Goal: Task Accomplishment & Management: Manage account settings

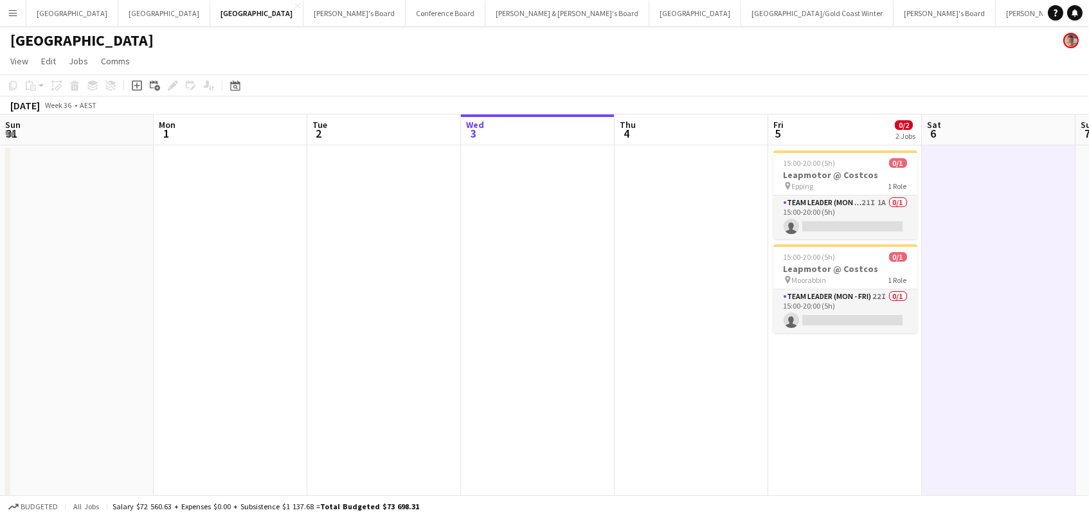
scroll to position [0, 307]
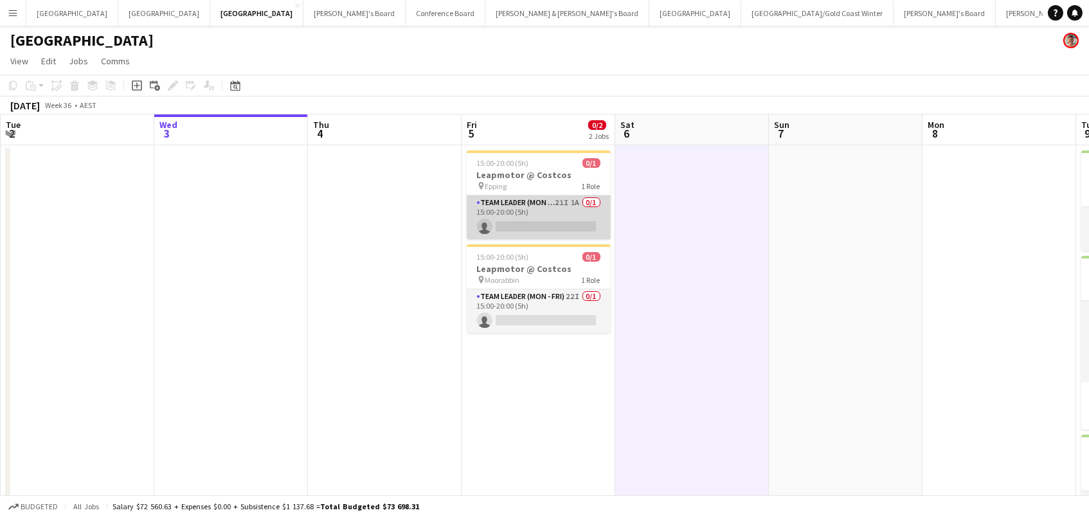
click at [512, 215] on app-card-role "Team Leader (Mon - Fri) 21I 1A 0/1 15:00-20:00 (5h) single-neutral-actions" at bounding box center [539, 217] width 144 height 44
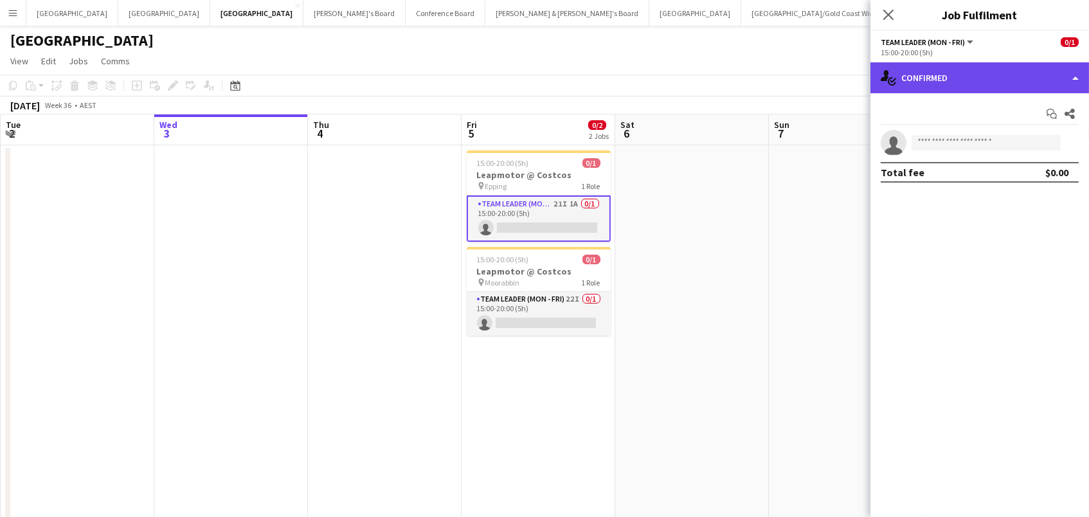
click at [911, 73] on div "single-neutral-actions-check-2 Confirmed" at bounding box center [979, 77] width 219 height 31
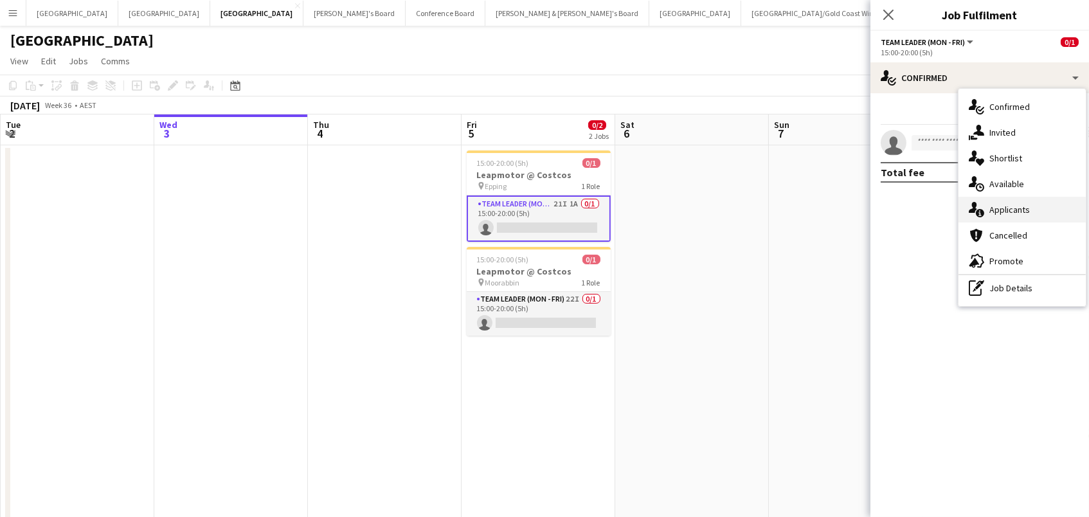
click at [989, 211] on span "Applicants" at bounding box center [1009, 210] width 40 height 12
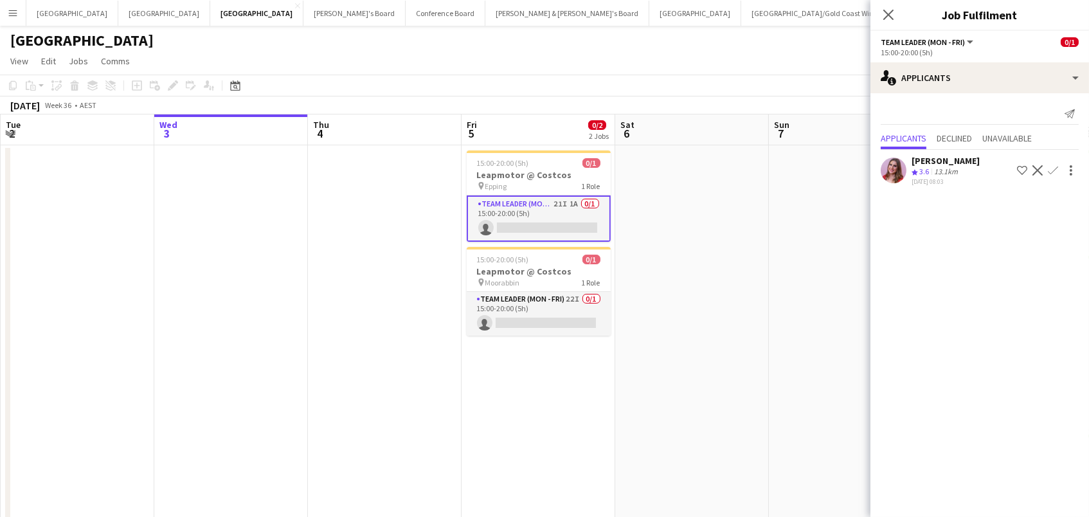
click at [8, 8] on app-icon "Menu" at bounding box center [13, 13] width 10 height 10
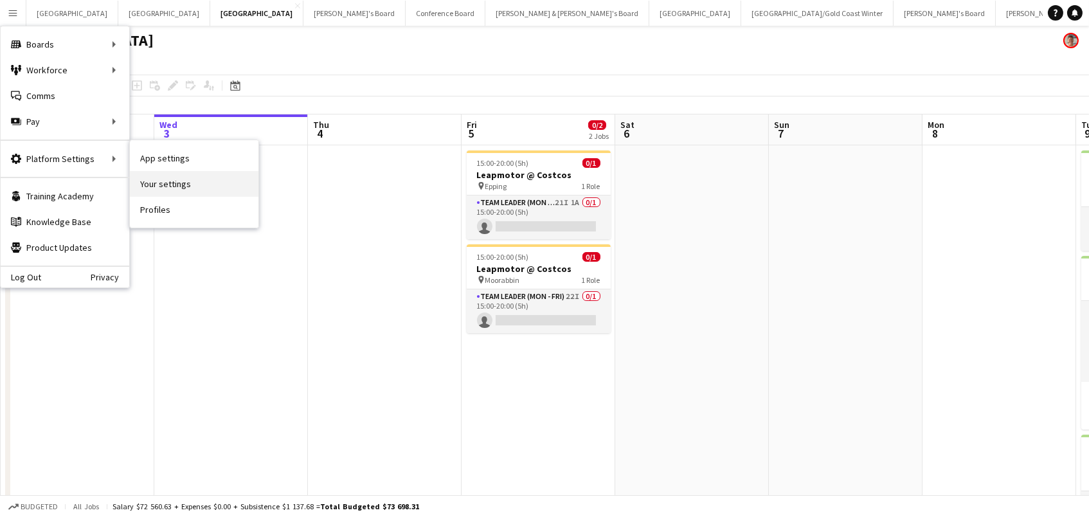
click at [142, 177] on link "Your settings" at bounding box center [194, 184] width 129 height 26
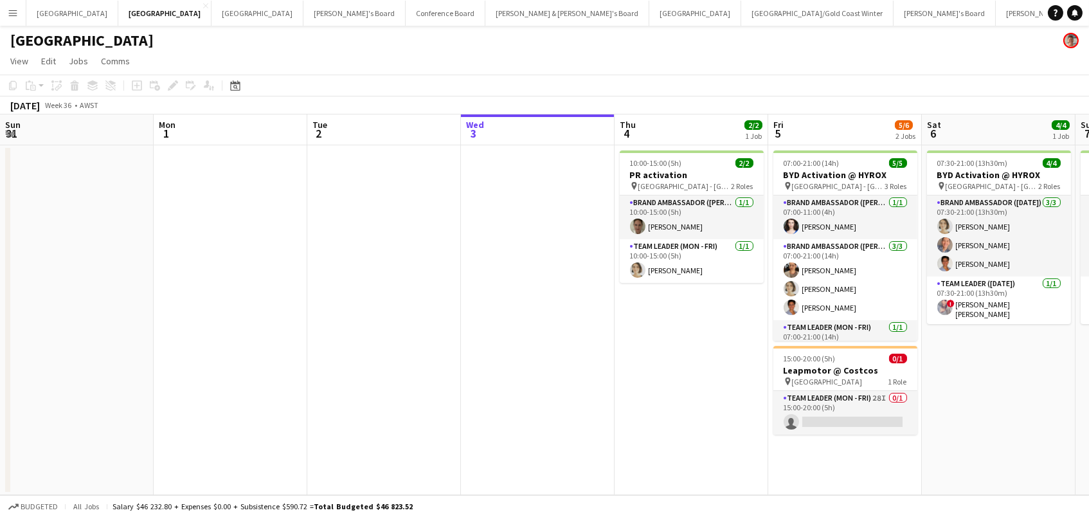
scroll to position [0, 307]
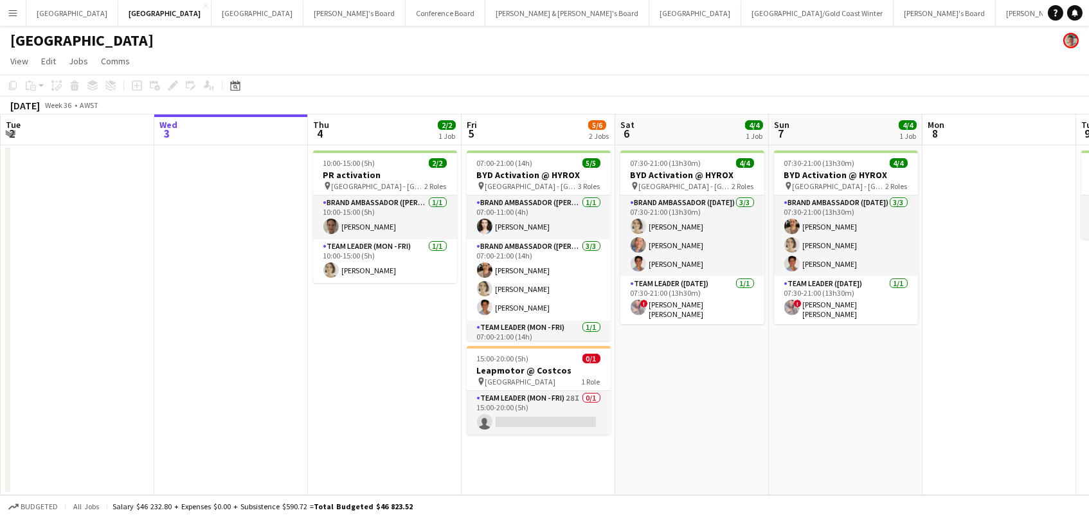
click at [6, 6] on button "Menu" at bounding box center [13, 13] width 26 height 26
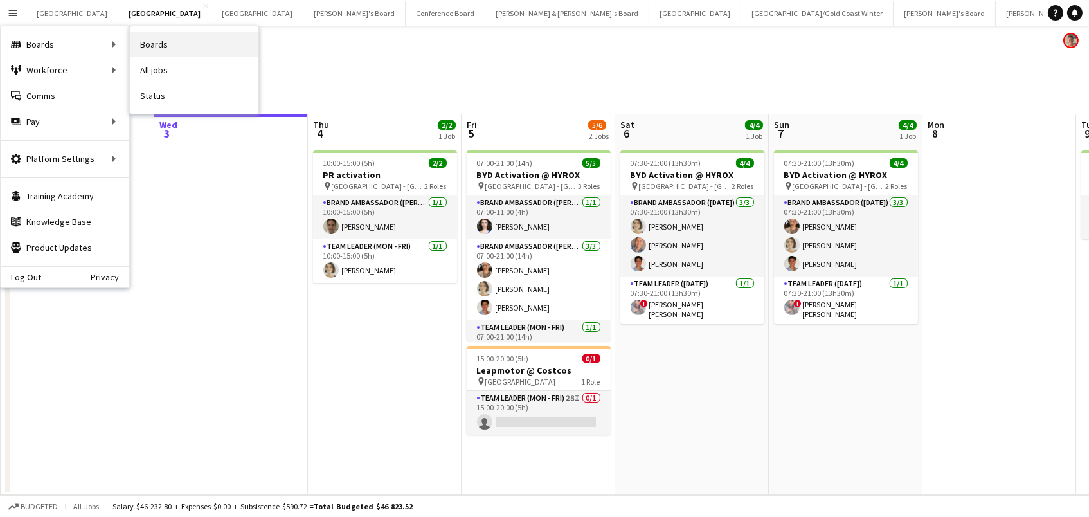
click at [148, 42] on link "Boards" at bounding box center [194, 44] width 129 height 26
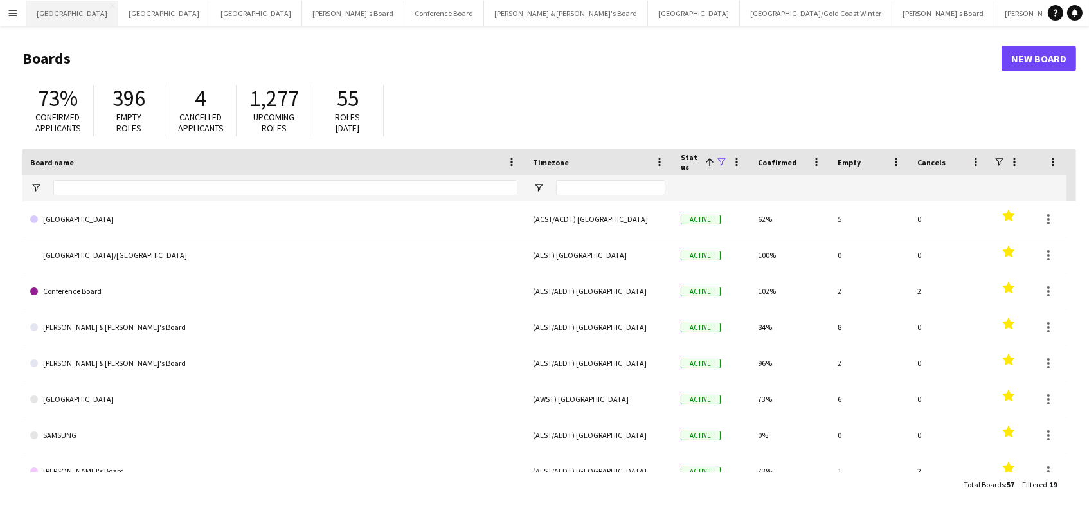
click at [56, 6] on button "Adelaide Close" at bounding box center [72, 13] width 92 height 25
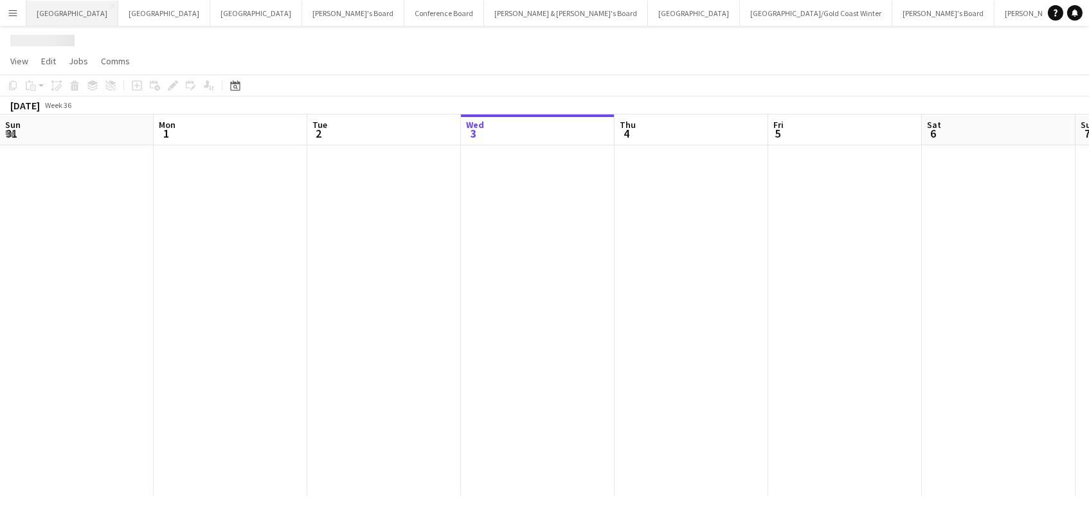
scroll to position [0, 307]
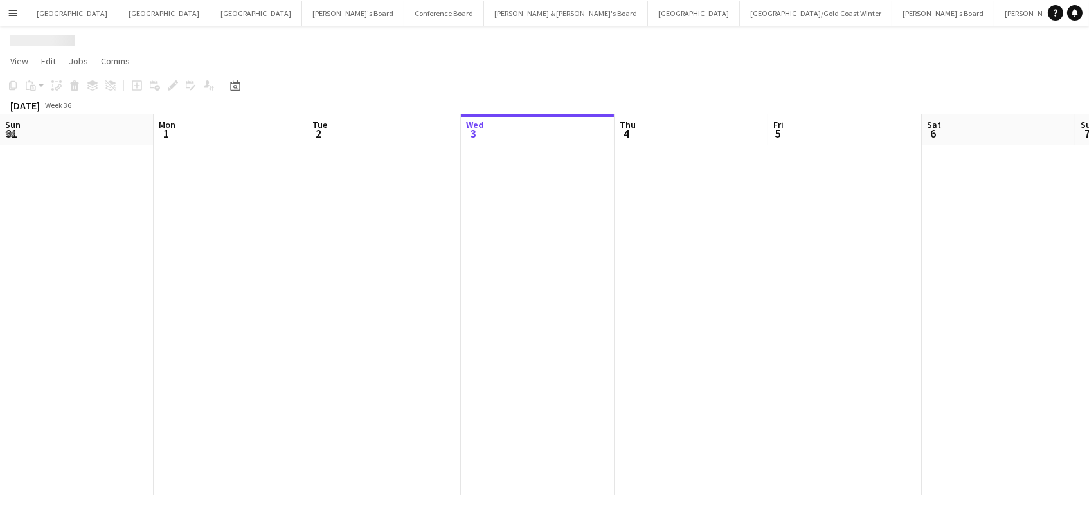
scroll to position [0, 307]
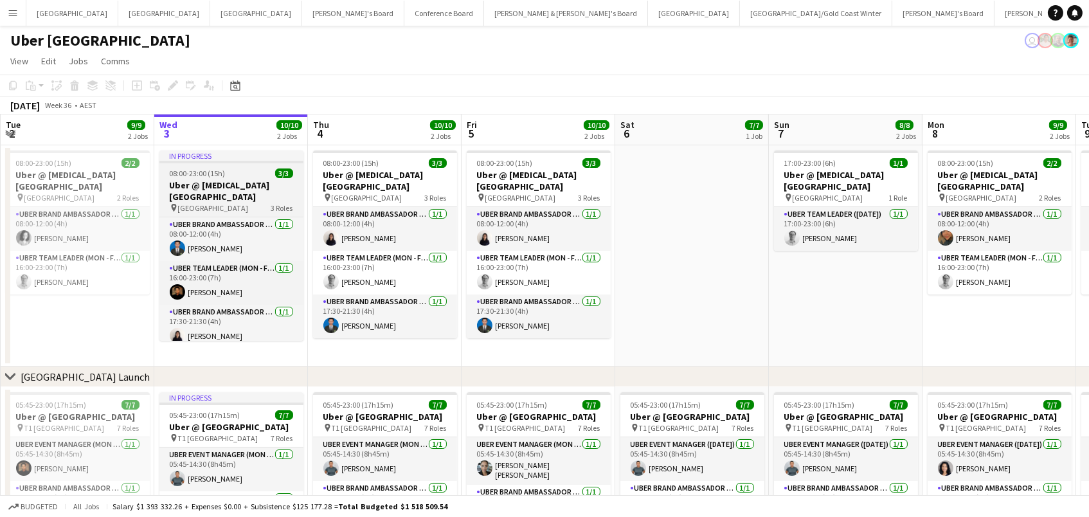
click at [217, 174] on span "08:00-23:00 (15h)" at bounding box center [198, 173] width 56 height 10
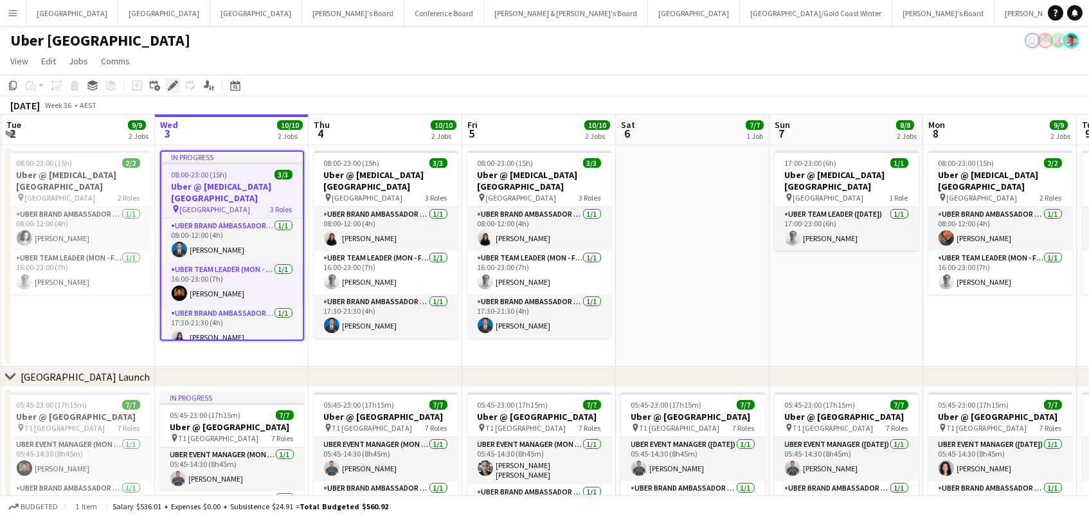
click at [169, 80] on icon "Edit" at bounding box center [173, 85] width 10 height 10
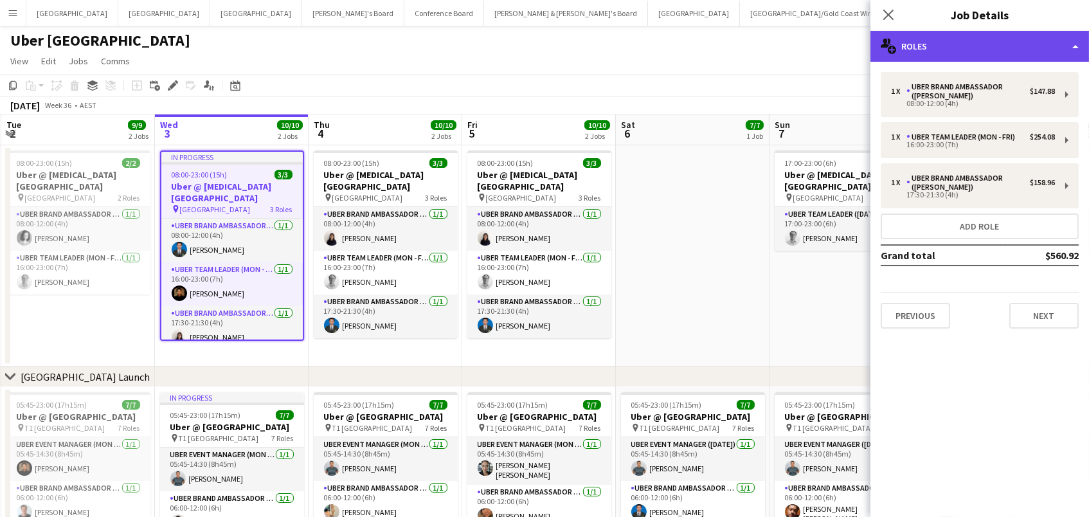
click at [958, 37] on div "multiple-users-add Roles" at bounding box center [979, 46] width 219 height 31
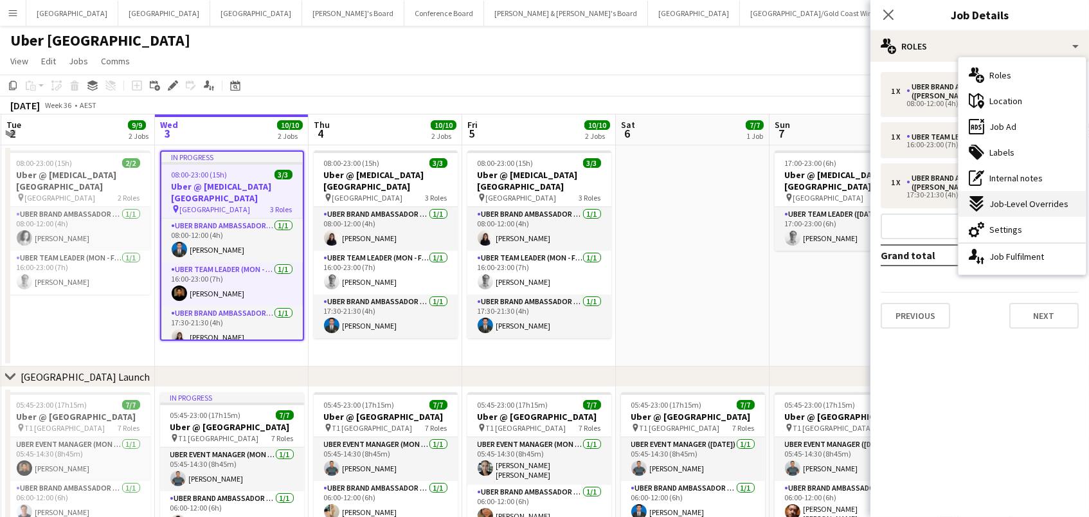
click at [974, 209] on icon at bounding box center [975, 207] width 13 height 7
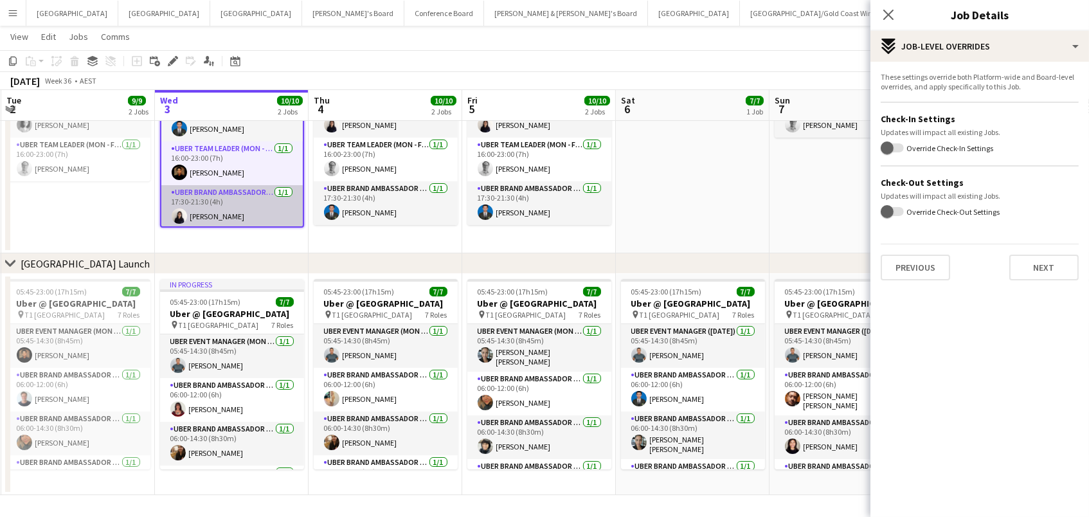
scroll to position [111, 0]
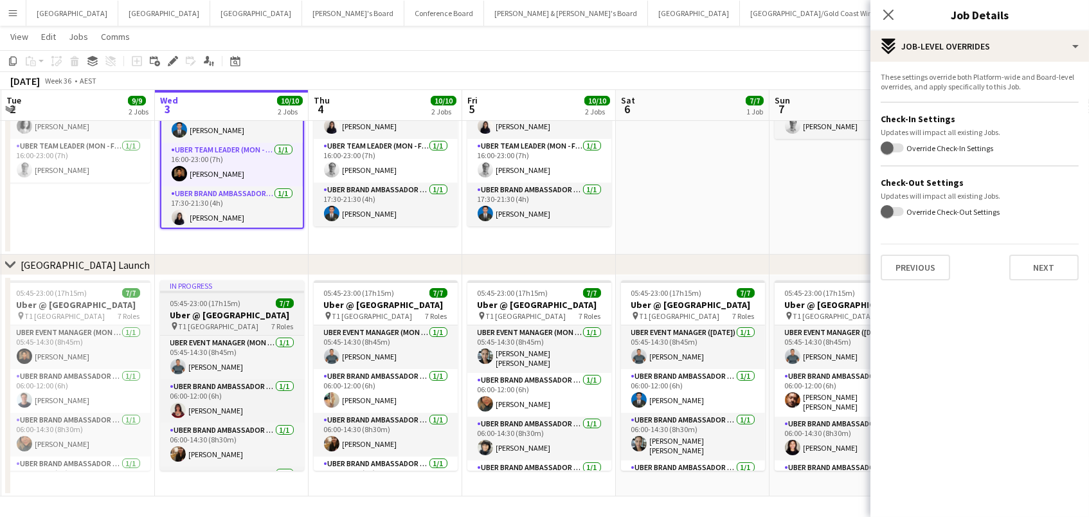
click at [188, 305] on span "05:45-23:00 (17h15m)" at bounding box center [205, 303] width 71 height 10
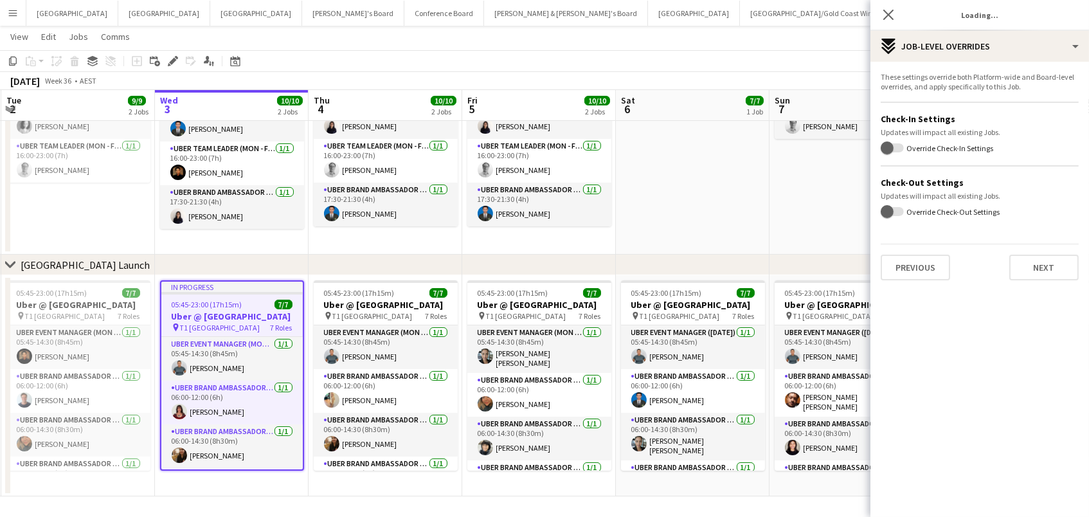
scroll to position [6, 0]
click at [899, 147] on span "button" at bounding box center [892, 147] width 23 height 9
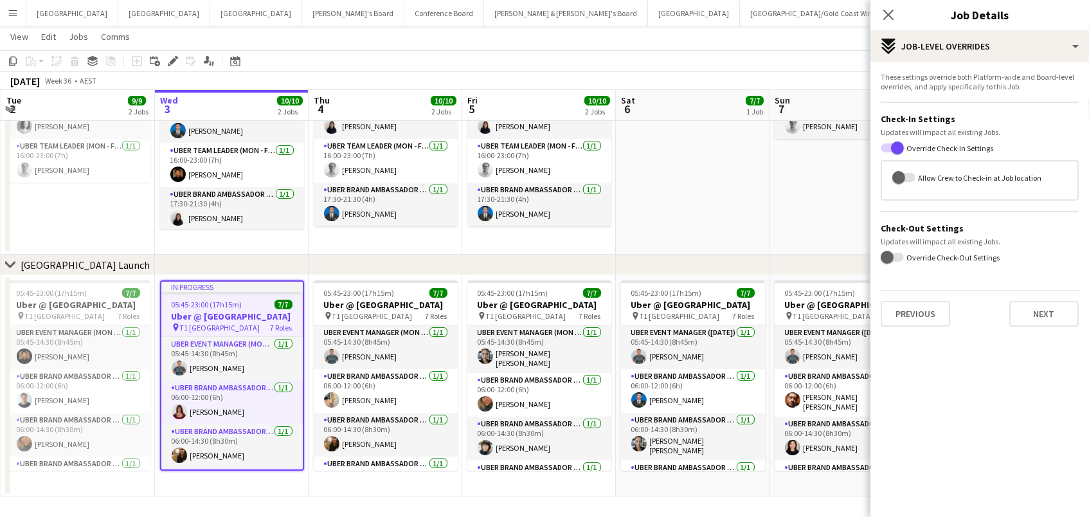
click at [918, 172] on label "Allow Crew to Check-in at Job location" at bounding box center [978, 177] width 126 height 10
click at [915, 173] on button "Allow Crew to Check-in at Job location" at bounding box center [903, 177] width 23 height 9
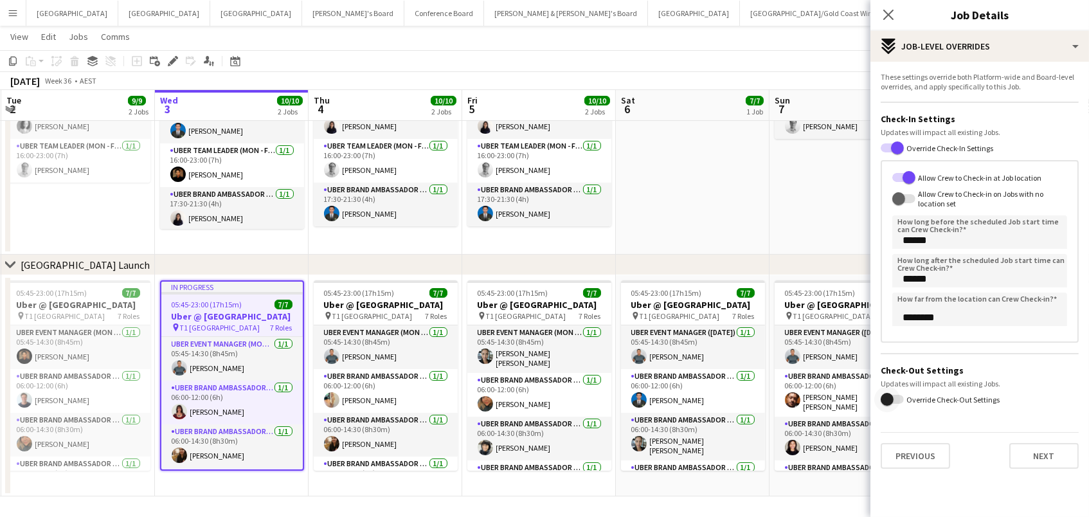
click at [898, 393] on span "button" at bounding box center [887, 399] width 26 height 26
click at [910, 420] on span "button" at bounding box center [899, 429] width 26 height 26
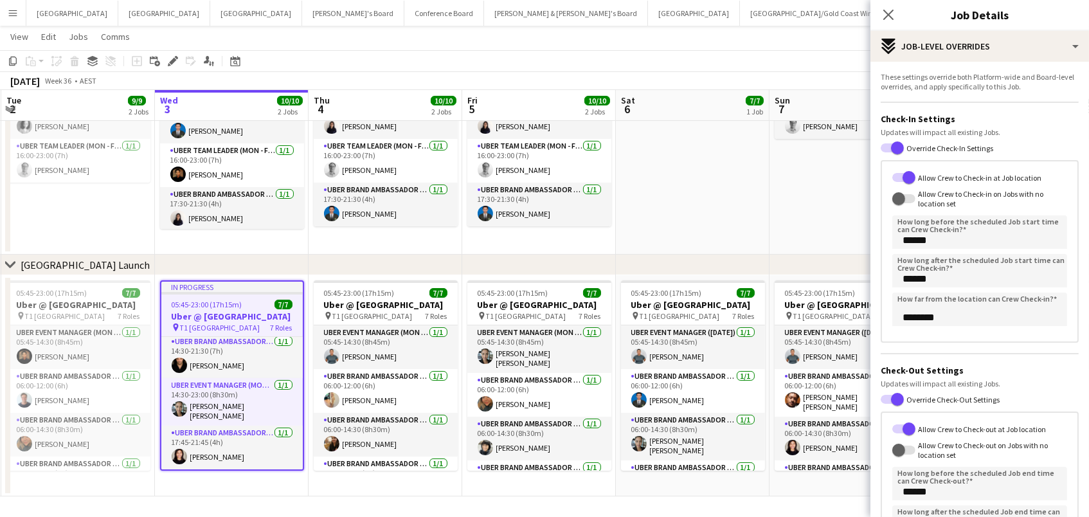
scroll to position [184, 0]
click at [902, 237] on input "******" at bounding box center [979, 231] width 175 height 33
type input "*******"
click at [899, 275] on input "******" at bounding box center [979, 270] width 175 height 33
type input "*******"
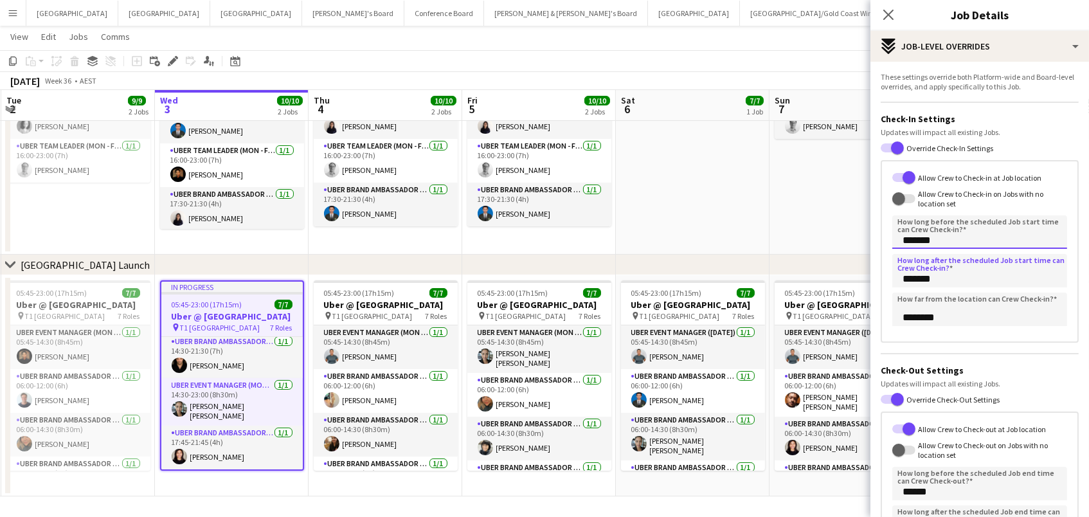
click at [910, 238] on input "*******" at bounding box center [979, 231] width 175 height 33
type input "******"
type input "*******"
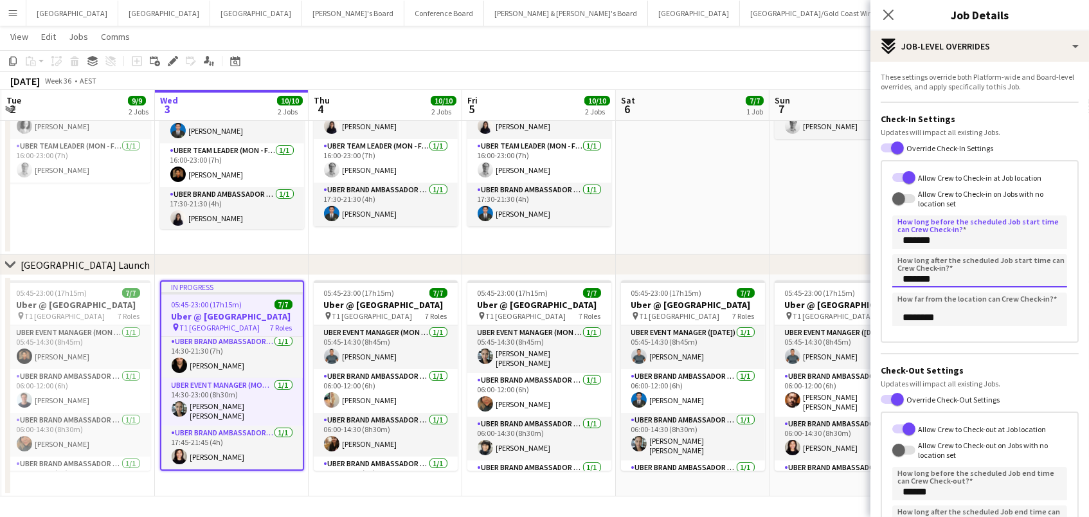
click at [906, 276] on input "*******" at bounding box center [979, 270] width 175 height 33
type input "*******"
click at [898, 316] on input "********" at bounding box center [979, 308] width 175 height 33
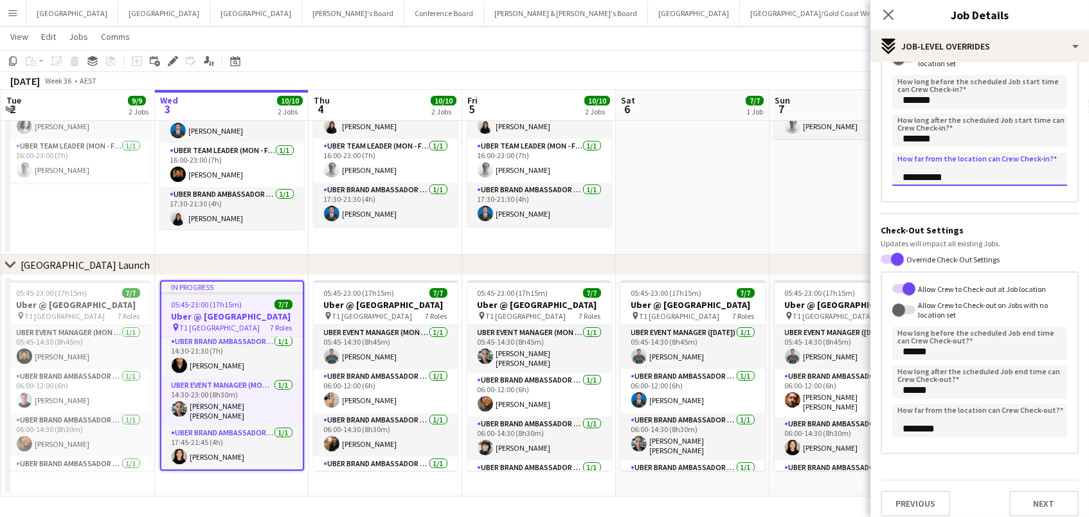
scroll to position [139, 0]
type input "**********"
click at [897, 422] on input "********" at bounding box center [979, 420] width 175 height 33
type input "**********"
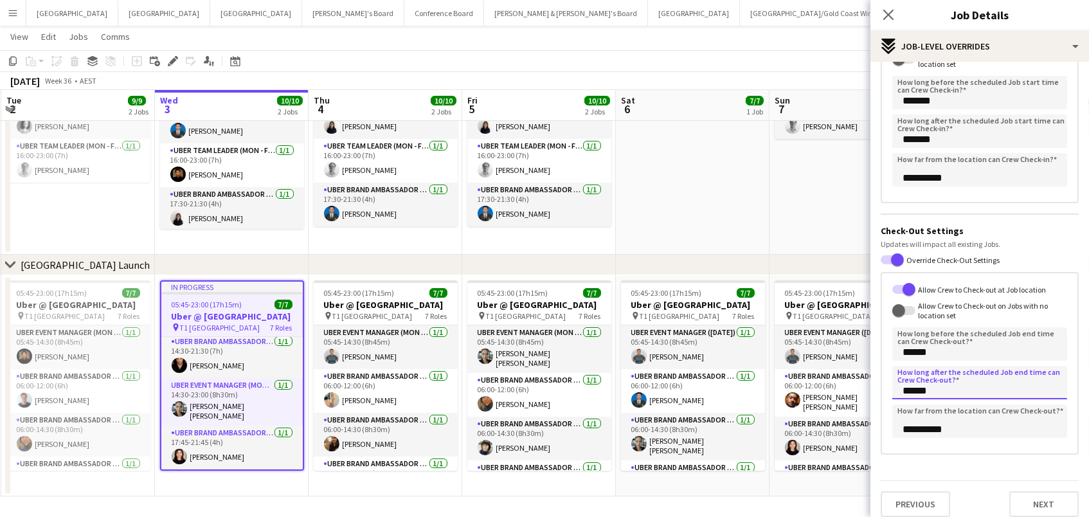
click at [902, 384] on input "******" at bounding box center [979, 382] width 175 height 33
type input "*******"
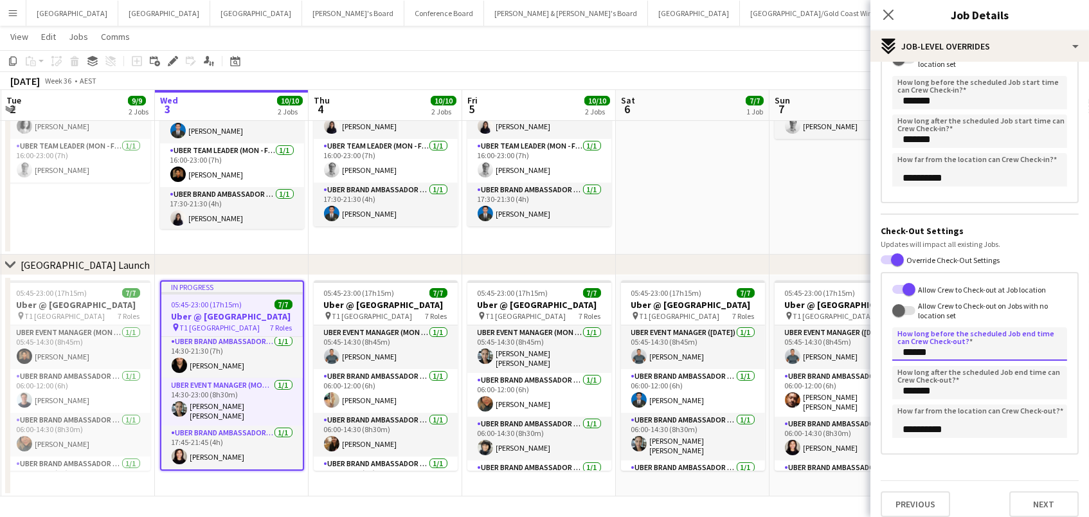
click at [899, 335] on input "******" at bounding box center [979, 343] width 175 height 33
click at [1038, 499] on button "Next" at bounding box center [1043, 504] width 69 height 26
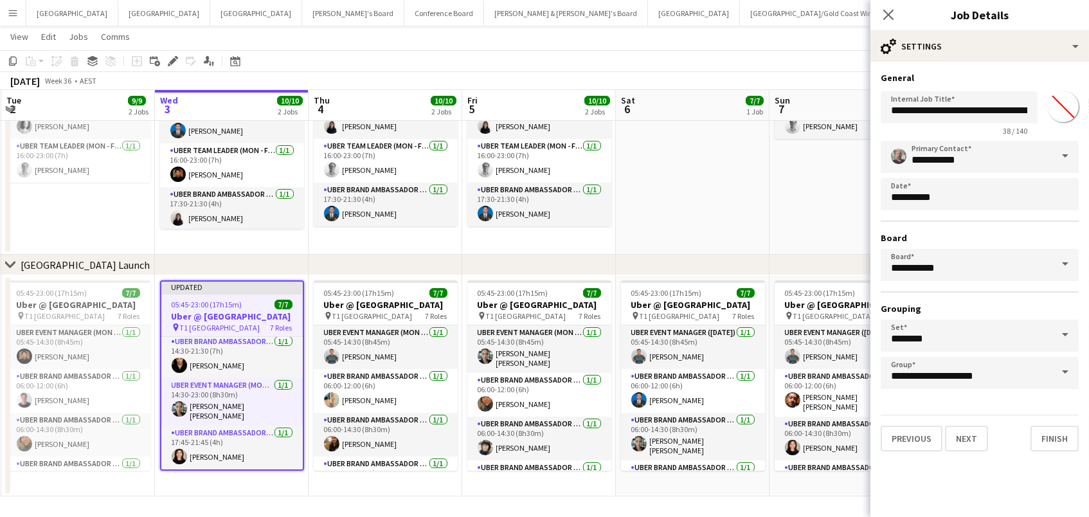
type input "*******"
click at [1053, 440] on button "Finish" at bounding box center [1054, 438] width 48 height 26
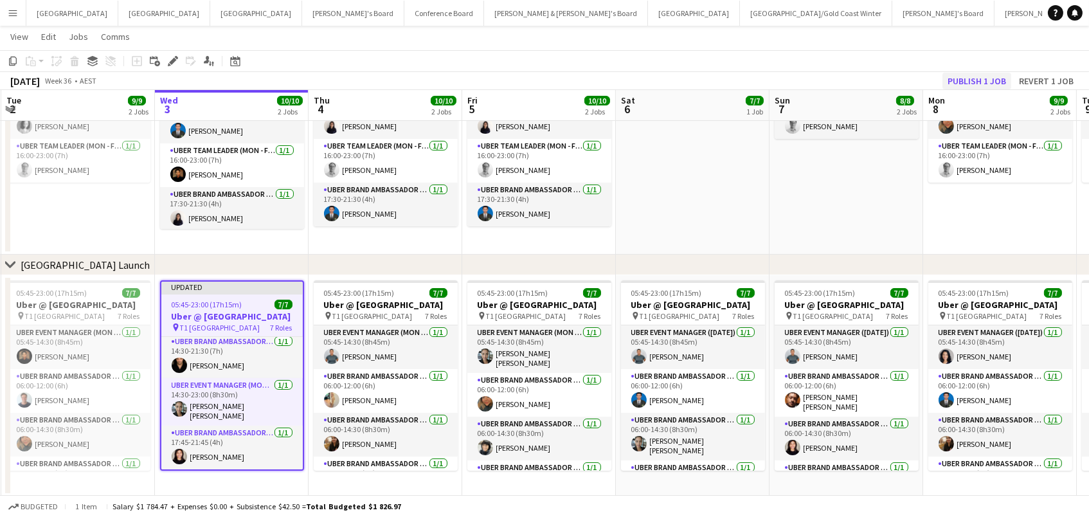
click at [956, 79] on button "Publish 1 job" at bounding box center [976, 81] width 69 height 17
click at [169, 60] on icon "Edit" at bounding box center [173, 61] width 10 height 10
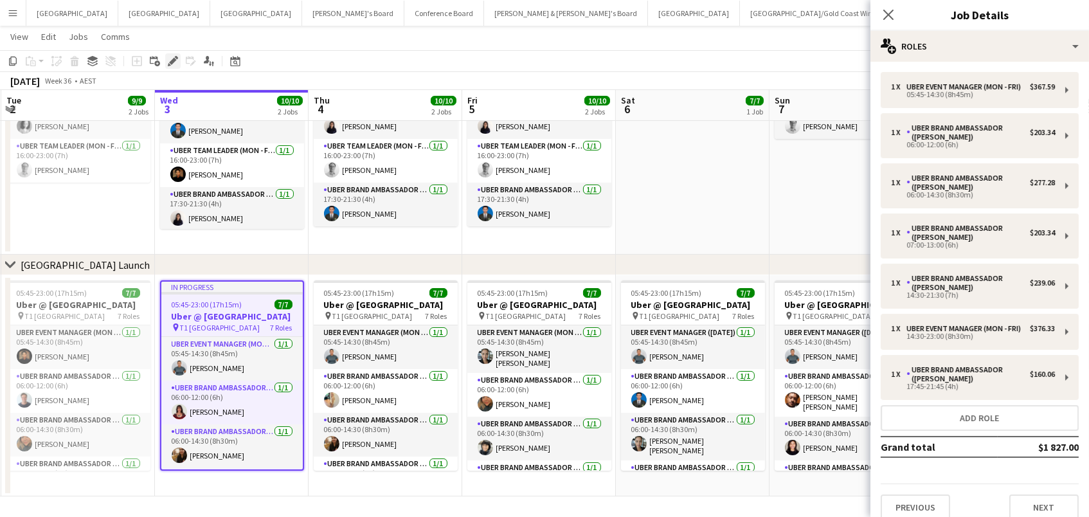
click at [173, 62] on icon "Edit" at bounding box center [173, 61] width 10 height 10
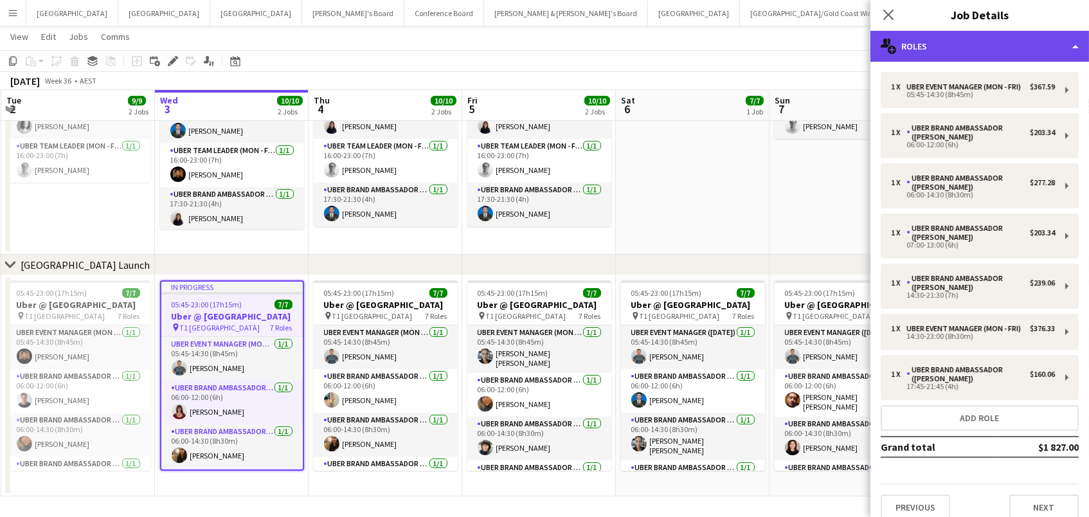
click at [932, 52] on div "multiple-users-add Roles" at bounding box center [979, 46] width 219 height 31
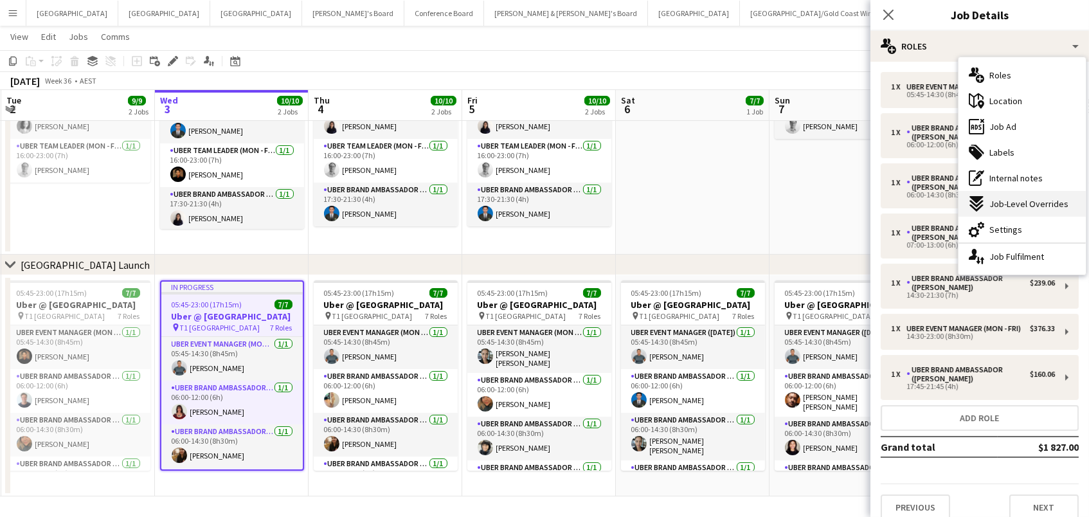
click at [1015, 207] on span "Job-Level Overrides" at bounding box center [1028, 204] width 79 height 12
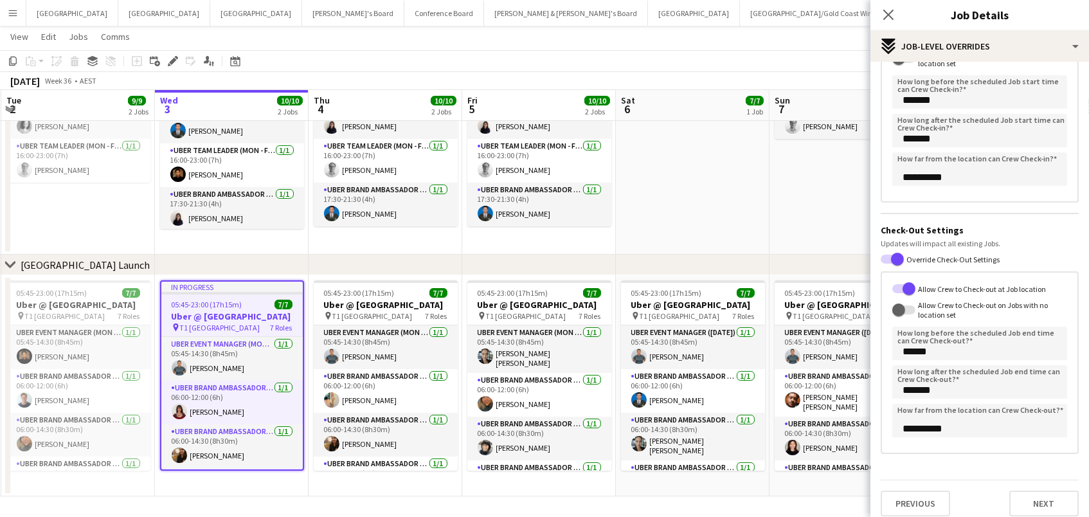
scroll to position [139, 0]
click at [906, 344] on input "******" at bounding box center [979, 343] width 175 height 33
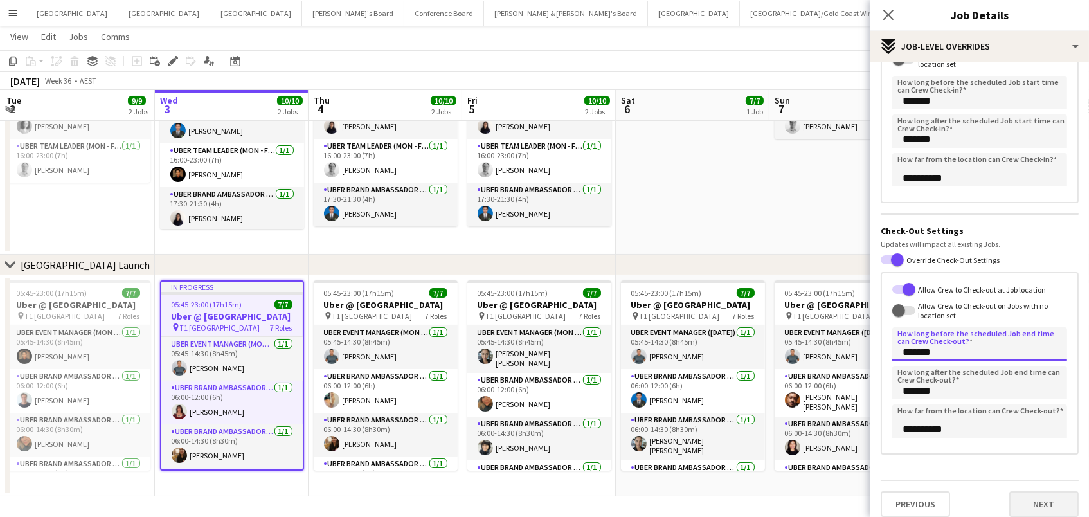
type input "*******"
click at [1028, 494] on button "Next" at bounding box center [1043, 504] width 69 height 26
type input "*******"
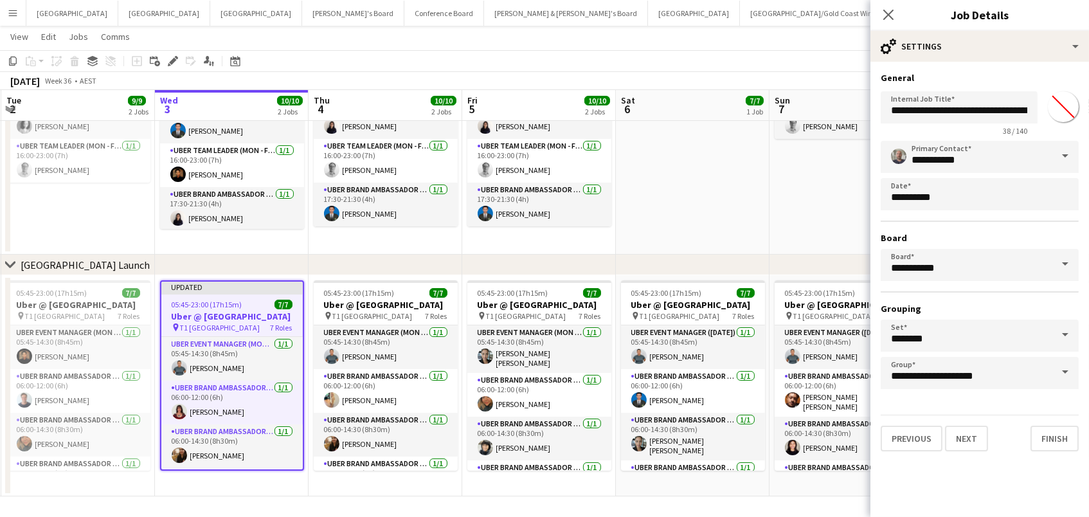
scroll to position [0, 0]
click at [1041, 440] on button "Finish" at bounding box center [1054, 438] width 48 height 26
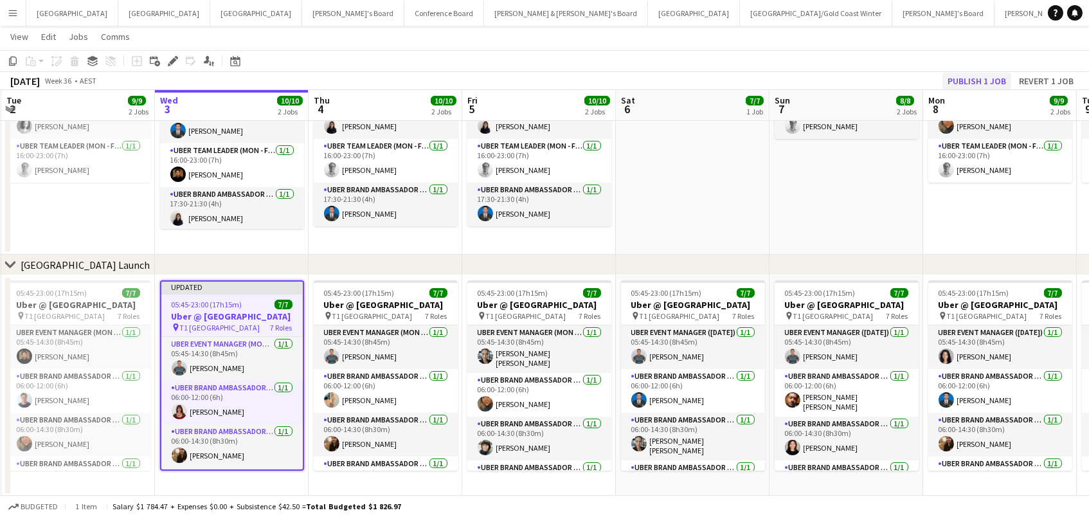
click at [979, 78] on button "Publish 1 job" at bounding box center [976, 81] width 69 height 17
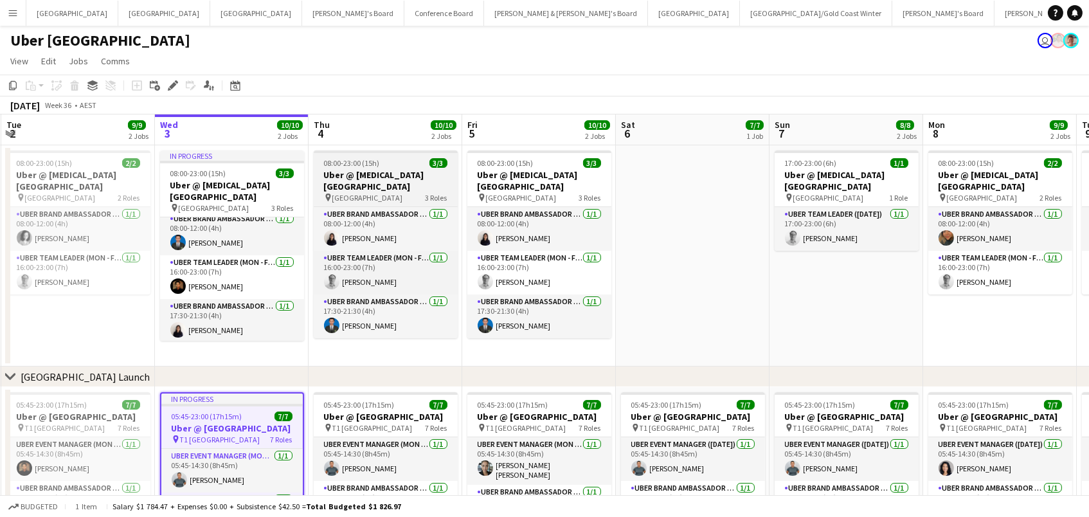
click at [339, 173] on h3 "Uber @ T3 Sydney Domestic Airport" at bounding box center [386, 180] width 144 height 23
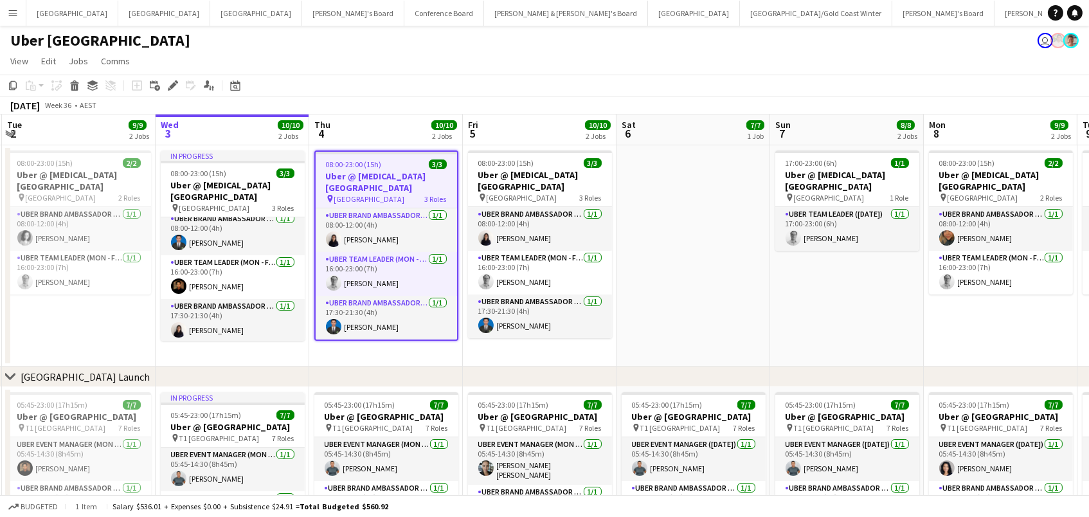
scroll to position [31, 0]
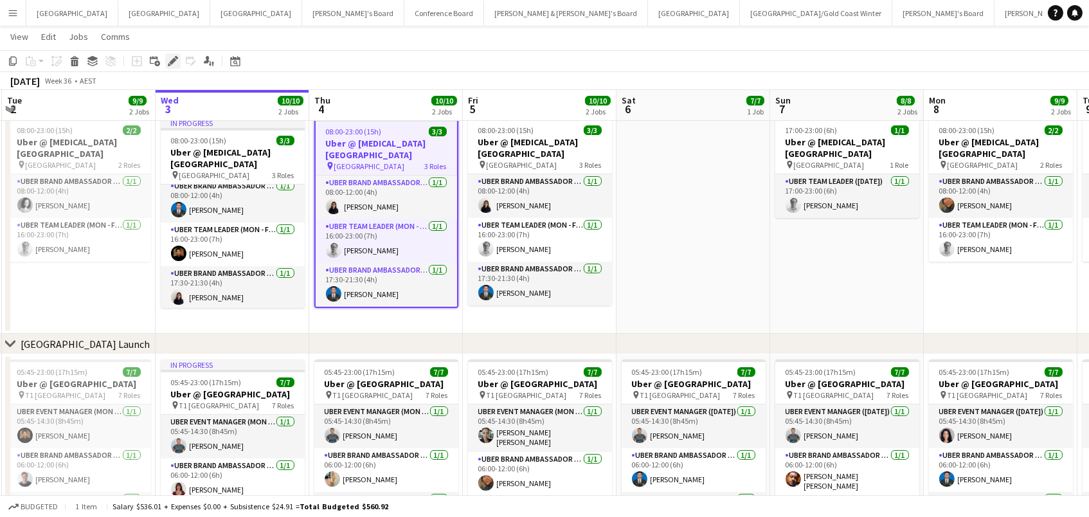
click at [168, 64] on icon at bounding box center [169, 64] width 3 height 3
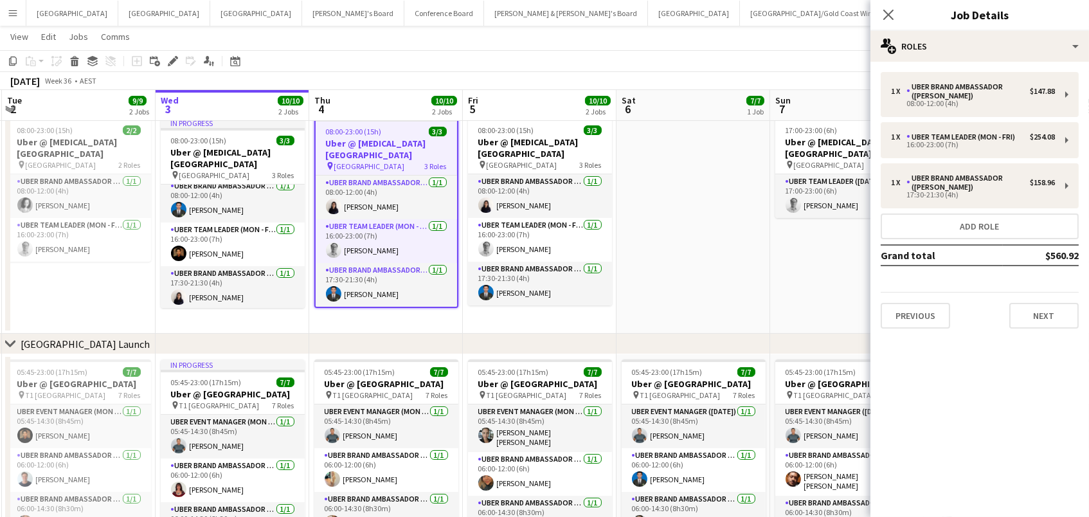
click at [665, 325] on app-date-cell at bounding box center [693, 222] width 154 height 221
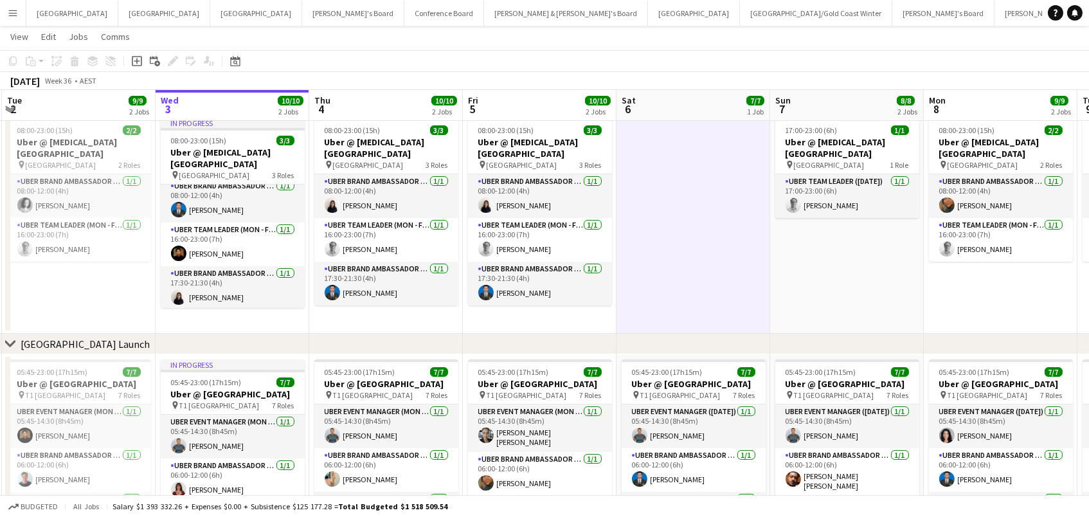
click at [3, 16] on button "Menu" at bounding box center [13, 13] width 26 height 26
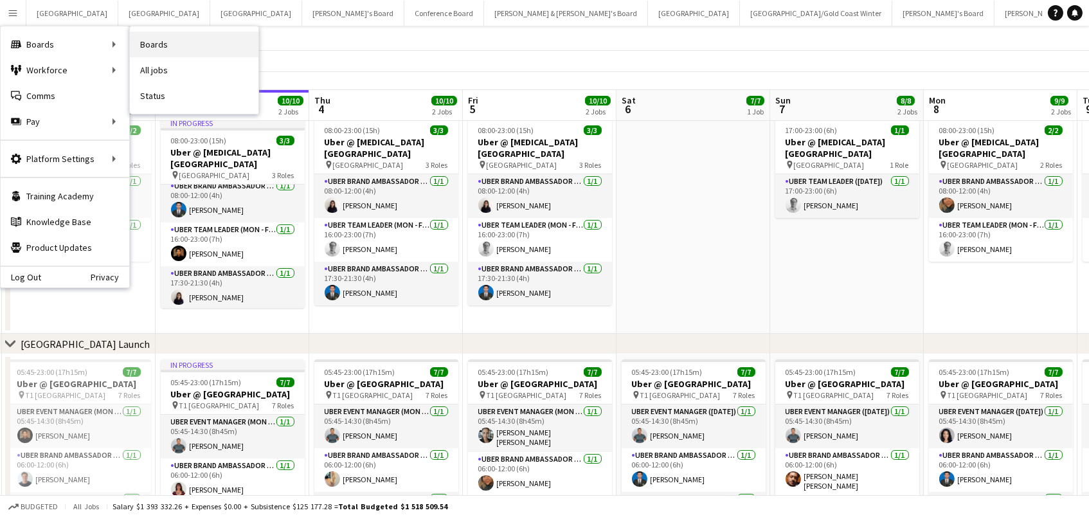
click at [146, 49] on link "Boards" at bounding box center [194, 44] width 129 height 26
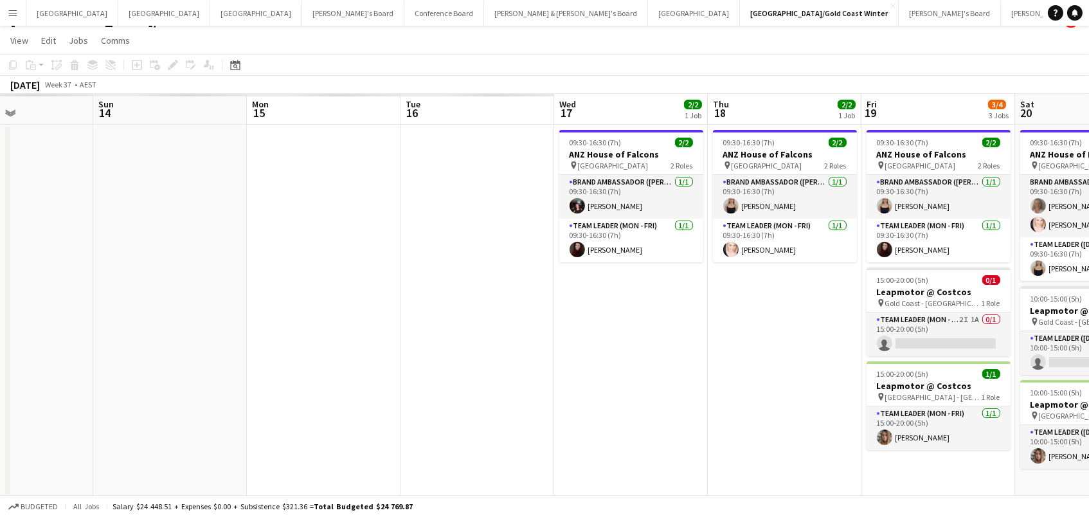
scroll to position [0, 368]
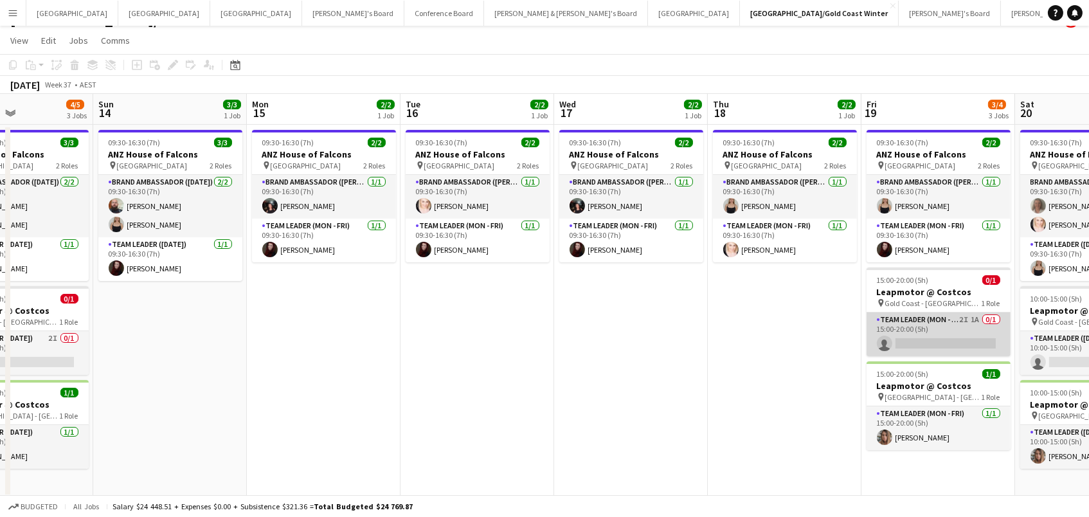
click at [909, 327] on app-card-role "Team Leader (Mon - Fri) 2I 1A 0/1 15:00-20:00 (5h) single-neutral-actions" at bounding box center [938, 334] width 144 height 44
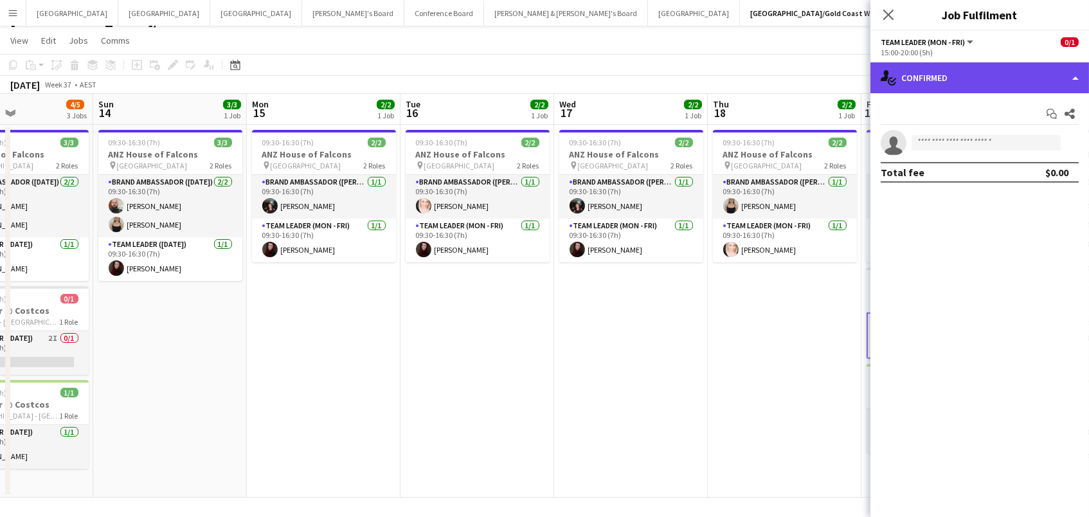
click at [979, 82] on div "single-neutral-actions-check-2 Confirmed" at bounding box center [979, 77] width 219 height 31
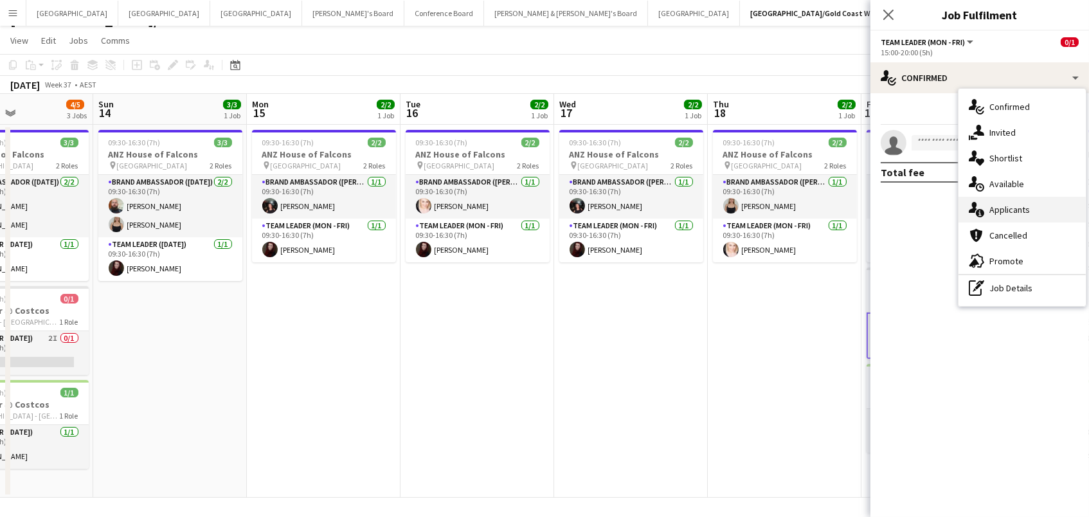
click at [1000, 215] on div "single-neutral-actions-information Applicants" at bounding box center [1021, 210] width 127 height 26
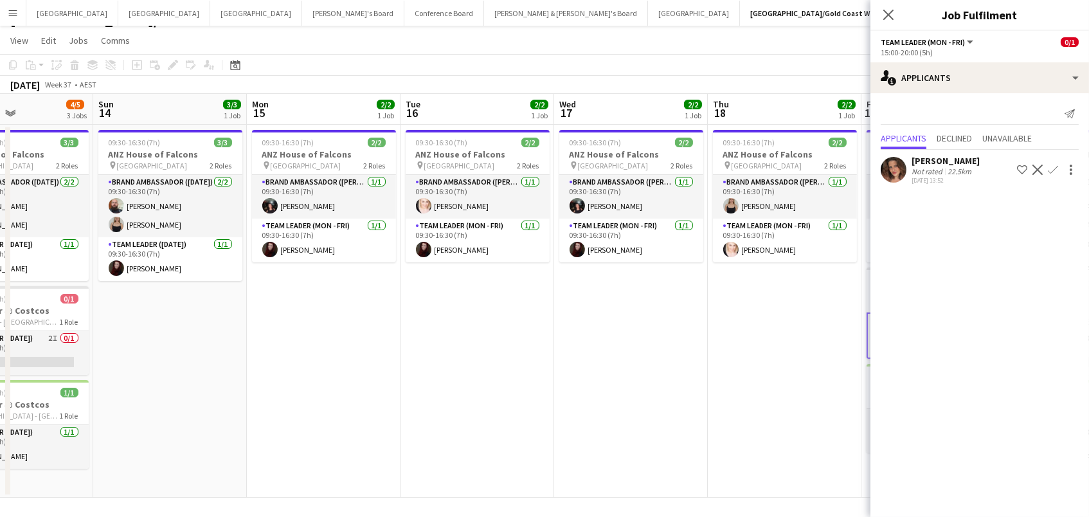
click at [945, 166] on div "22.5km" at bounding box center [959, 171] width 29 height 10
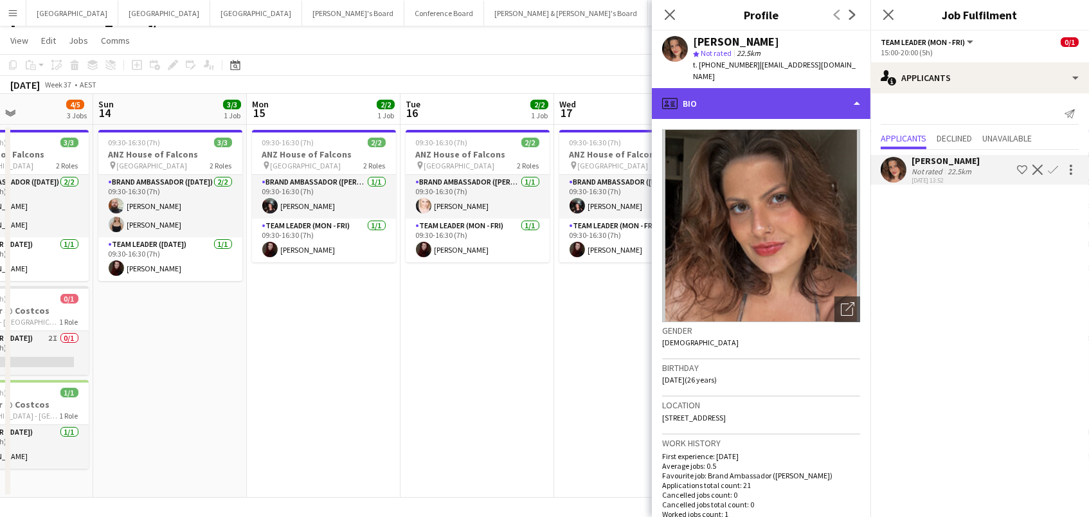
click at [734, 94] on div "profile Bio" at bounding box center [761, 103] width 219 height 31
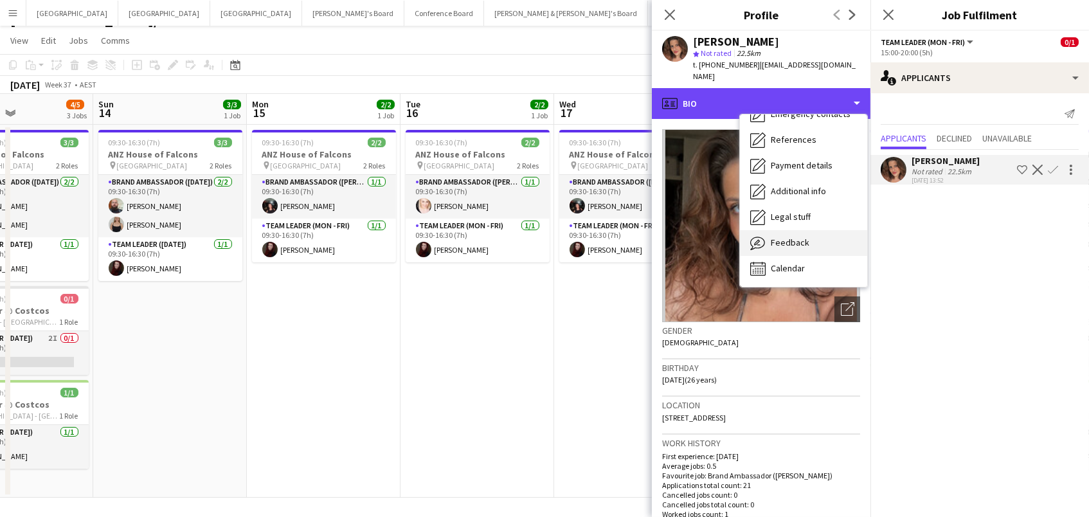
scroll to position [120, 0]
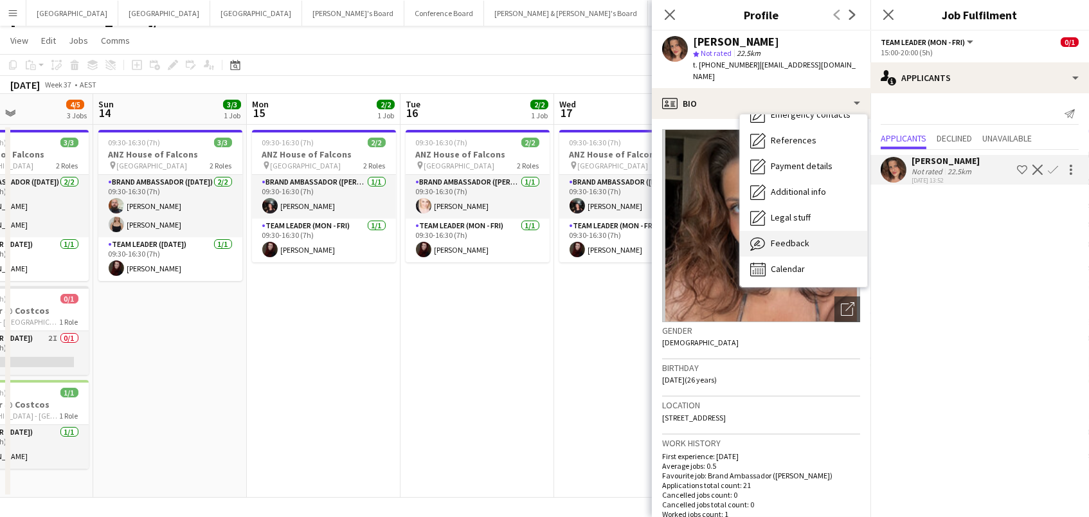
click at [789, 237] on span "Feedback" at bounding box center [790, 243] width 39 height 12
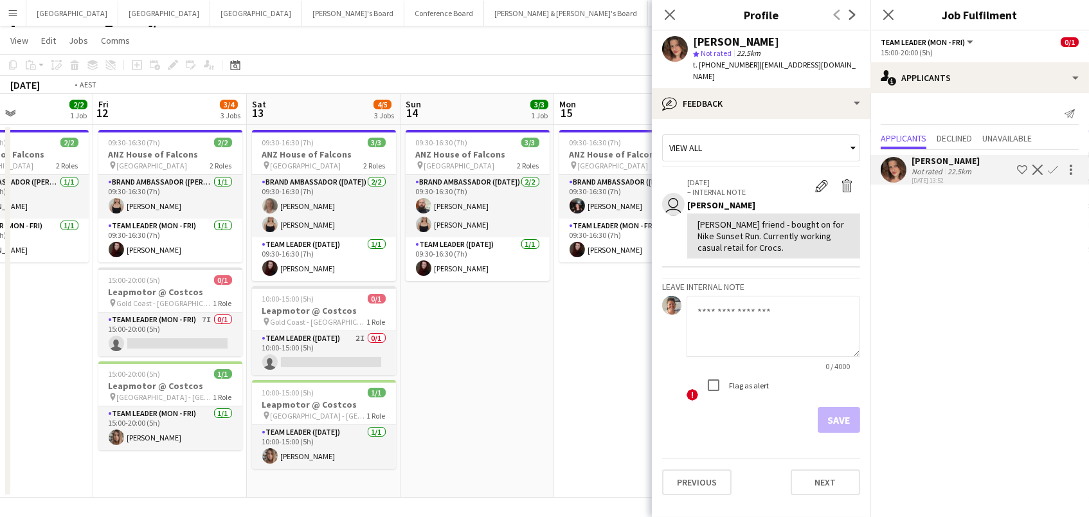
scroll to position [0, 307]
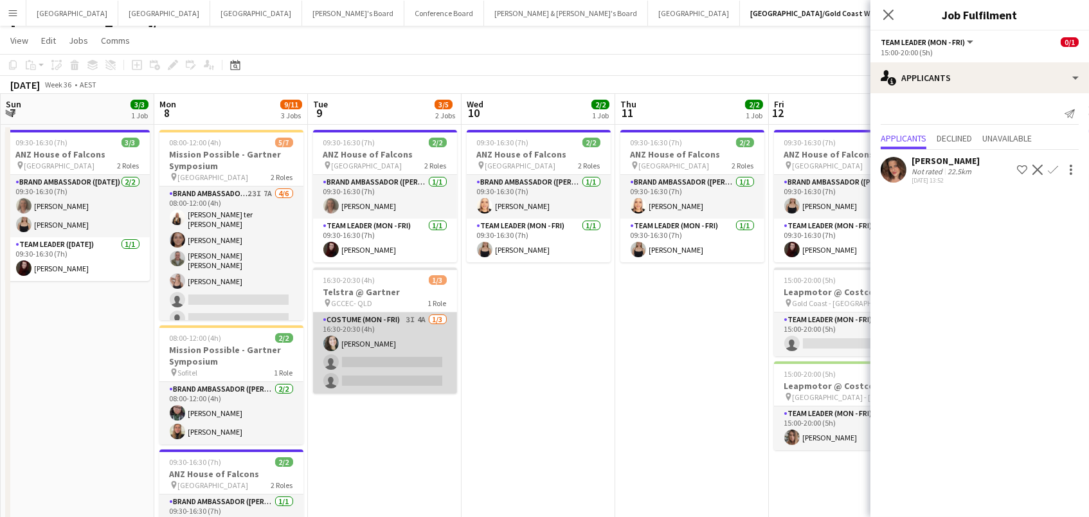
click at [413, 344] on app-card-role "Costume (Mon - Fri) 3I 4A 1/3 16:30-20:30 (4h) Tessa Cowan single-neutral-actio…" at bounding box center [385, 352] width 144 height 81
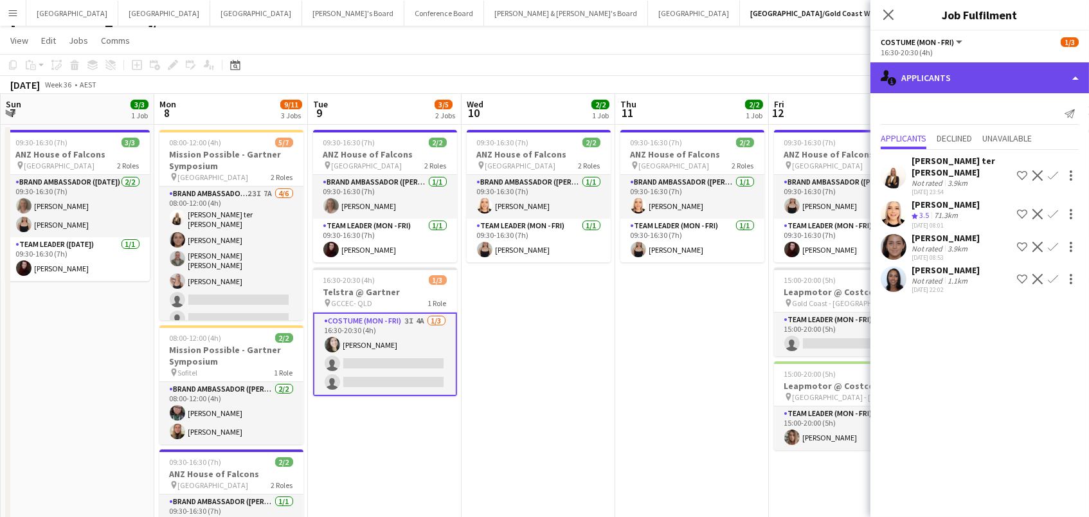
click at [929, 76] on div "single-neutral-actions-information Applicants" at bounding box center [979, 77] width 219 height 31
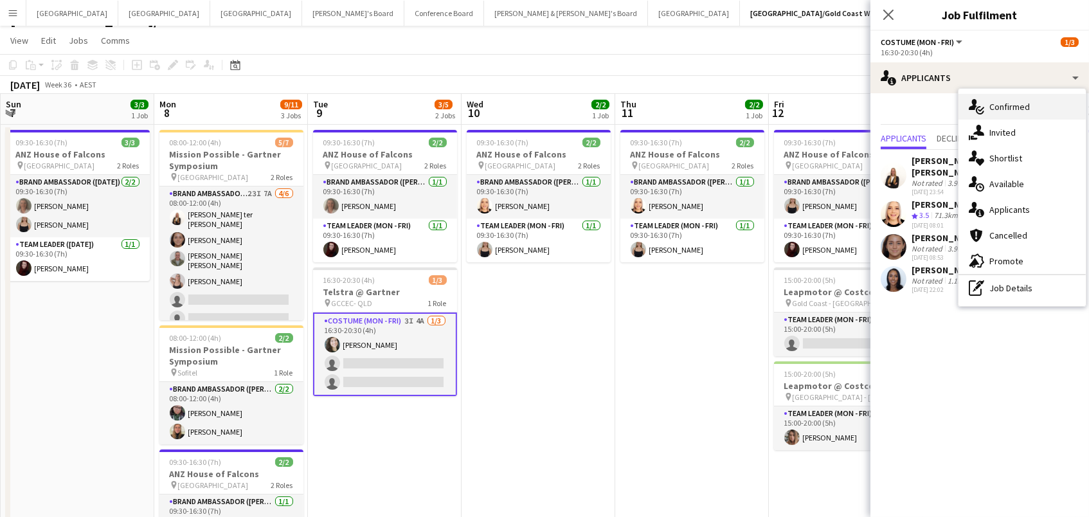
click at [970, 99] on icon "single-neutral-actions-check-2" at bounding box center [976, 106] width 15 height 15
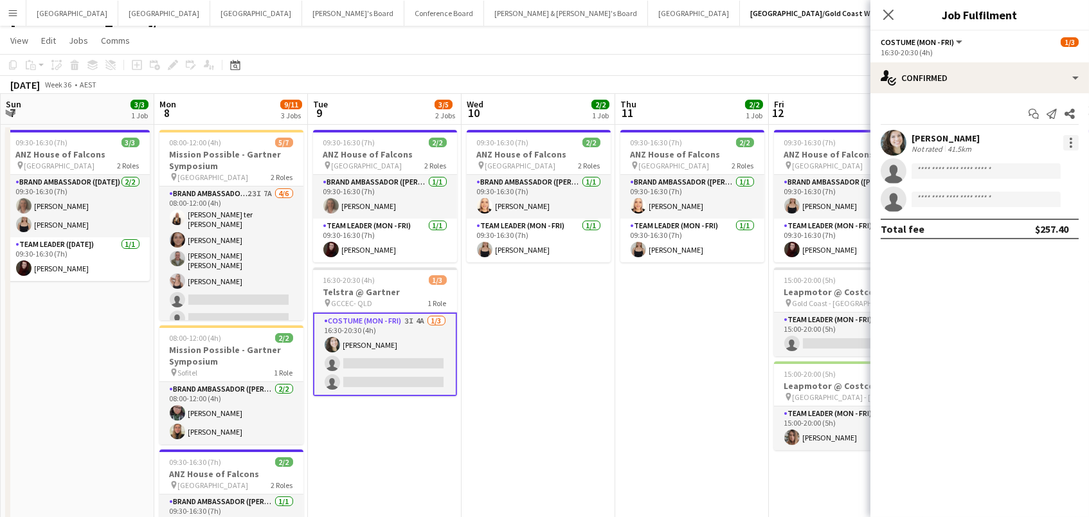
click at [1068, 143] on div at bounding box center [1070, 142] width 15 height 15
click at [997, 292] on span "Remove" at bounding box center [1008, 288] width 39 height 11
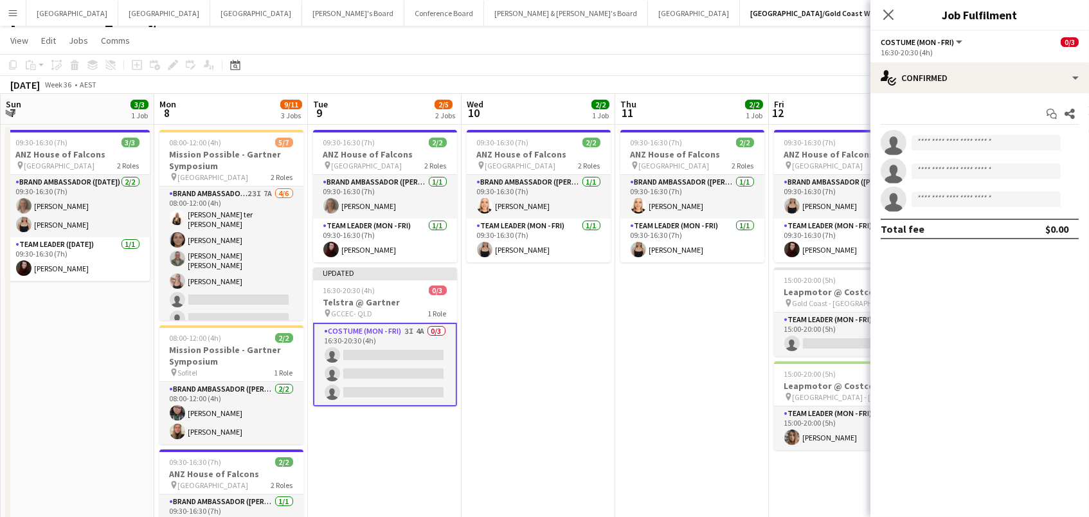
click at [609, 339] on app-date-cell "09:30-16:30 (7h) 2/2 ANZ House of Falcons pin Brisbane 2 Roles Brand Ambassador…" at bounding box center [538, 367] width 154 height 485
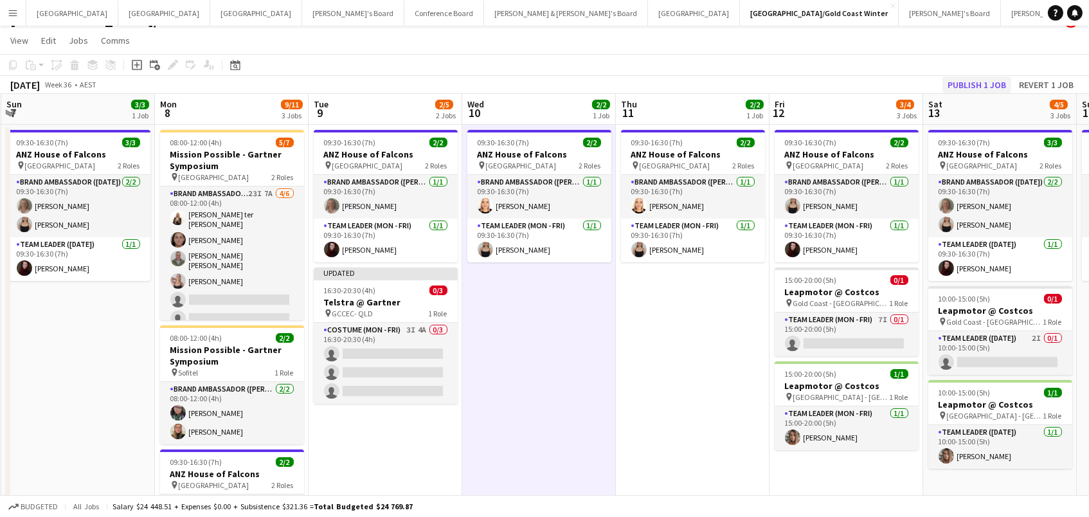
click at [981, 88] on button "Publish 1 job" at bounding box center [976, 84] width 69 height 17
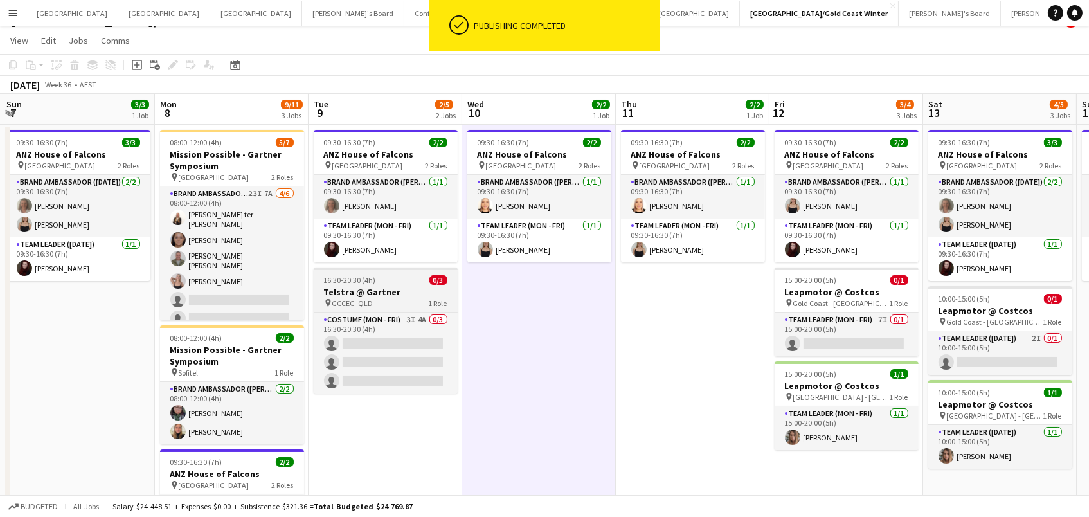
click at [383, 298] on div "pin GCCEC- QLD 1 Role" at bounding box center [386, 303] width 144 height 10
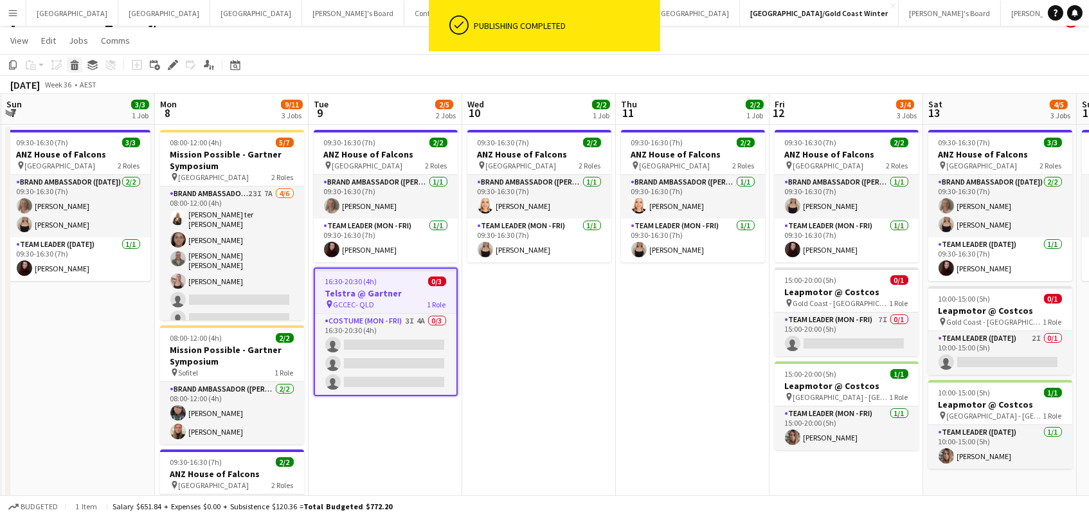
click at [74, 64] on icon at bounding box center [74, 67] width 7 height 6
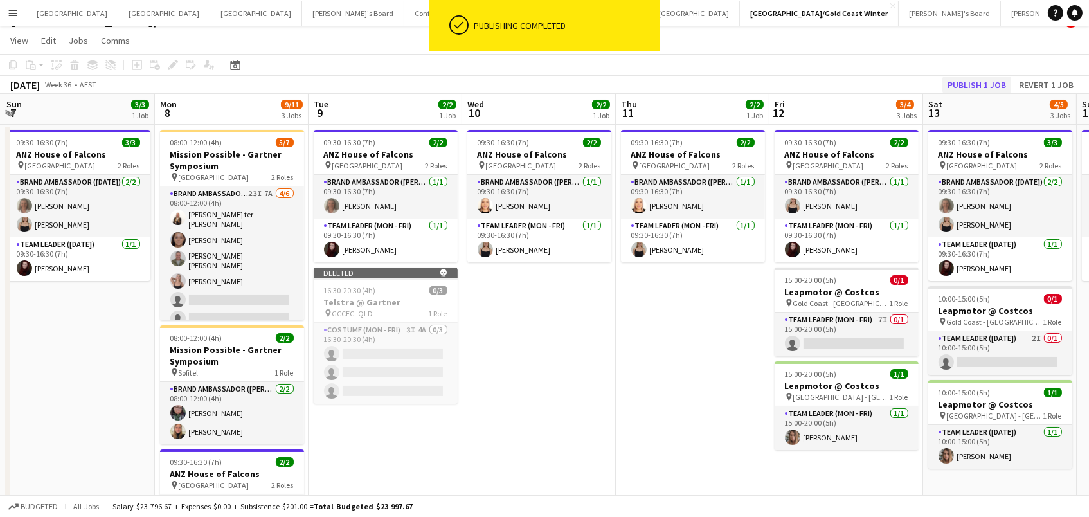
click at [965, 79] on button "Publish 1 job" at bounding box center [976, 84] width 69 height 17
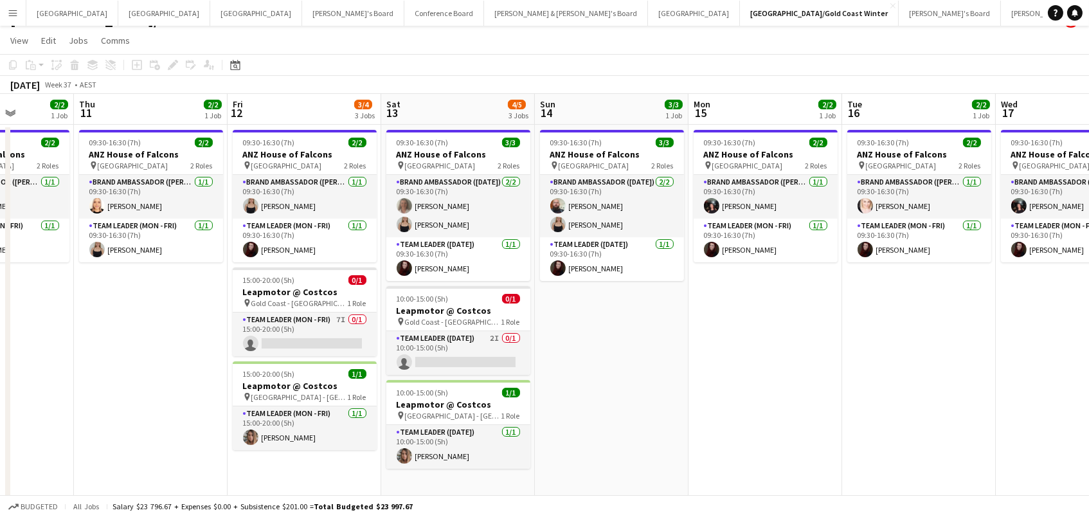
scroll to position [0, 437]
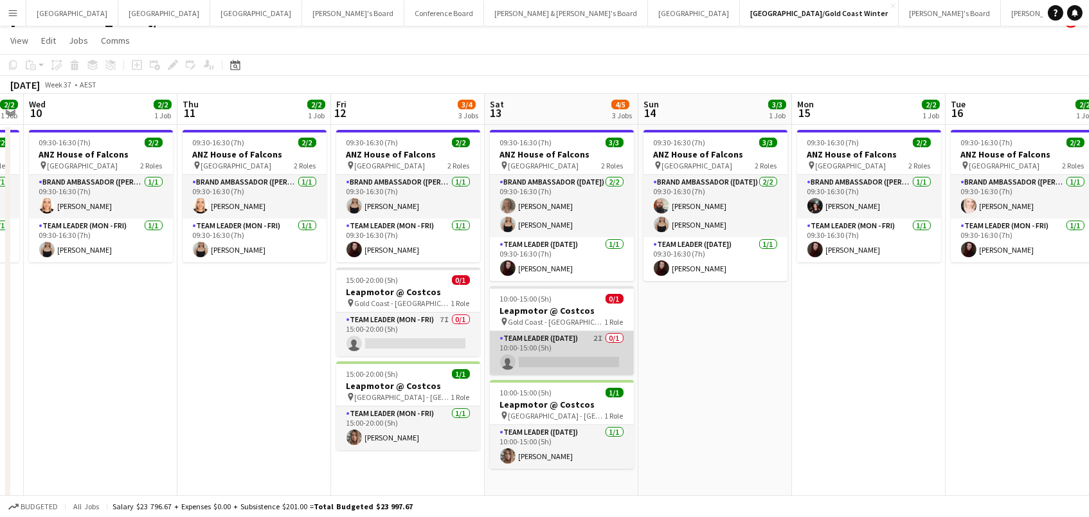
click at [509, 333] on app-card-role "Team Leader (Saturday) 2I 0/1 10:00-15:00 (5h) single-neutral-actions" at bounding box center [562, 353] width 144 height 44
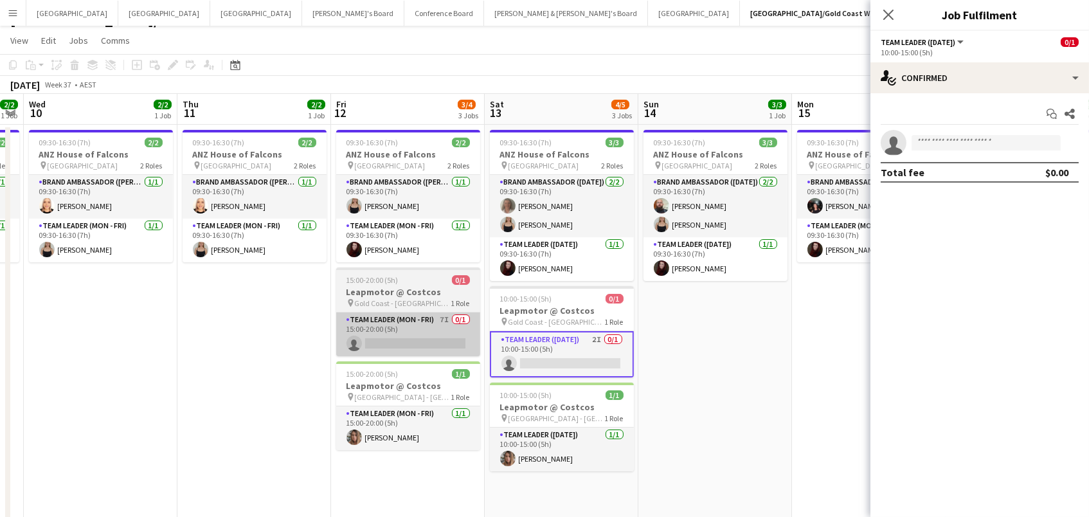
click at [478, 318] on app-card-role "Team Leader (Mon - Fri) 7I 0/1 15:00-20:00 (5h) single-neutral-actions" at bounding box center [408, 334] width 144 height 44
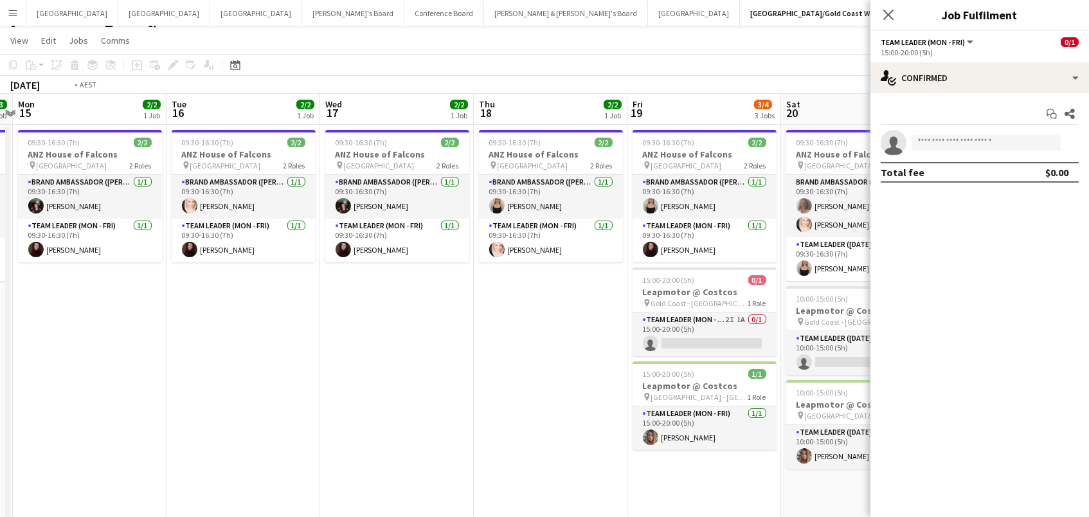
scroll to position [0, 640]
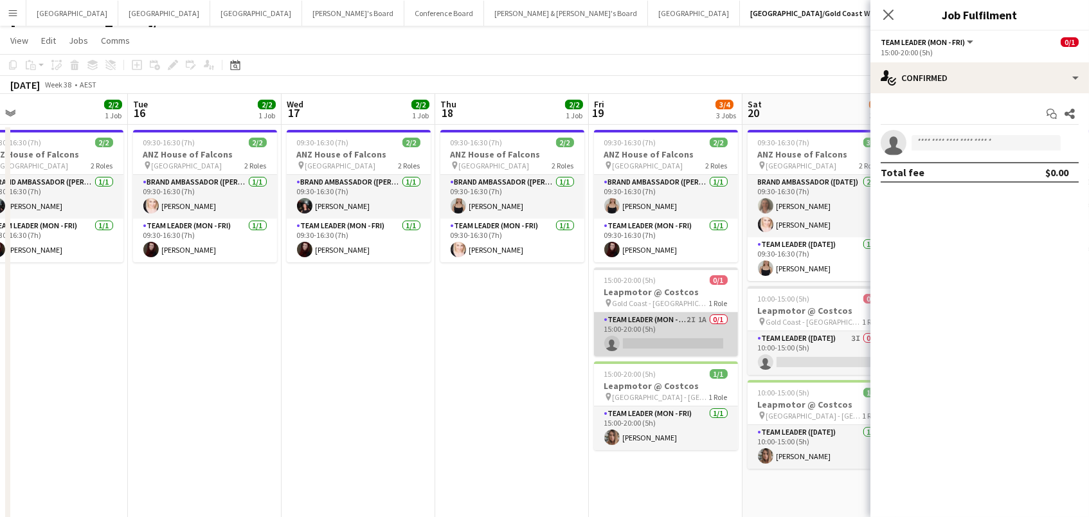
click at [677, 334] on app-card-role "Team Leader (Mon - Fri) 2I 1A 0/1 15:00-20:00 (5h) single-neutral-actions" at bounding box center [666, 334] width 144 height 44
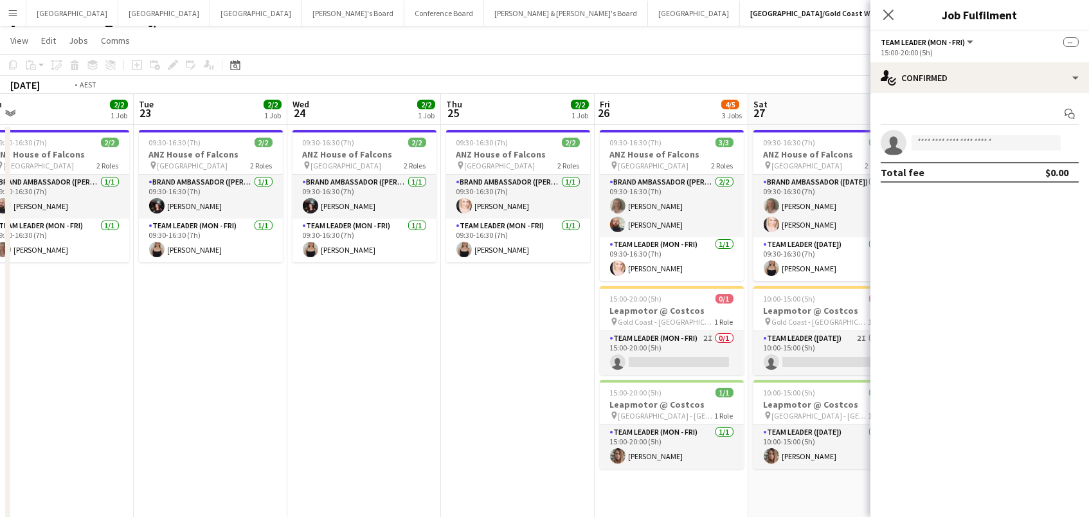
scroll to position [0, 506]
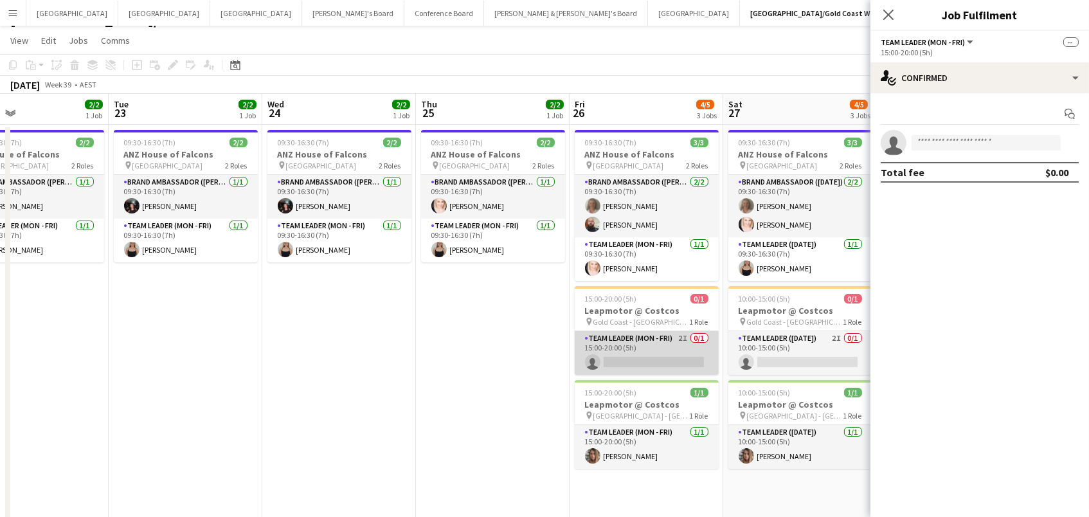
click at [619, 344] on app-card-role "Team Leader (Mon - Fri) 2I 0/1 15:00-20:00 (5h) single-neutral-actions" at bounding box center [647, 353] width 144 height 44
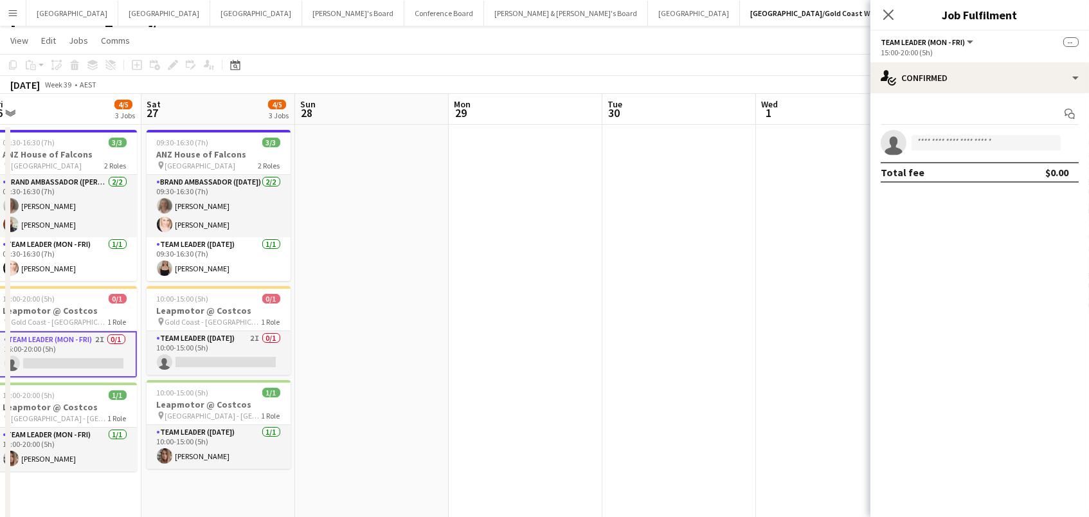
scroll to position [0, 481]
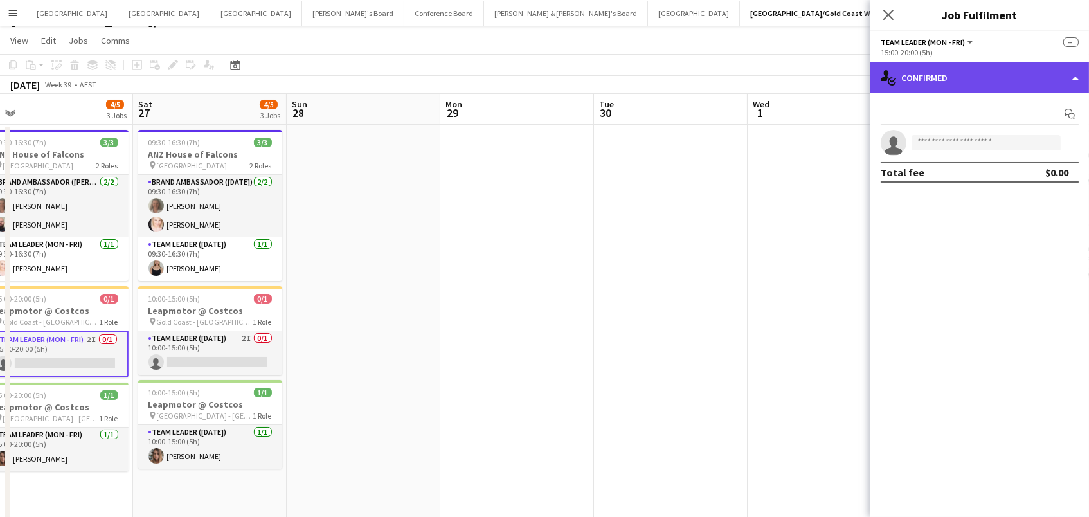
click at [935, 67] on div "single-neutral-actions-check-2 Confirmed" at bounding box center [979, 77] width 219 height 31
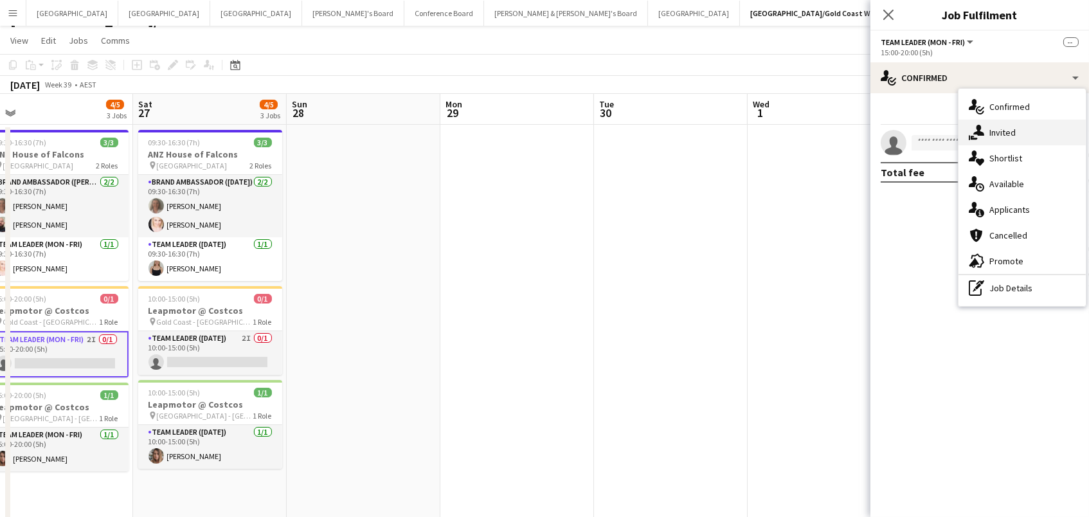
click at [993, 128] on span "Invited" at bounding box center [1002, 133] width 26 height 12
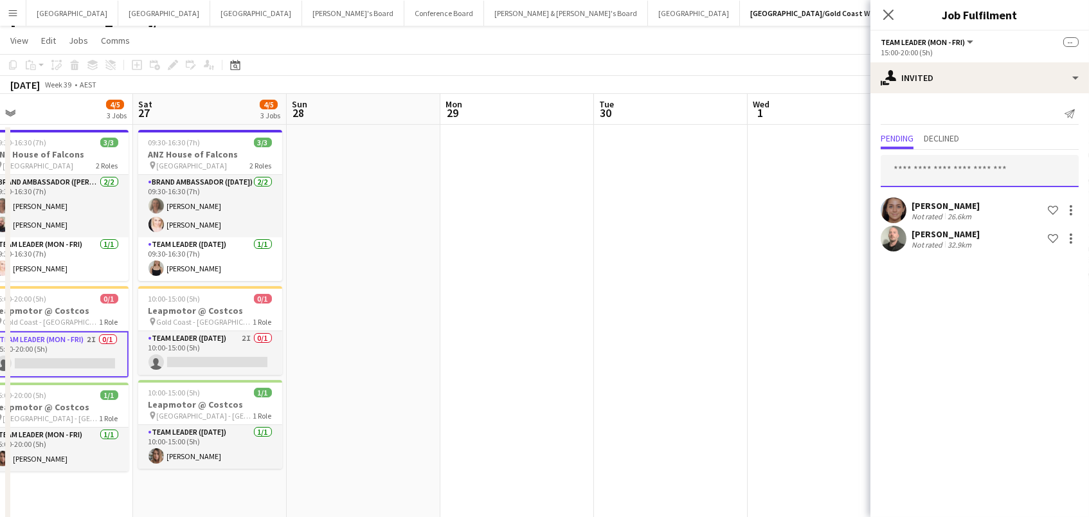
click at [915, 170] on input "text" at bounding box center [980, 171] width 198 height 32
type input "***"
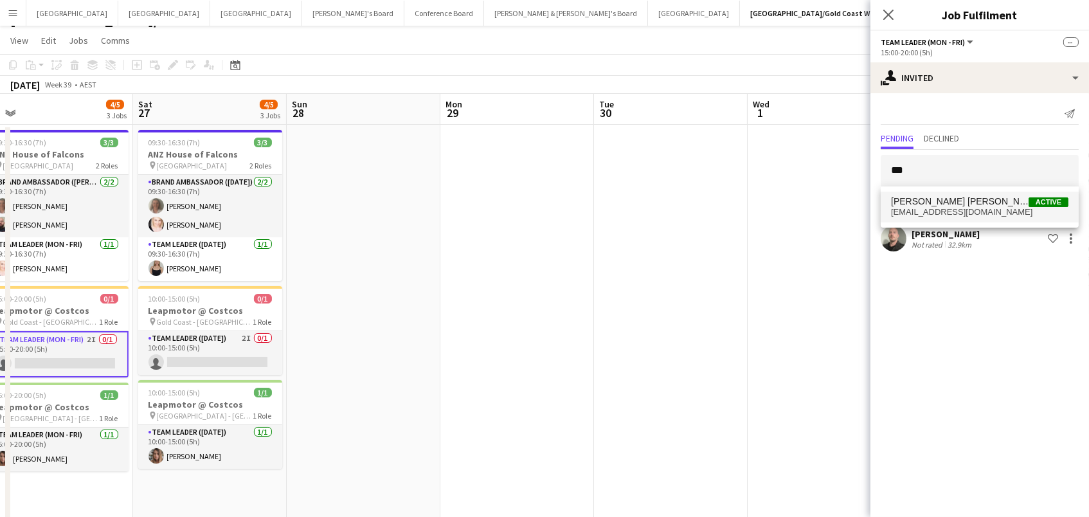
click at [930, 202] on span "Elizabeth Figueroa mena" at bounding box center [960, 201] width 138 height 11
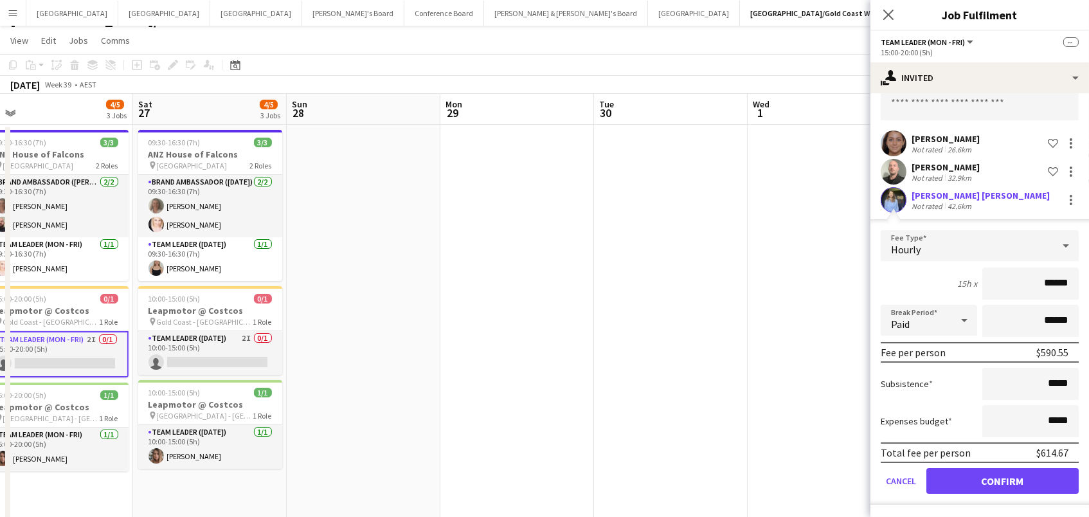
scroll to position [65, 0]
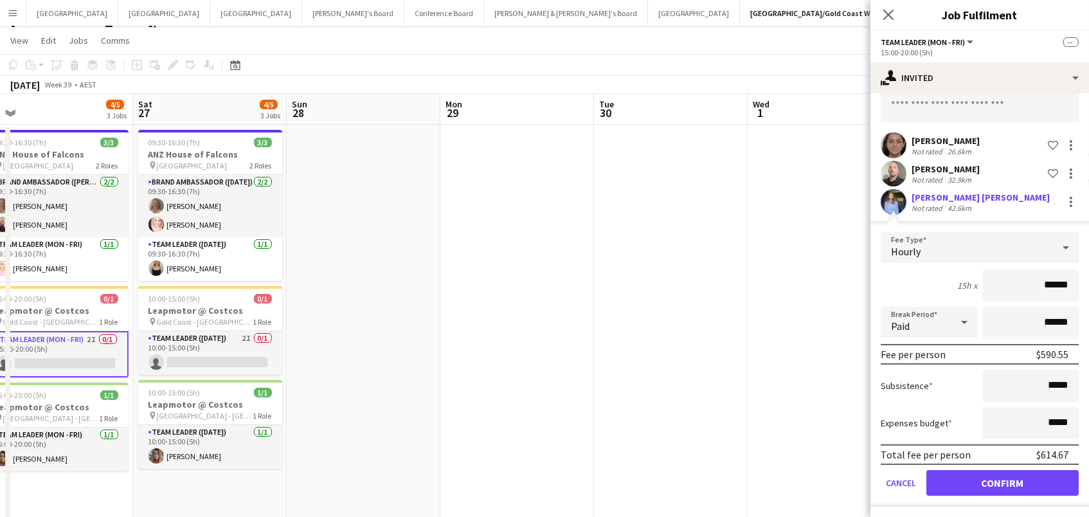
click at [965, 485] on button "Confirm" at bounding box center [1002, 483] width 152 height 26
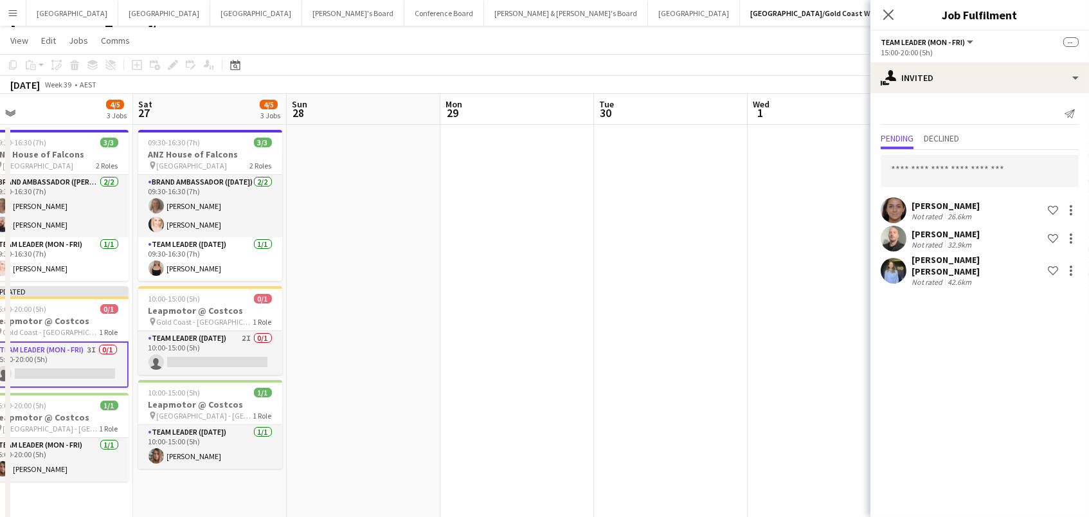
scroll to position [0, 0]
click at [249, 346] on app-card-role "Team Leader (Saturday) 2I 0/1 10:00-15:00 (5h) single-neutral-actions" at bounding box center [210, 353] width 144 height 44
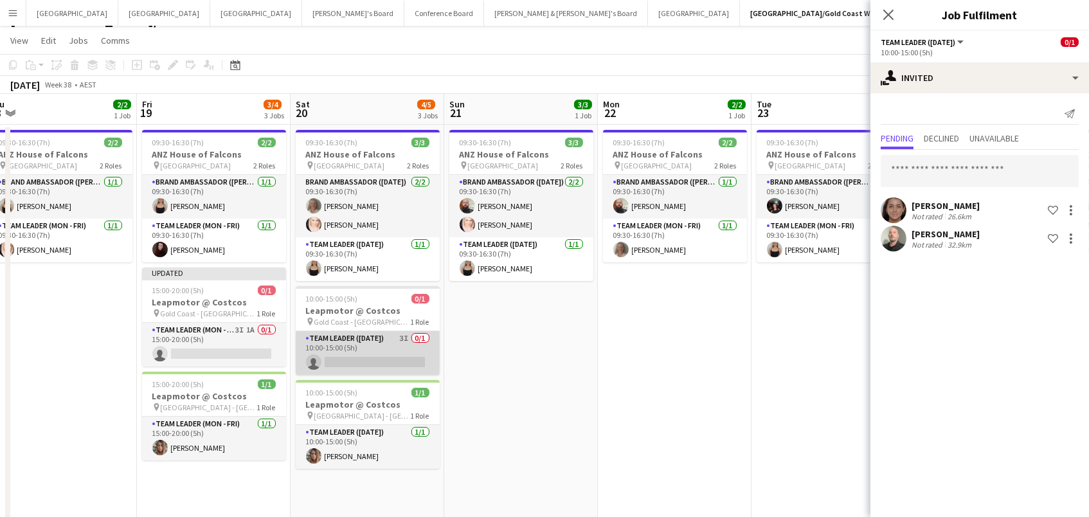
click at [416, 352] on app-card-role "Team Leader (Saturday) 3I 0/1 10:00-15:00 (5h) single-neutral-actions" at bounding box center [368, 353] width 144 height 44
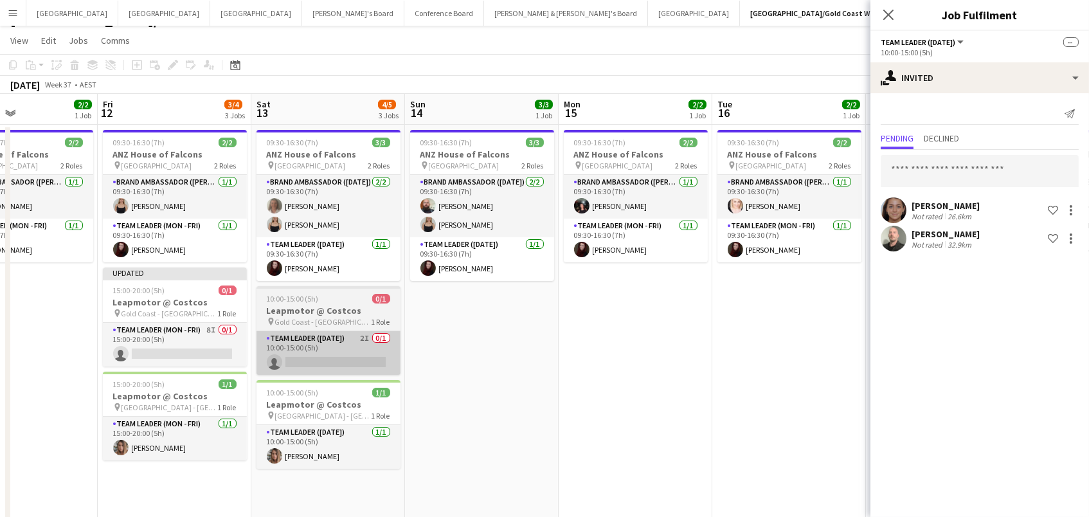
scroll to position [0, 362]
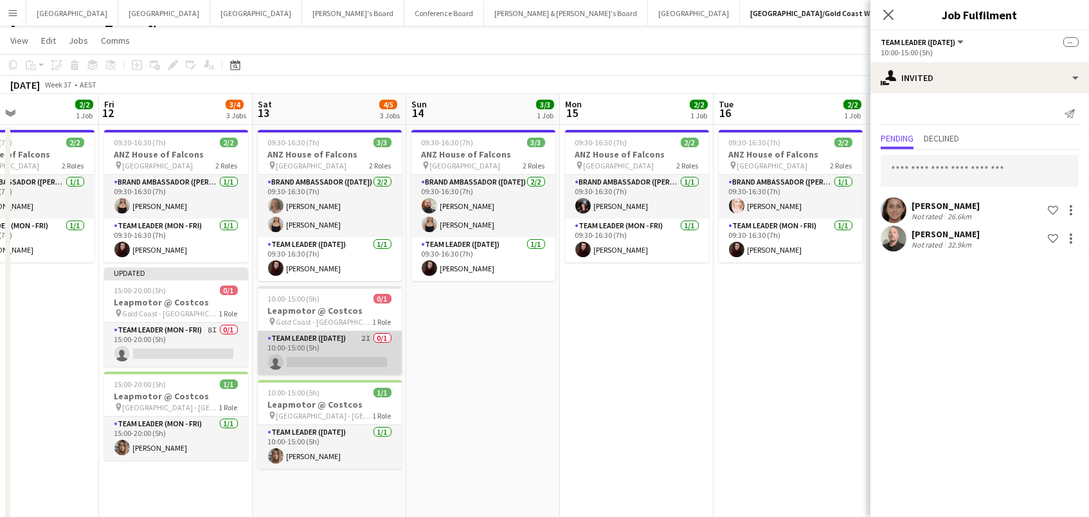
click at [350, 348] on app-card-role "Team Leader (Saturday) 2I 0/1 10:00-15:00 (5h) single-neutral-actions" at bounding box center [330, 353] width 144 height 44
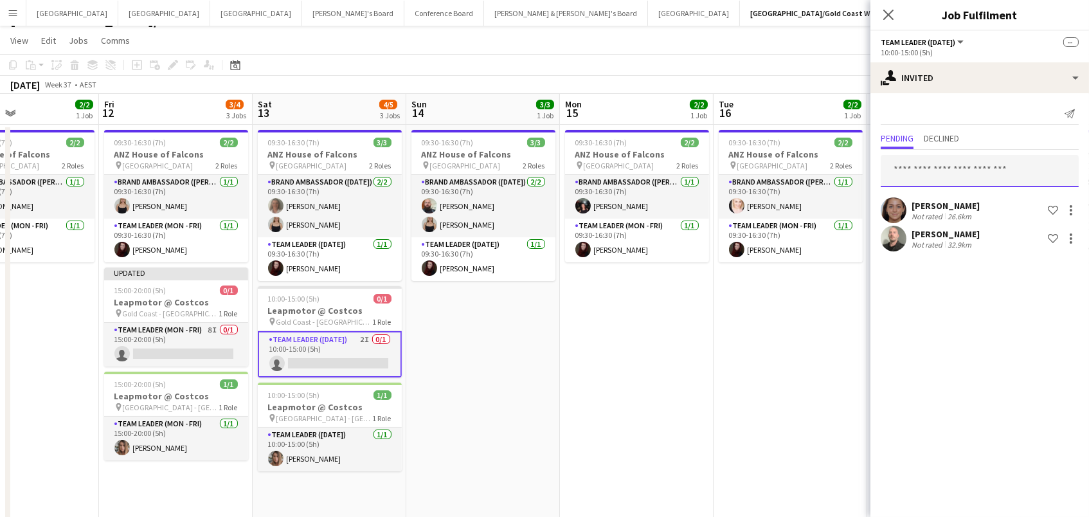
click at [938, 174] on input "text" at bounding box center [980, 171] width 198 height 32
type input "***"
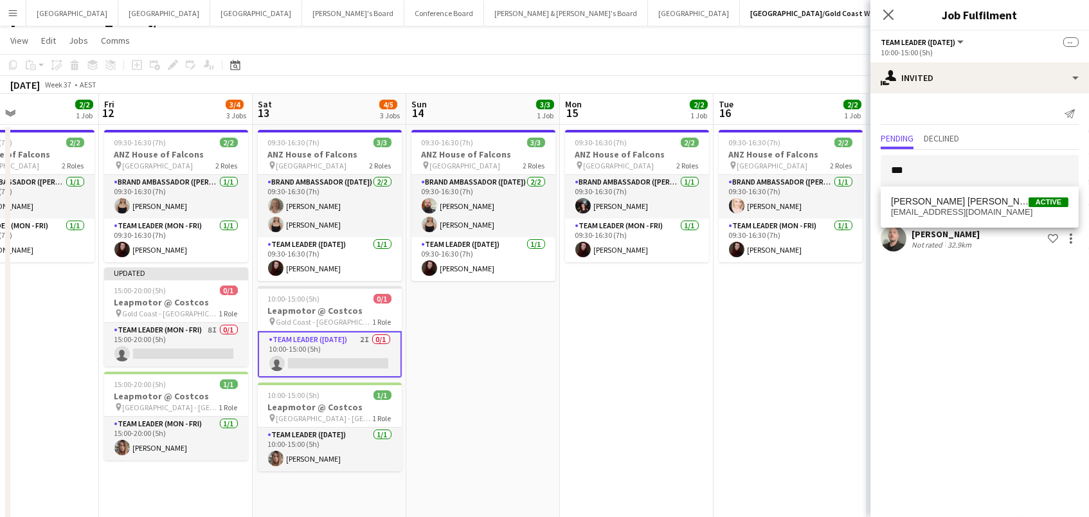
click at [958, 204] on span "Elizabeth Figueroa mena" at bounding box center [960, 201] width 138 height 11
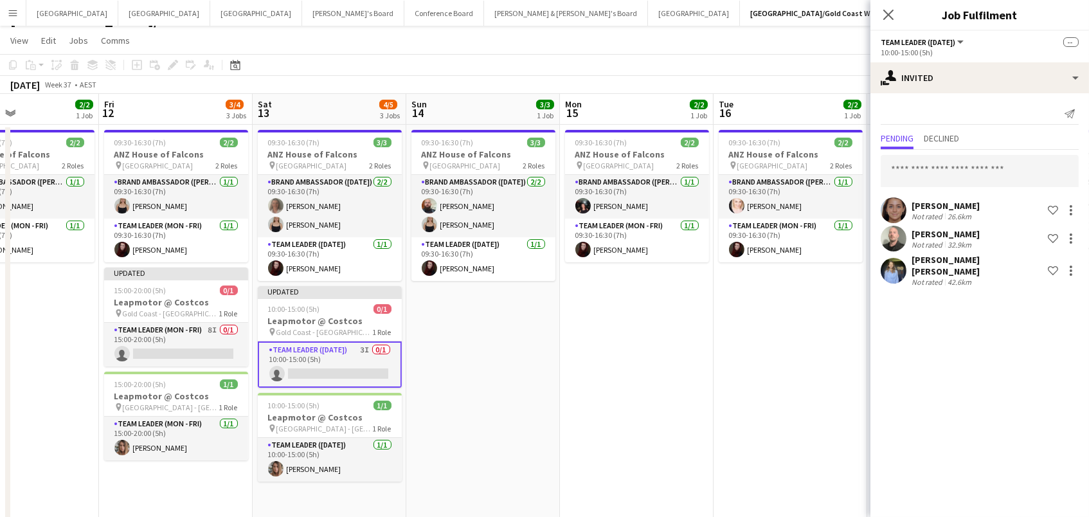
click at [728, 328] on app-date-cell "09:30-16:30 (7h) 2/2 ANZ House of Falcons pin Brisbane 2 Roles Brand Ambassador…" at bounding box center [790, 367] width 154 height 485
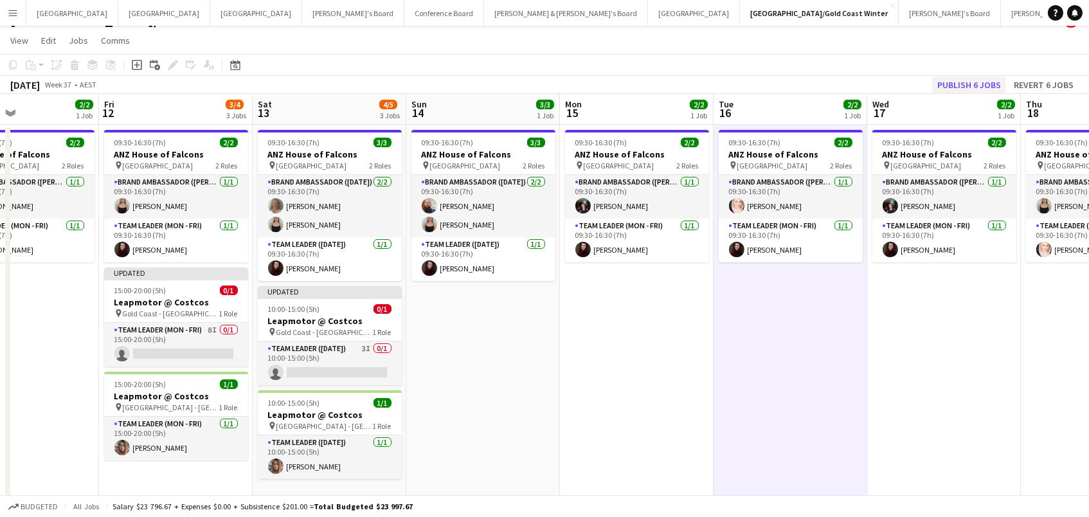
click at [974, 84] on button "Publish 6 jobs" at bounding box center [969, 84] width 74 height 17
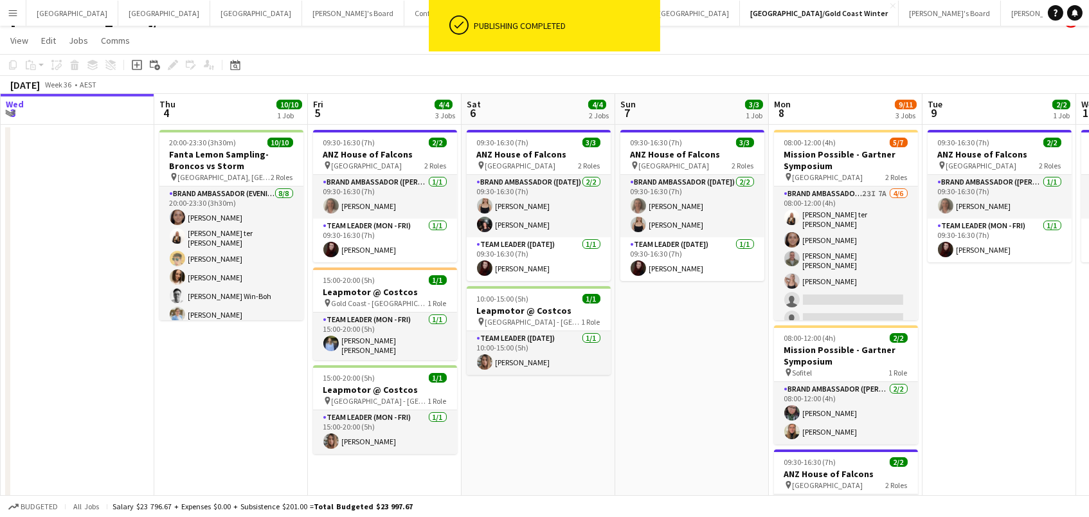
scroll to position [0, 307]
click at [403, 302] on div "pin Gold Coast - QLD 1 Role" at bounding box center [385, 303] width 144 height 10
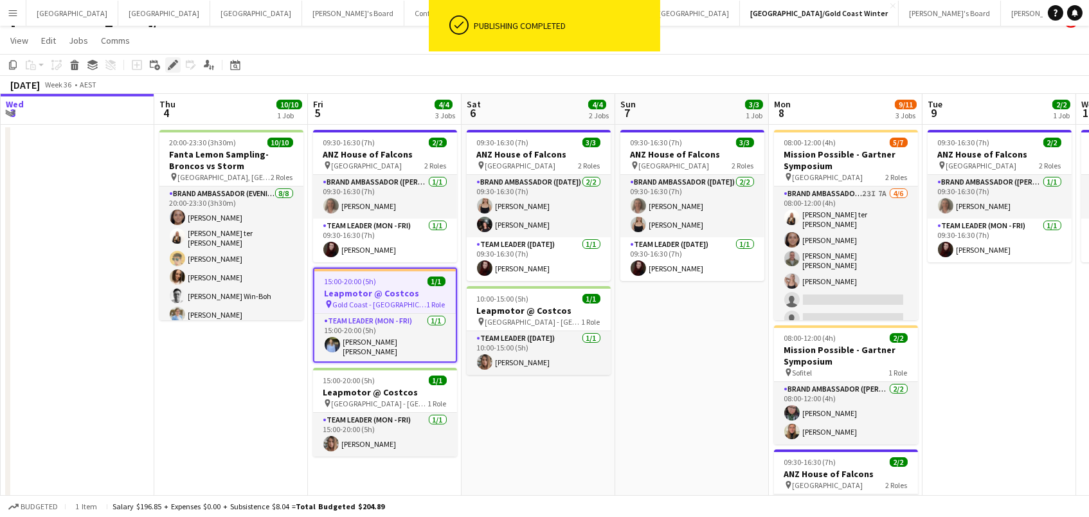
click at [168, 69] on icon at bounding box center [169, 68] width 3 height 3
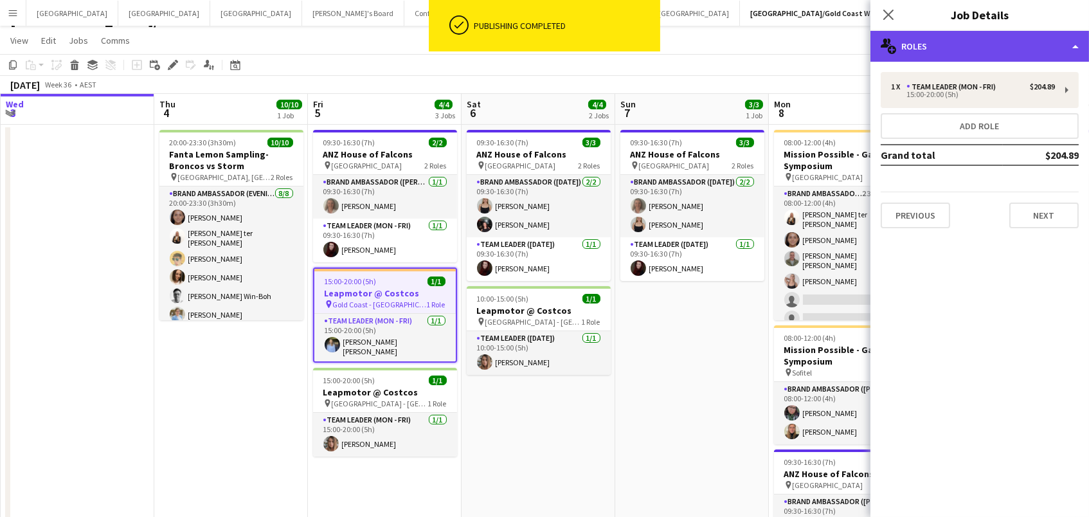
click at [950, 48] on div "multiple-users-add Roles" at bounding box center [979, 46] width 219 height 31
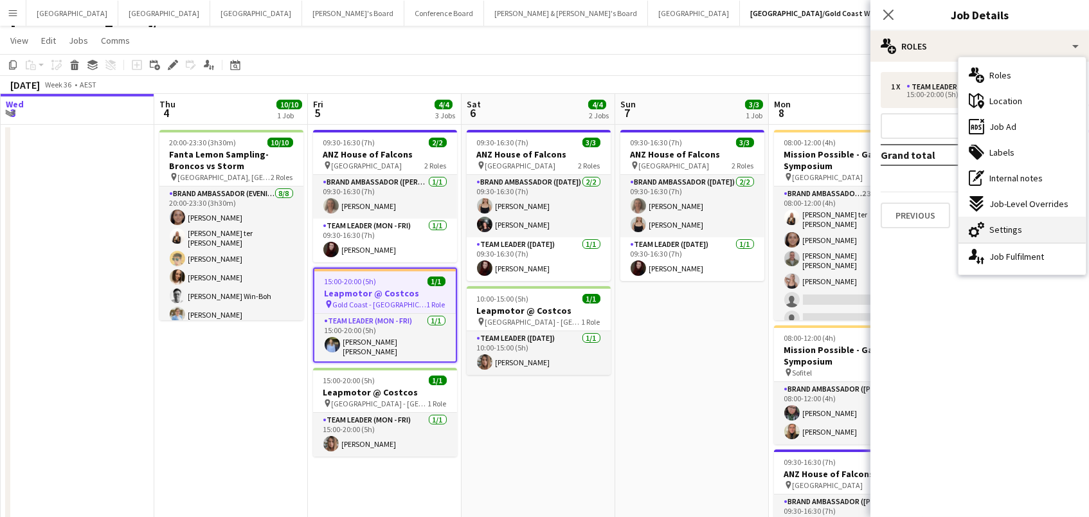
click at [983, 229] on icon "cog-double-3" at bounding box center [976, 229] width 15 height 15
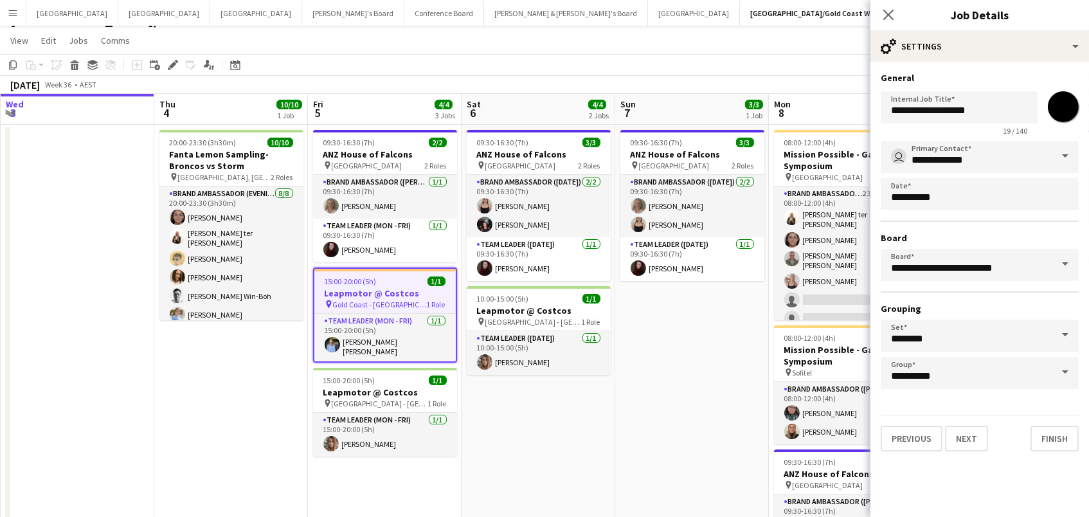
click at [1066, 110] on input "*******" at bounding box center [1063, 107] width 46 height 46
type input "*******"
click at [618, 389] on app-date-cell "09:30-16:30 (7h) 3/3 ANZ House of Falcons pin Brisbane 2 Roles Brand Ambassador…" at bounding box center [692, 367] width 154 height 485
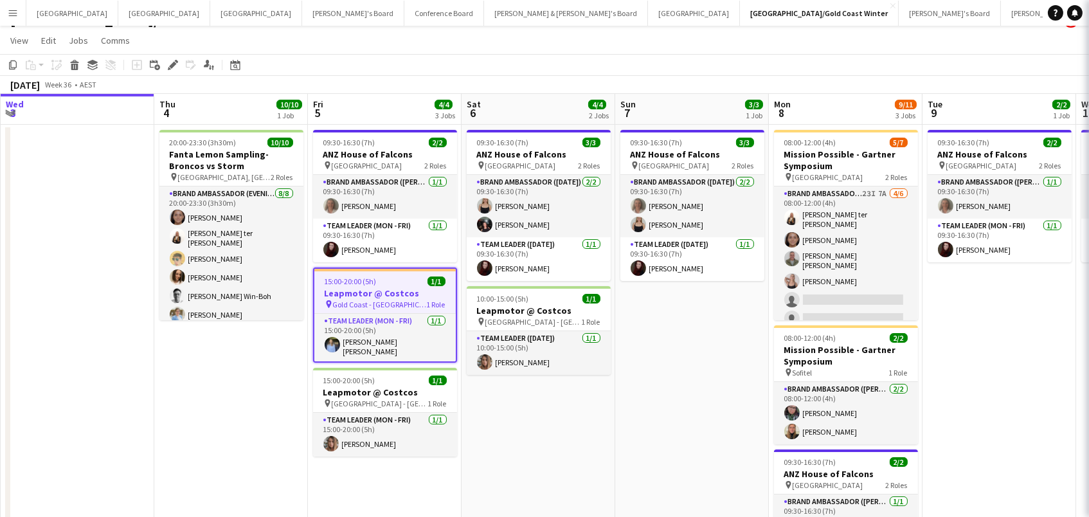
scroll to position [0, 306]
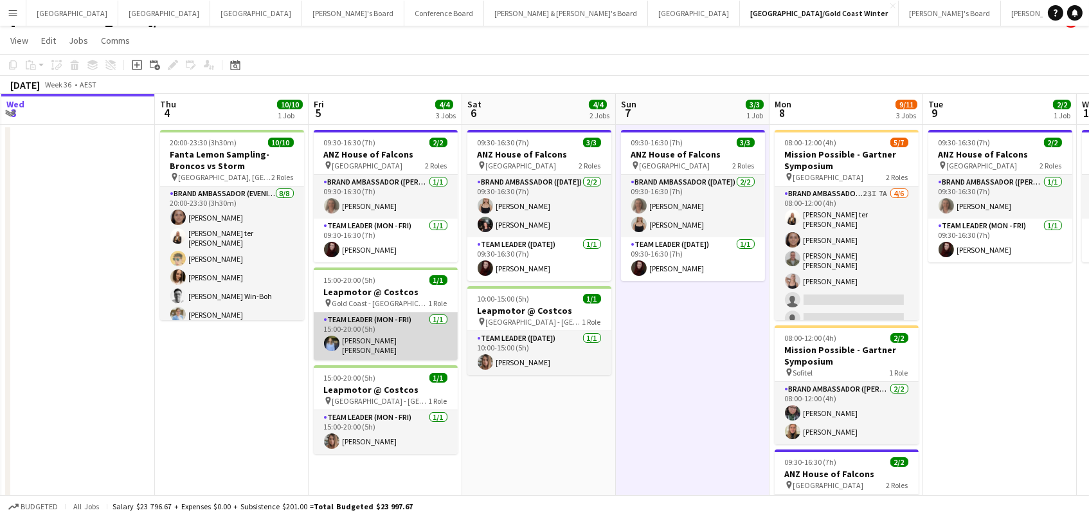
click at [445, 331] on app-card-role "Team Leader (Mon - Fri) 1/1 15:00-20:00 (5h) Elizabeth Figueroa mena" at bounding box center [386, 336] width 144 height 48
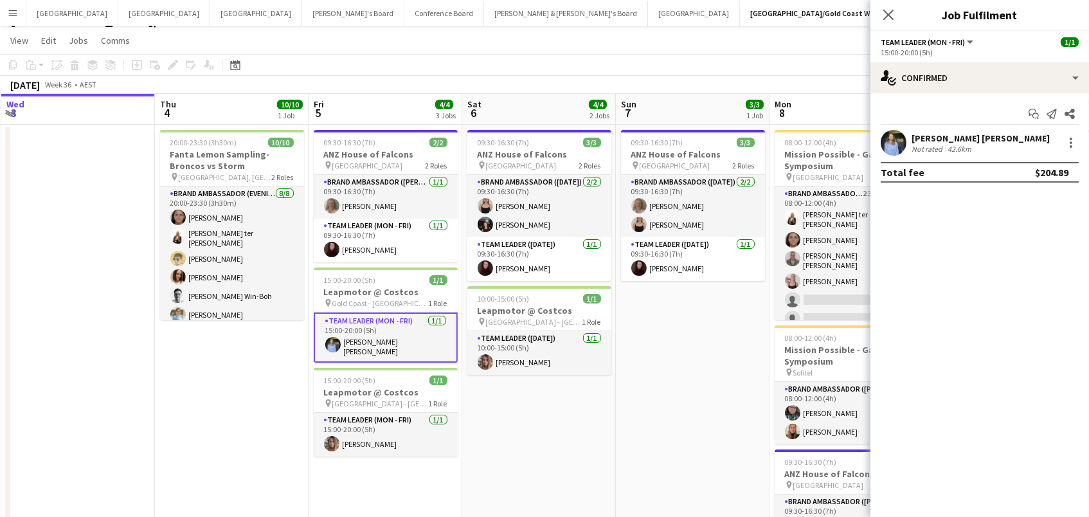
click at [970, 147] on div "42.6km" at bounding box center [959, 149] width 29 height 10
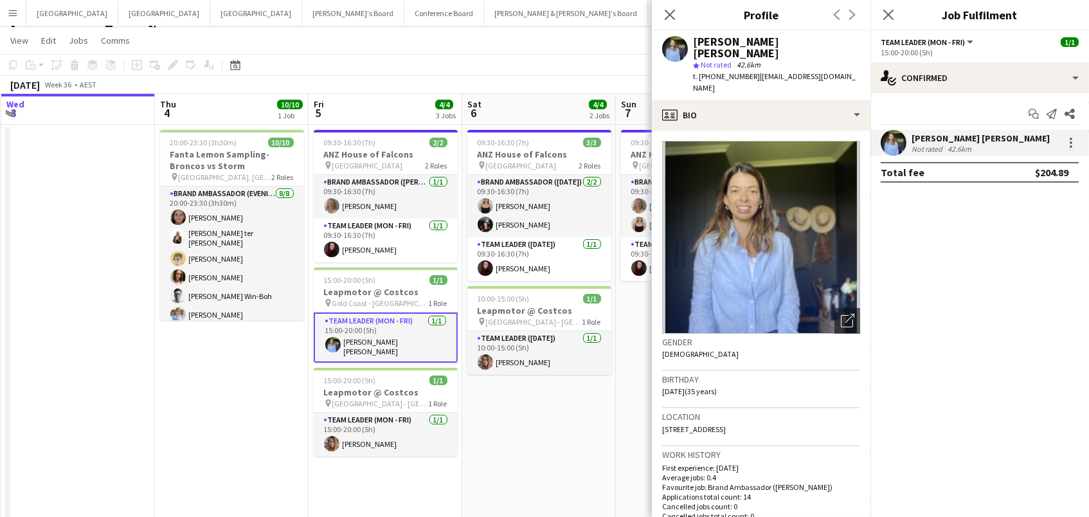
drag, startPoint x: 828, startPoint y: 42, endPoint x: 658, endPoint y: 42, distance: 169.7
click at [658, 42] on div "Elizabeth Figueroa mena star Not rated 42.6km t. +61404878729 | lizfigueroa@liv…" at bounding box center [761, 65] width 219 height 69
copy div "Elizabeth Figueroa mena"
click at [717, 71] on span "t. +61404878729" at bounding box center [726, 76] width 67 height 10
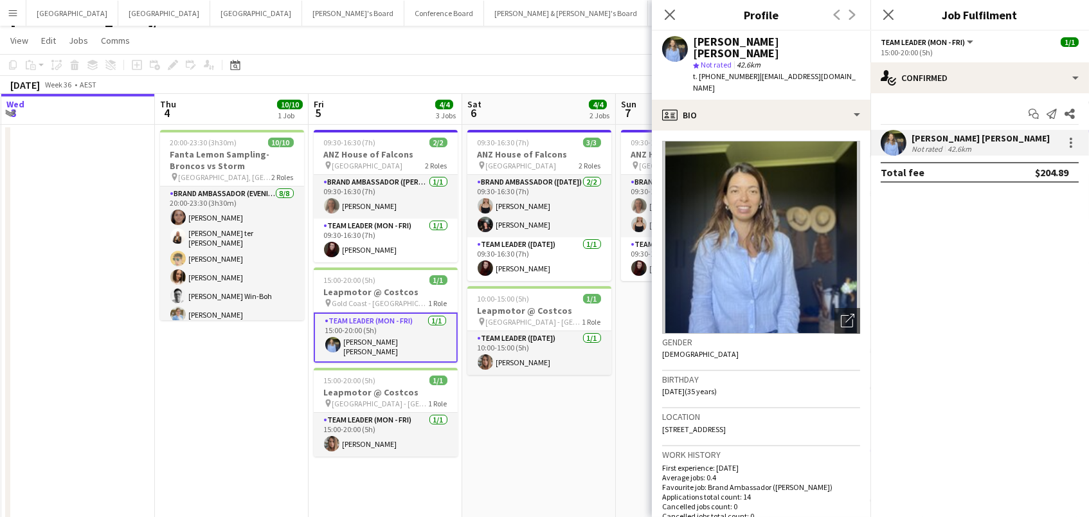
copy span "61404878729"
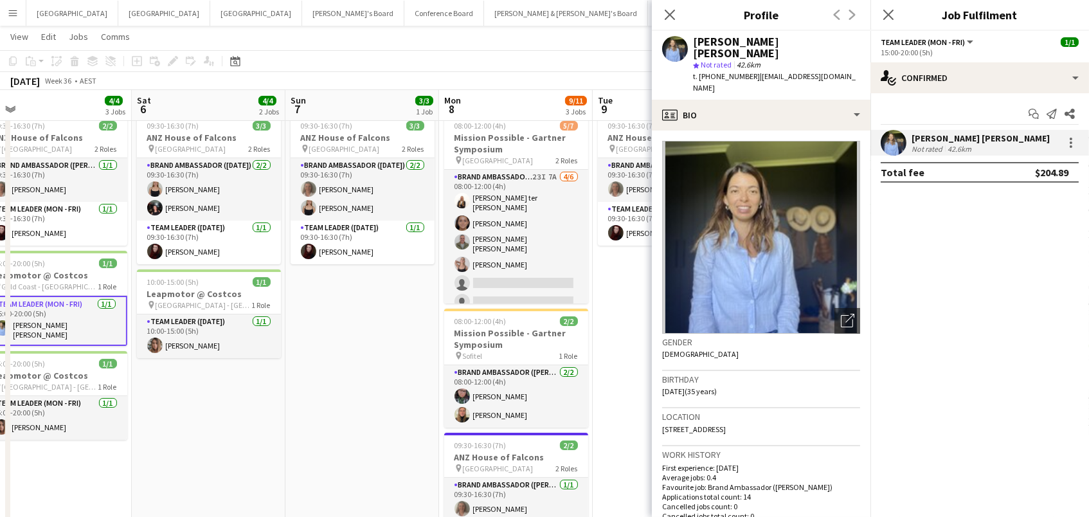
scroll to position [36, 0]
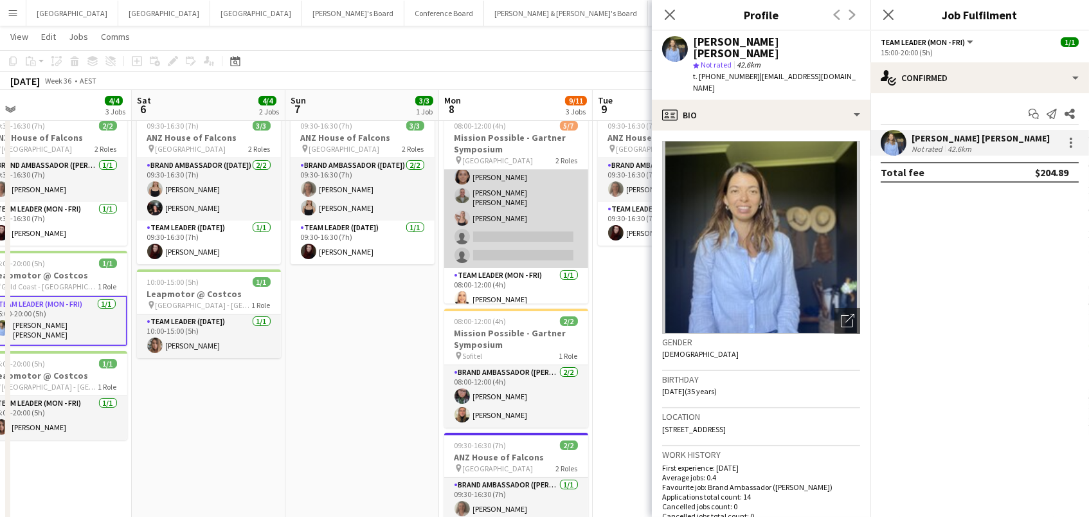
click at [512, 226] on app-card-role "Brand Ambassador (Mon - Fri) 23I 7A 4/6 08:00-12:00 (4h) Raquel ter Haar Leyre …" at bounding box center [516, 195] width 144 height 145
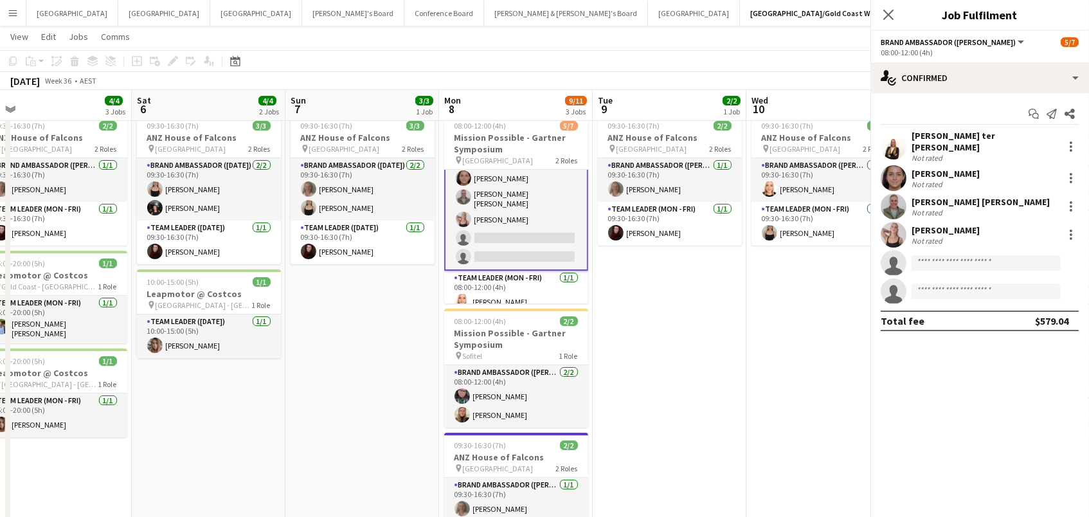
scroll to position [46, 0]
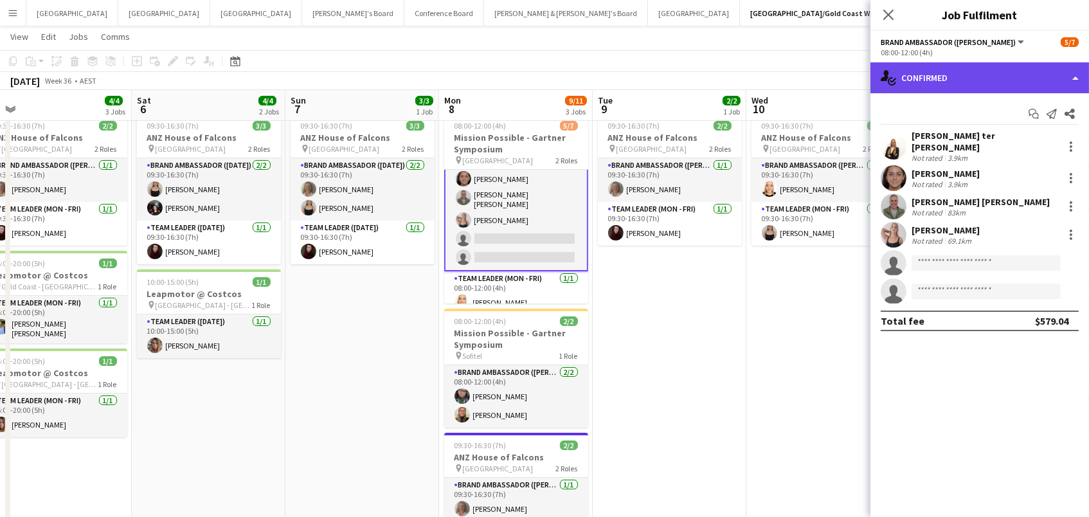
click at [954, 85] on div "single-neutral-actions-check-2 Confirmed" at bounding box center [979, 77] width 219 height 31
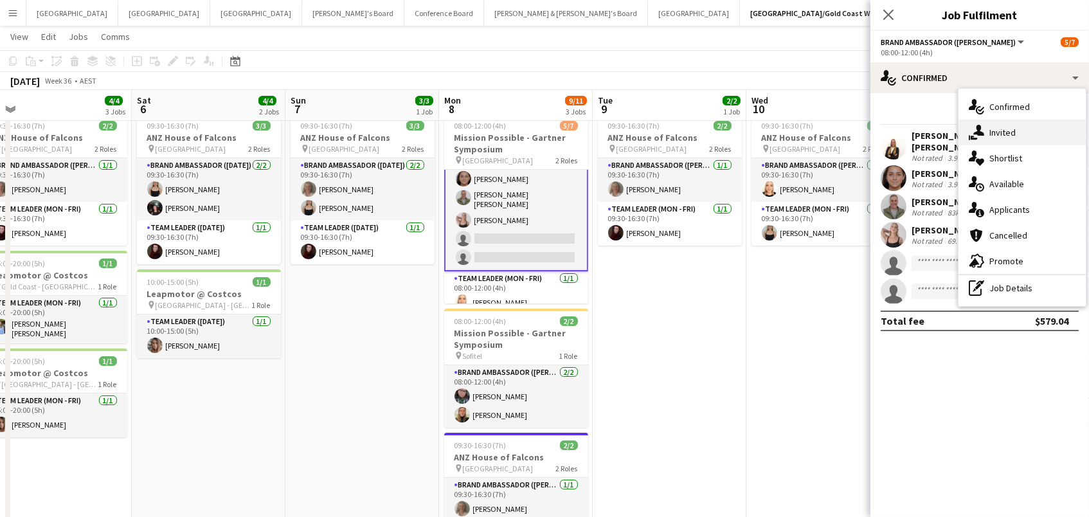
click at [992, 122] on div "single-neutral-actions-share-1 Invited" at bounding box center [1021, 133] width 127 height 26
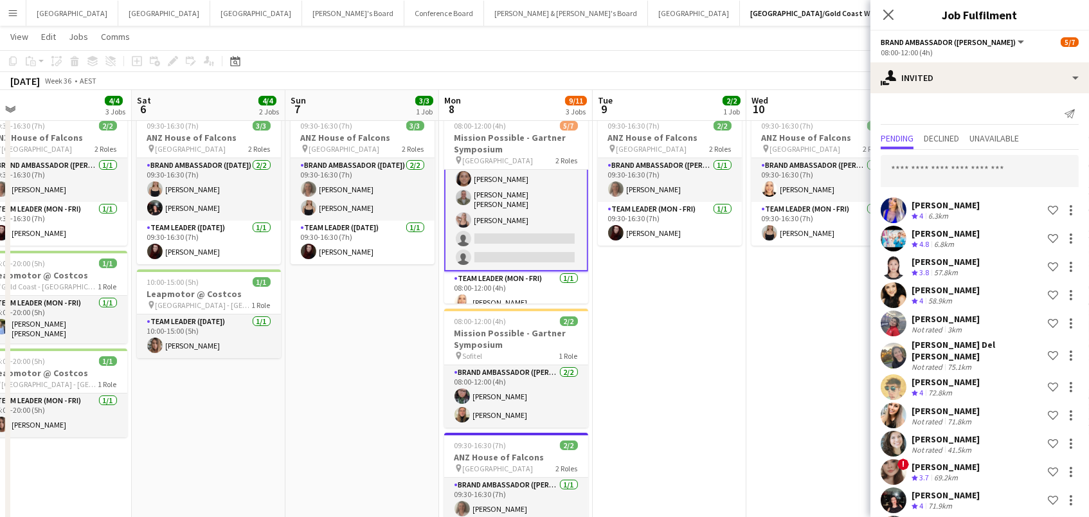
scroll to position [0, 0]
click at [942, 134] on span "Declined" at bounding box center [941, 138] width 35 height 9
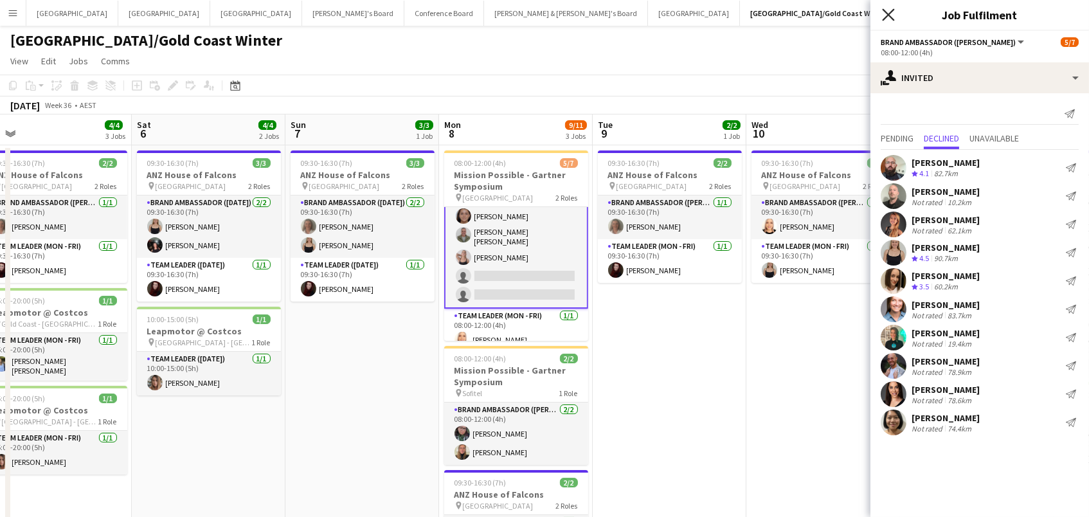
click at [885, 17] on icon at bounding box center [888, 14] width 12 height 12
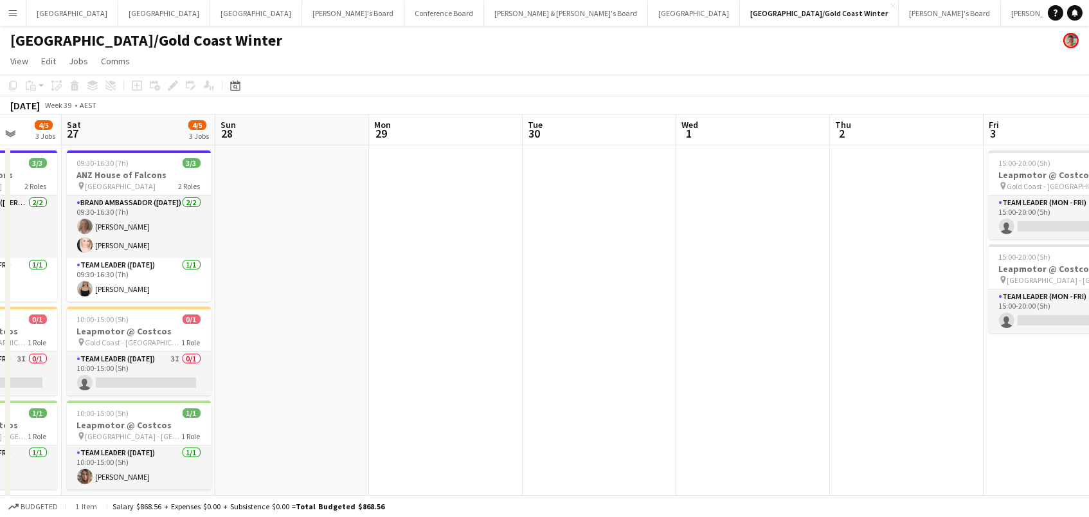
scroll to position [0, 553]
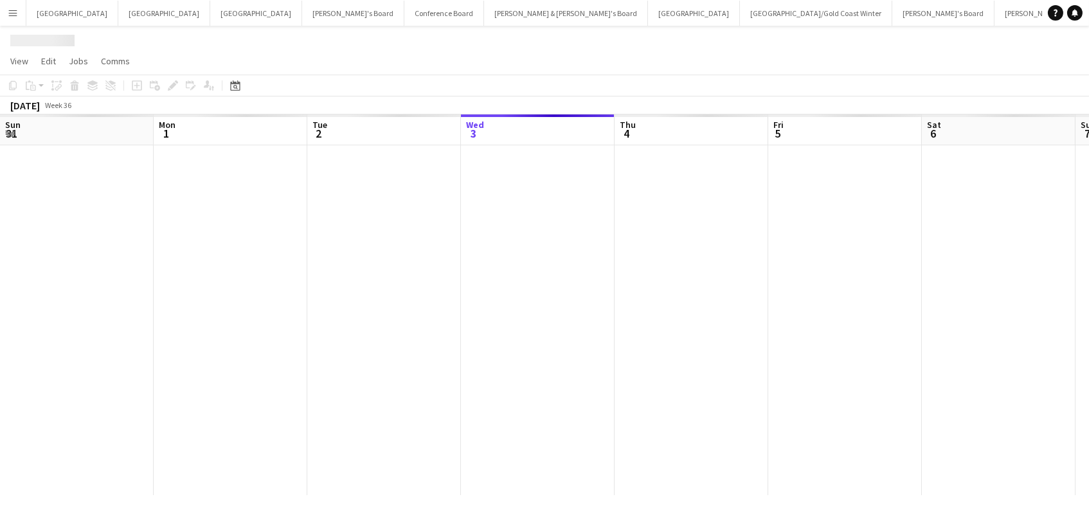
scroll to position [0, 307]
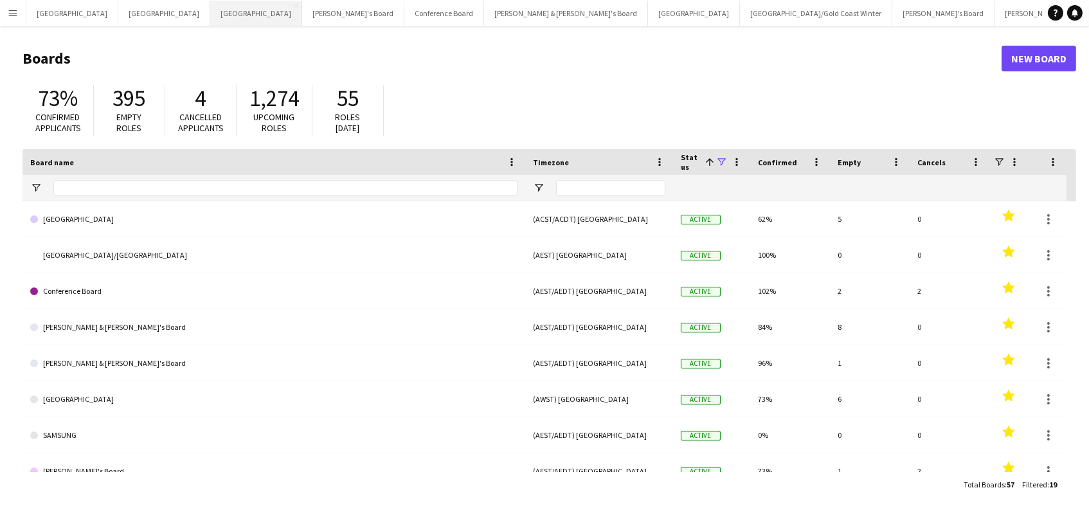
click at [210, 23] on button "Melbourne Close" at bounding box center [256, 13] width 92 height 25
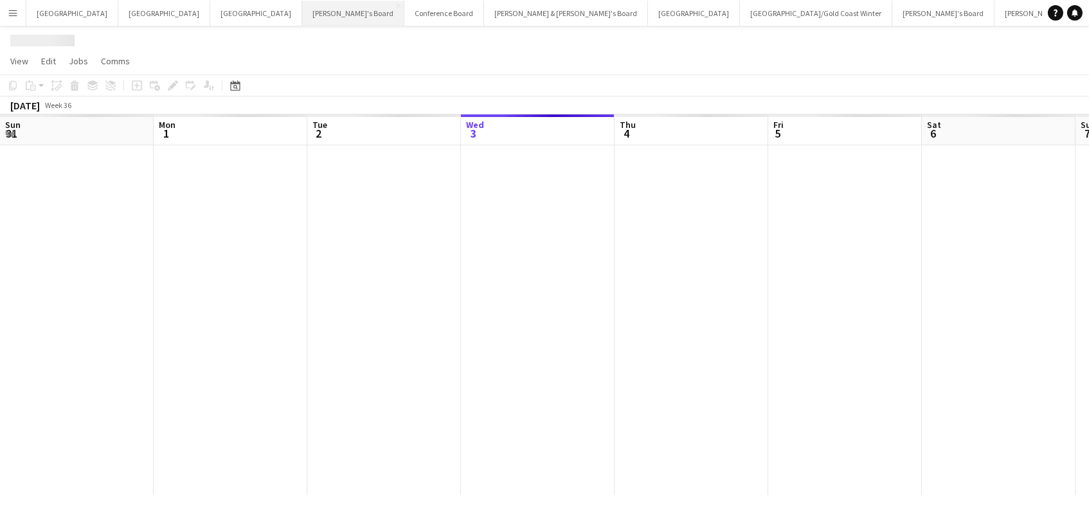
scroll to position [0, 307]
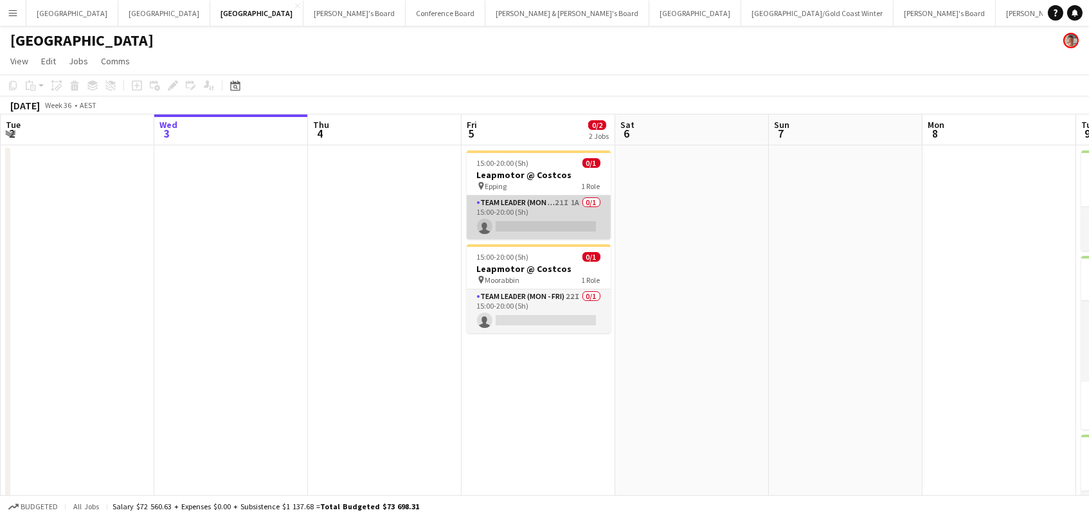
click at [516, 215] on app-card-role "Team Leader (Mon - Fri) 21I 1A 0/1 15:00-20:00 (5h) single-neutral-actions" at bounding box center [539, 217] width 144 height 44
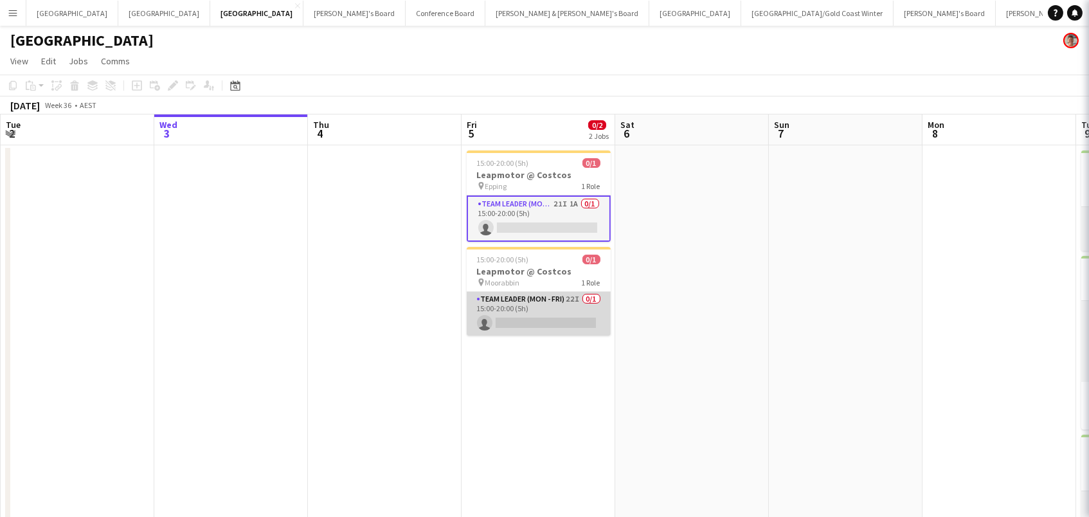
click at [520, 307] on app-card-role "Team Leader (Mon - Fri) 22I 0/1 15:00-20:00 (5h) single-neutral-actions" at bounding box center [539, 314] width 144 height 44
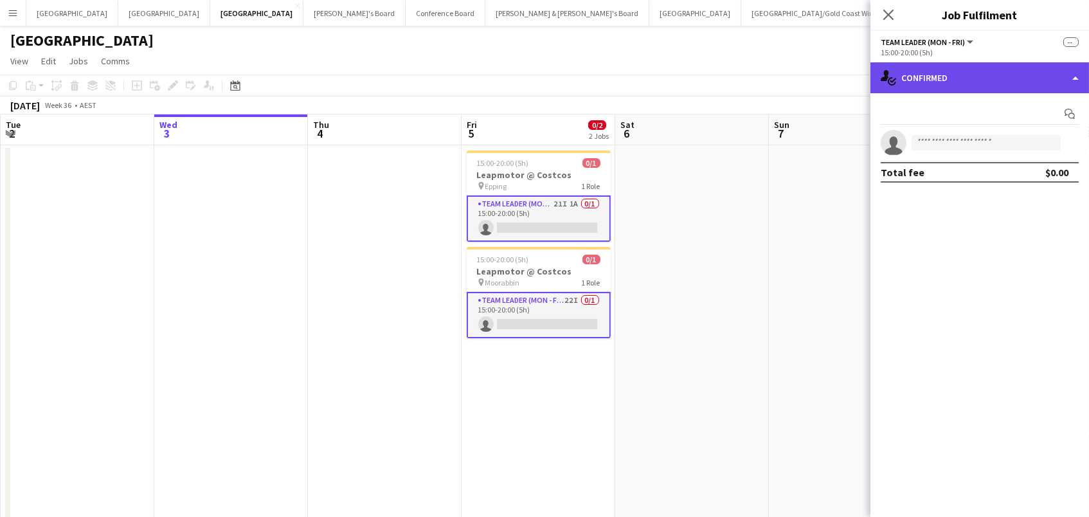
click at [957, 82] on div "single-neutral-actions-check-2 Confirmed" at bounding box center [979, 77] width 219 height 31
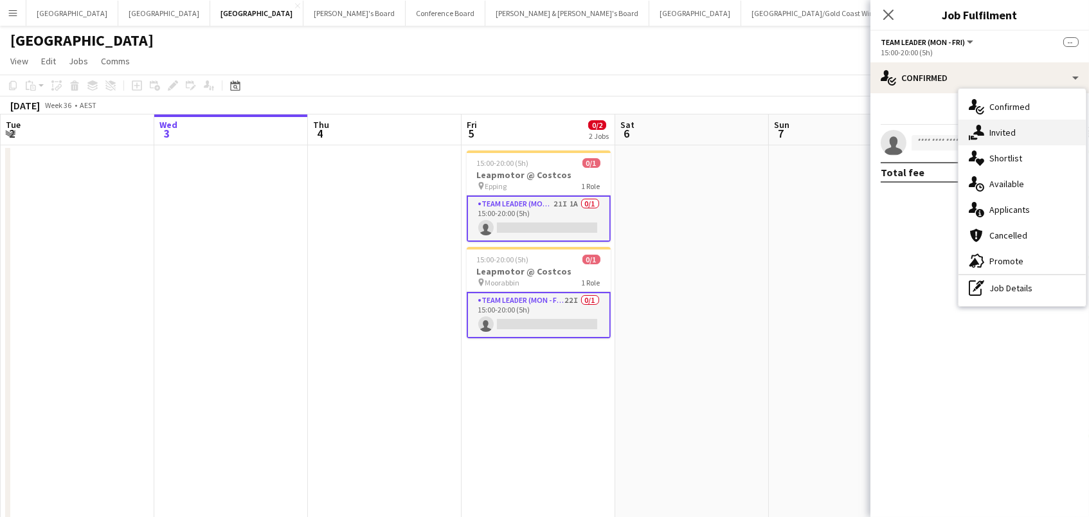
click at [991, 130] on span "Invited" at bounding box center [1002, 133] width 26 height 12
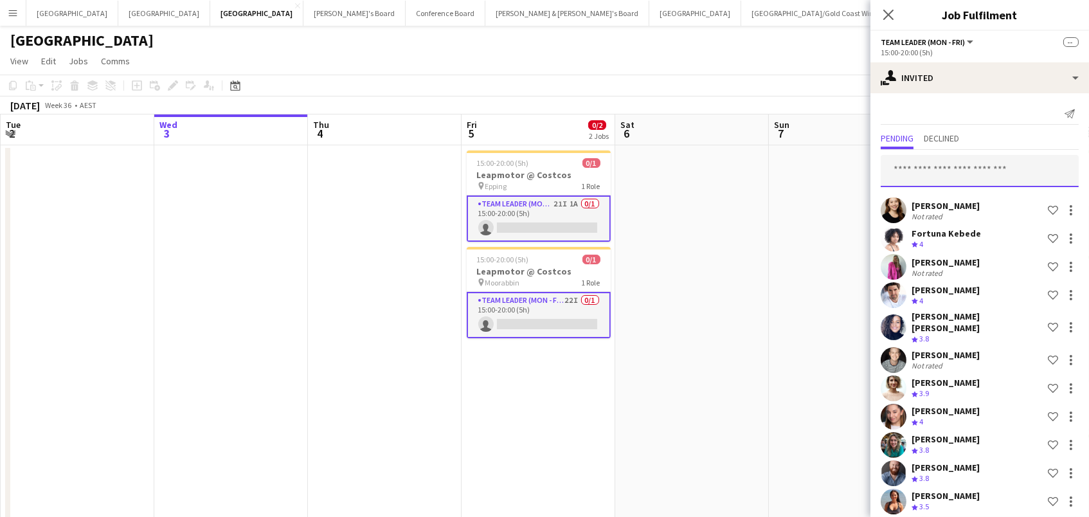
click at [956, 166] on input "text" at bounding box center [980, 171] width 198 height 32
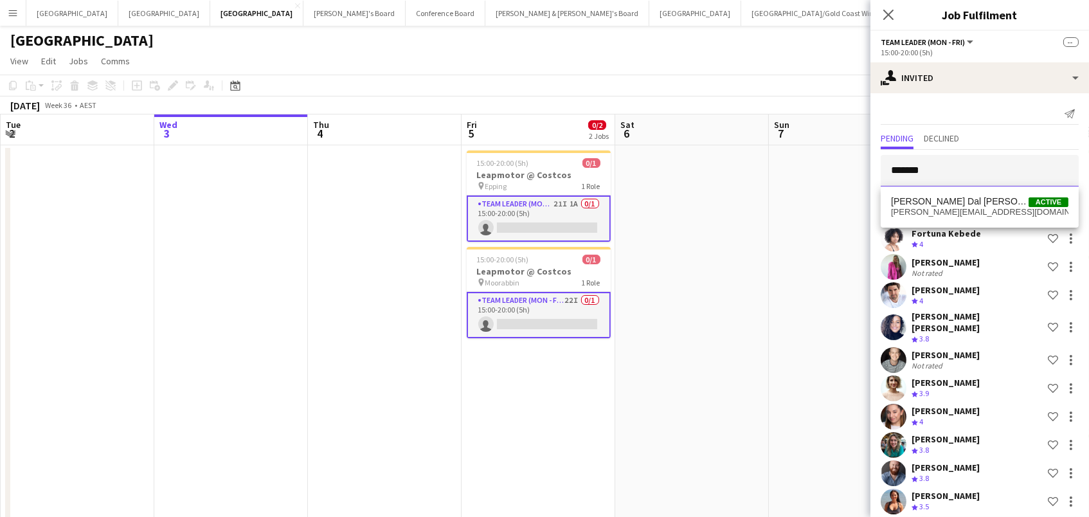
type input "*******"
click at [978, 197] on span "Madeleine Dal Ben Active" at bounding box center [979, 201] width 177 height 11
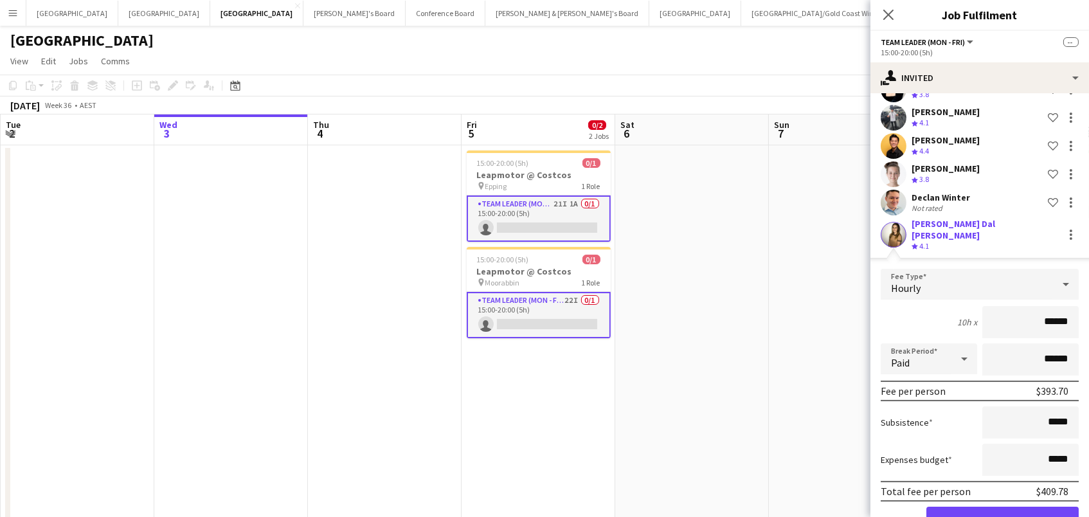
click at [1002, 506] on button "Confirm" at bounding box center [1002, 519] width 152 height 26
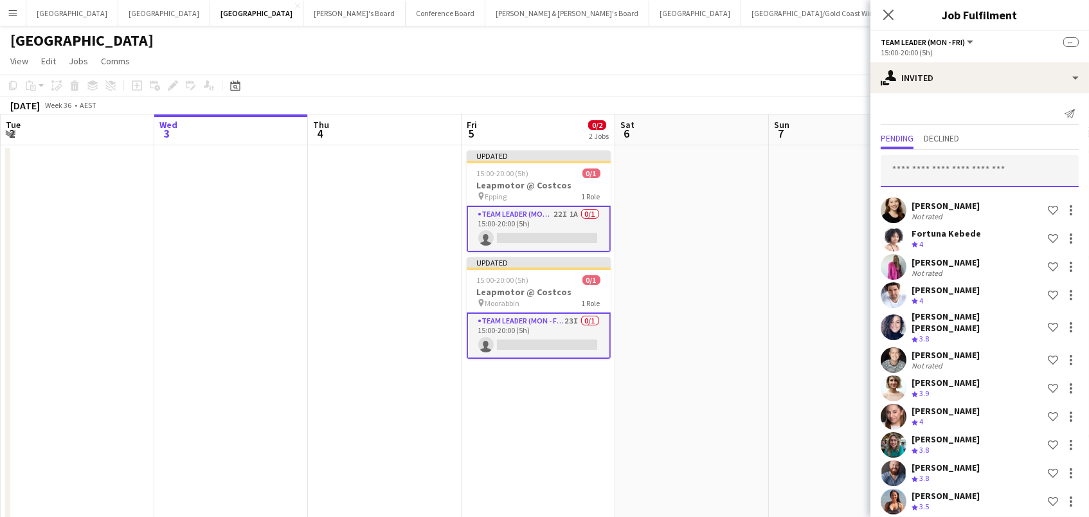
scroll to position [0, 0]
click at [924, 168] on input "text" at bounding box center [980, 171] width 198 height 32
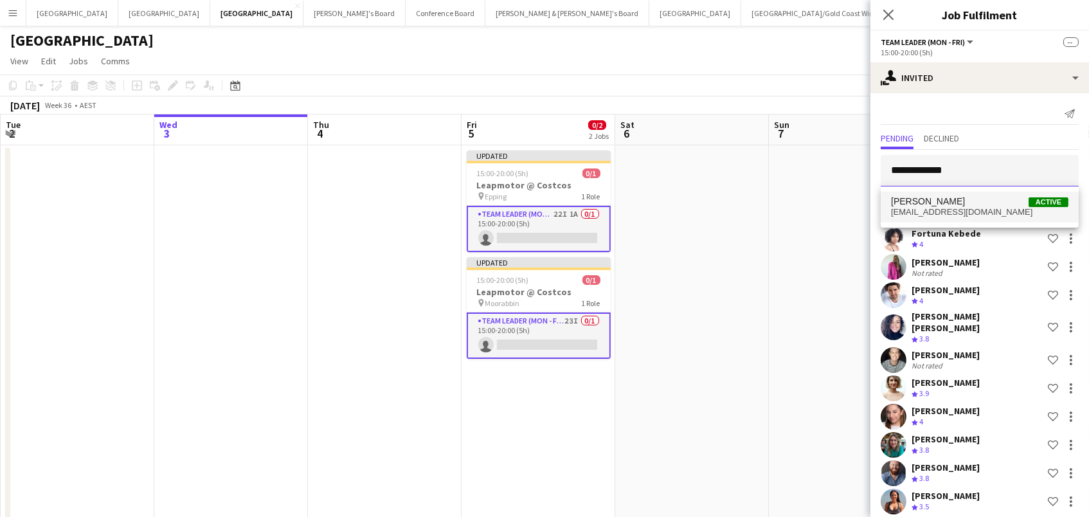
type input "**********"
click at [957, 201] on span "Jack Stringer Active" at bounding box center [979, 201] width 177 height 11
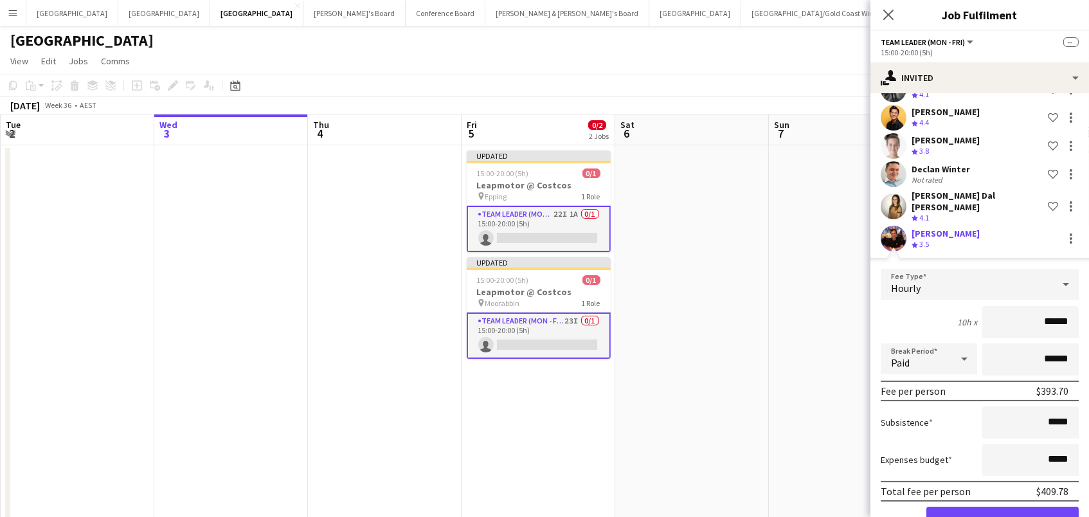
click at [1002, 506] on button "Confirm" at bounding box center [1002, 519] width 152 height 26
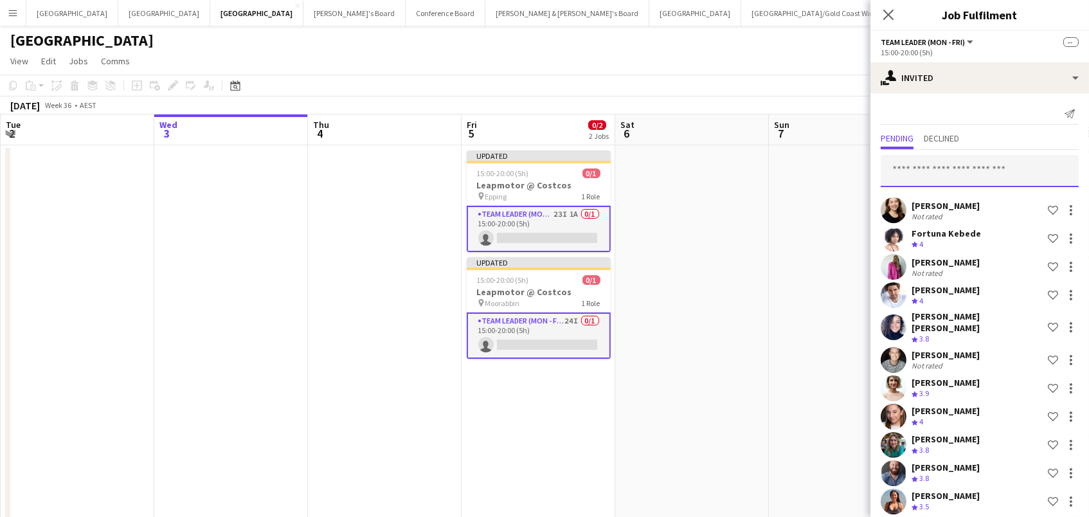
scroll to position [-1, 0]
click at [930, 174] on input "text" at bounding box center [980, 171] width 198 height 32
type input "*****"
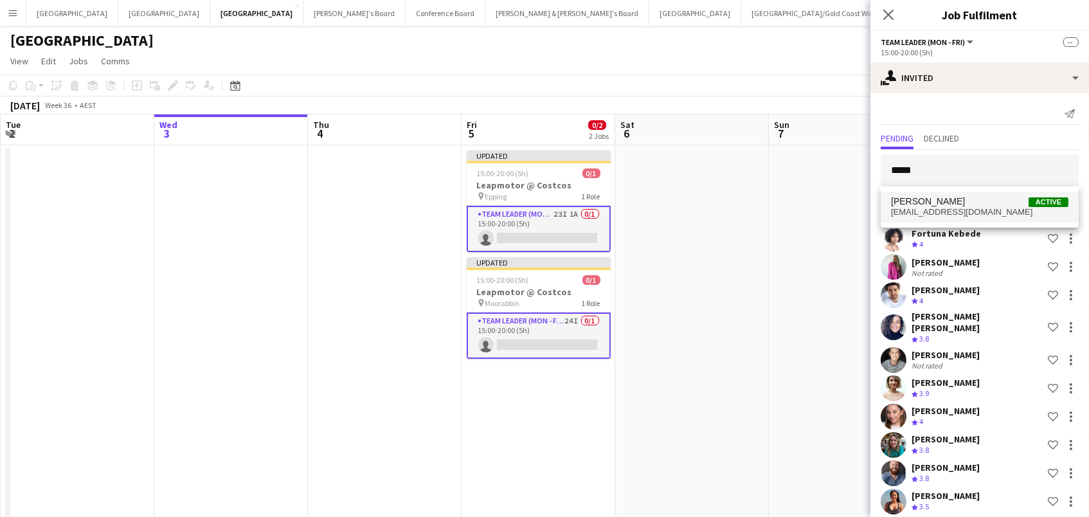
click at [946, 205] on span "Alina Zemtsova" at bounding box center [928, 201] width 74 height 11
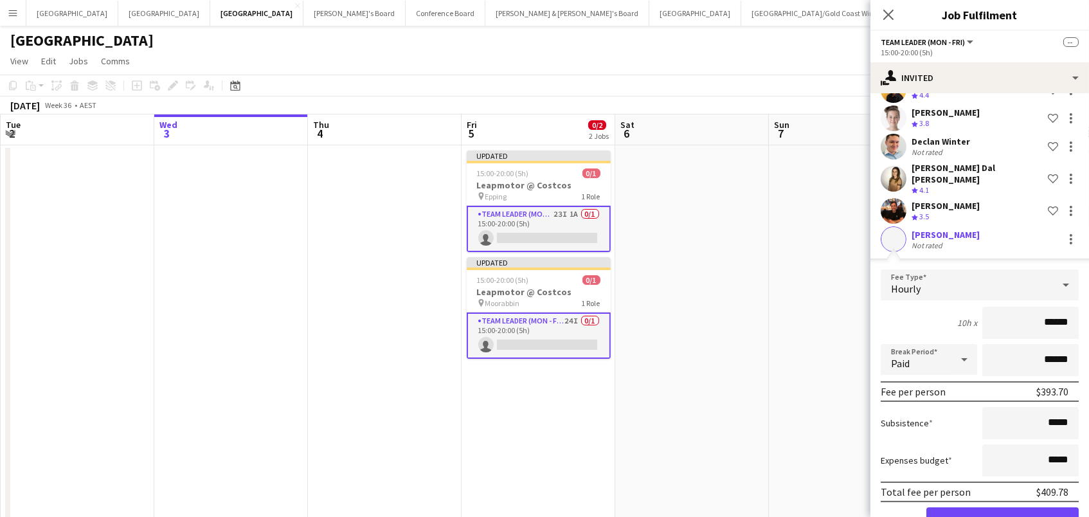
click at [1002, 507] on button "Confirm" at bounding box center [1002, 520] width 152 height 26
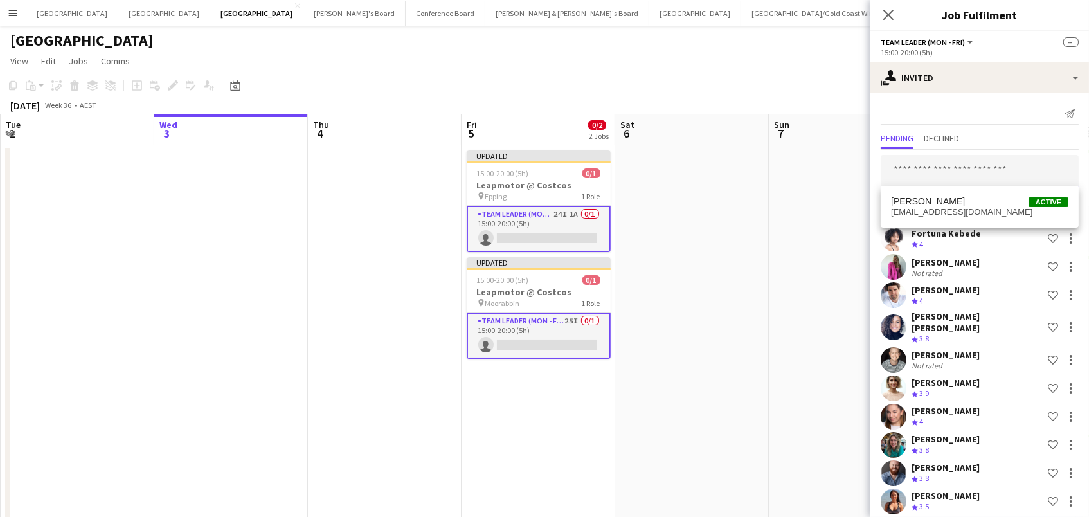
click at [920, 161] on input "text" at bounding box center [980, 171] width 198 height 32
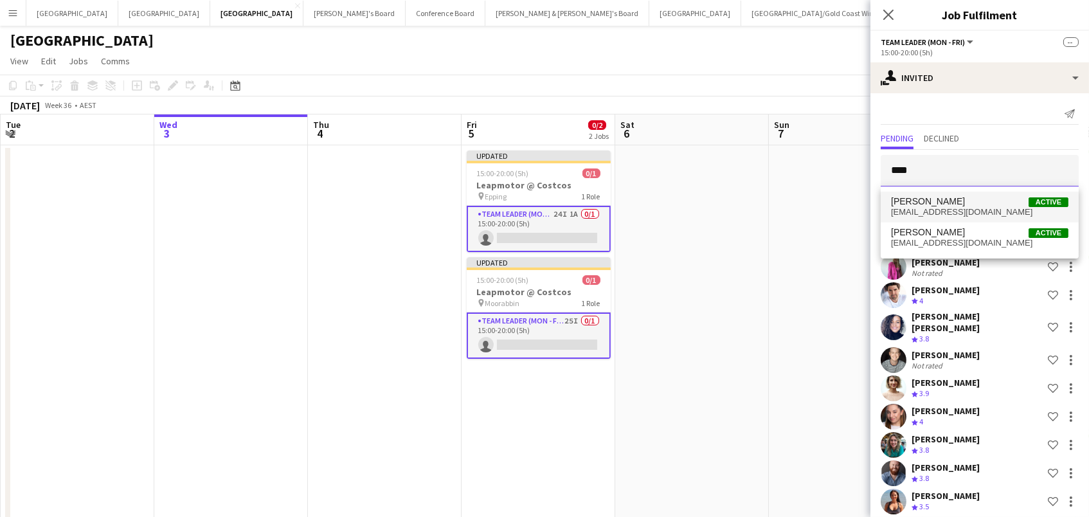
type input "****"
click at [927, 202] on span "Joshua Curry" at bounding box center [928, 201] width 74 height 11
click at [927, 202] on div "Siu Kwan Lee" at bounding box center [945, 206] width 68 height 12
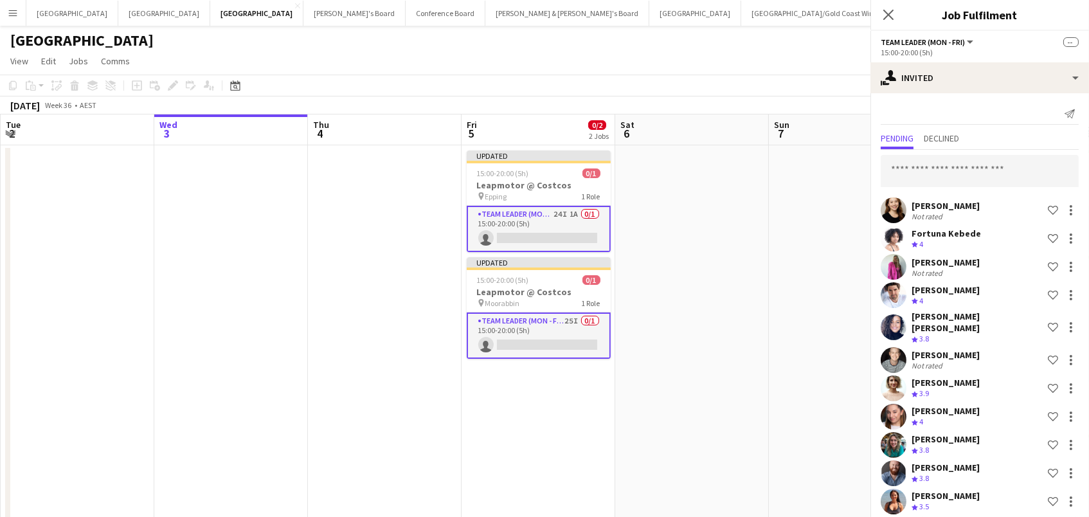
scroll to position [666, 0]
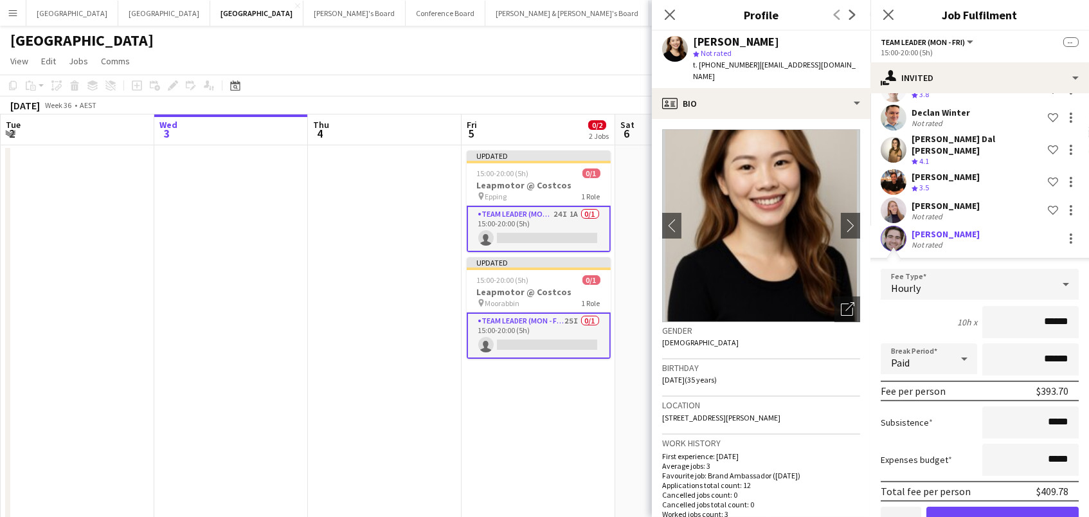
click at [890, 506] on button "Cancel" at bounding box center [901, 519] width 40 height 26
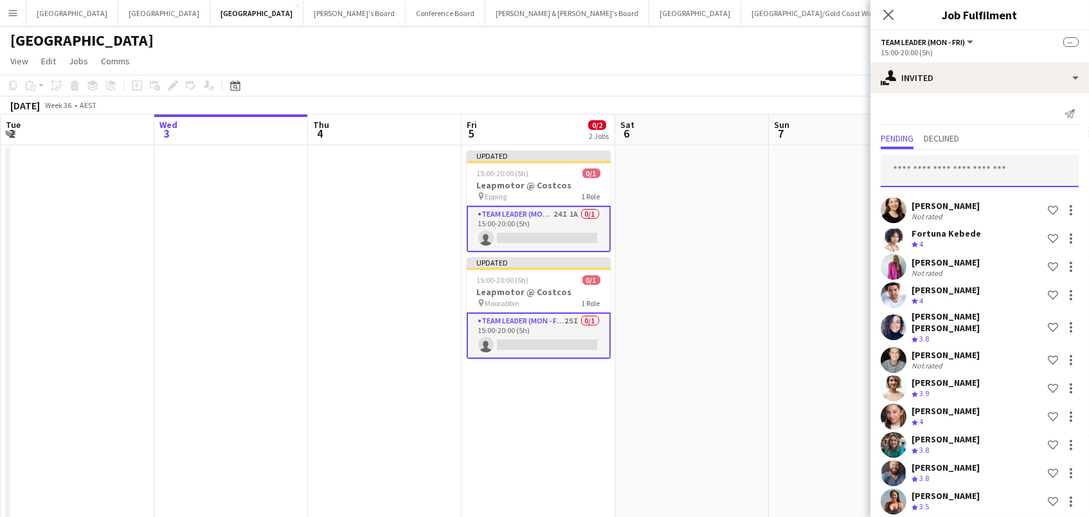
scroll to position [0, 0]
click at [940, 173] on input "text" at bounding box center [980, 171] width 198 height 32
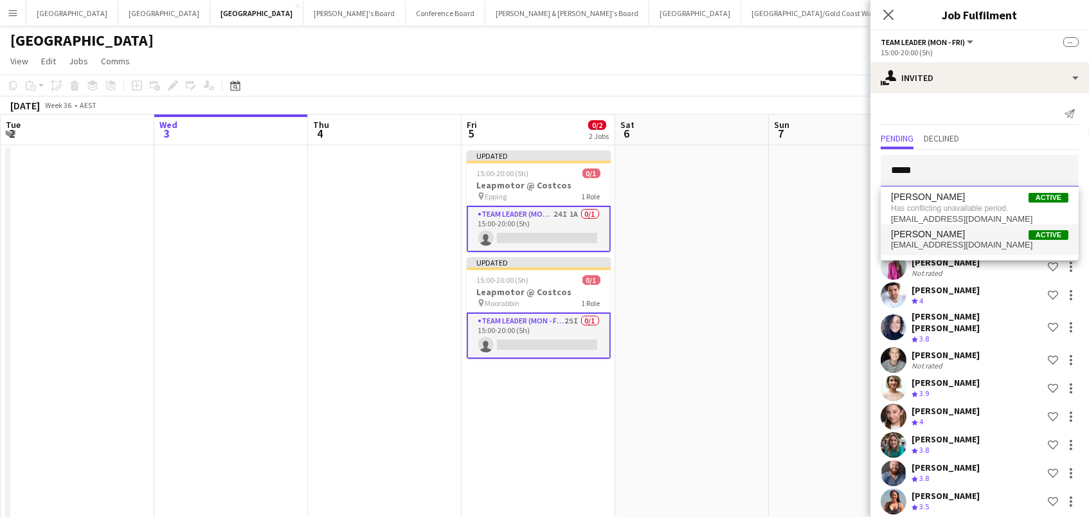
type input "*****"
click at [962, 241] on span "josh.amos2@gmail.com" at bounding box center [979, 245] width 177 height 10
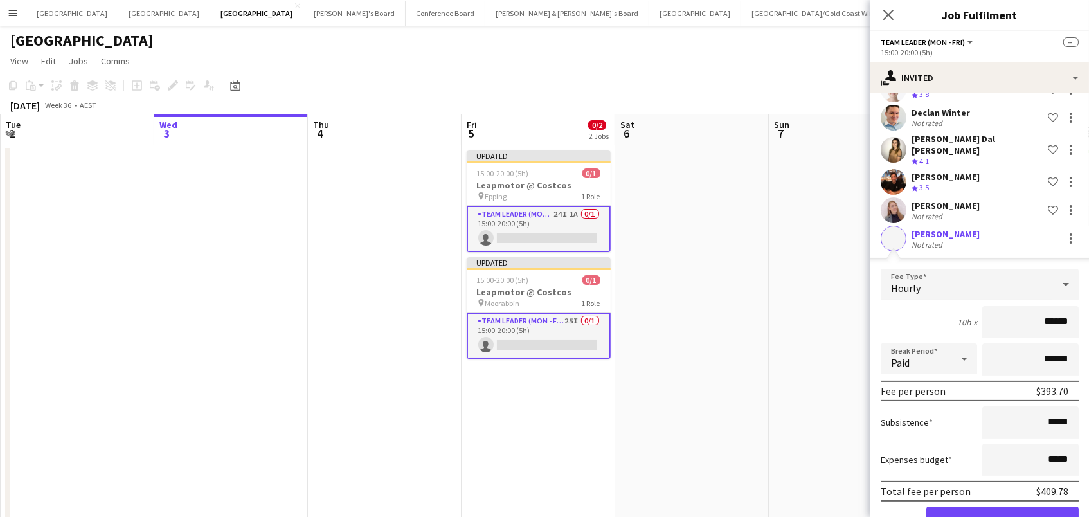
click at [1002, 506] on button "Confirm" at bounding box center [1002, 519] width 152 height 26
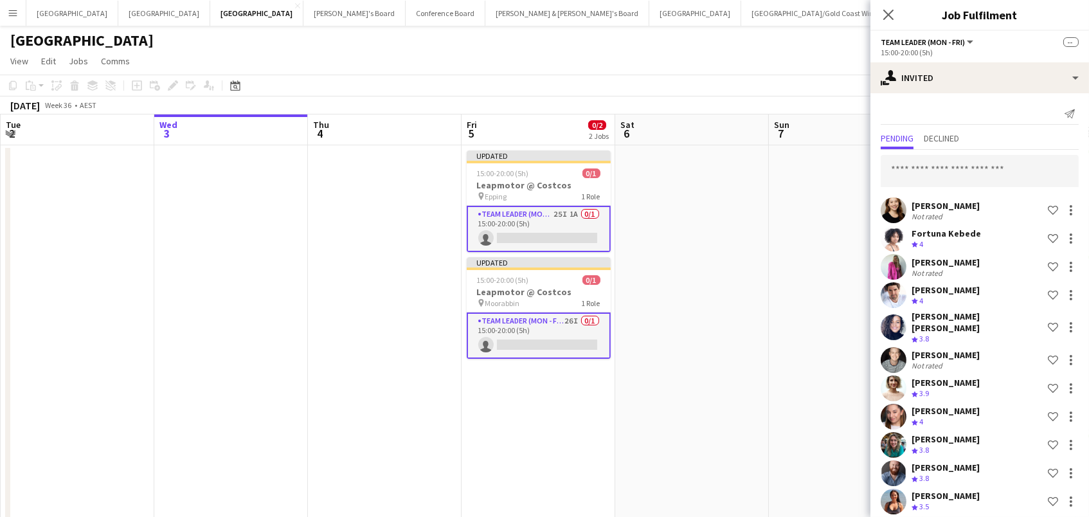
scroll to position [-1, 0]
click at [966, 173] on input "text" at bounding box center [980, 171] width 198 height 32
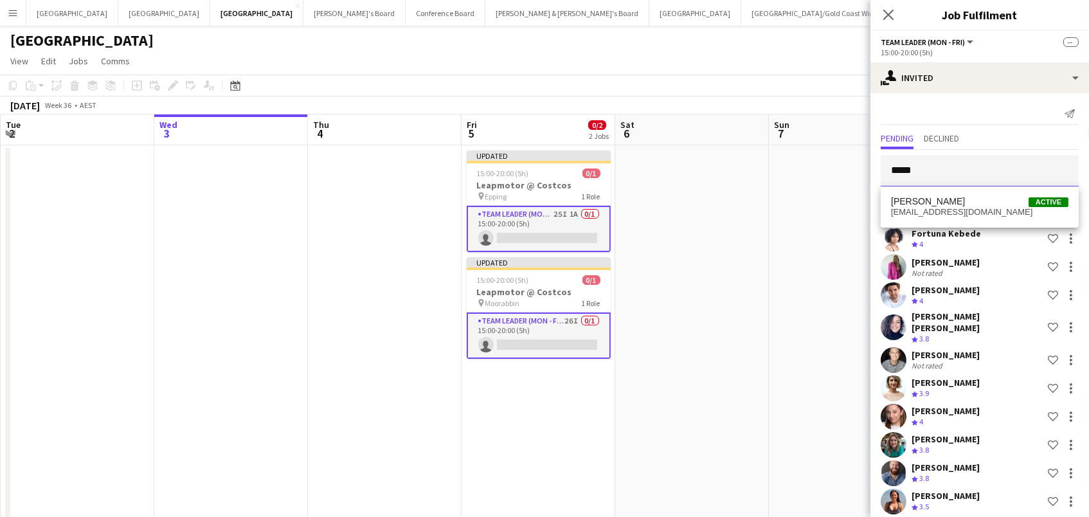
type input "*****"
click at [953, 208] on span "loris.prina1@gmail.com" at bounding box center [979, 212] width 177 height 10
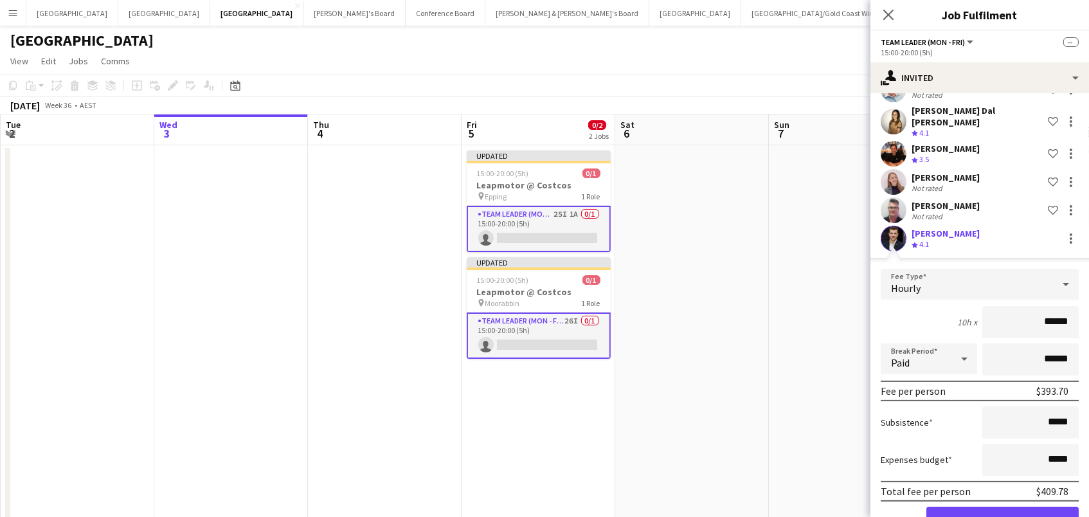
click at [1002, 506] on button "Confirm" at bounding box center [1002, 519] width 152 height 26
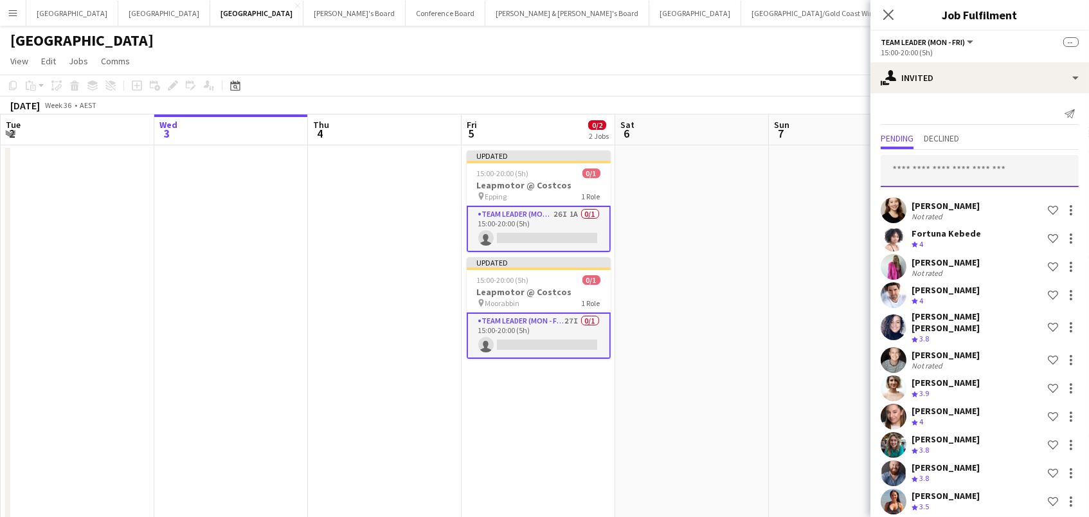
scroll to position [-1, 0]
click at [940, 174] on input "text" at bounding box center [980, 171] width 198 height 32
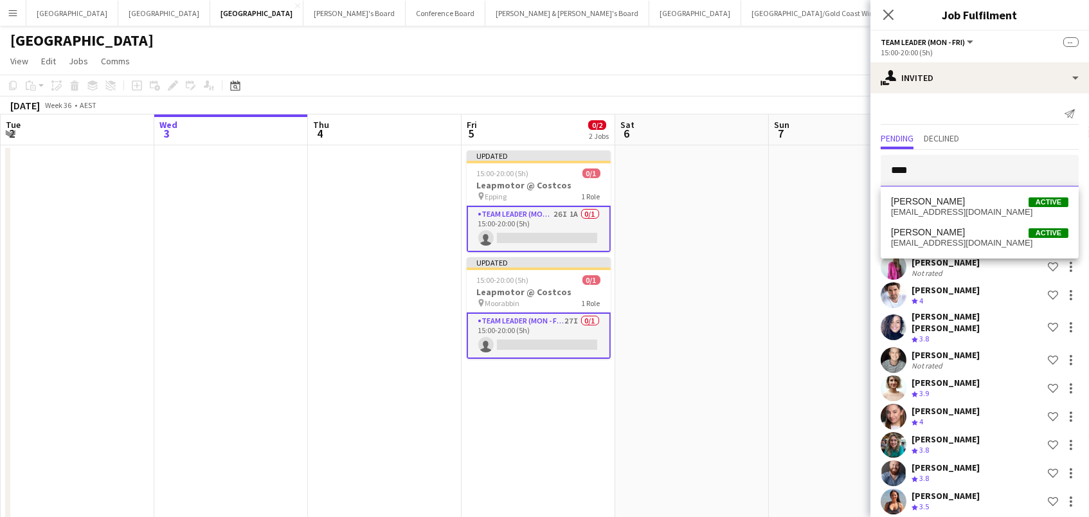
type input "****"
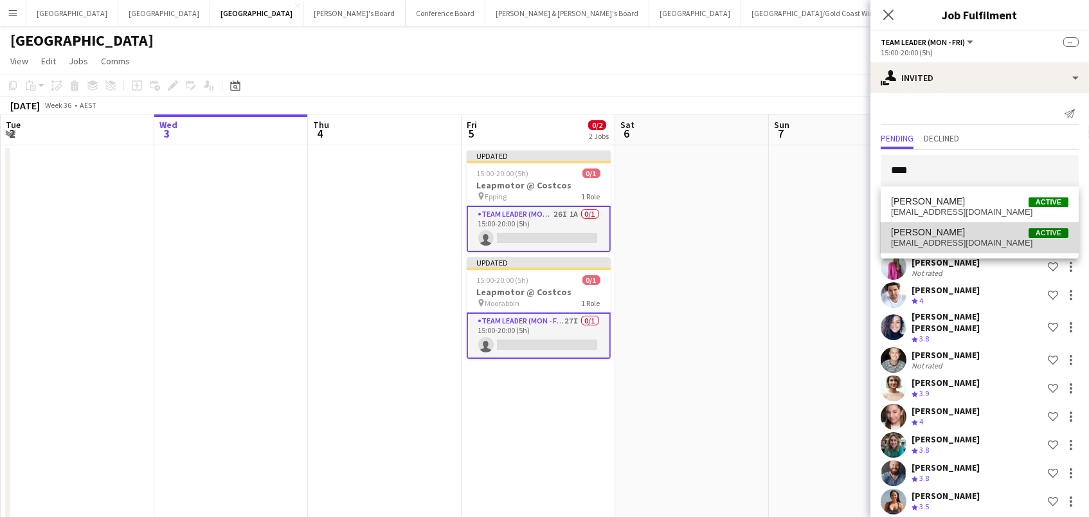
drag, startPoint x: 936, startPoint y: 174, endPoint x: 944, endPoint y: 235, distance: 61.0
click at [944, 235] on span "Evan Michalak" at bounding box center [928, 232] width 74 height 11
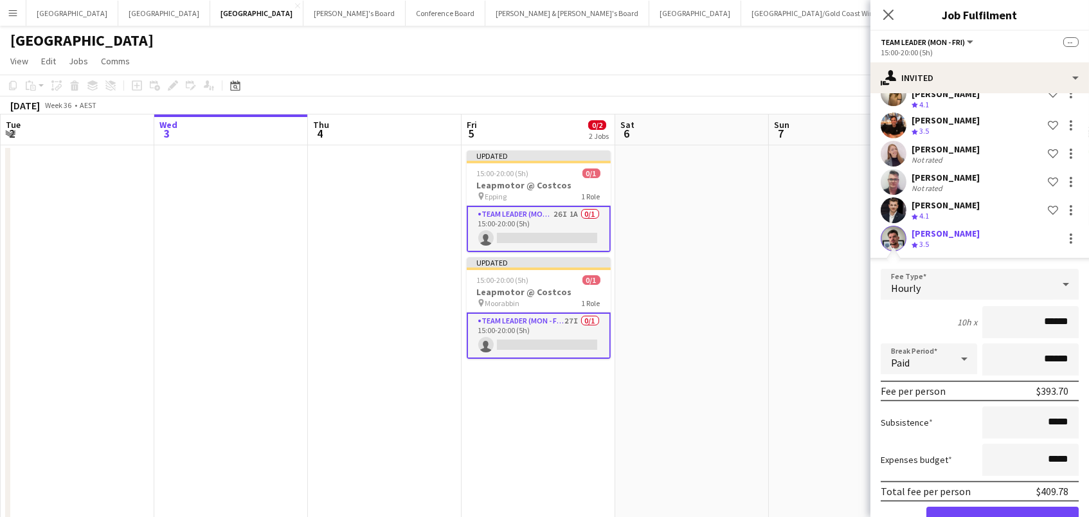
click at [1002, 506] on button "Confirm" at bounding box center [1002, 519] width 152 height 26
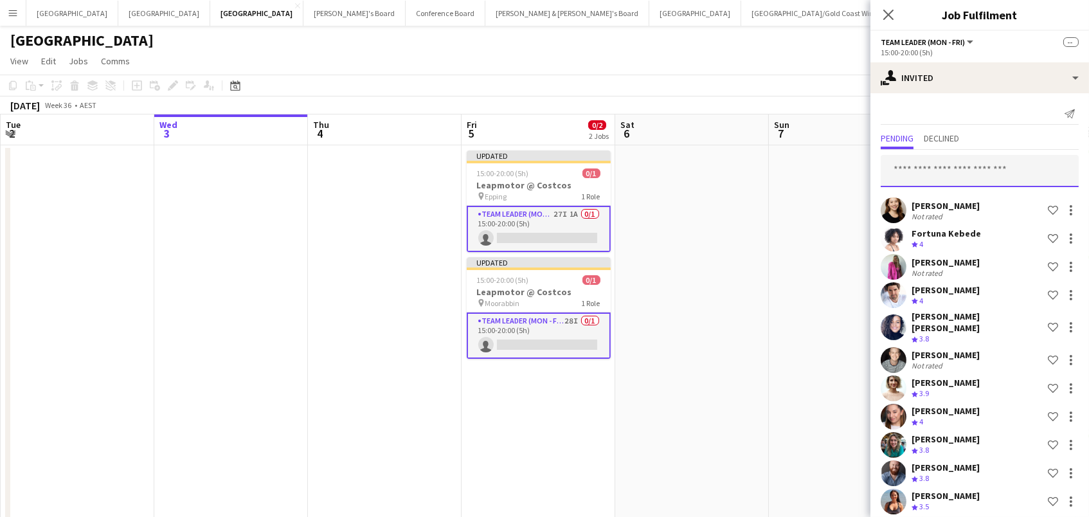
click at [910, 178] on input "text" at bounding box center [980, 171] width 198 height 32
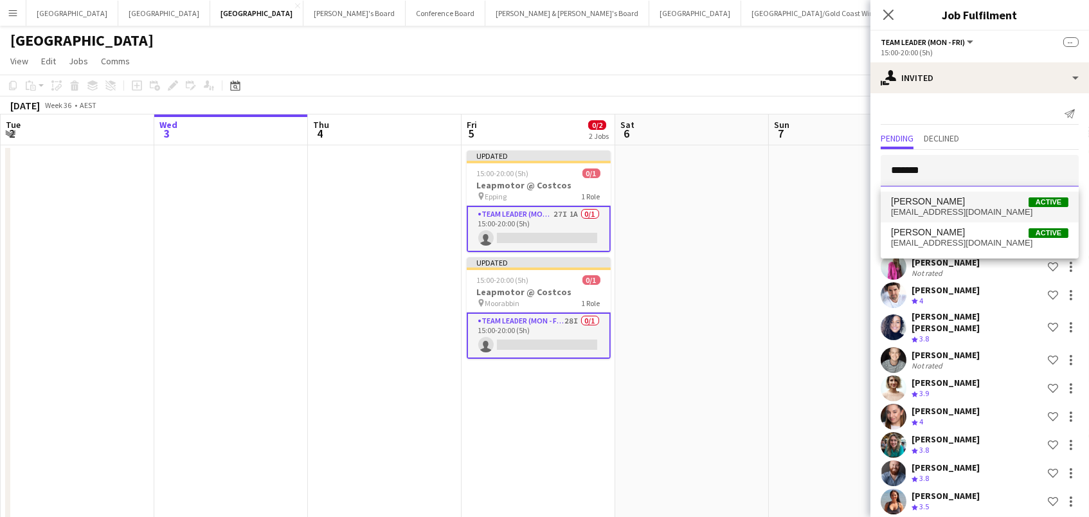
type input "*******"
click at [929, 202] on span "[PERSON_NAME]" at bounding box center [928, 201] width 74 height 11
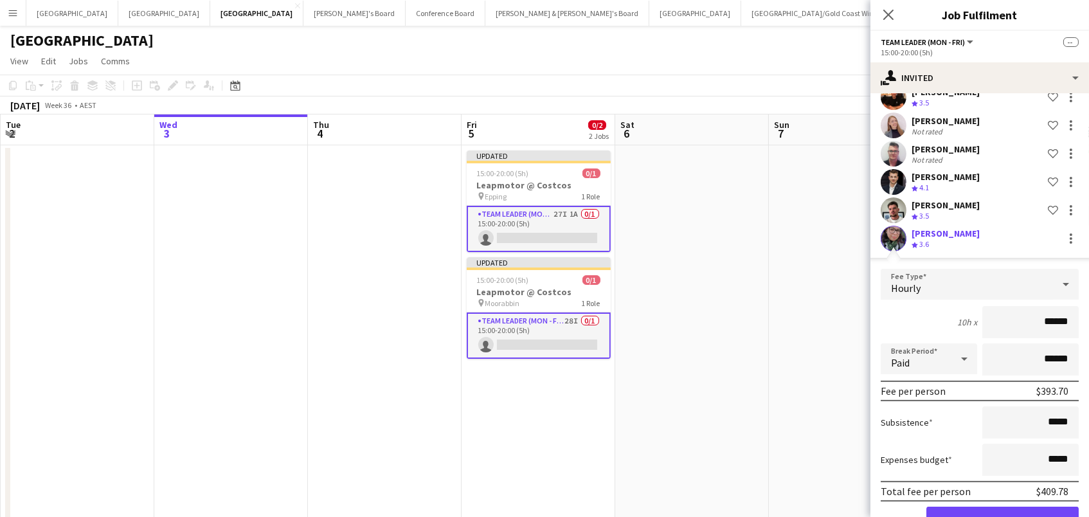
click at [1002, 506] on button "Confirm" at bounding box center [1002, 519] width 152 height 26
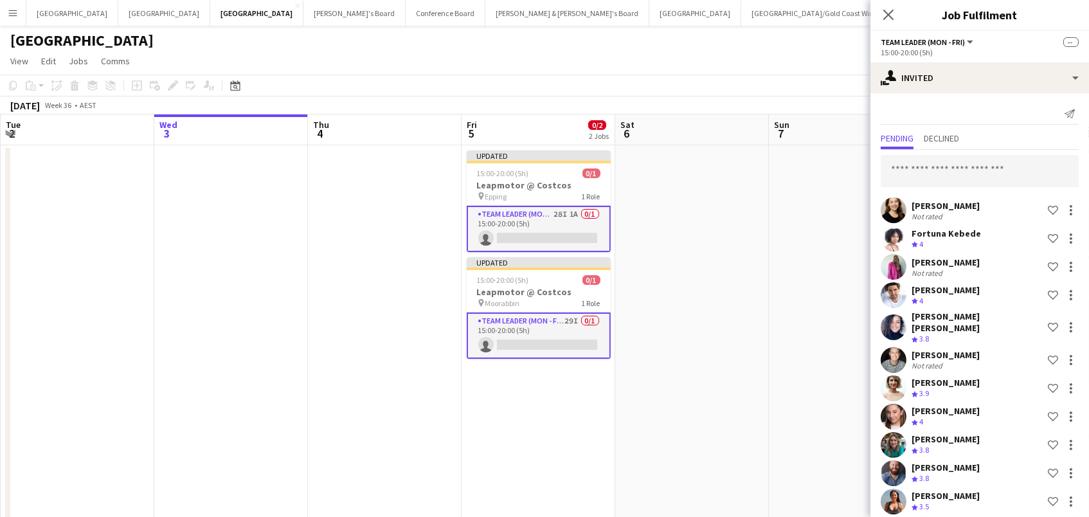
scroll to position [-1, 0]
click at [909, 165] on input "text" at bounding box center [980, 171] width 198 height 32
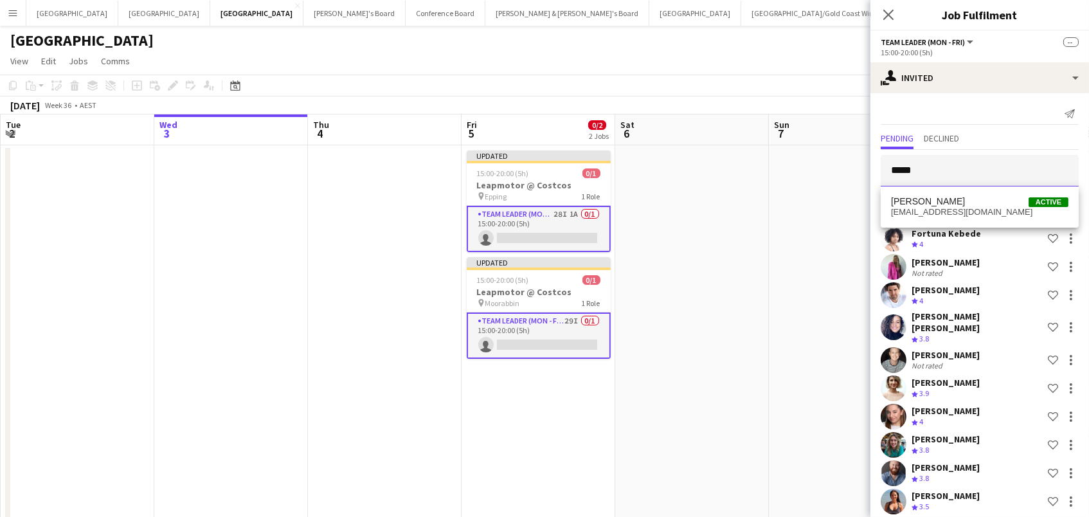
type input "*****"
click at [919, 213] on span "maryhwang355@gmail.com" at bounding box center [979, 212] width 177 height 10
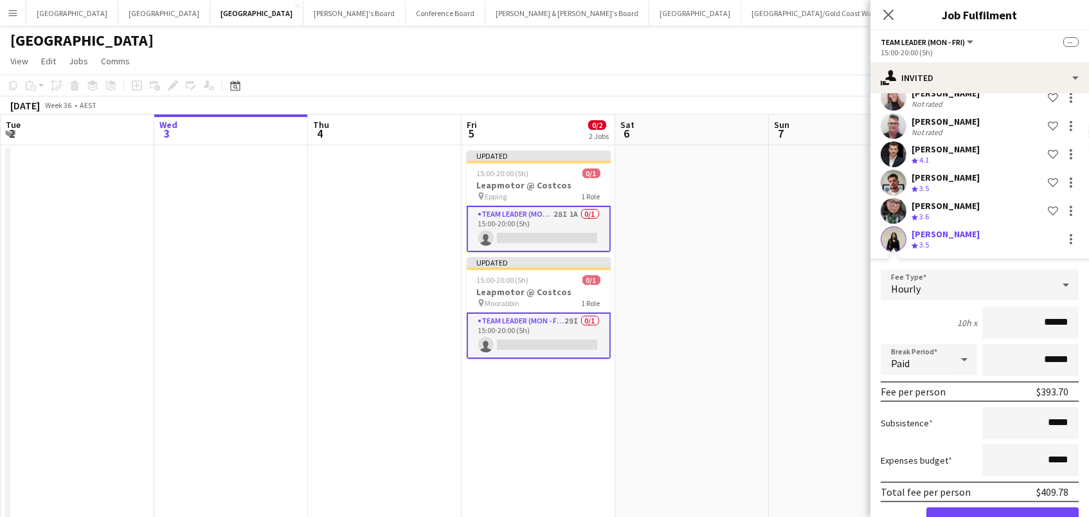
click at [1002, 507] on button "Confirm" at bounding box center [1002, 520] width 152 height 26
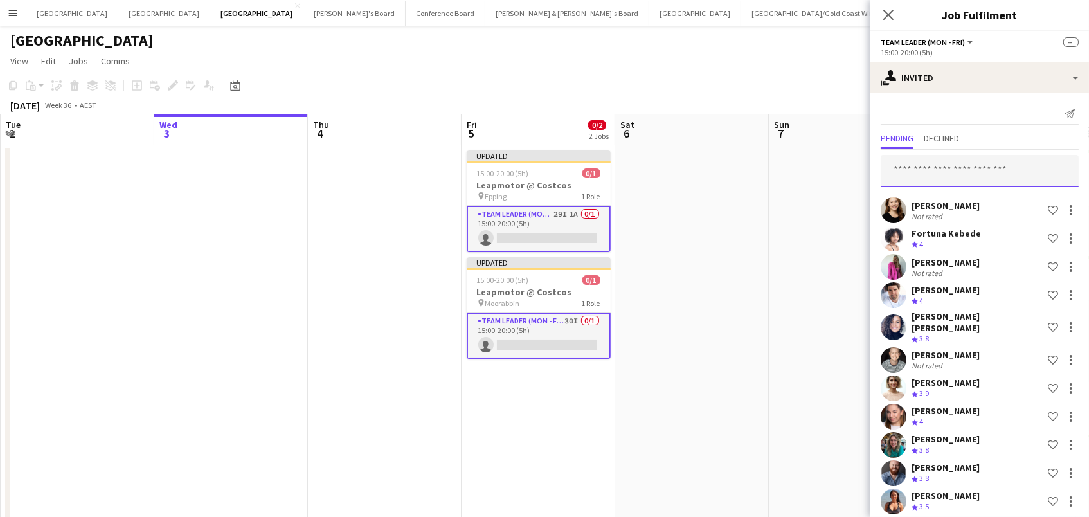
click at [944, 168] on input "text" at bounding box center [980, 171] width 198 height 32
type input "***"
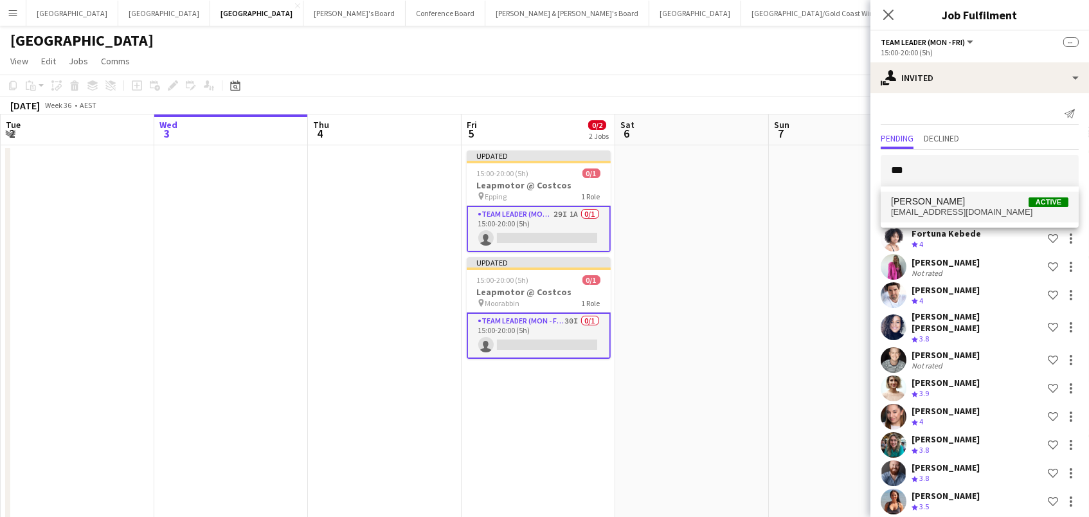
click at [985, 198] on span "Elizabeth Kwa Active" at bounding box center [979, 201] width 177 height 11
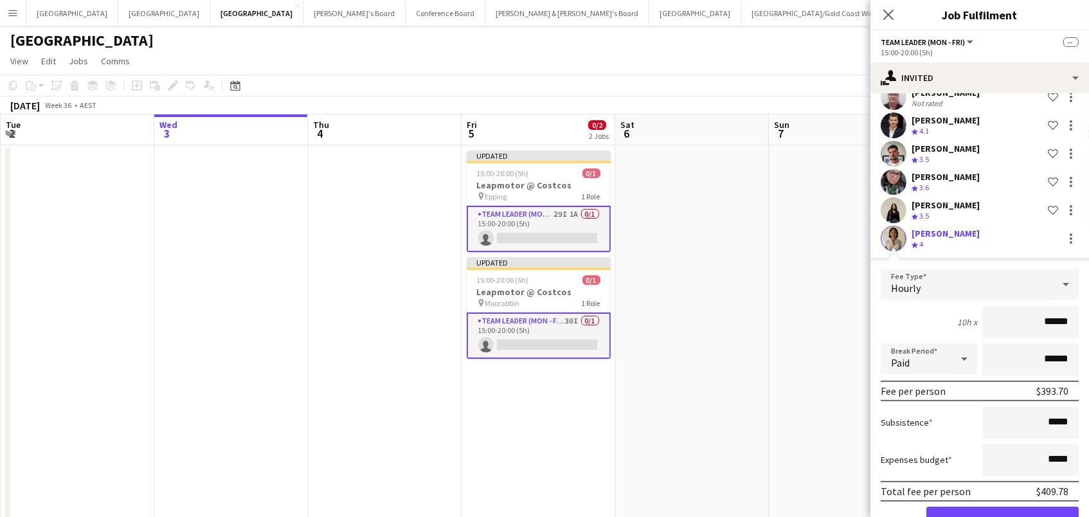
click at [1002, 506] on button "Confirm" at bounding box center [1002, 519] width 152 height 26
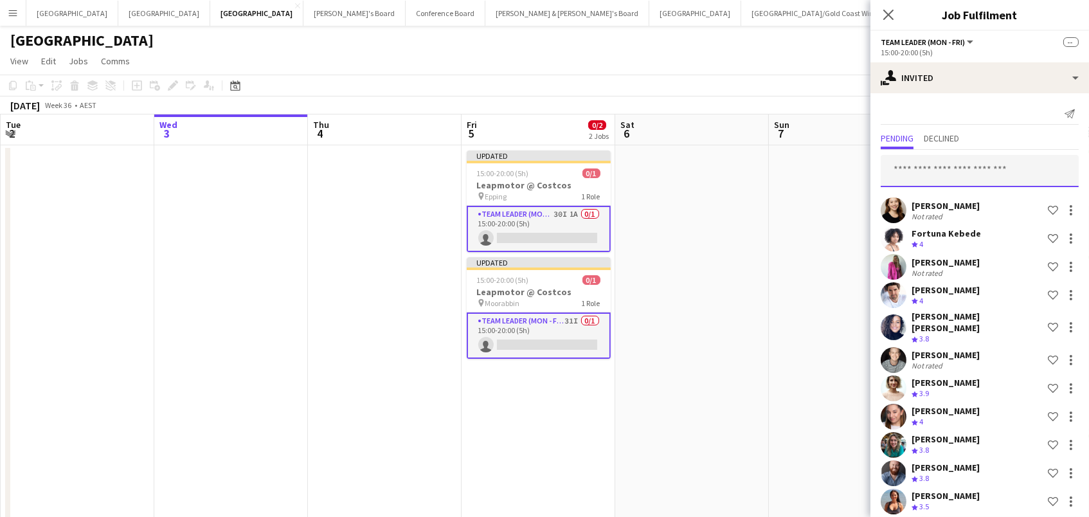
click at [923, 163] on input "text" at bounding box center [980, 171] width 198 height 32
type input "*"
type input "*****"
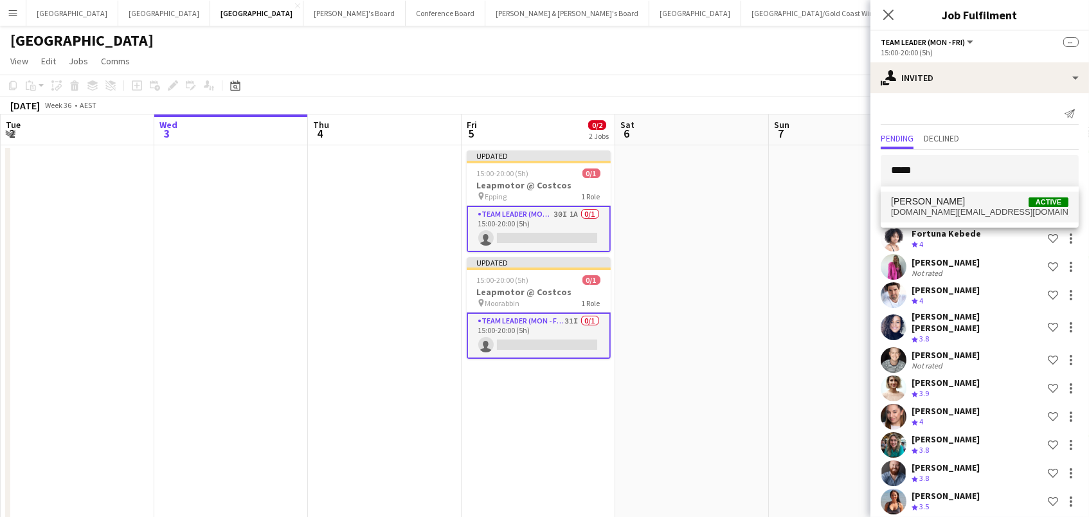
drag, startPoint x: 948, startPoint y: 164, endPoint x: 947, endPoint y: 201, distance: 36.6
click at [947, 201] on span "Tara Moyle Active" at bounding box center [979, 201] width 177 height 11
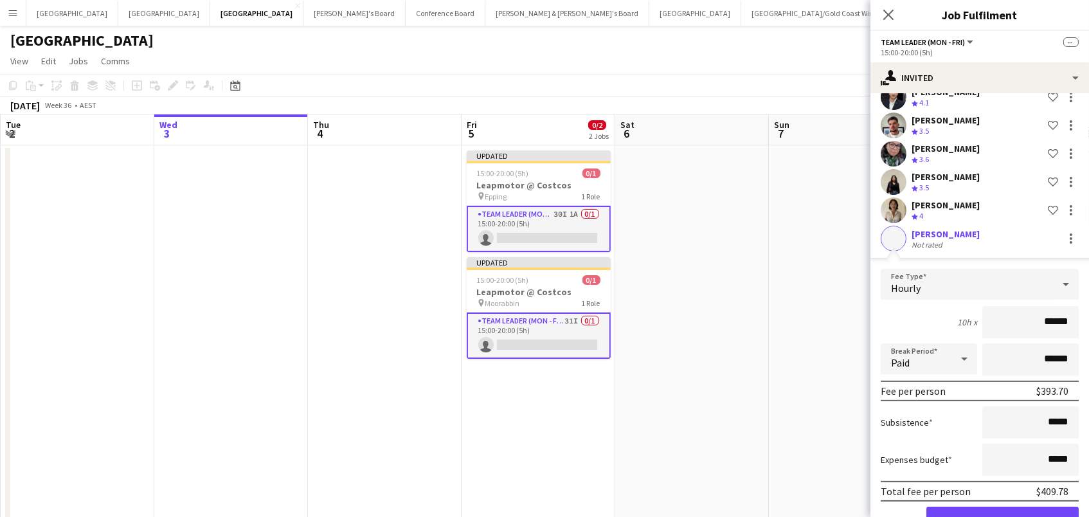
click at [1002, 506] on button "Confirm" at bounding box center [1002, 519] width 152 height 26
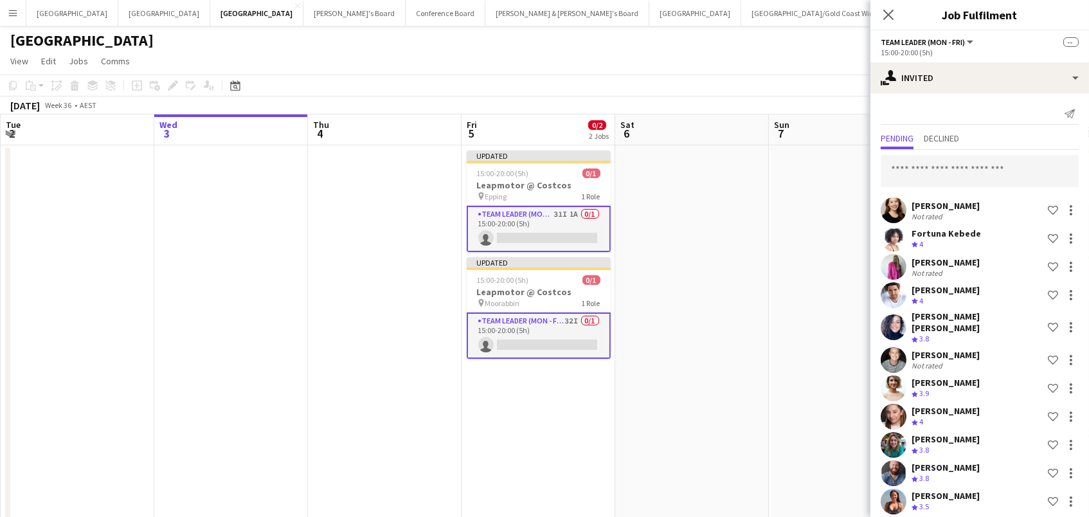
scroll to position [-1, 0]
click at [938, 176] on input "text" at bounding box center [980, 171] width 198 height 32
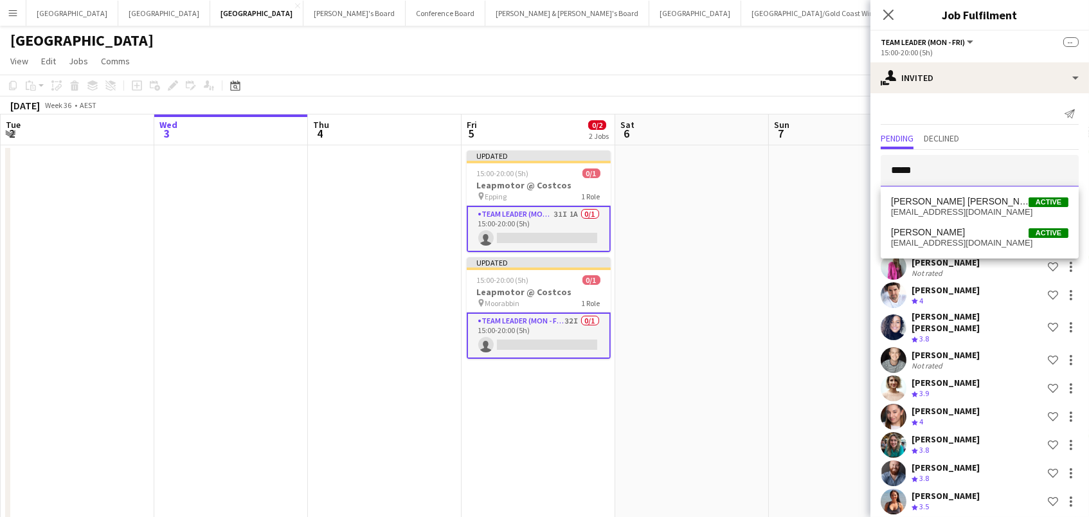
type input "*****"
drag, startPoint x: 959, startPoint y: 183, endPoint x: 972, endPoint y: 204, distance: 24.8
click at [972, 204] on span "cindy maree horsfall Active" at bounding box center [979, 201] width 177 height 11
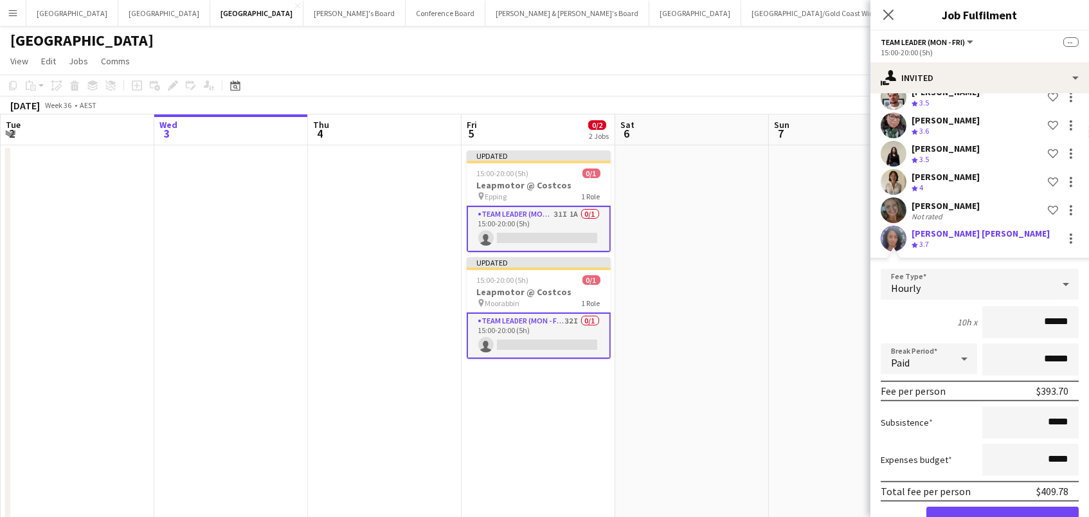
click at [1002, 506] on button "Confirm" at bounding box center [1002, 519] width 152 height 26
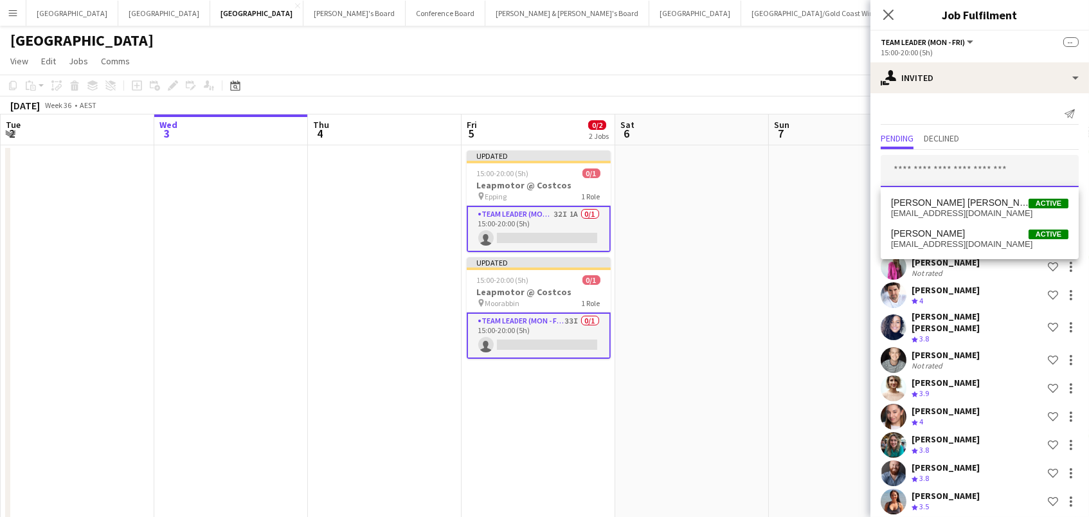
click at [953, 181] on input "text" at bounding box center [980, 171] width 198 height 32
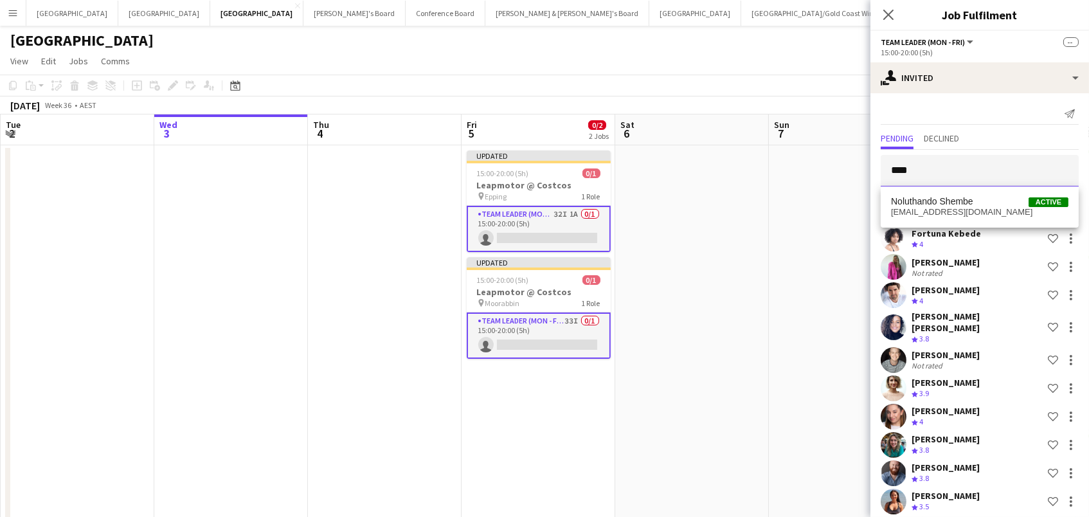
type input "****"
click at [954, 204] on span "Noluthando Shembe" at bounding box center [932, 201] width 82 height 11
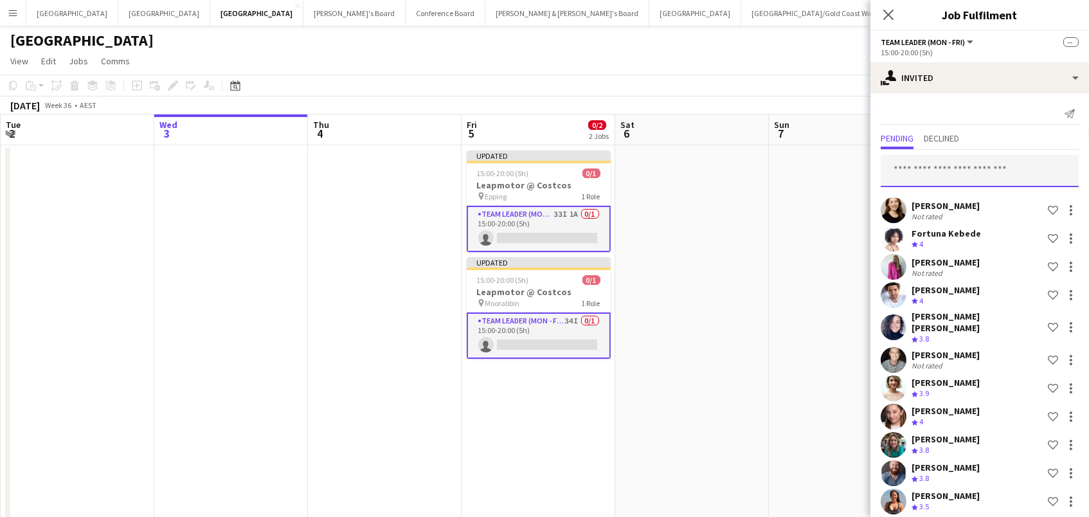
click at [940, 176] on input "text" at bounding box center [980, 171] width 198 height 32
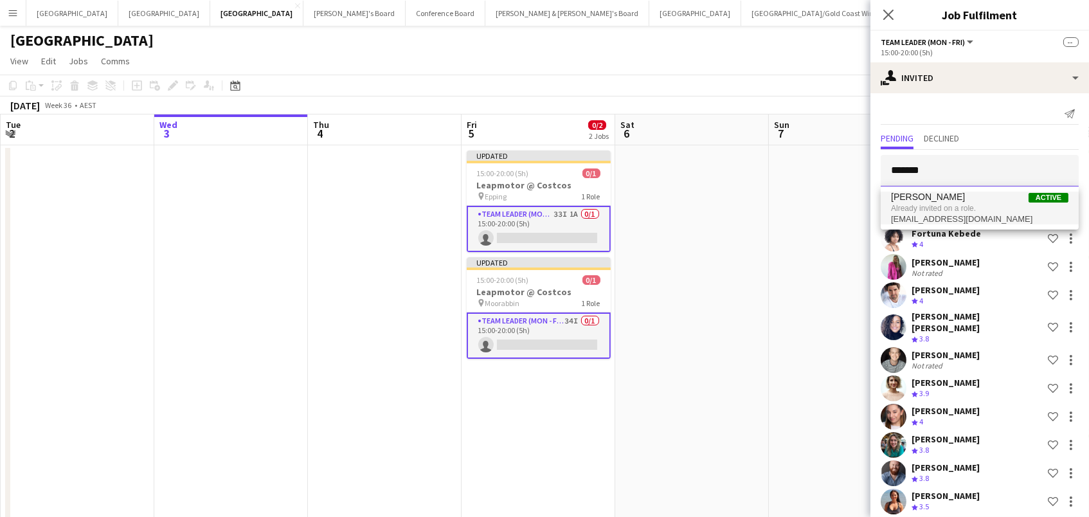
type input "*******"
click at [930, 220] on span "amyevelenpollock@gmail.com" at bounding box center [979, 219] width 177 height 10
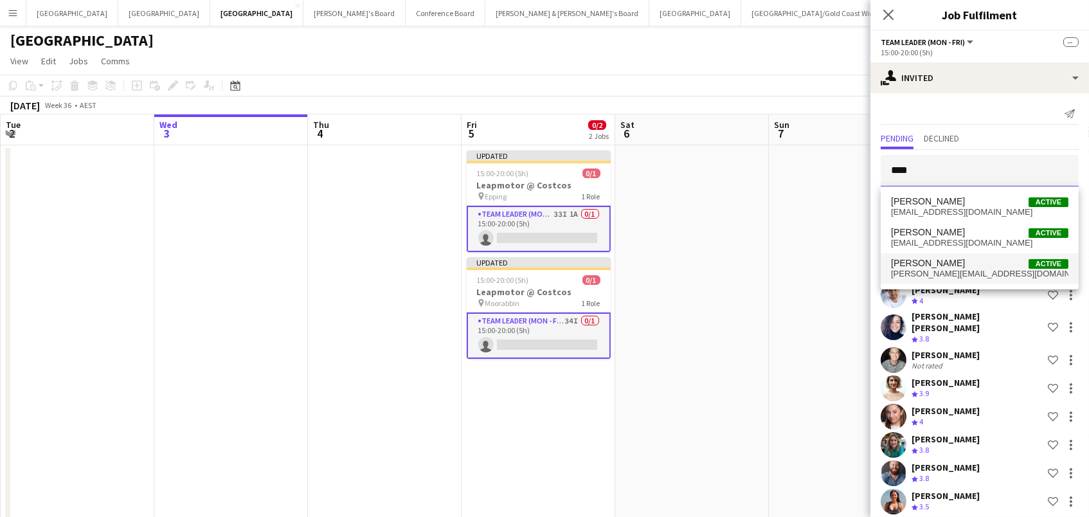
type input "****"
click at [981, 269] on span "katiemwardley@gmail.com" at bounding box center [979, 274] width 177 height 10
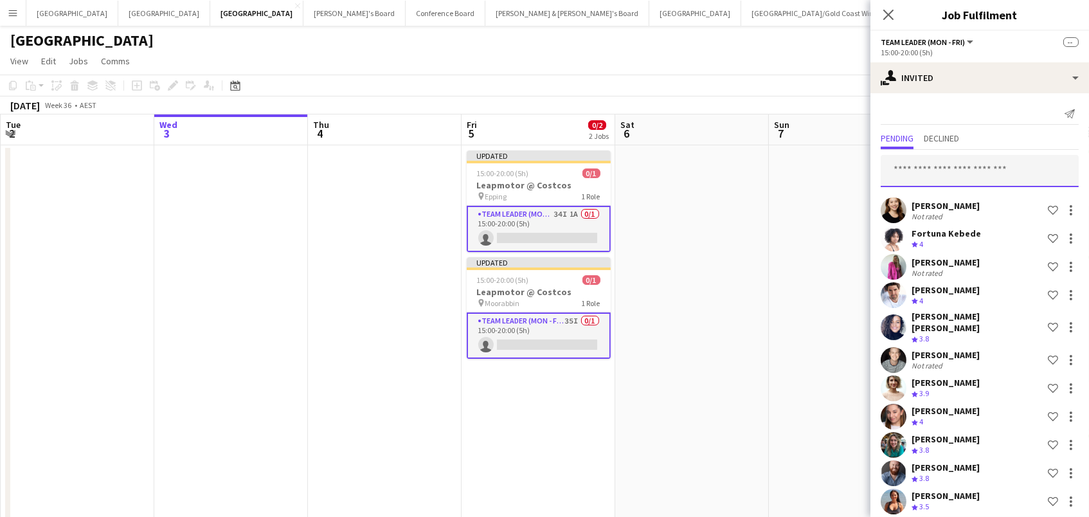
click at [970, 161] on input "text" at bounding box center [980, 171] width 198 height 32
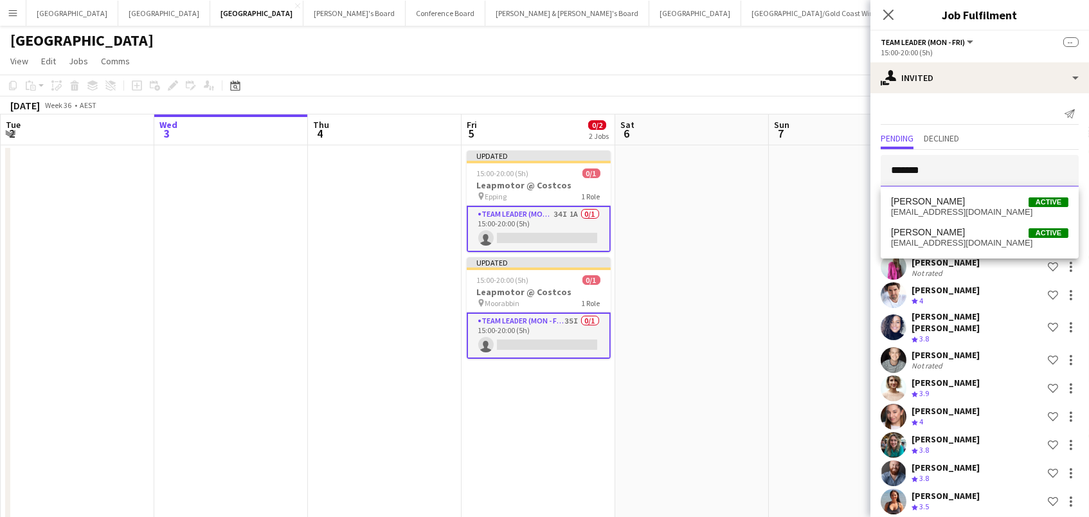
type input "*******"
drag, startPoint x: 970, startPoint y: 161, endPoint x: 967, endPoint y: 233, distance: 72.1
click at [967, 233] on span "Cassidy Dunn Active" at bounding box center [979, 232] width 177 height 11
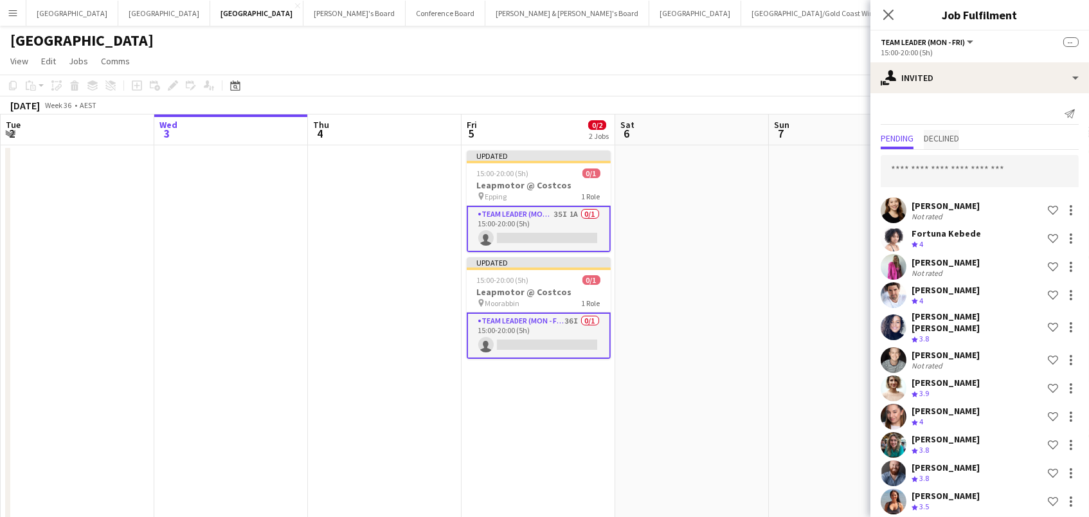
scroll to position [-1, 0]
click at [953, 139] on span "Declined" at bounding box center [941, 138] width 35 height 9
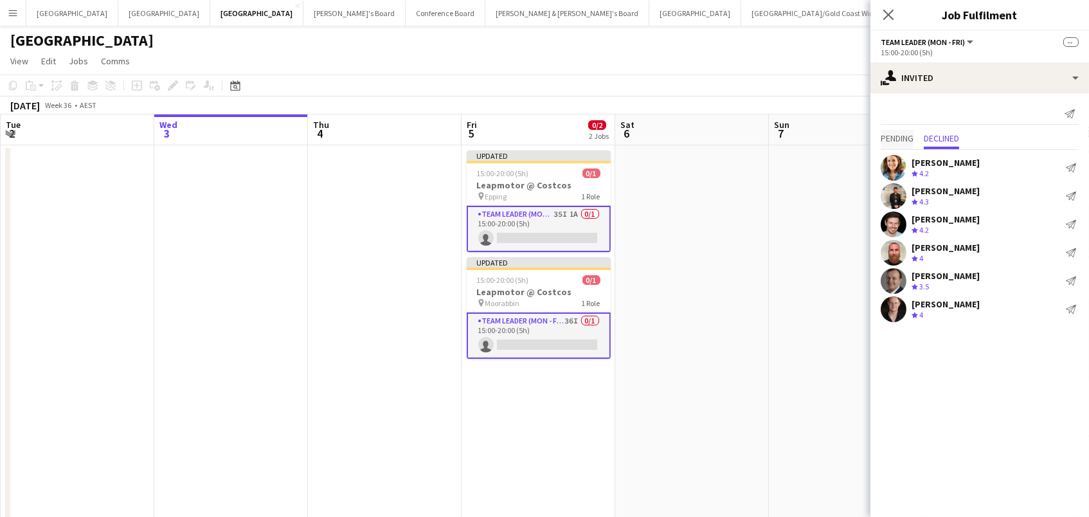
click at [902, 143] on span "Pending" at bounding box center [897, 139] width 33 height 19
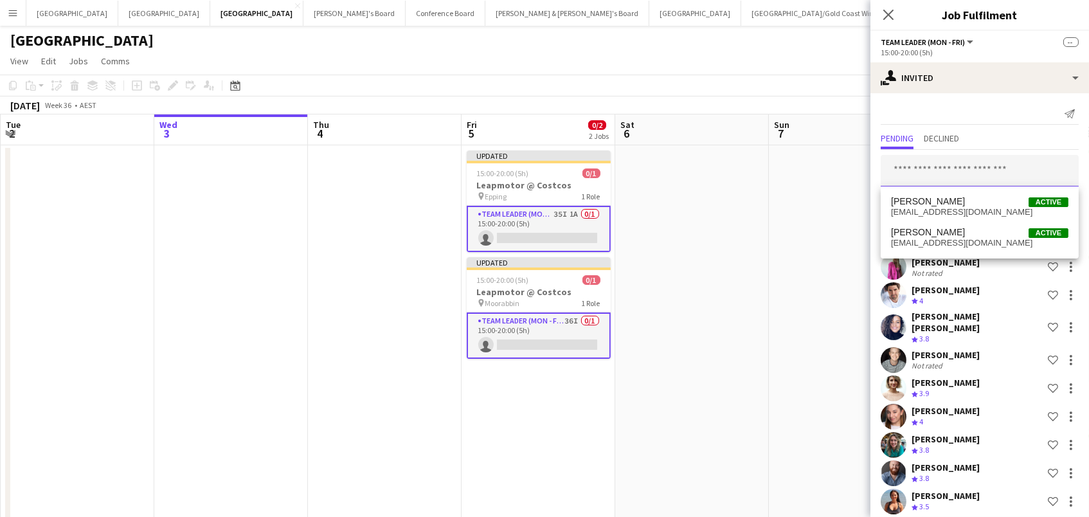
click at [922, 177] on input "text" at bounding box center [980, 171] width 198 height 32
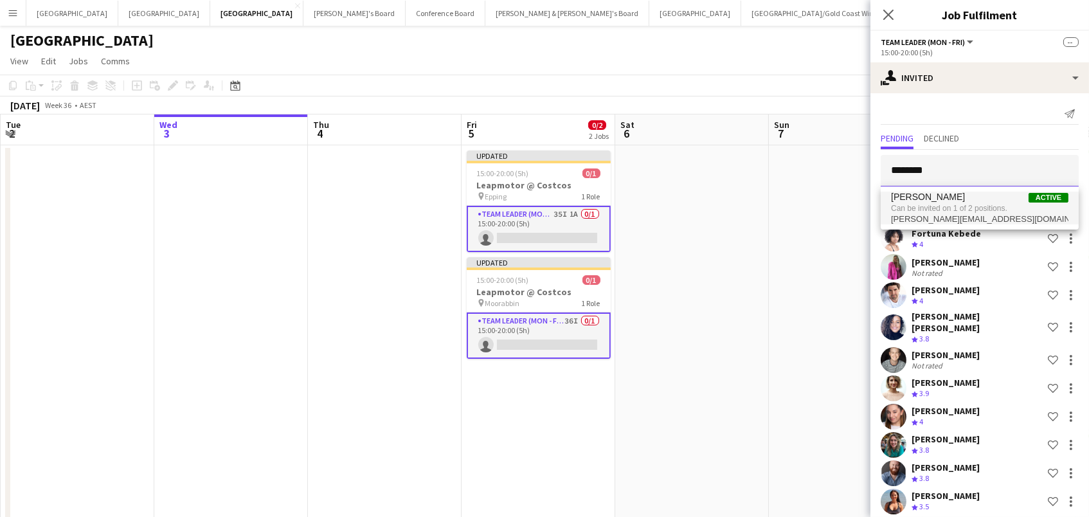
type input "********"
click at [926, 198] on span "[PERSON_NAME]" at bounding box center [928, 197] width 74 height 11
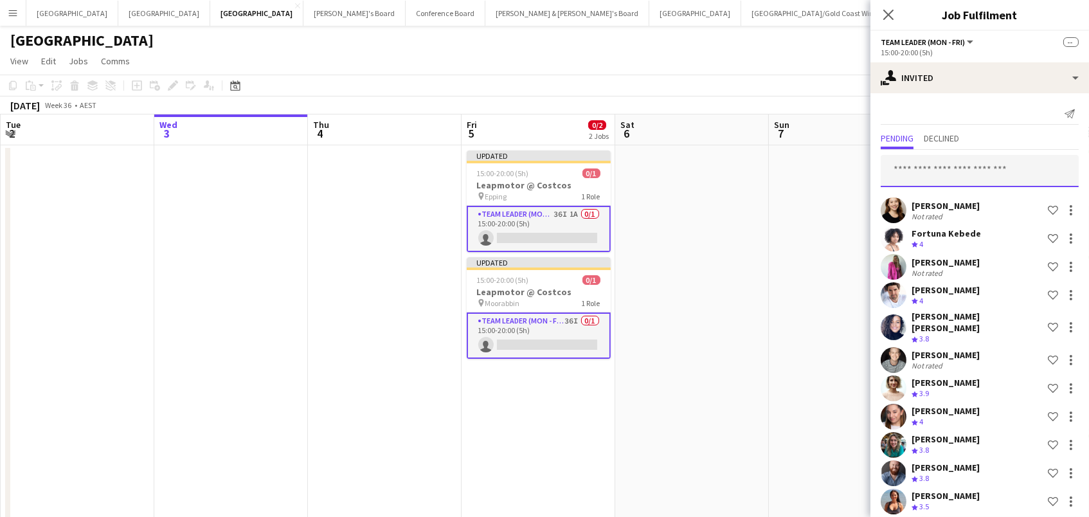
click at [895, 173] on input "text" at bounding box center [980, 171] width 198 height 32
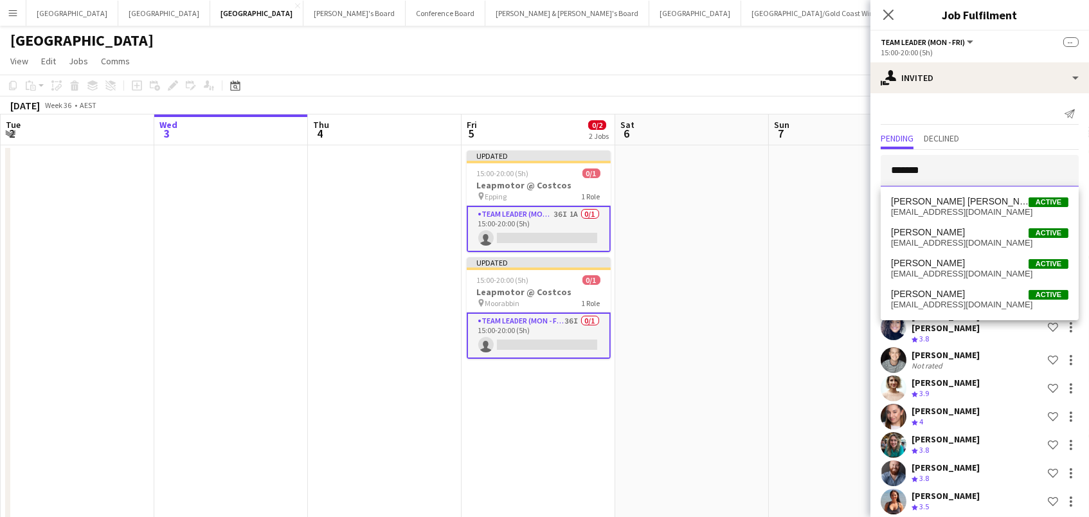
type input "********"
drag, startPoint x: 897, startPoint y: 195, endPoint x: 909, endPoint y: 204, distance: 14.7
click at [909, 204] on span "[PERSON_NAME] [PERSON_NAME]" at bounding box center [960, 201] width 138 height 11
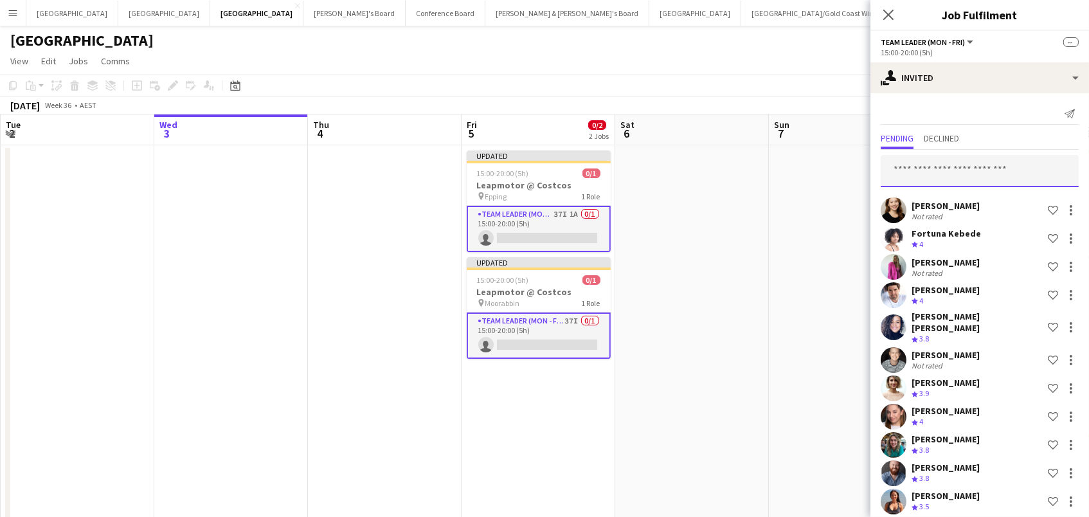
click at [1002, 170] on input "text" at bounding box center [980, 171] width 198 height 32
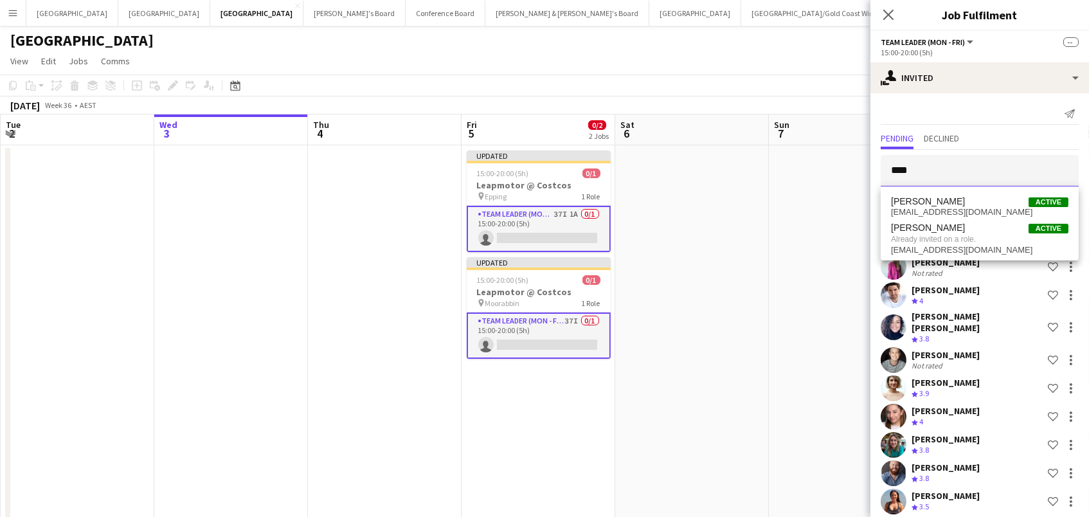
drag, startPoint x: 944, startPoint y: 169, endPoint x: 770, endPoint y: 131, distance: 178.3
click at [770, 131] on body "Menu Boards Boards Boards All jobs Status Workforce Workforce My Workforce Recr…" at bounding box center [544, 341] width 1089 height 682
type input "********"
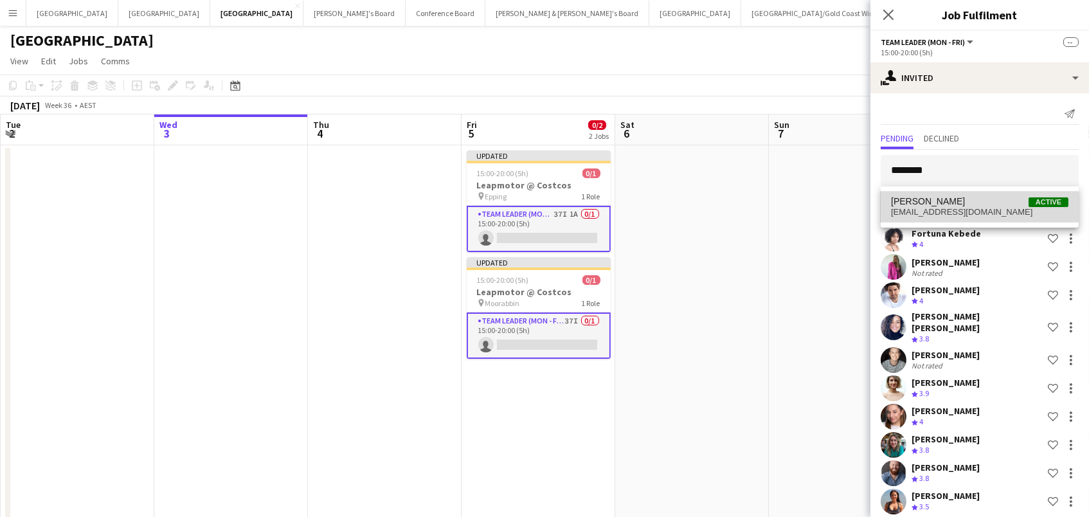
drag, startPoint x: 951, startPoint y: 198, endPoint x: 967, endPoint y: 208, distance: 19.1
click at [967, 208] on span "cristianrobbacolley3@hotmail.com" at bounding box center [979, 212] width 177 height 10
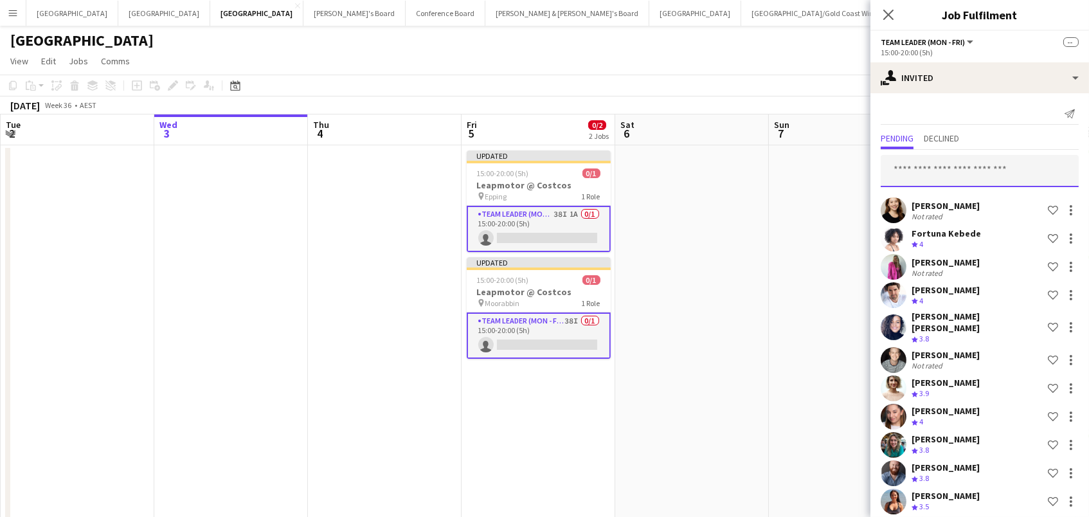
click at [957, 175] on input "text" at bounding box center [980, 171] width 198 height 32
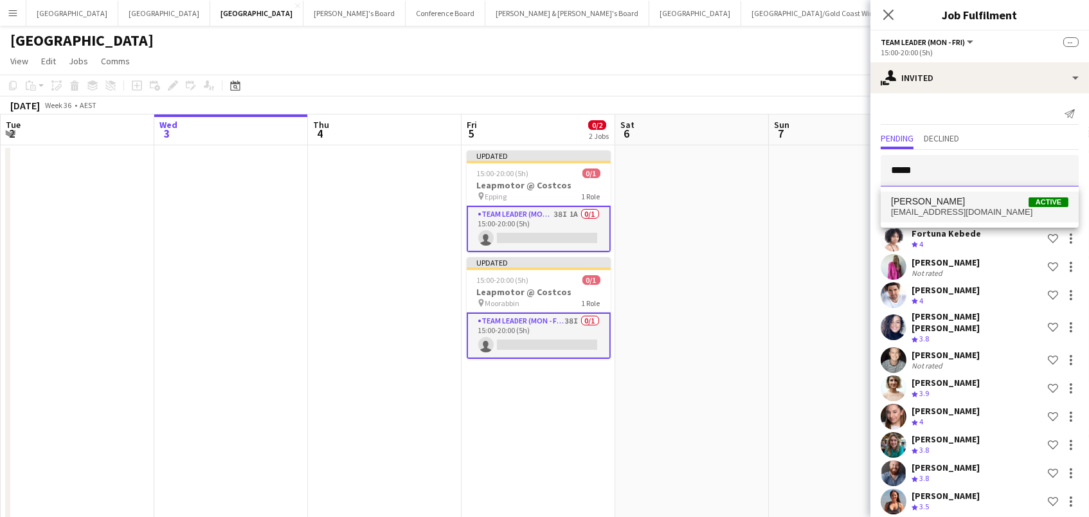
type input "*****"
click at [980, 215] on span "jyakin.yak@gmail.com" at bounding box center [979, 212] width 177 height 10
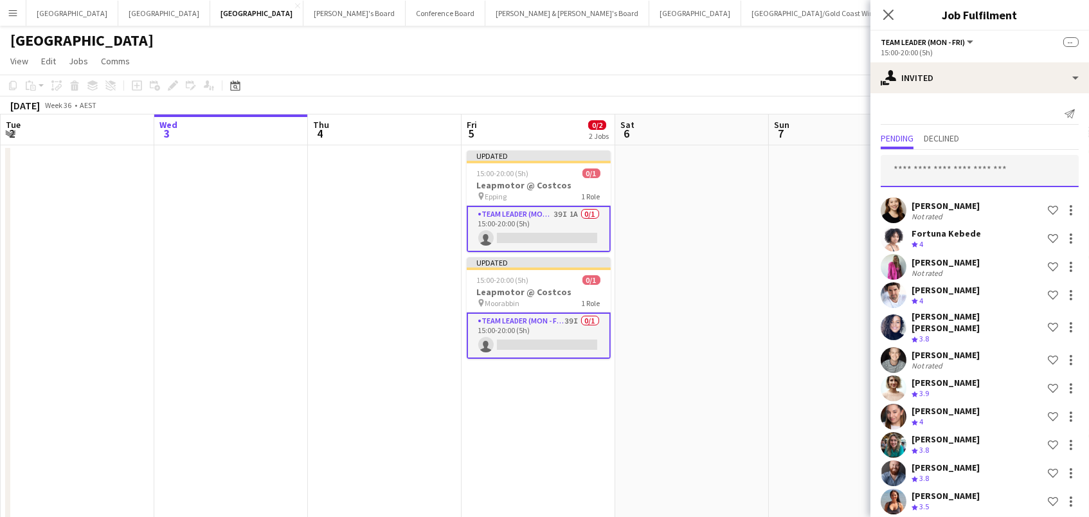
click at [946, 159] on input "text" at bounding box center [980, 171] width 198 height 32
type input "***"
type input "****"
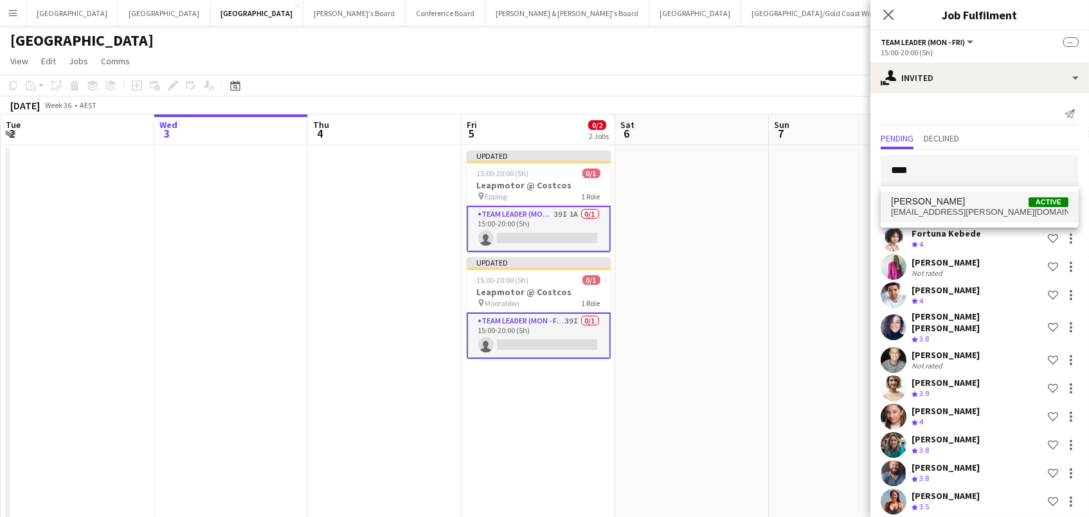
drag, startPoint x: 1009, startPoint y: 152, endPoint x: 966, endPoint y: 205, distance: 68.6
click at [966, 205] on span "Eyby Cornejo Active" at bounding box center [979, 201] width 177 height 11
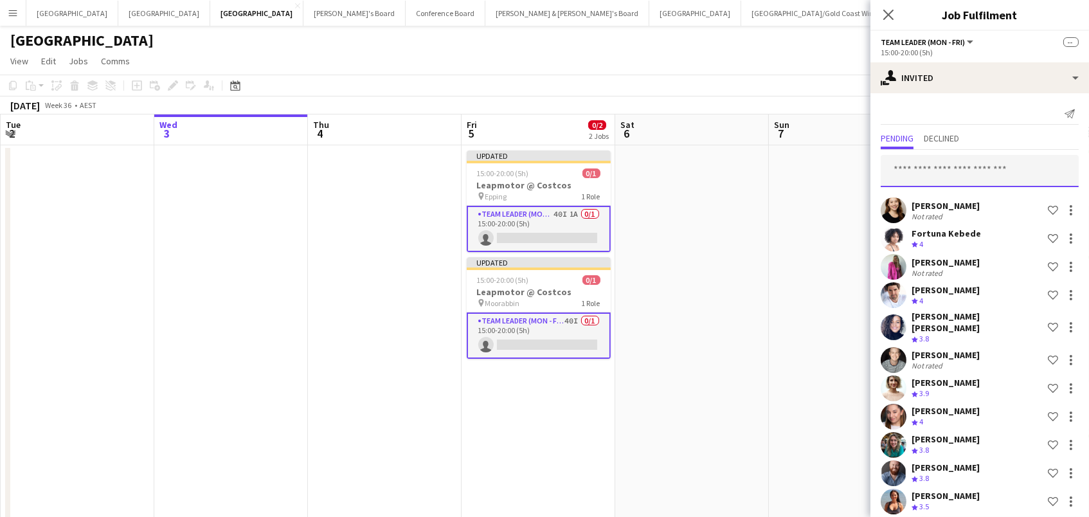
click at [915, 166] on input "text" at bounding box center [980, 171] width 198 height 32
type input "****"
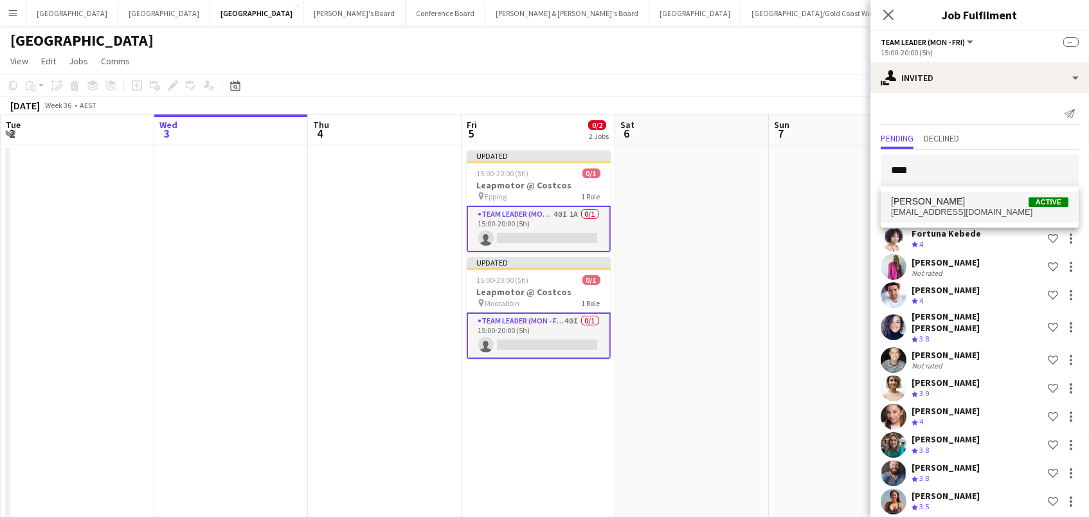
click at [945, 215] on span "katyayanidsg@gmail.com" at bounding box center [979, 212] width 177 height 10
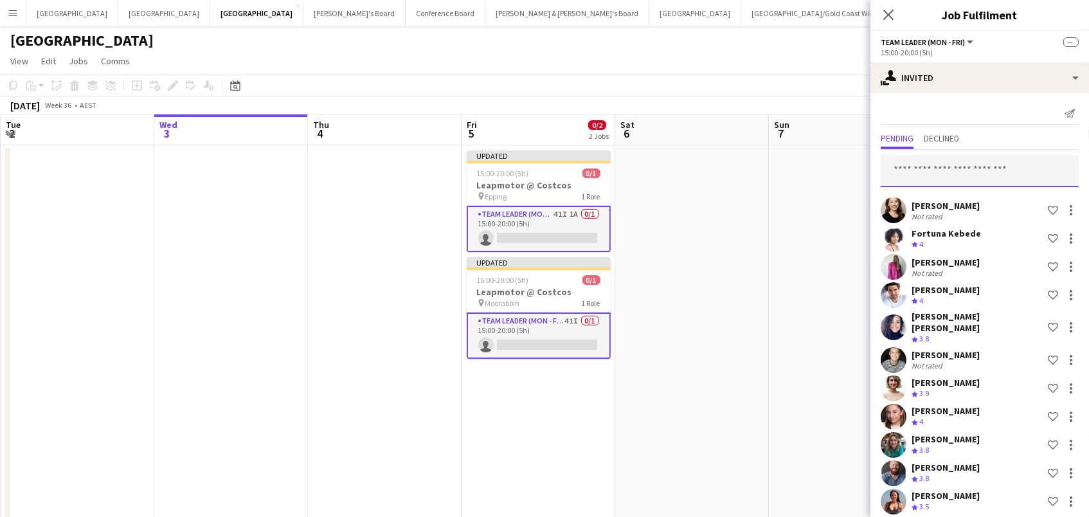
click at [918, 170] on input "text" at bounding box center [980, 171] width 198 height 32
type input "*****"
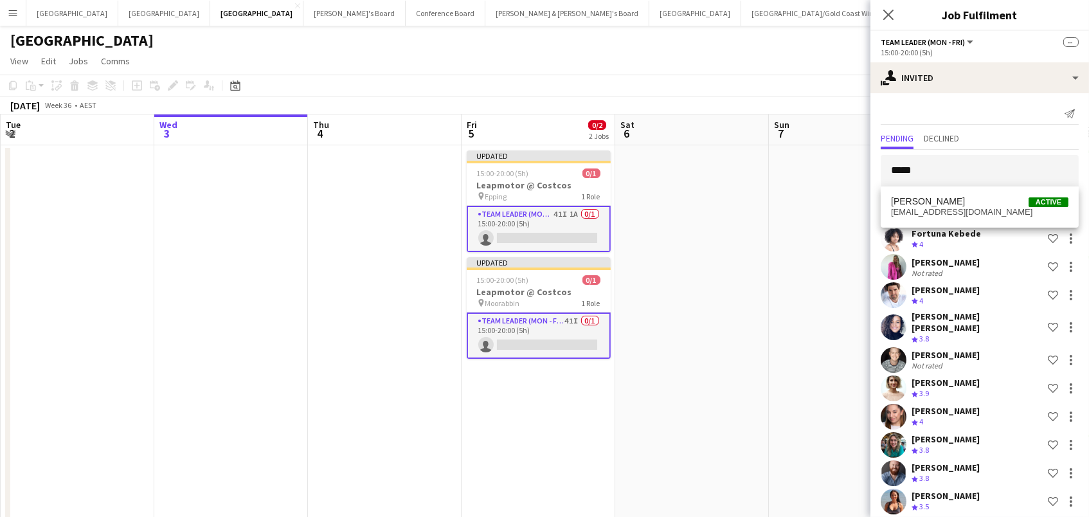
click at [927, 210] on span "aoife_tully@hotmail.com" at bounding box center [979, 212] width 177 height 10
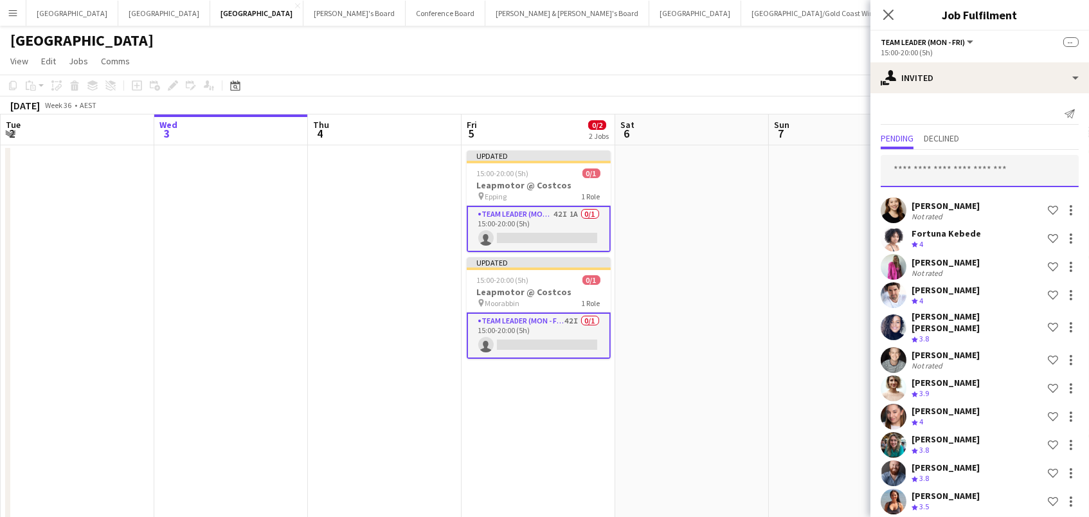
click at [953, 169] on input "text" at bounding box center [980, 171] width 198 height 32
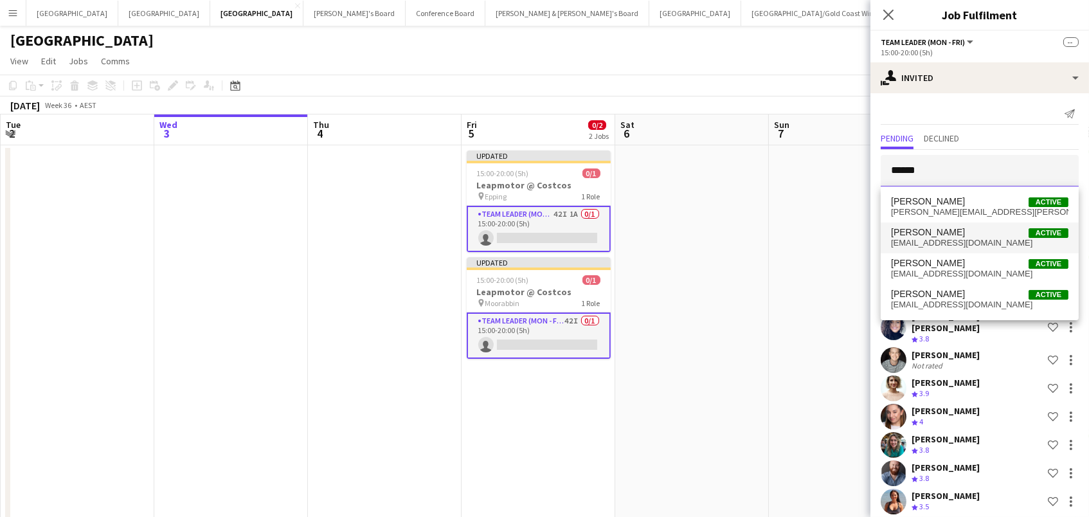
type input "******"
click at [959, 235] on span "Emma Barnes Active" at bounding box center [979, 232] width 177 height 11
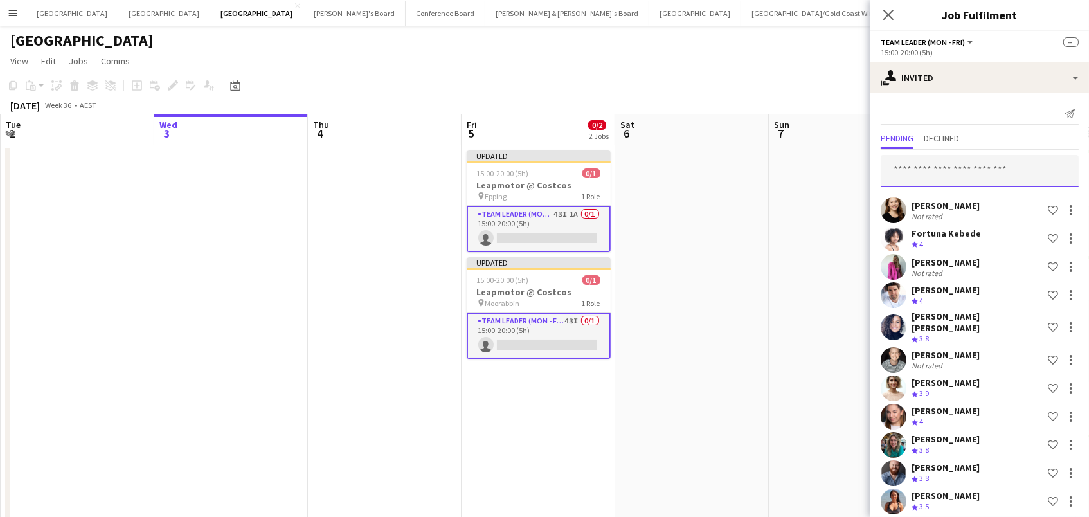
click at [949, 161] on input "text" at bounding box center [980, 171] width 198 height 32
type input "*****"
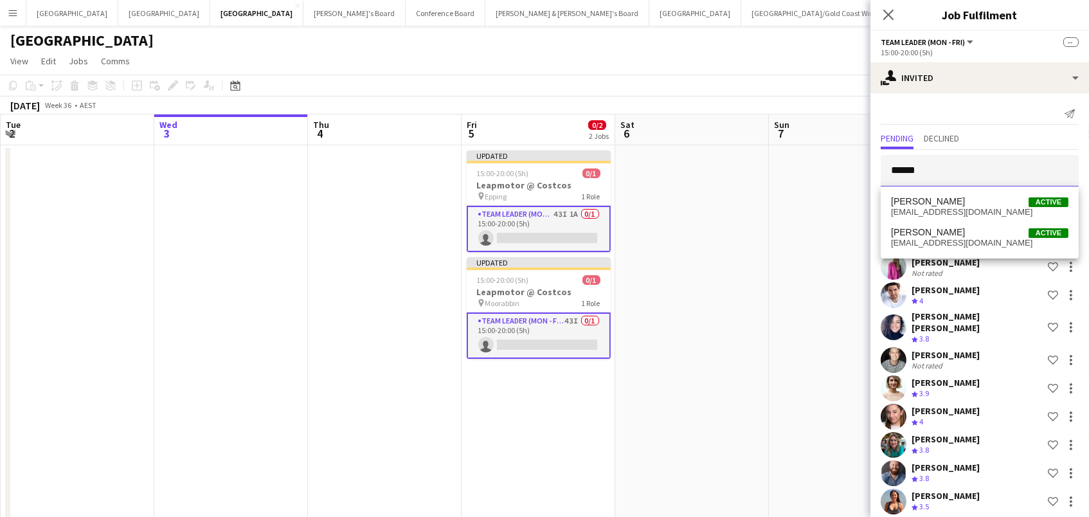
type input "******"
drag, startPoint x: 983, startPoint y: 295, endPoint x: 958, endPoint y: 204, distance: 94.0
click at [958, 204] on span "Lauren Brooker Active" at bounding box center [979, 201] width 177 height 11
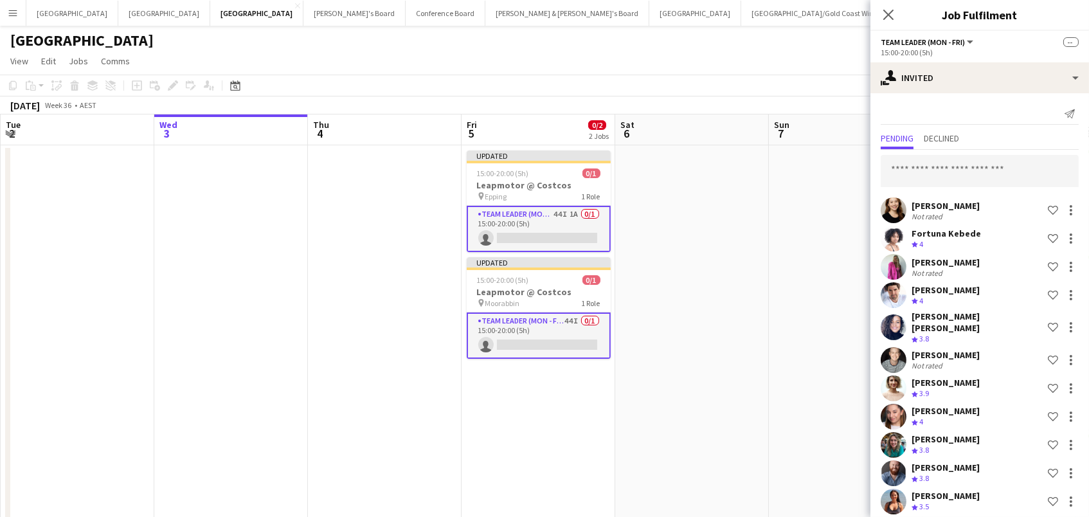
scroll to position [-1, 0]
click at [936, 181] on input "text" at bounding box center [980, 171] width 198 height 32
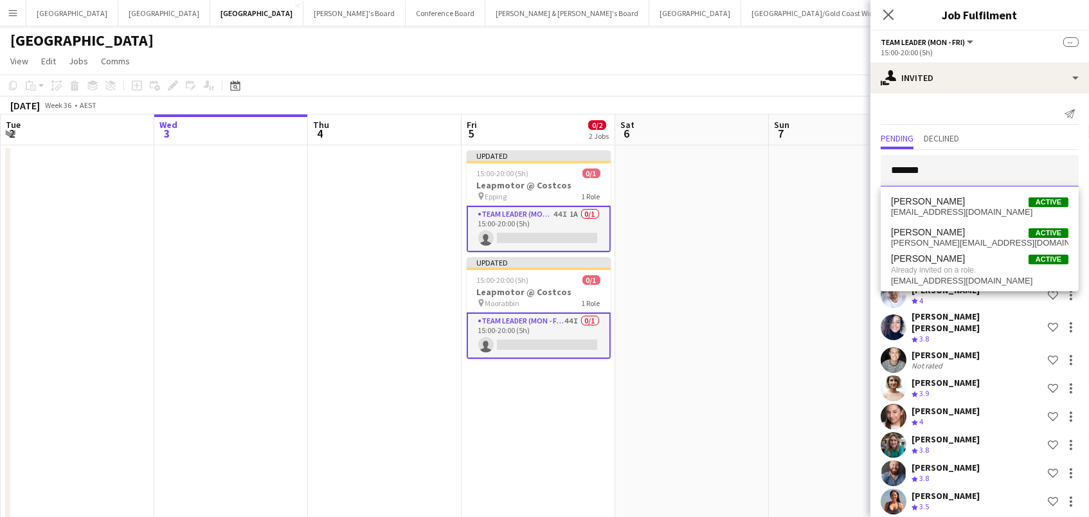
type input "*******"
click at [935, 204] on span "Cameron Baker" at bounding box center [928, 201] width 74 height 11
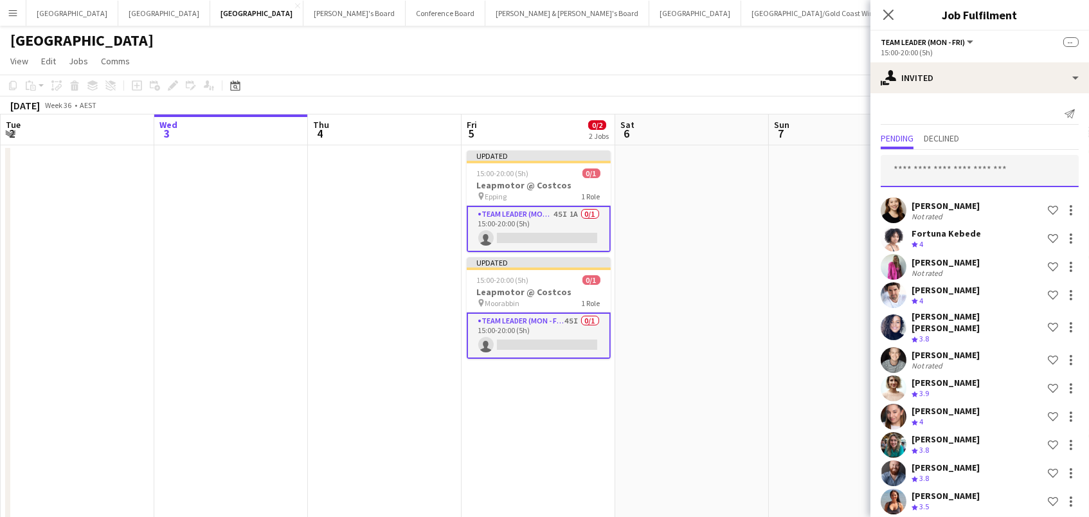
click at [967, 166] on input "text" at bounding box center [980, 171] width 198 height 32
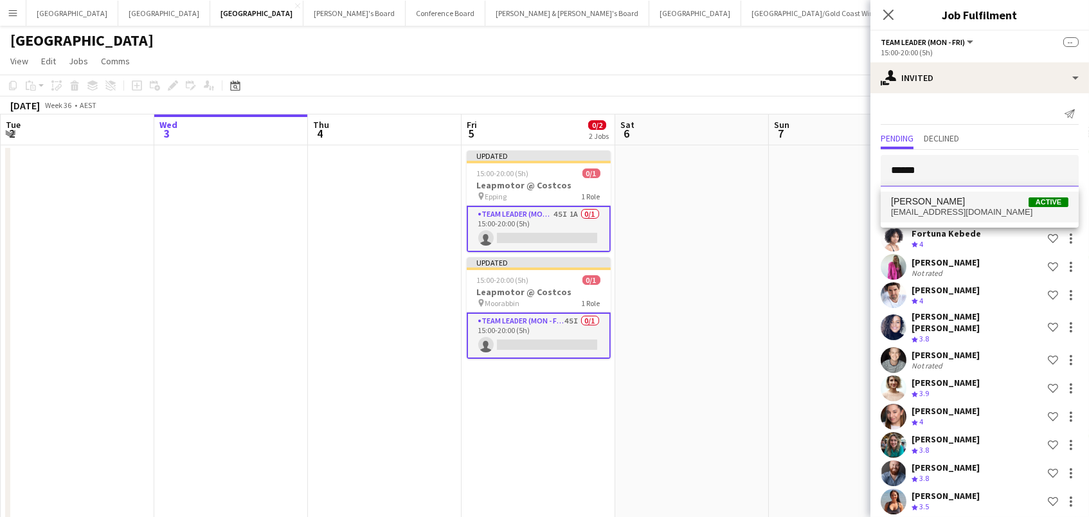
type input "******"
click at [974, 205] on span "Amy Dursun Active" at bounding box center [979, 201] width 177 height 11
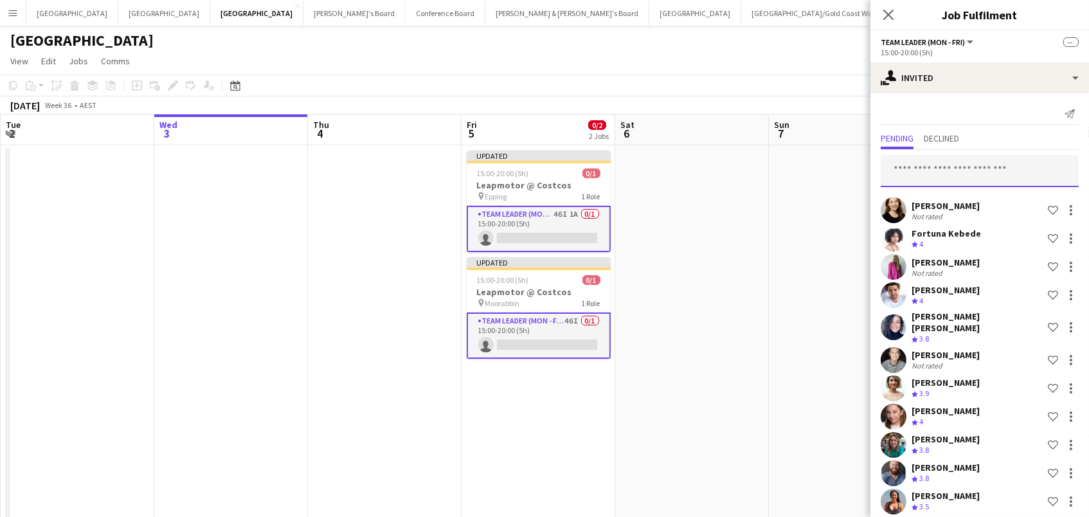
click at [930, 177] on input "text" at bounding box center [980, 171] width 198 height 32
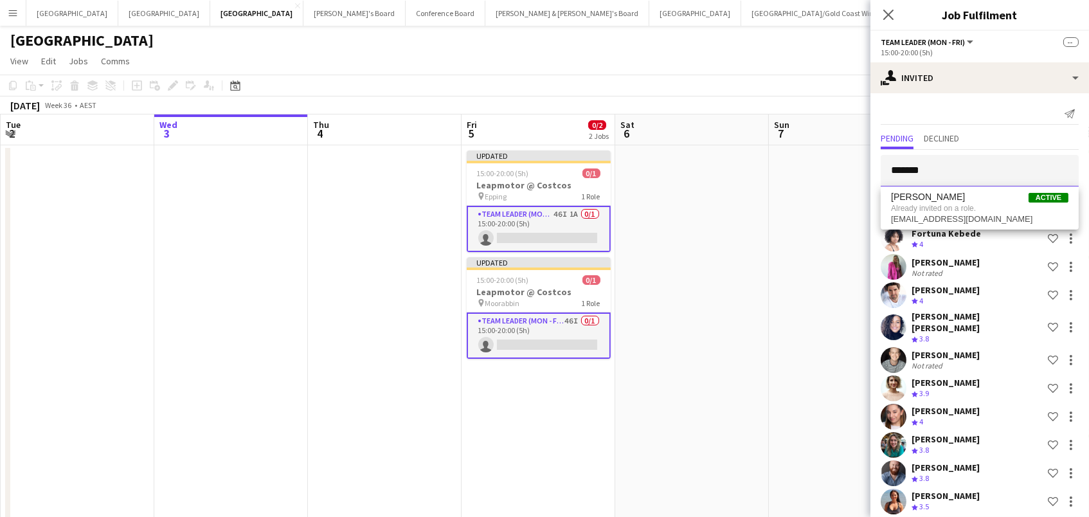
type input "*******"
drag, startPoint x: 927, startPoint y: 194, endPoint x: 930, endPoint y: 202, distance: 8.1
click at [930, 202] on span "Lauren Brooker" at bounding box center [928, 197] width 74 height 11
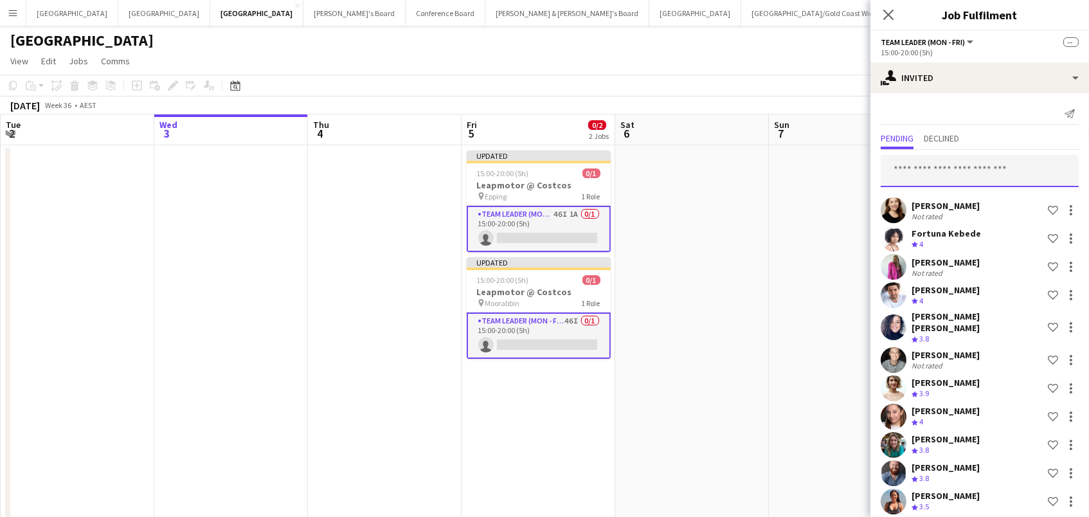
click at [911, 169] on input "text" at bounding box center [980, 171] width 198 height 32
type input "********"
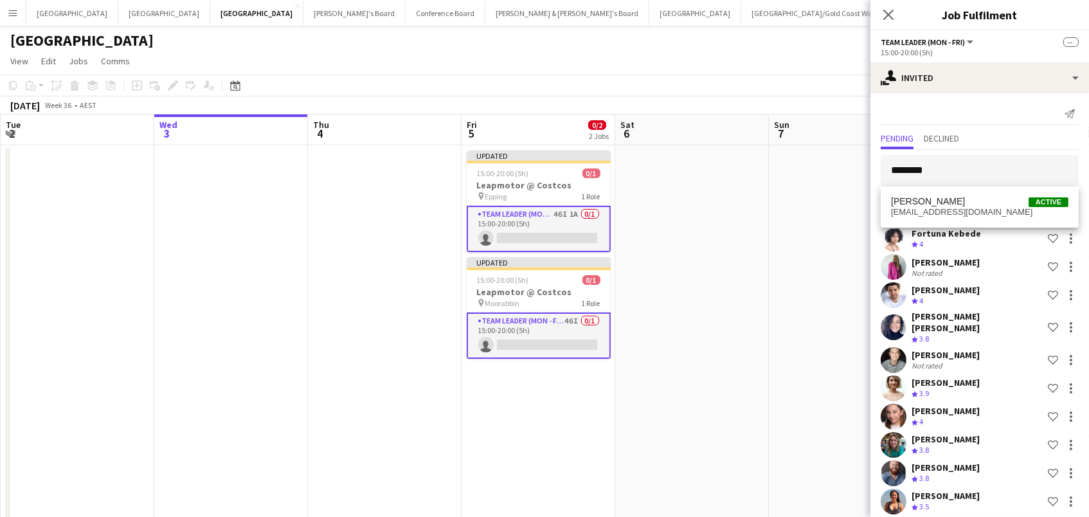
drag, startPoint x: 924, startPoint y: 195, endPoint x: 933, endPoint y: 205, distance: 13.7
click at [933, 207] on span "jonathangregory1994@icloud.com" at bounding box center [979, 212] width 177 height 10
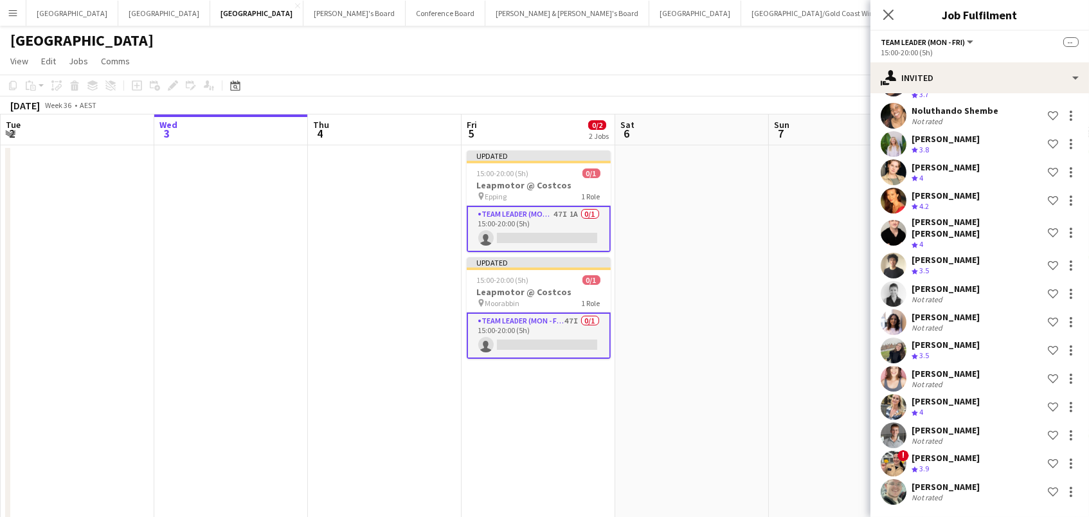
scroll to position [1018, 0]
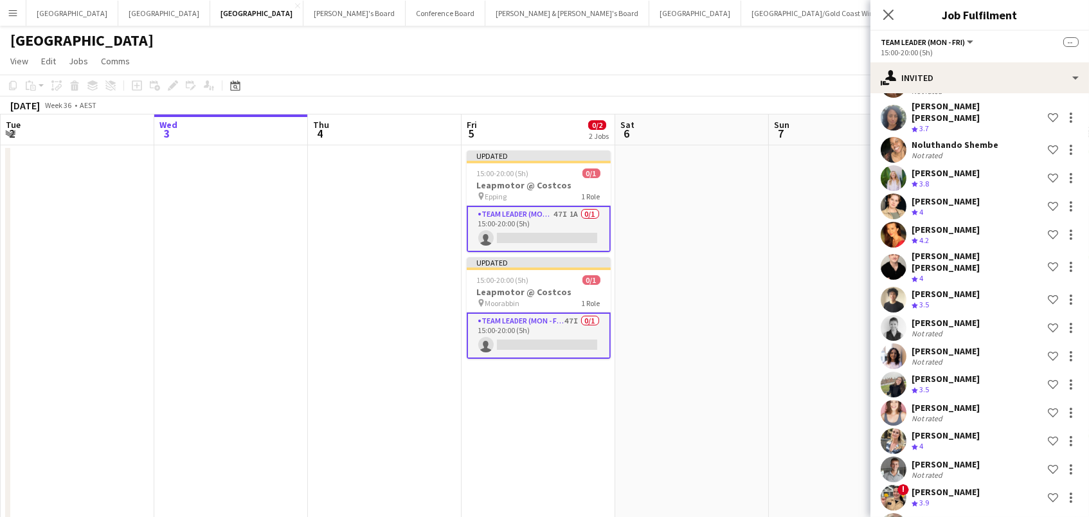
click at [735, 310] on app-date-cell at bounding box center [692, 402] width 154 height 515
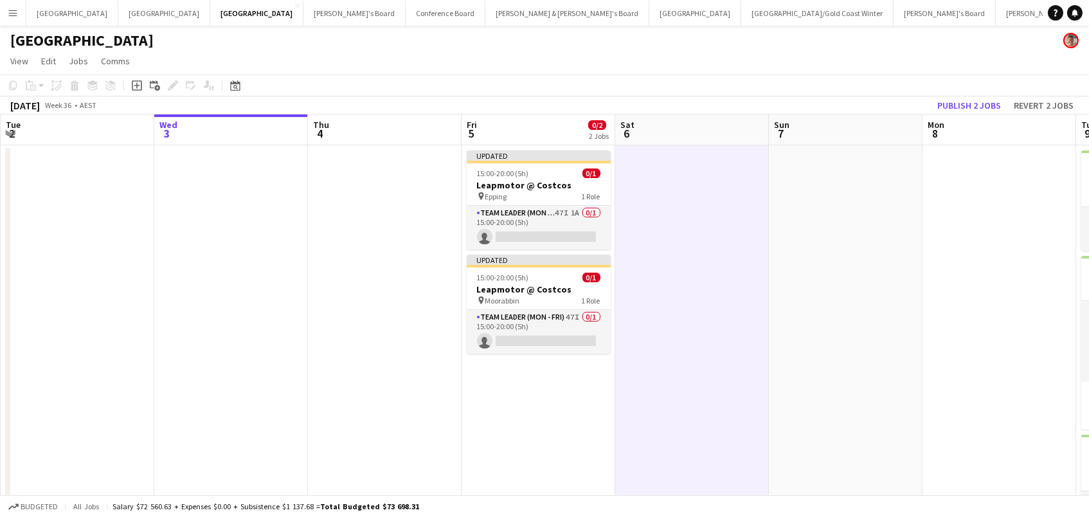
click at [948, 92] on app-toolbar "Copy Paste Paste Command V Paste with crew Command Shift V Paste linked Job Del…" at bounding box center [544, 86] width 1089 height 22
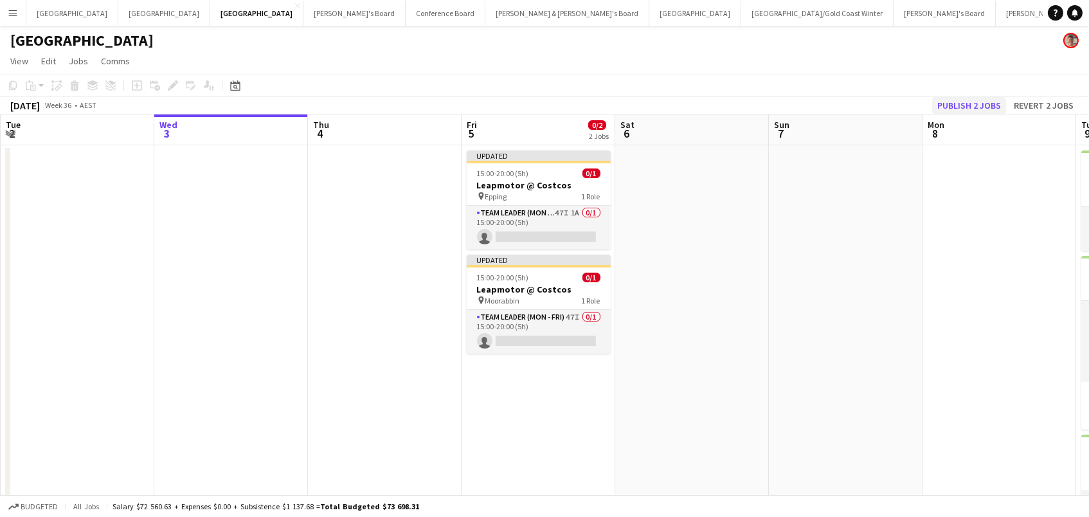
click at [948, 104] on button "Publish 2 jobs" at bounding box center [969, 105] width 74 height 17
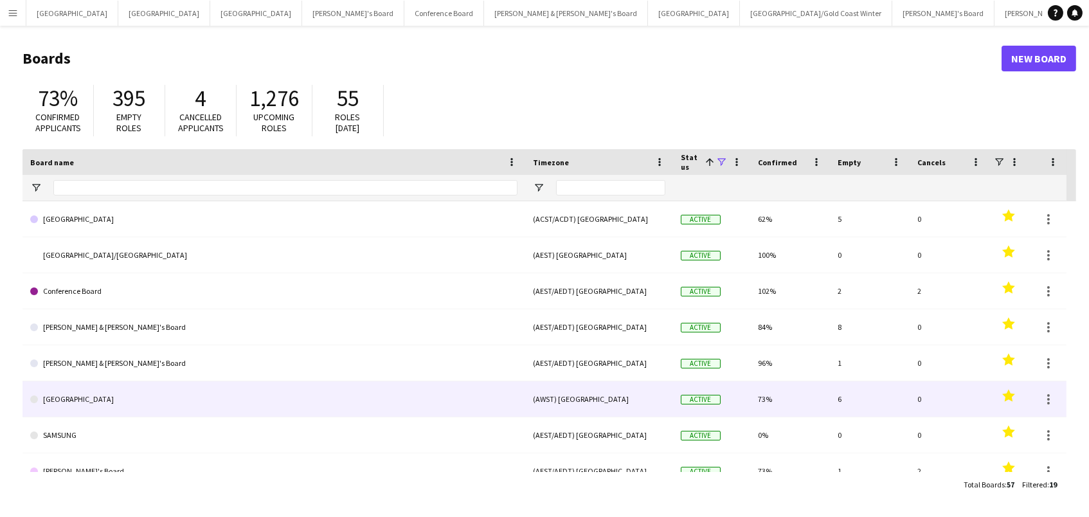
click at [143, 399] on link "[GEOGRAPHIC_DATA]" at bounding box center [273, 399] width 487 height 36
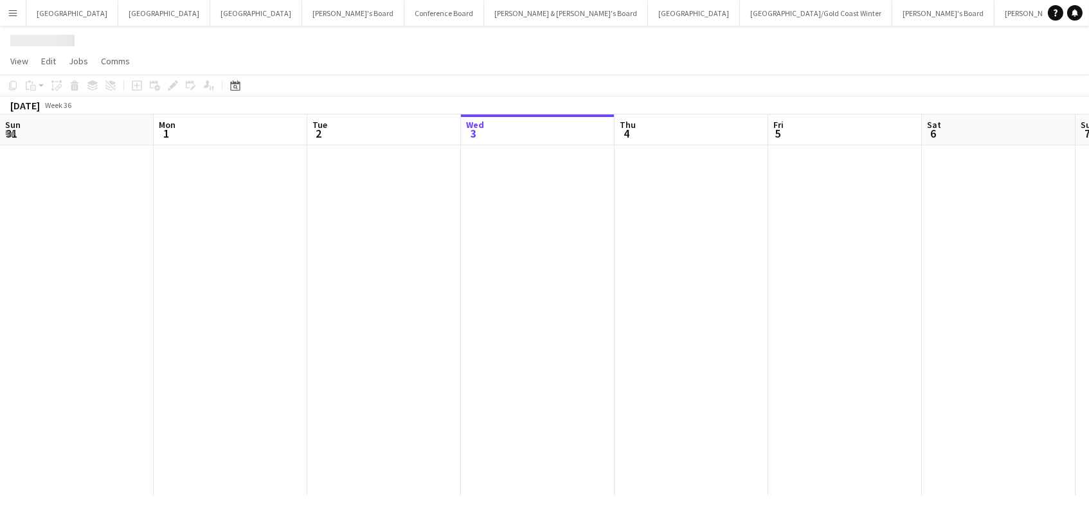
scroll to position [0, 307]
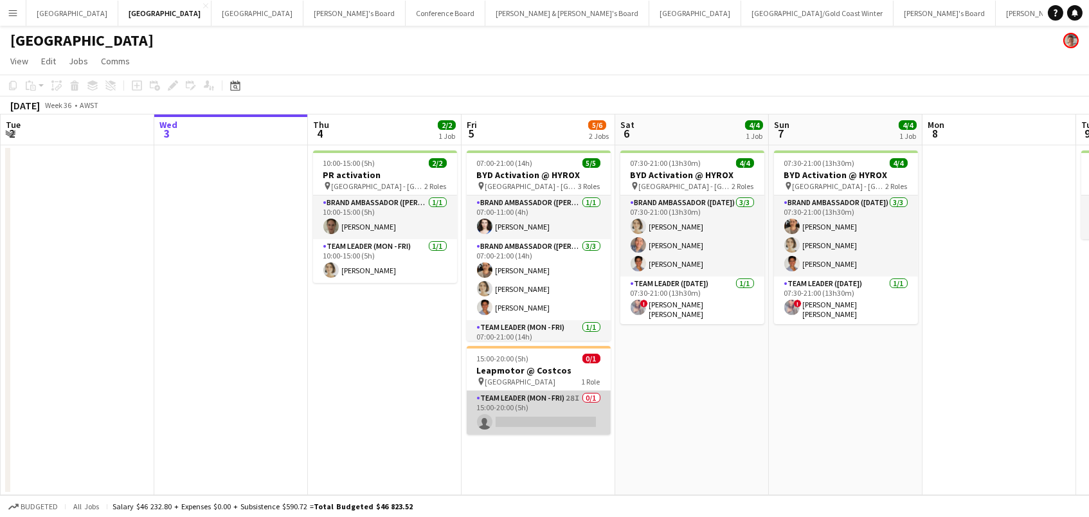
click at [580, 413] on app-card-role "Team Leader (Mon - Fri) 28I 0/1 15:00-20:00 (5h) single-neutral-actions" at bounding box center [539, 413] width 144 height 44
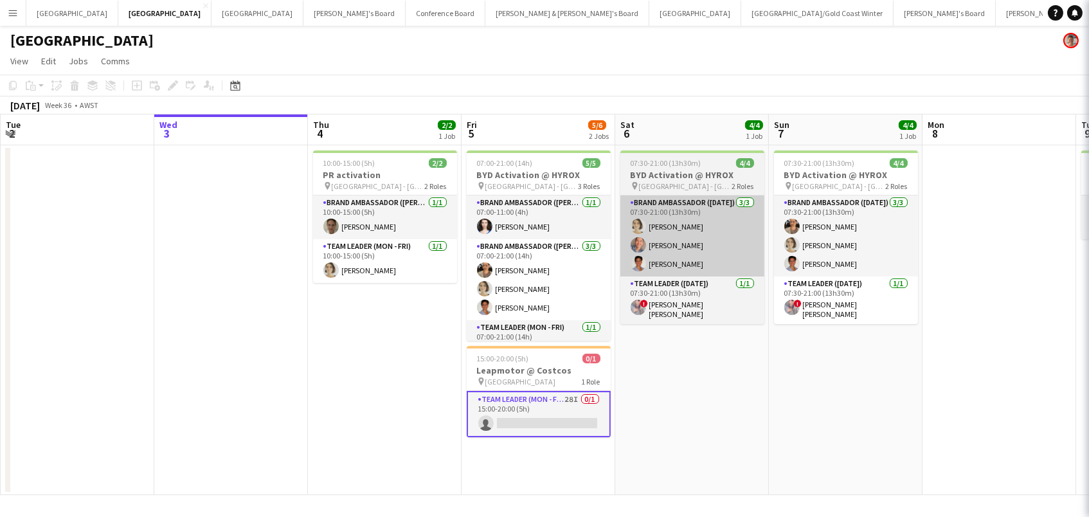
scroll to position [0, 306]
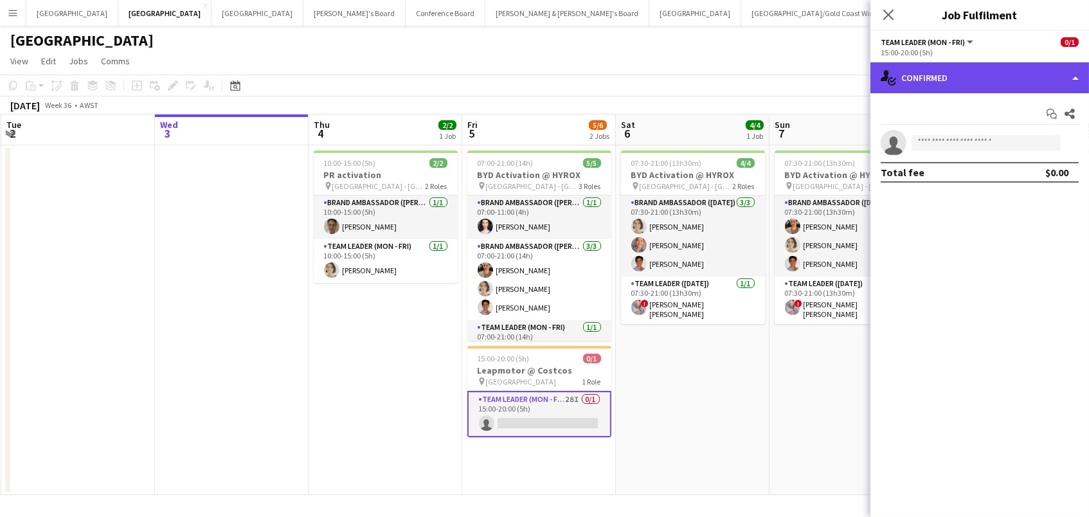
click at [958, 78] on div "single-neutral-actions-check-2 Confirmed" at bounding box center [979, 77] width 219 height 31
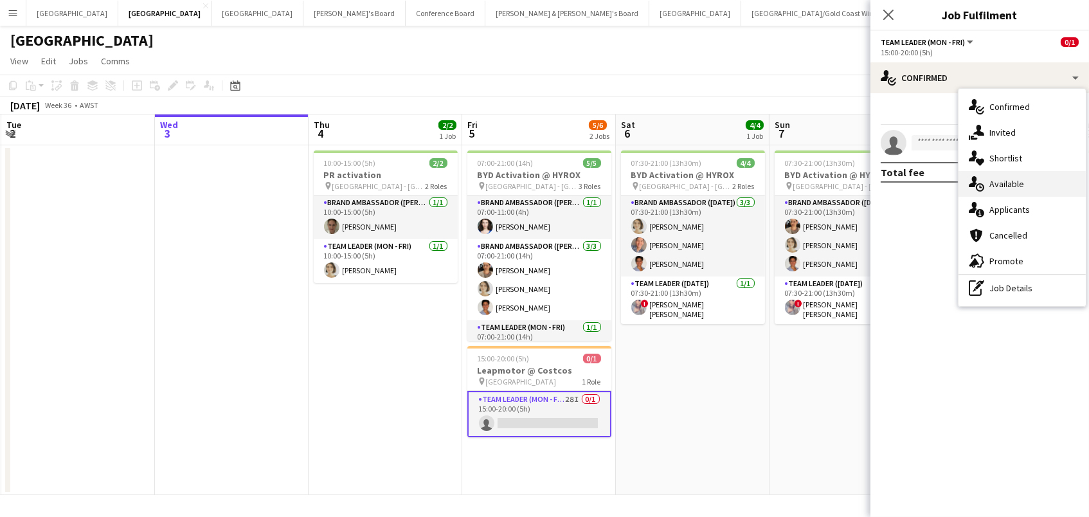
click at [1007, 184] on span "Available" at bounding box center [1006, 184] width 35 height 12
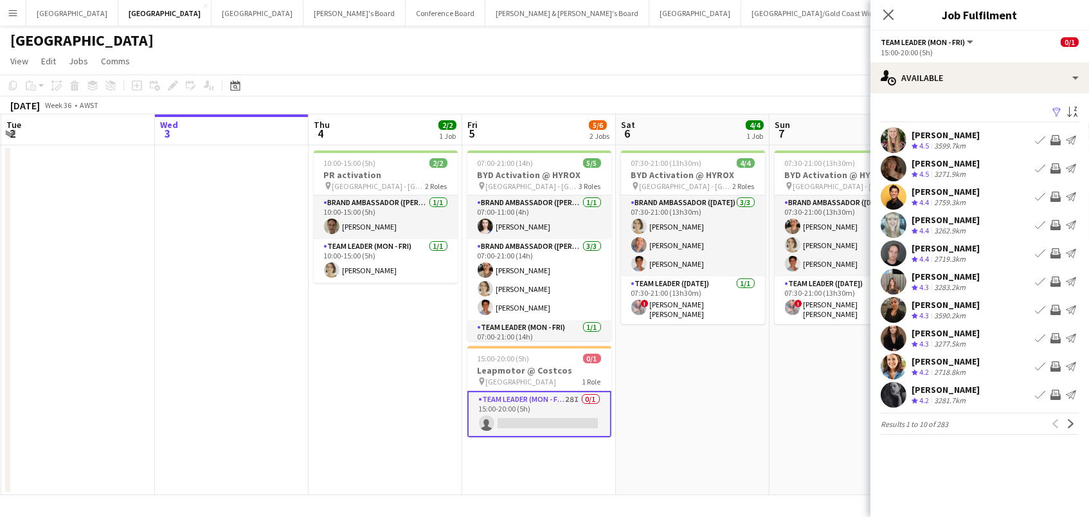
click at [1053, 110] on app-icon "Filter" at bounding box center [1056, 113] width 10 height 12
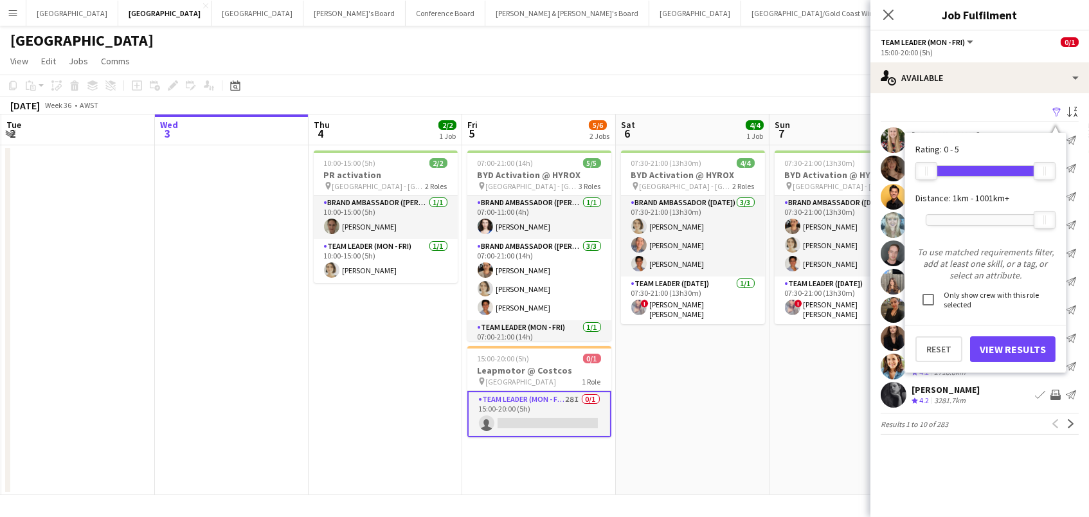
click at [954, 218] on div at bounding box center [985, 220] width 118 height 10
click at [987, 350] on button "View Results" at bounding box center [1012, 349] width 85 height 26
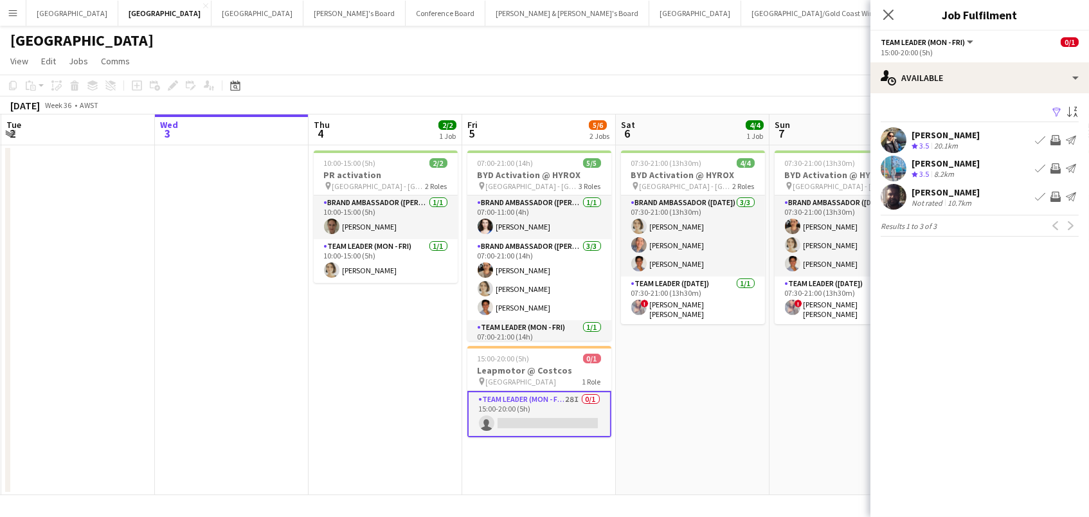
click at [1055, 143] on app-icon "Invite crew" at bounding box center [1055, 140] width 10 height 10
click at [1055, 139] on app-icon "Invite crew" at bounding box center [1055, 140] width 10 height 10
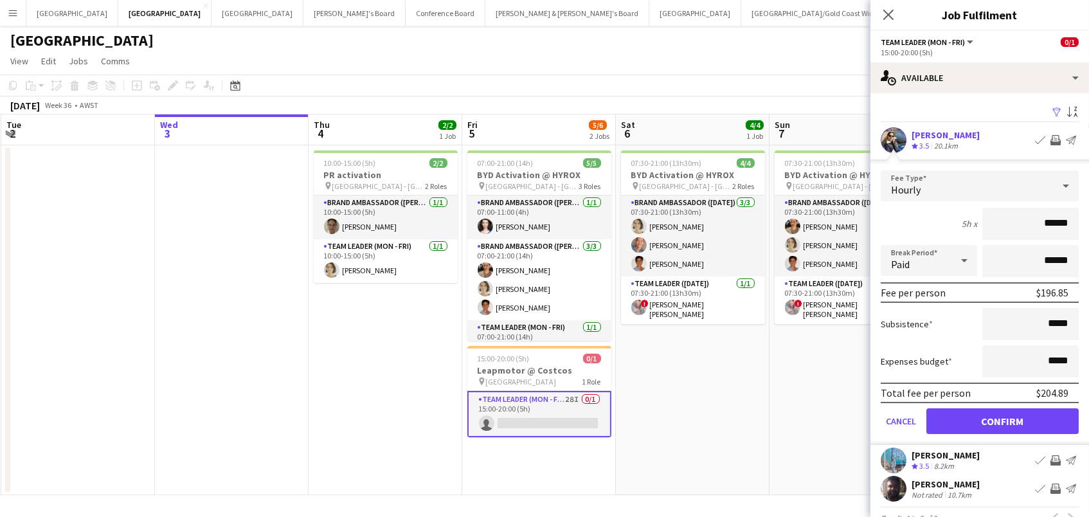
click at [944, 416] on button "Confirm" at bounding box center [1002, 421] width 152 height 26
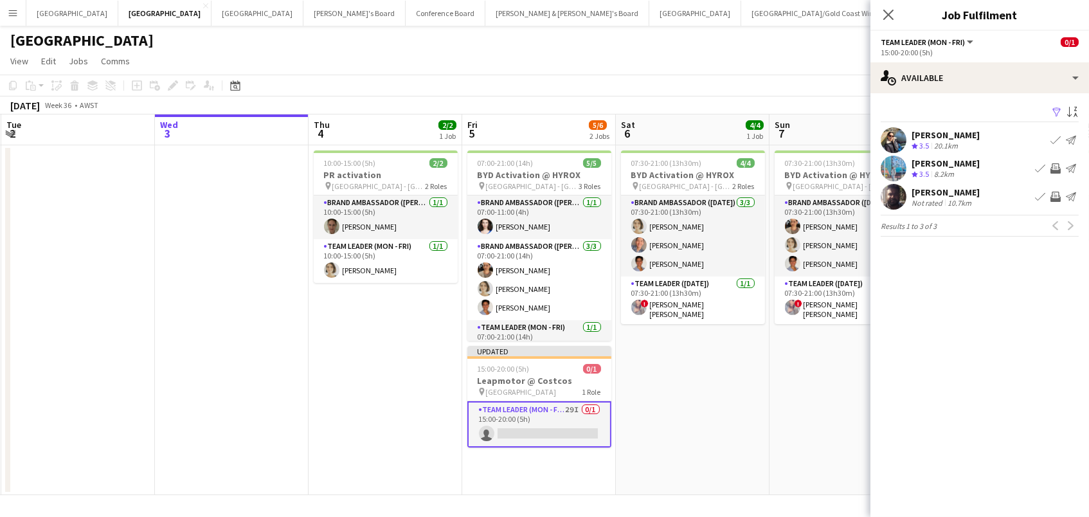
click at [1057, 108] on app-icon "Filter" at bounding box center [1056, 113] width 10 height 12
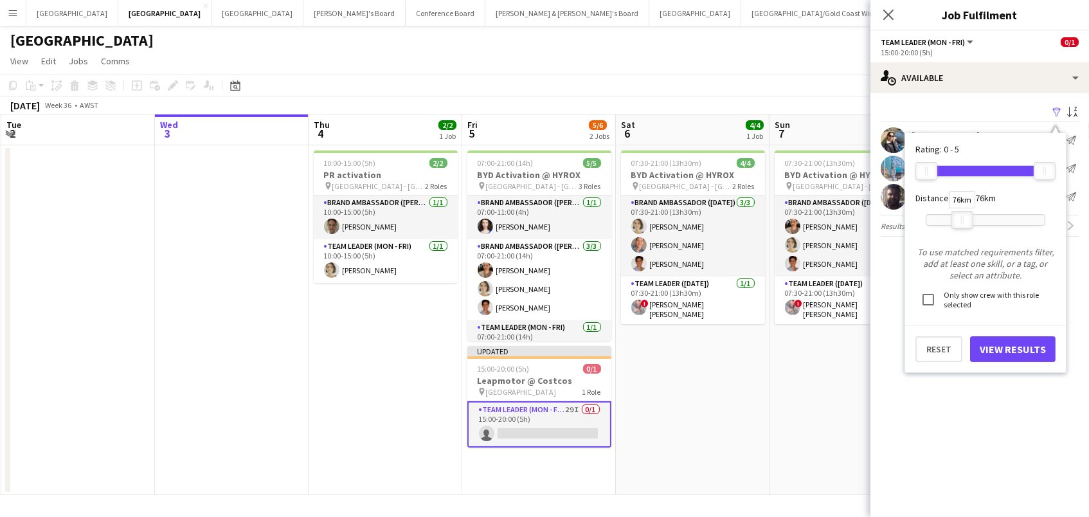
drag, startPoint x: 954, startPoint y: 220, endPoint x: 963, endPoint y: 224, distance: 9.6
click at [963, 224] on div at bounding box center [962, 219] width 21 height 17
click at [1001, 350] on button "View Results" at bounding box center [1012, 349] width 85 height 26
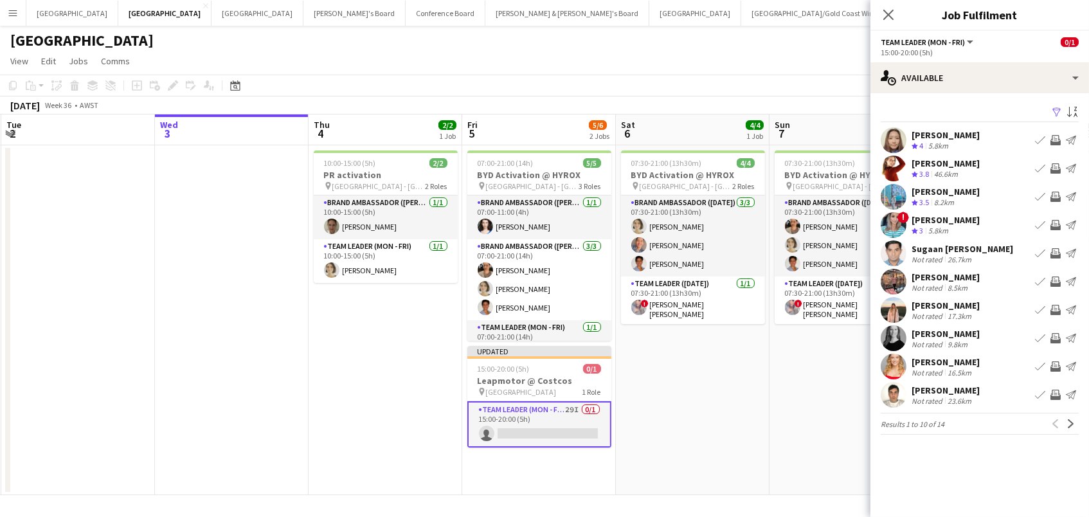
click at [1055, 139] on app-icon "Invite crew" at bounding box center [1055, 140] width 10 height 10
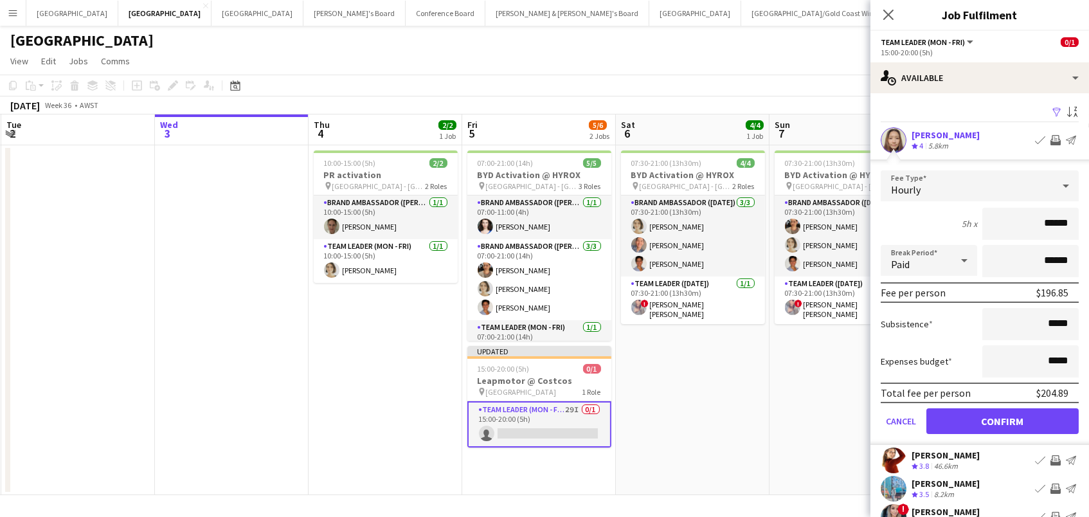
click at [1002, 419] on button "Confirm" at bounding box center [1002, 421] width 152 height 26
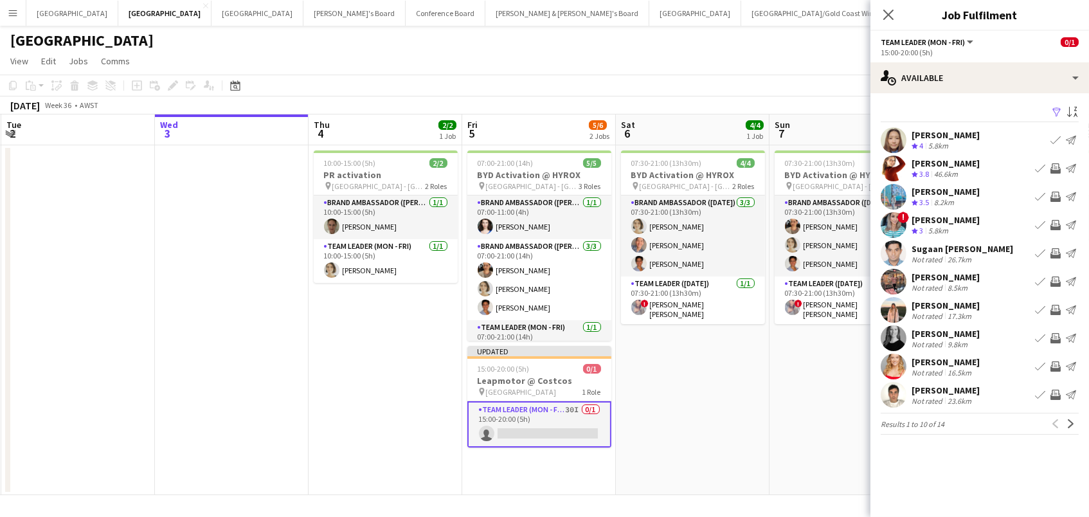
click at [1055, 313] on app-icon "Invite crew" at bounding box center [1055, 310] width 10 height 10
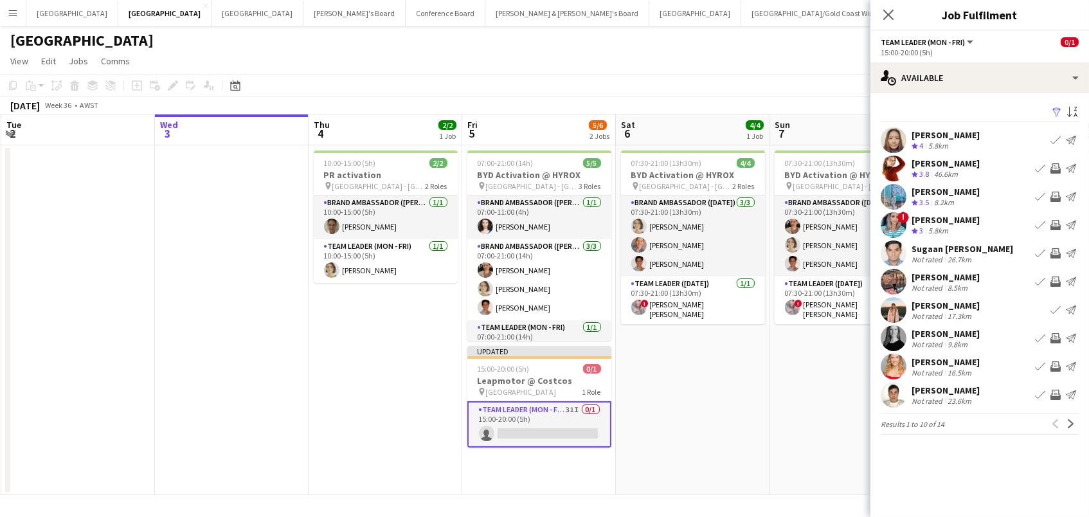
click at [1059, 340] on app-icon "Invite crew" at bounding box center [1055, 338] width 10 height 10
click at [1056, 364] on app-icon "Invite crew" at bounding box center [1055, 366] width 10 height 10
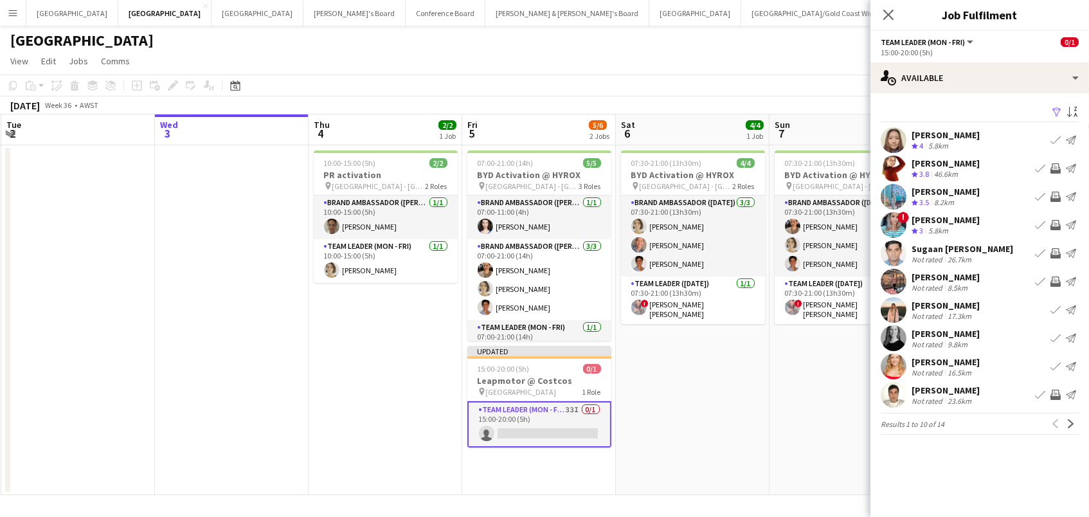
click at [931, 389] on div "Scott Free" at bounding box center [945, 390] width 68 height 12
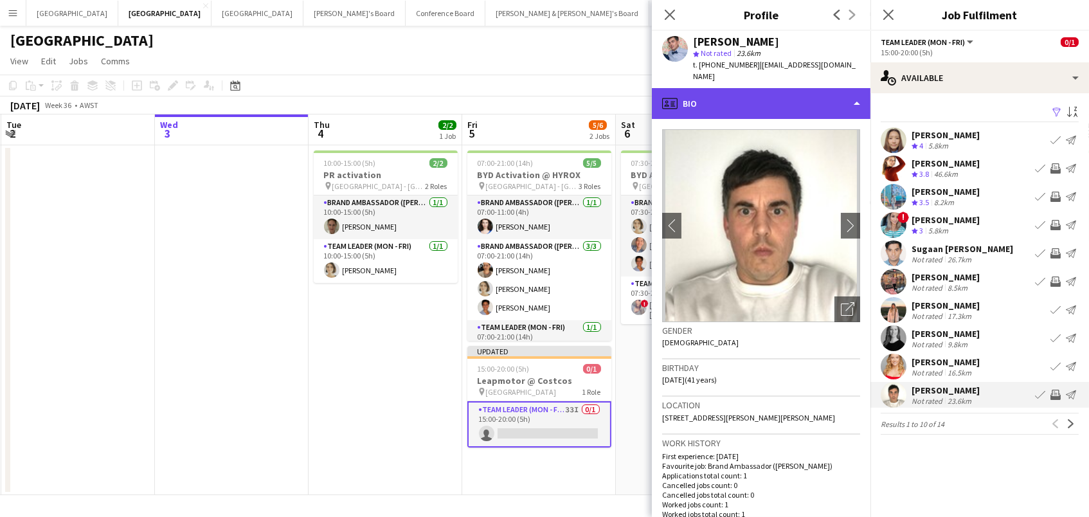
click at [793, 88] on div "profile Bio" at bounding box center [761, 103] width 219 height 31
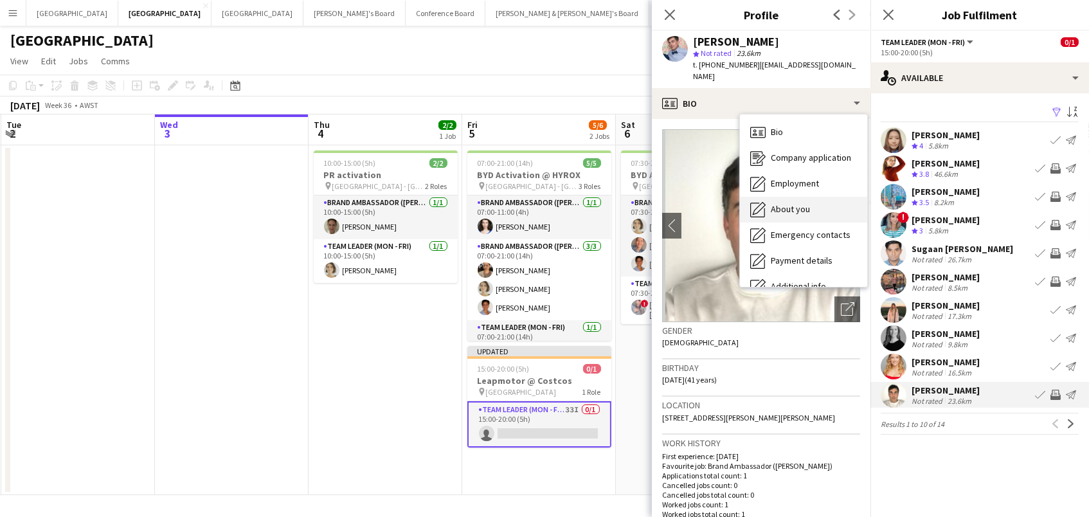
click at [798, 203] on span "About you" at bounding box center [790, 209] width 39 height 12
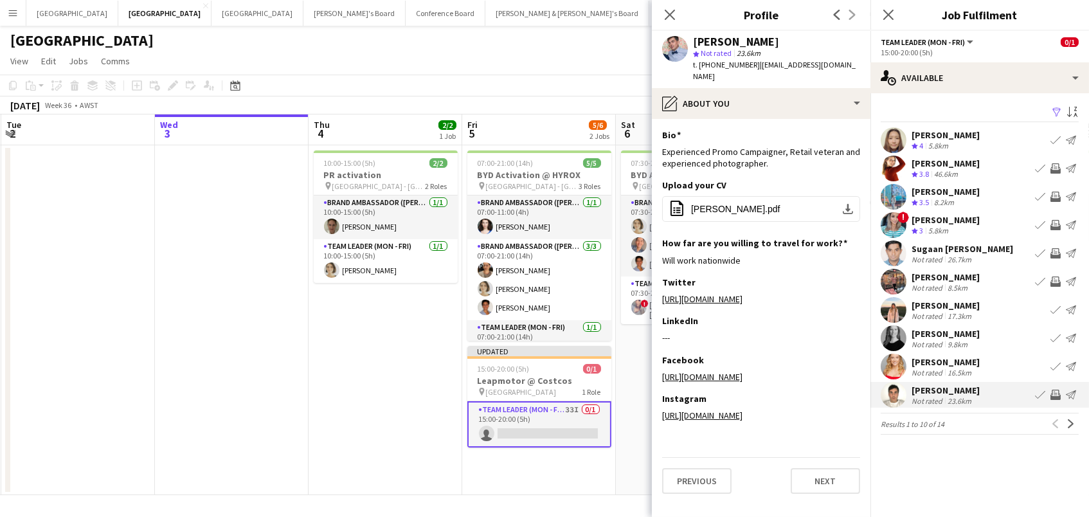
click at [1055, 393] on app-icon "Invite crew" at bounding box center [1055, 394] width 10 height 10
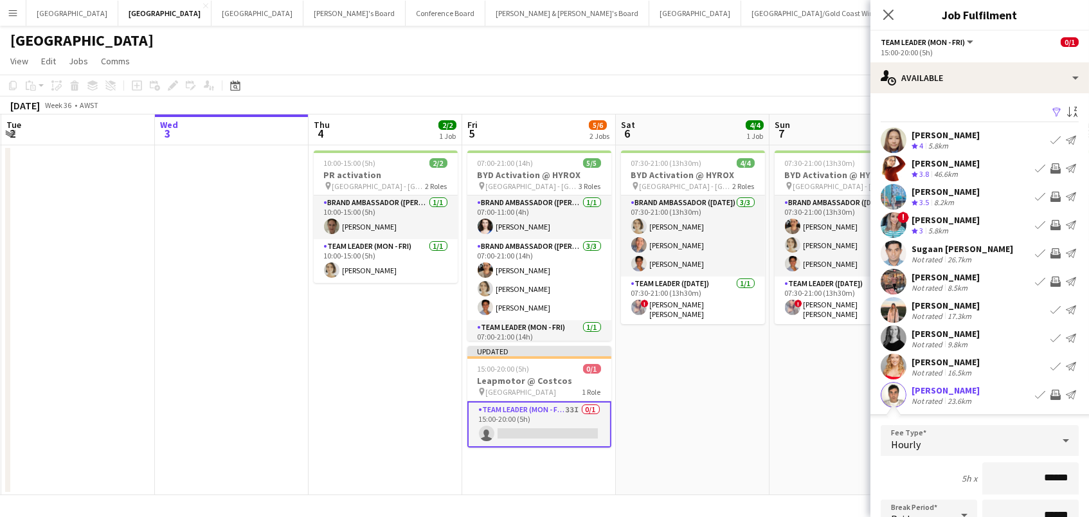
click at [1055, 393] on app-icon "Invite crew" at bounding box center [1055, 394] width 10 height 10
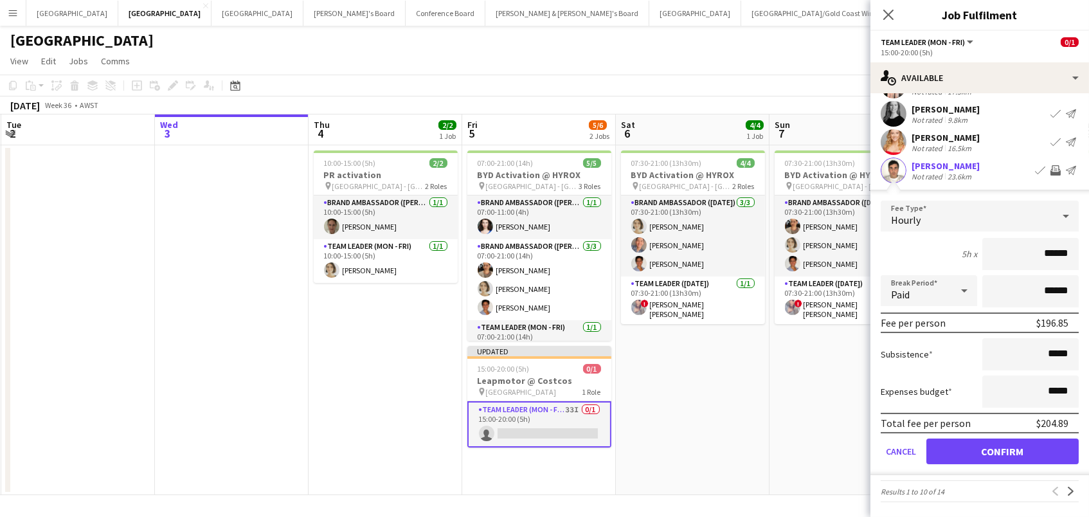
scroll to position [223, 0]
click at [1049, 451] on button "Confirm" at bounding box center [1002, 453] width 152 height 26
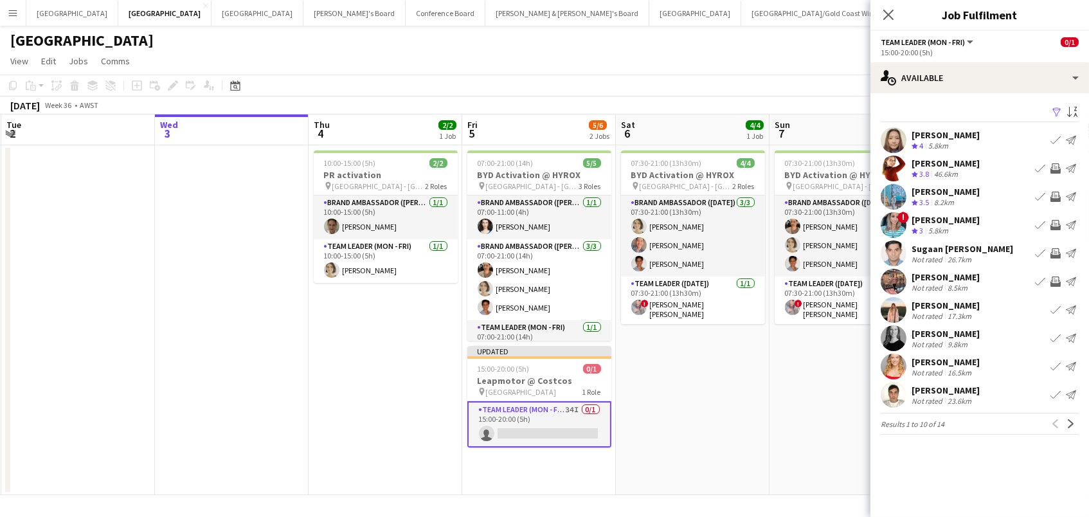
scroll to position [0, 0]
click at [1069, 425] on app-icon "Next" at bounding box center [1070, 423] width 9 height 9
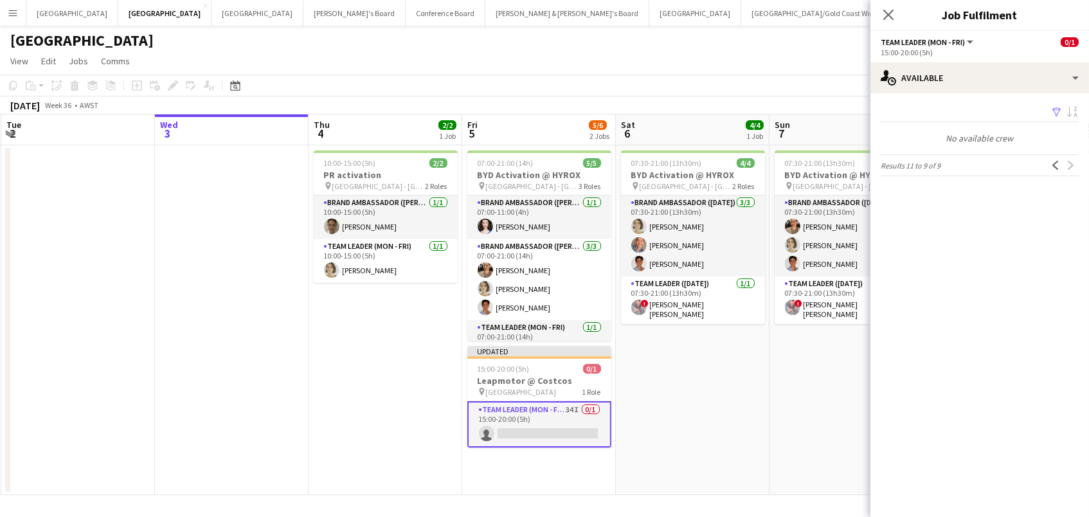
click at [743, 60] on app-page-menu "View Day view expanded Day view collapsed Month view Date picker Jump to today …" at bounding box center [544, 62] width 1089 height 24
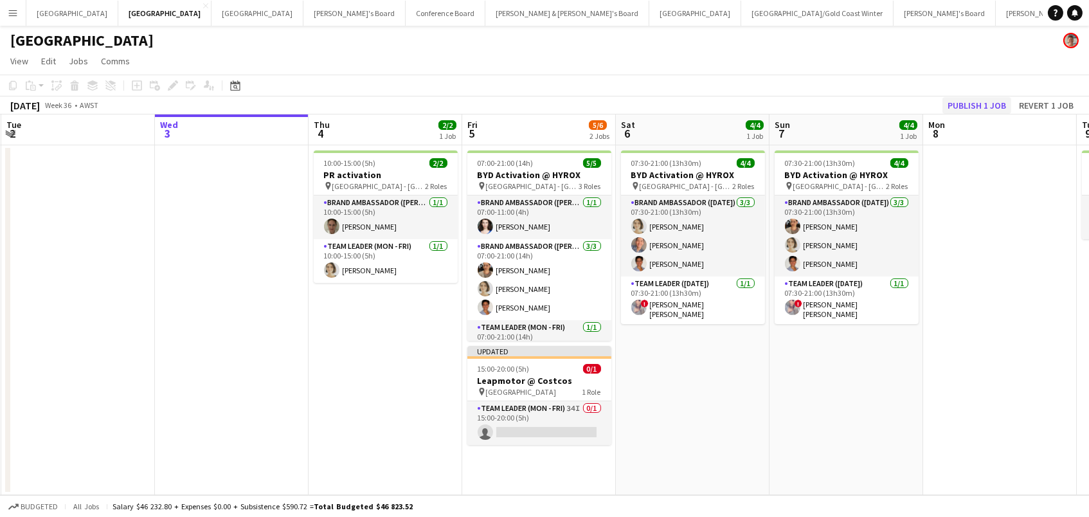
click at [967, 102] on button "Publish 1 job" at bounding box center [976, 105] width 69 height 17
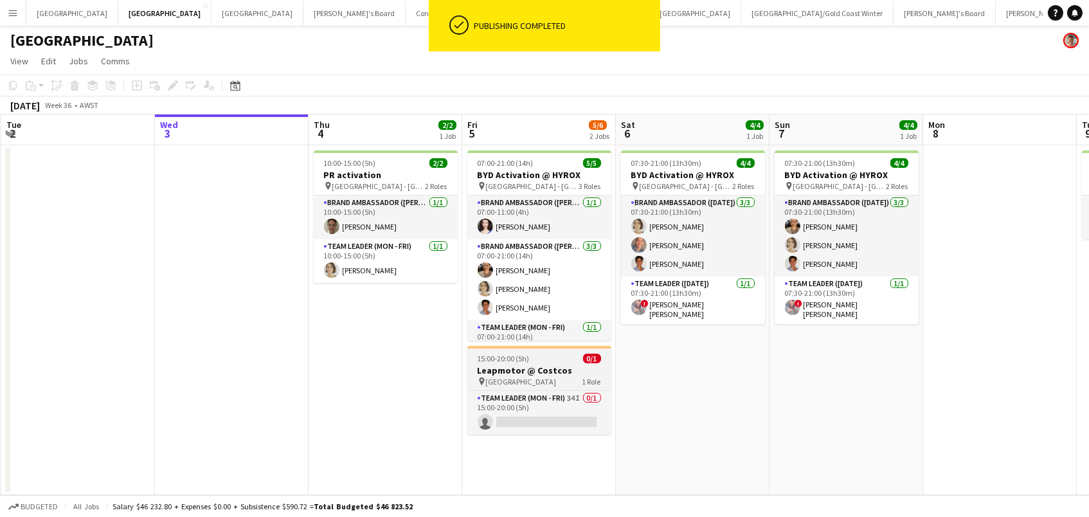
click at [519, 416] on app-card-role "Team Leader (Mon - Fri) 34I 0/1 15:00-20:00 (5h) single-neutral-actions" at bounding box center [539, 413] width 144 height 44
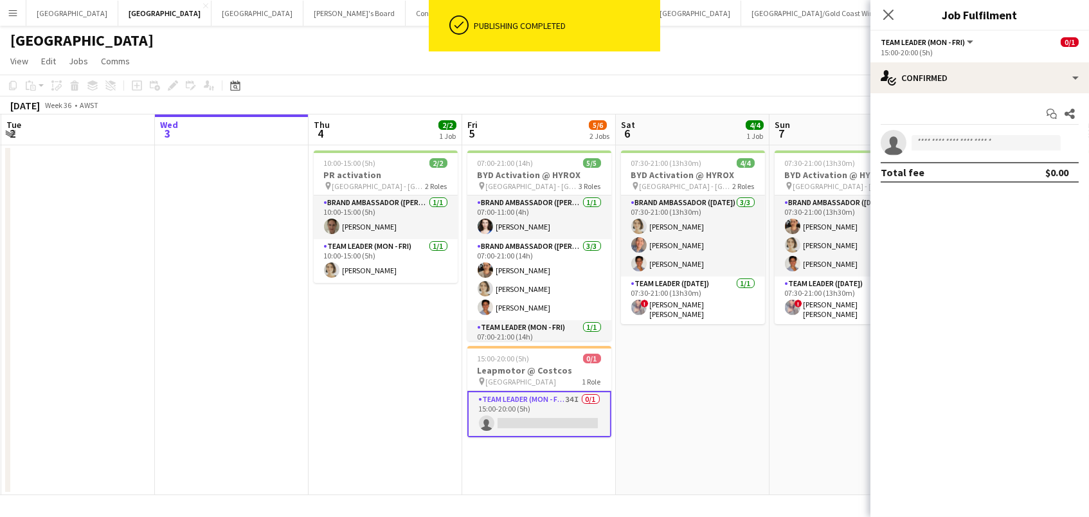
click at [1059, 55] on div "15:00-20:00 (5h)" at bounding box center [980, 53] width 198 height 10
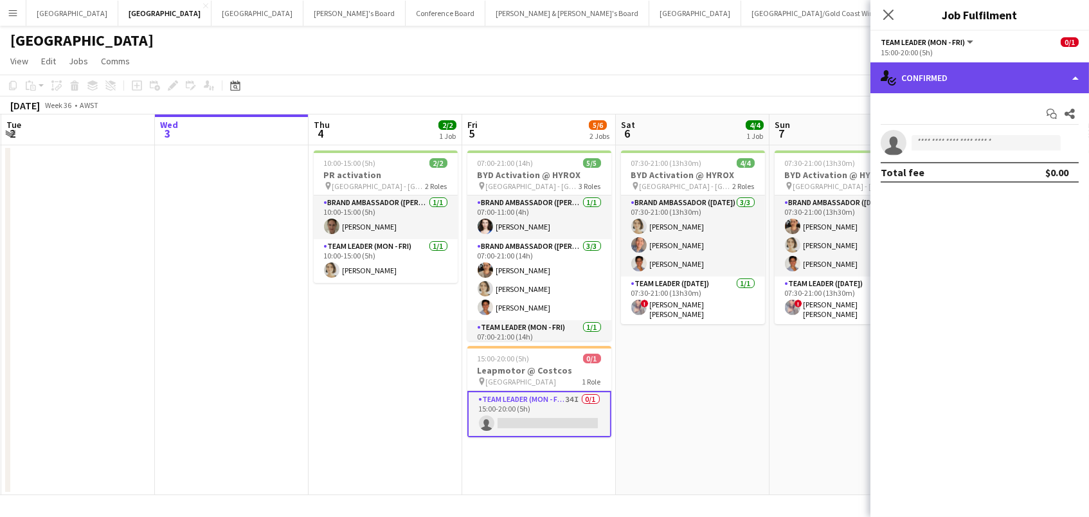
click at [1053, 67] on div "single-neutral-actions-check-2 Confirmed" at bounding box center [979, 77] width 219 height 31
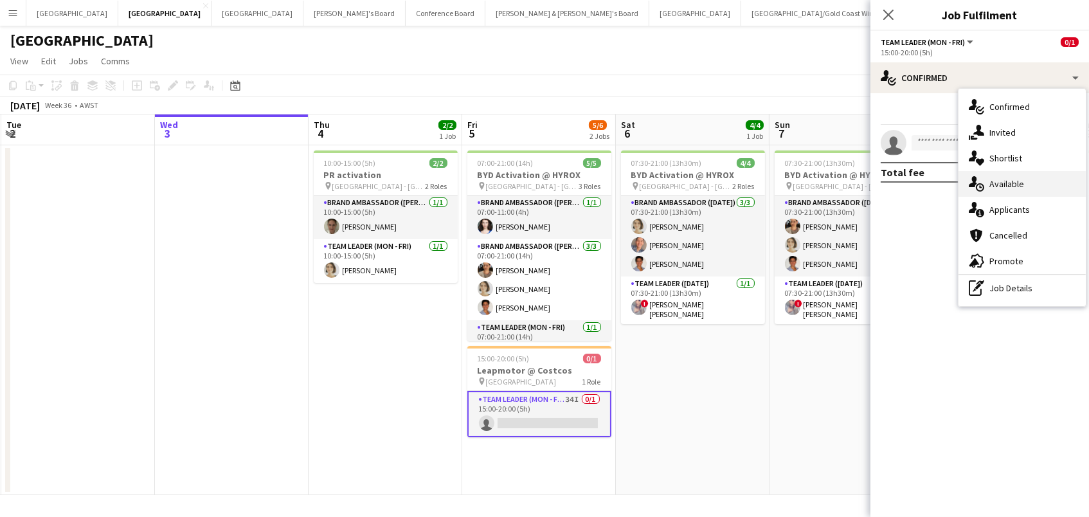
click at [1042, 184] on div "single-neutral-actions-upload Available" at bounding box center [1021, 184] width 127 height 26
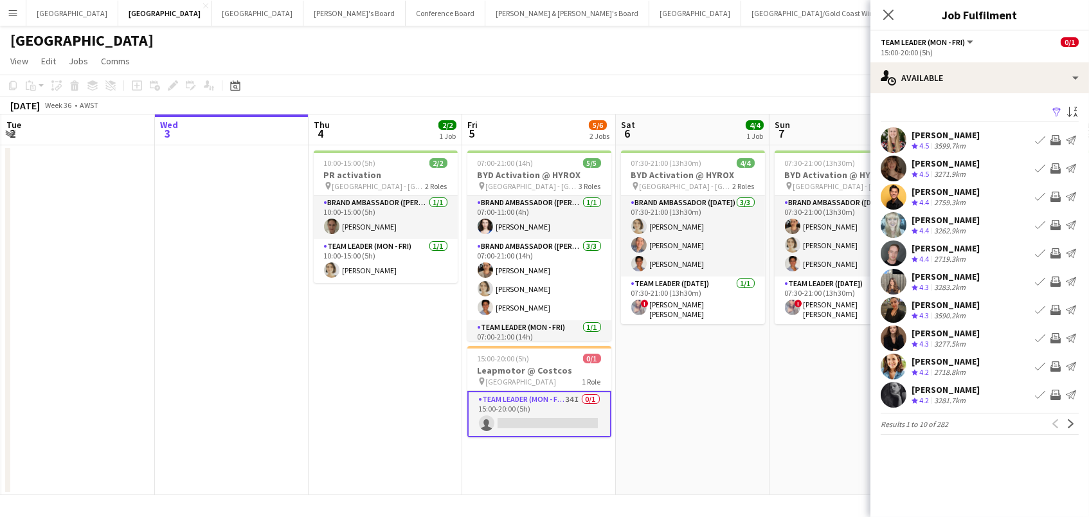
click at [1055, 114] on app-icon "Filter" at bounding box center [1056, 113] width 10 height 12
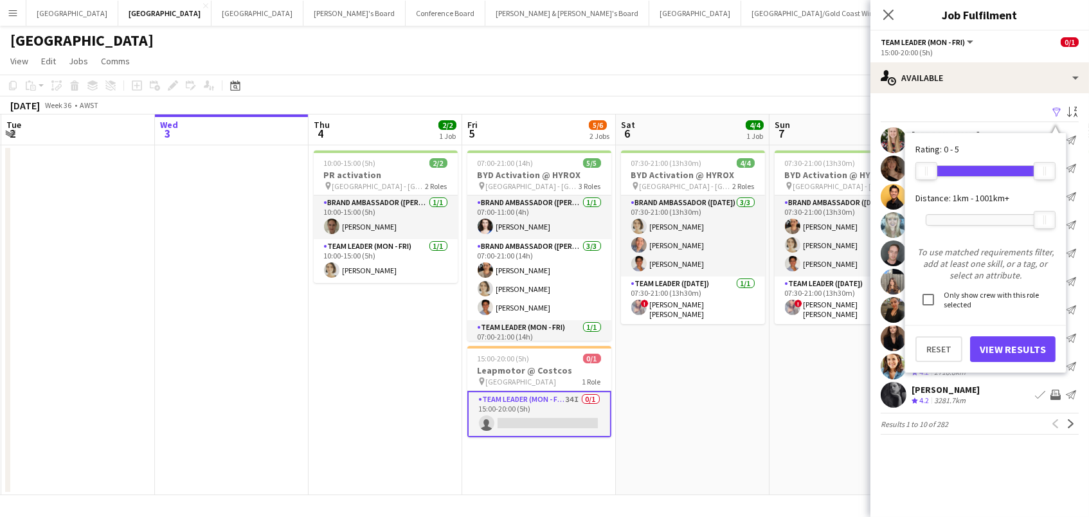
click at [967, 216] on div at bounding box center [985, 220] width 118 height 10
drag, startPoint x: 967, startPoint y: 216, endPoint x: 974, endPoint y: 217, distance: 7.2
click at [976, 218] on div at bounding box center [973, 219] width 21 height 17
click at [987, 349] on button "View Results" at bounding box center [1012, 349] width 85 height 26
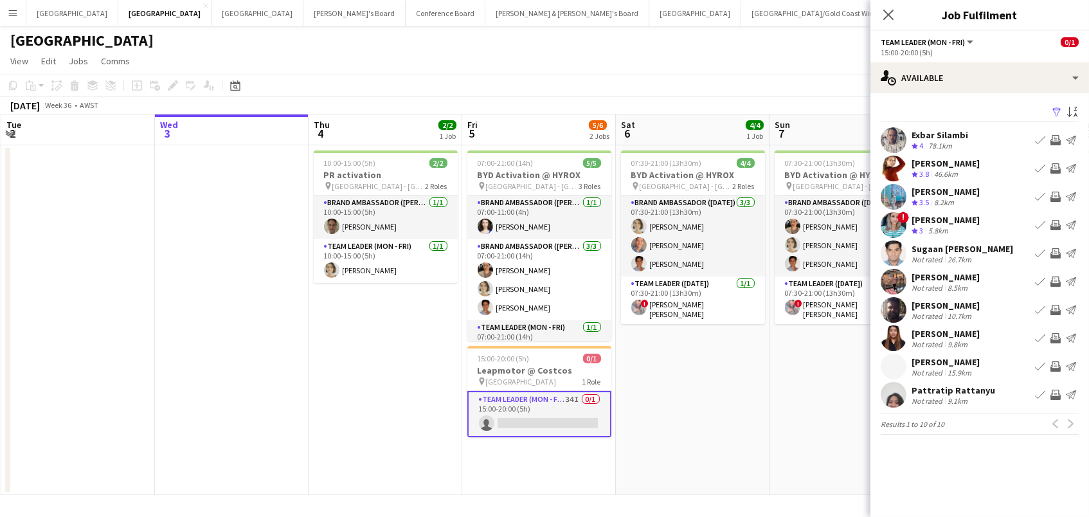
click at [914, 368] on div "Not rated" at bounding box center [927, 373] width 33 height 10
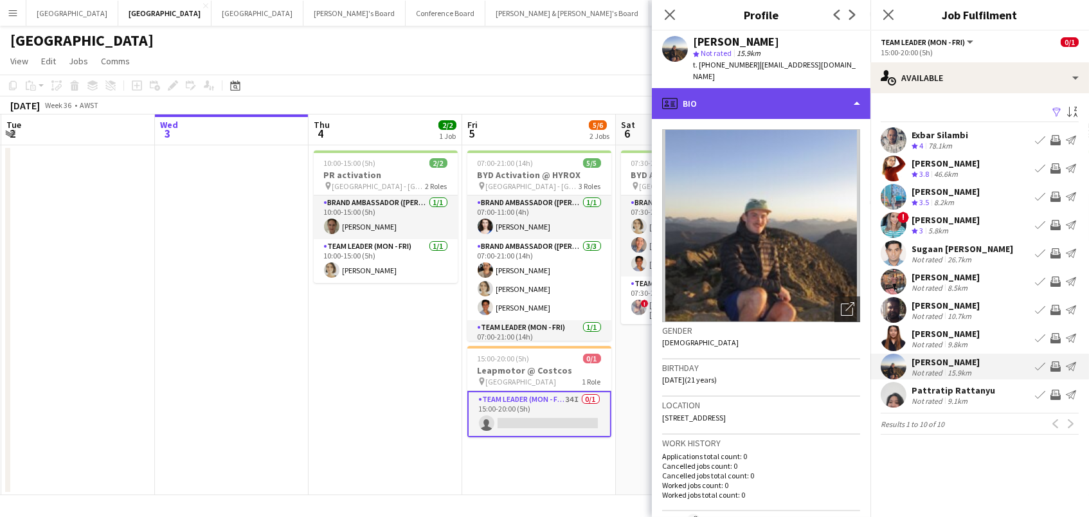
click at [717, 89] on div "profile Bio" at bounding box center [761, 103] width 219 height 31
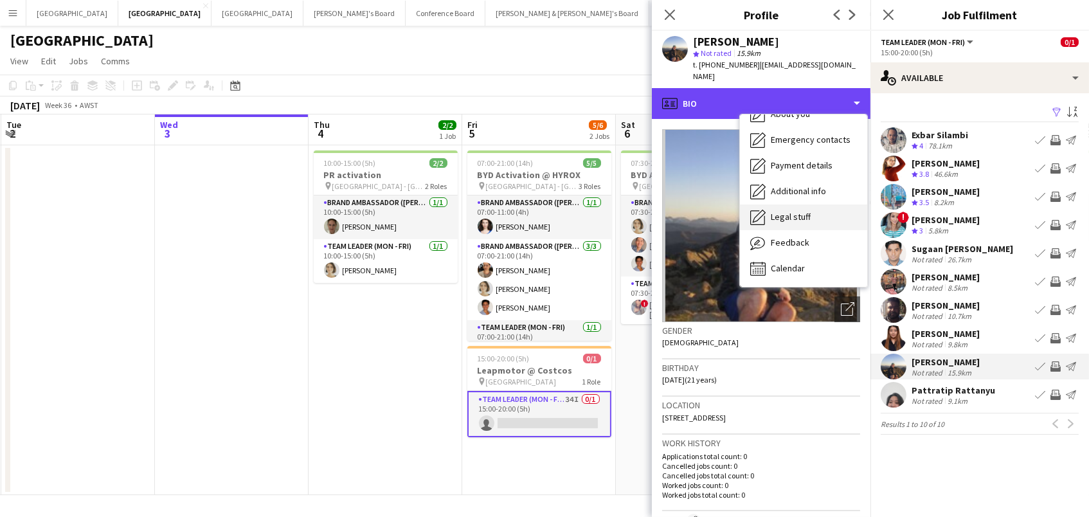
scroll to position [94, 0]
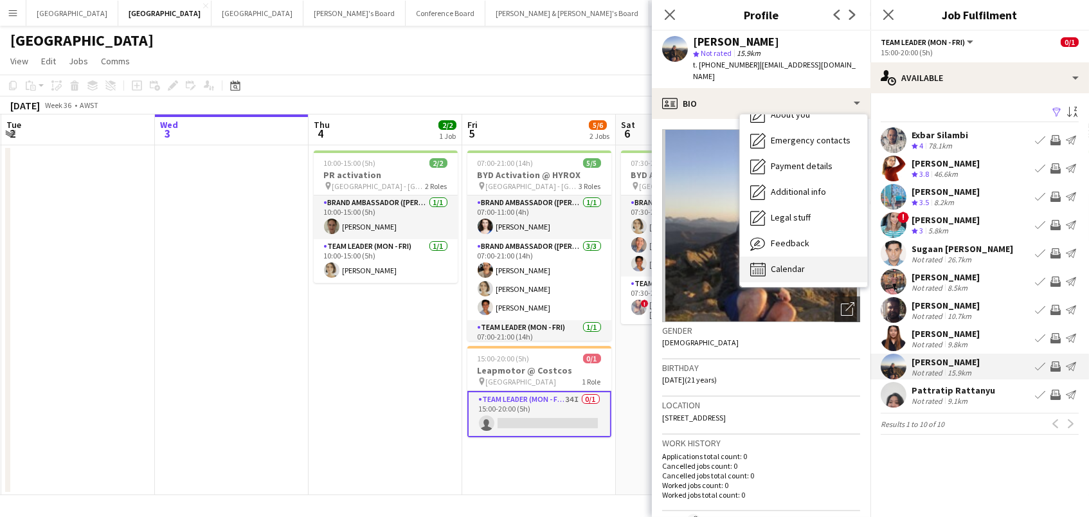
click at [777, 262] on div "Calendar Calendar" at bounding box center [803, 269] width 127 height 26
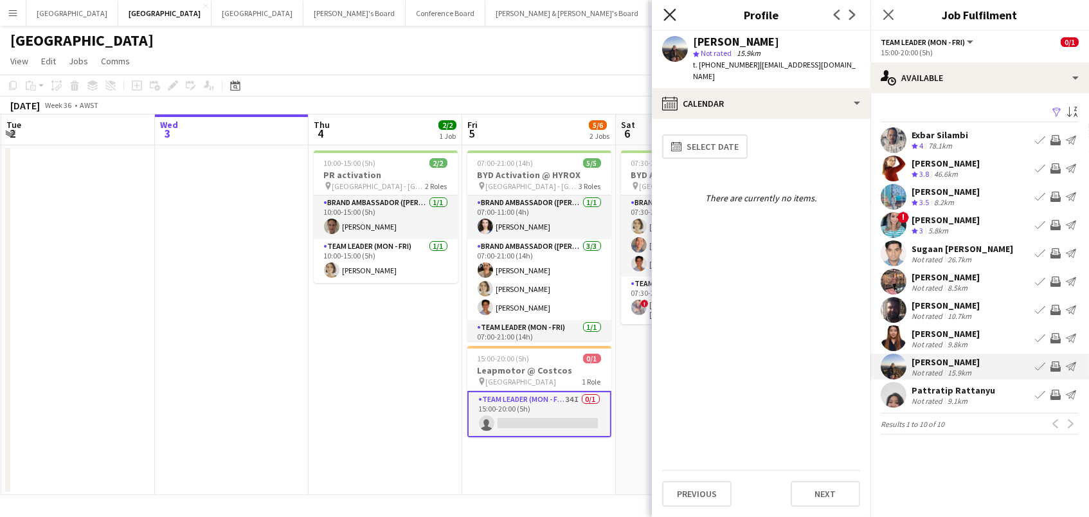
click at [673, 11] on icon at bounding box center [669, 14] width 12 height 12
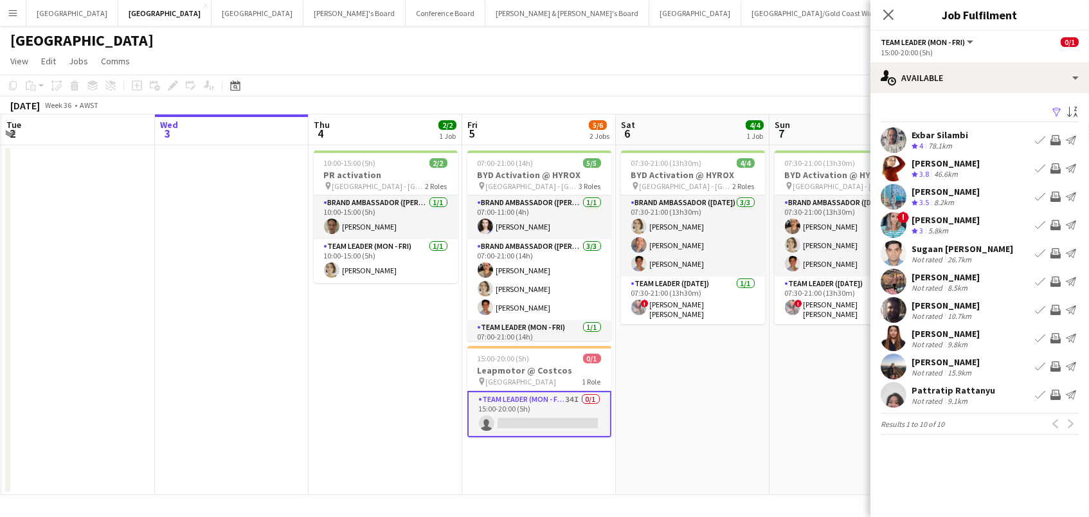
click at [1068, 424] on div "Previous Next" at bounding box center [1063, 423] width 31 height 15
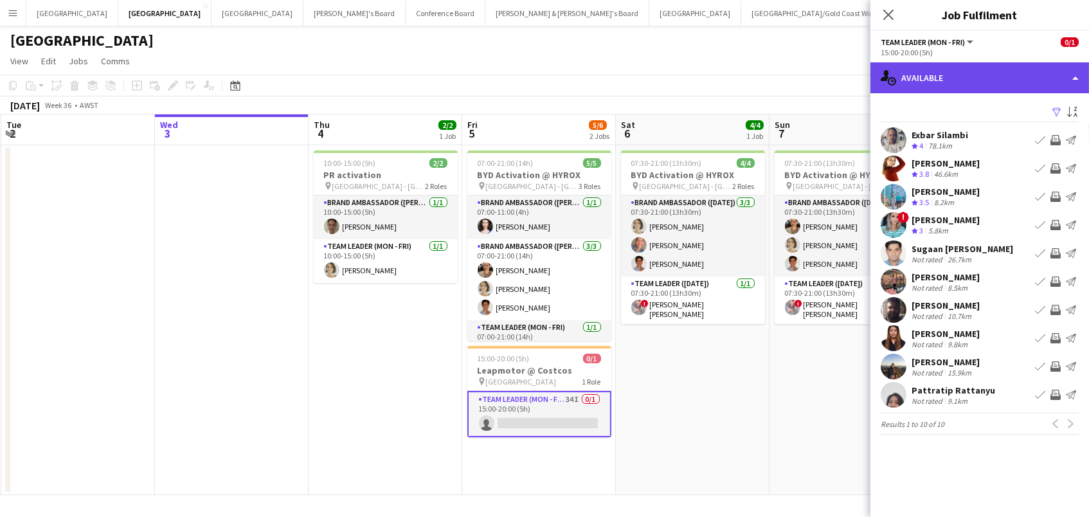
click at [929, 79] on div "single-neutral-actions-upload Available" at bounding box center [979, 77] width 219 height 31
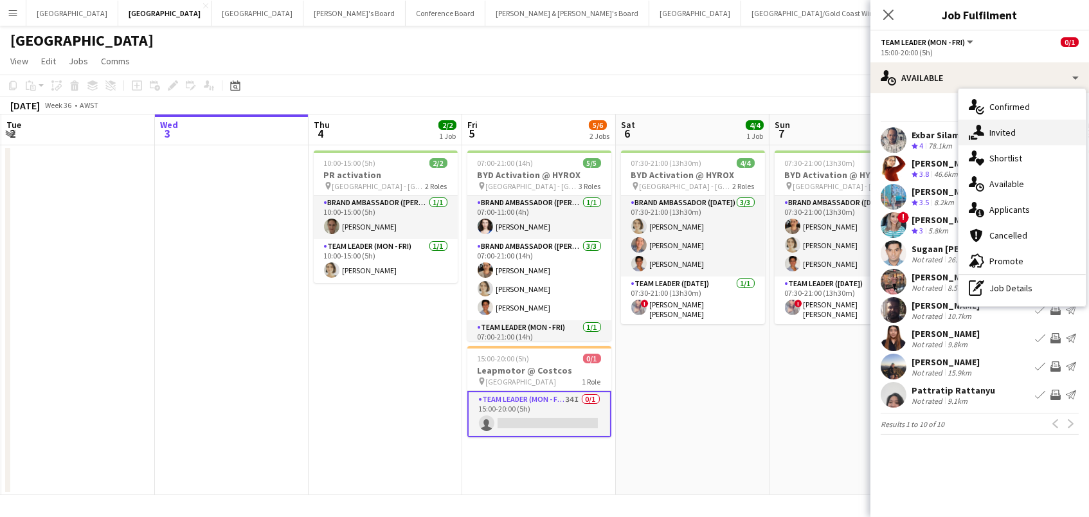
click at [1001, 132] on span "Invited" at bounding box center [1002, 133] width 26 height 12
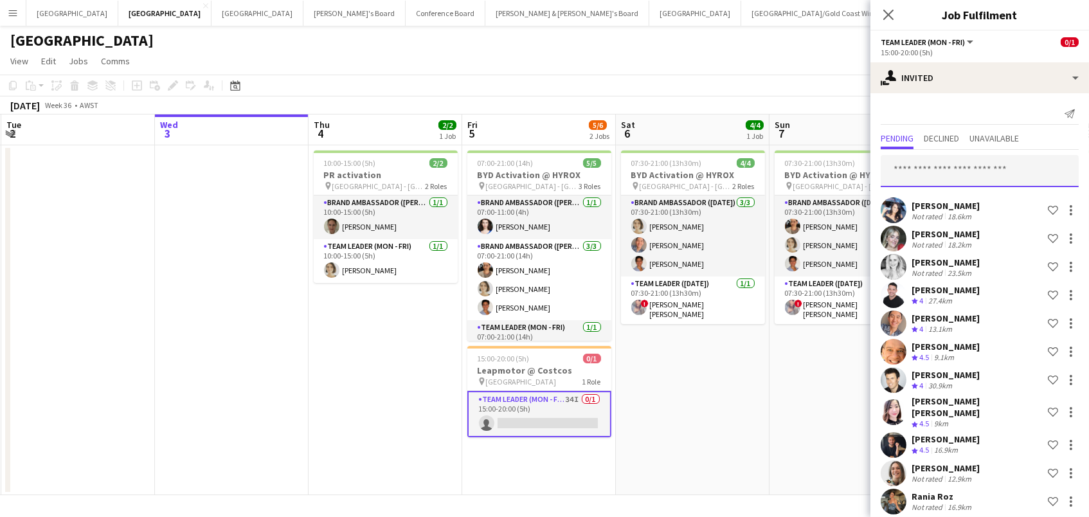
click at [1012, 163] on input "text" at bounding box center [980, 171] width 198 height 32
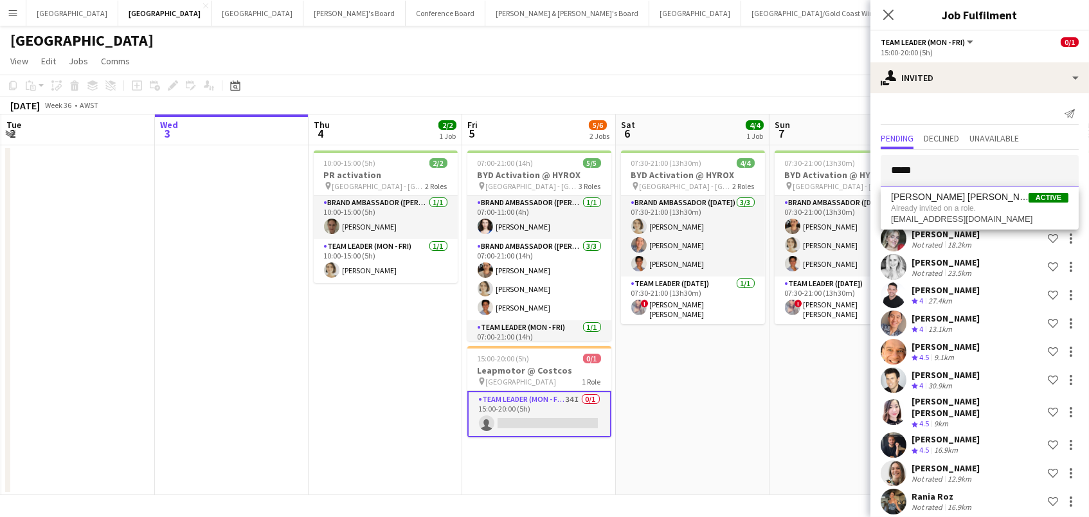
type input "*****"
drag, startPoint x: 1012, startPoint y: 163, endPoint x: 945, endPoint y: 144, distance: 69.6
click at [945, 144] on span "Declined" at bounding box center [941, 139] width 35 height 19
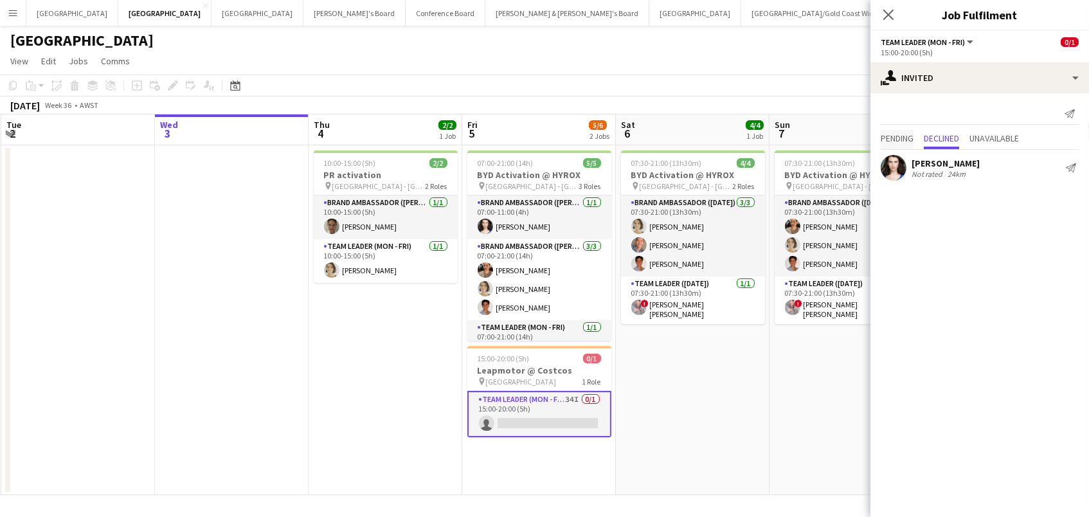
click at [895, 138] on span "Pending" at bounding box center [897, 138] width 33 height 9
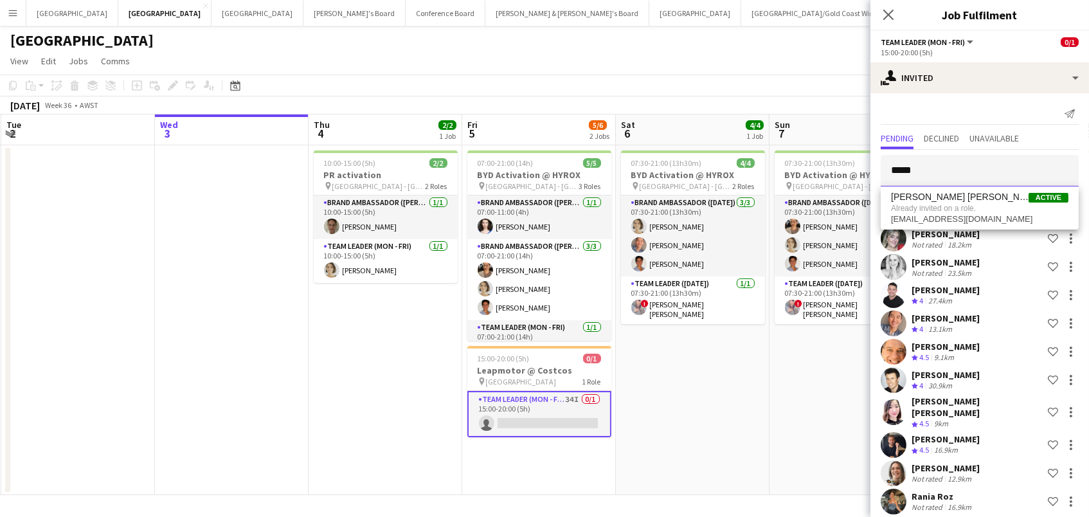
drag, startPoint x: 924, startPoint y: 174, endPoint x: 730, endPoint y: 136, distance: 197.1
click at [730, 136] on body "Menu Boards Boards Boards All jobs Status Workforce Workforce My Workforce Recr…" at bounding box center [544, 258] width 1089 height 517
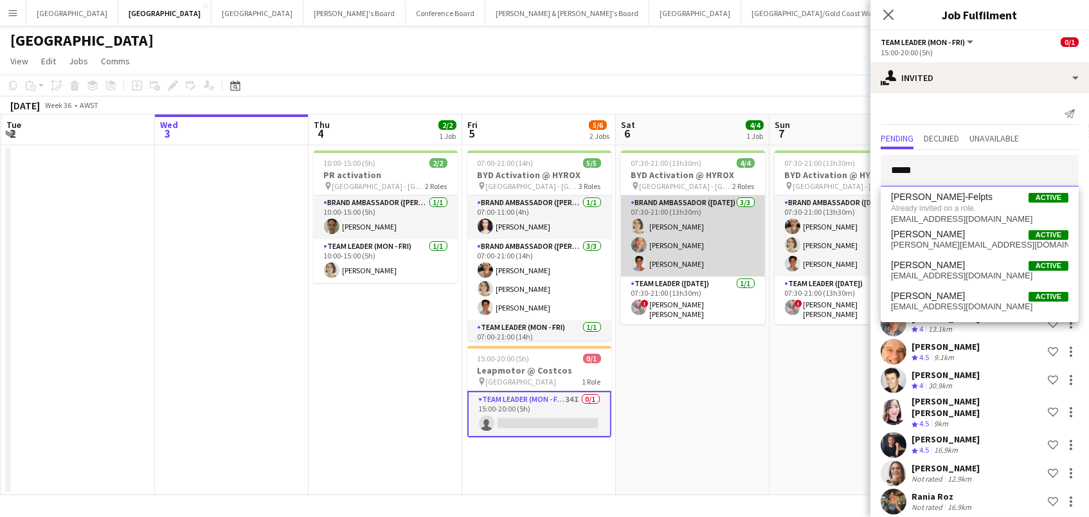
type input "*****"
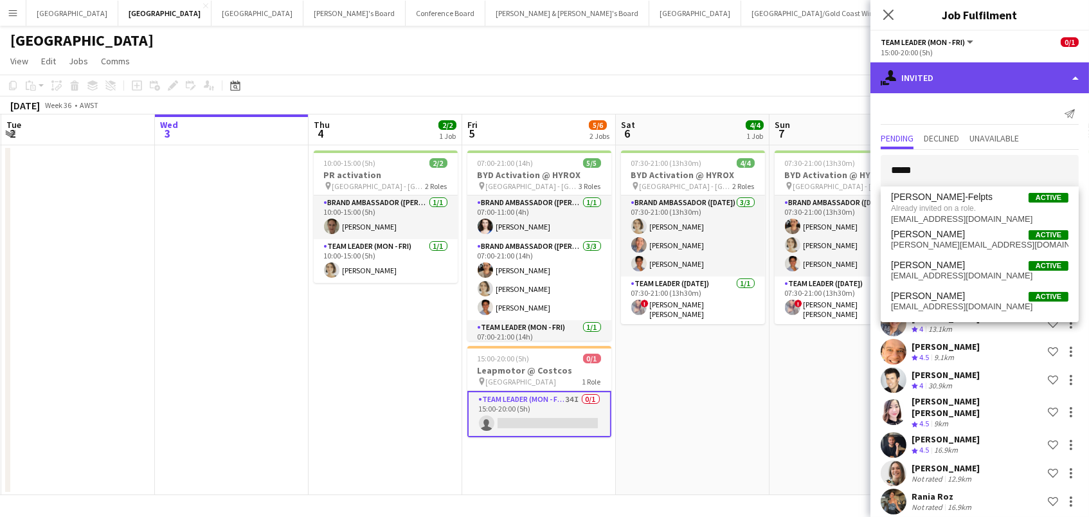
drag, startPoint x: 657, startPoint y: 199, endPoint x: 939, endPoint y: 72, distance: 309.5
click at [939, 72] on div "single-neutral-actions-share-1 Invited" at bounding box center [979, 77] width 219 height 31
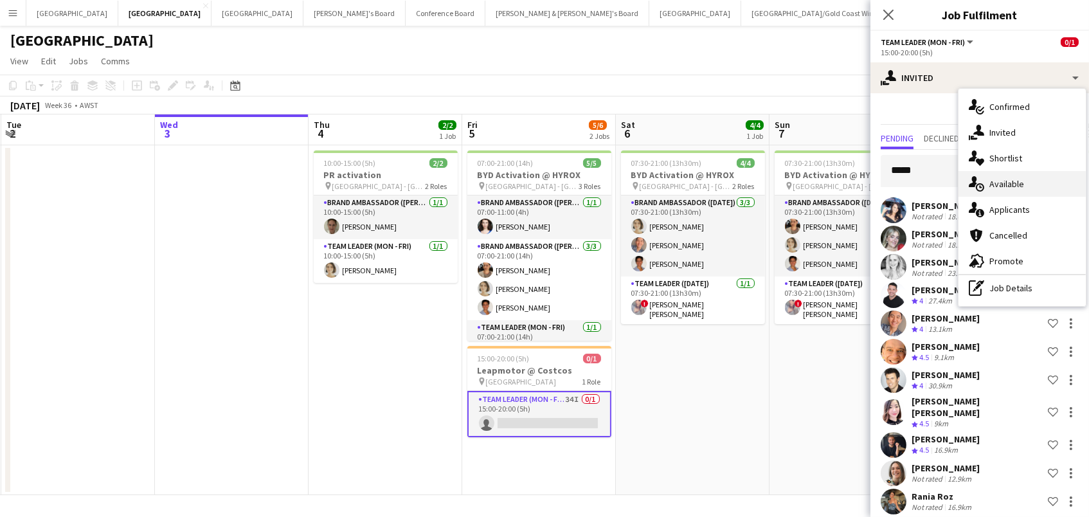
click at [997, 179] on span "Available" at bounding box center [1006, 184] width 35 height 12
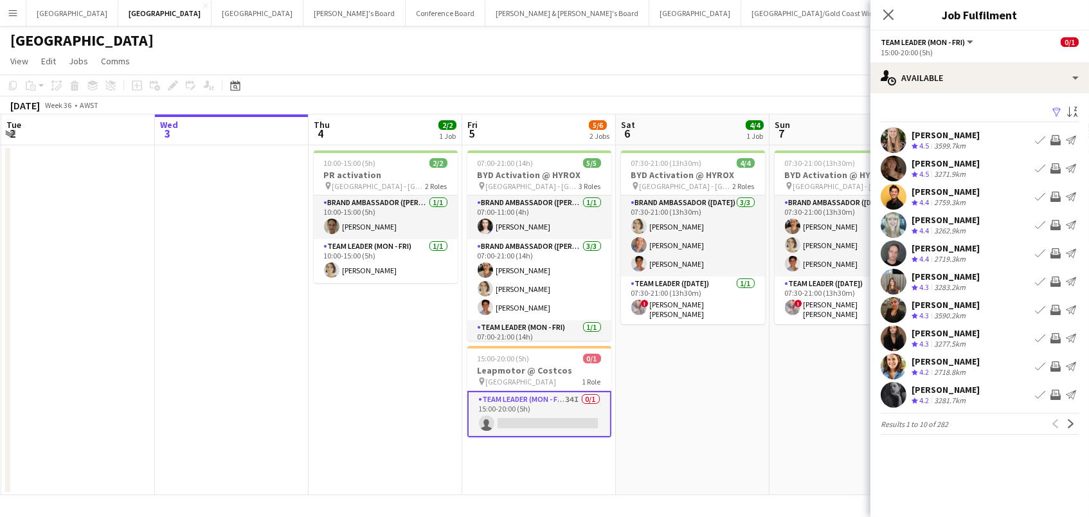
click at [1057, 109] on app-icon "Filter" at bounding box center [1056, 113] width 10 height 12
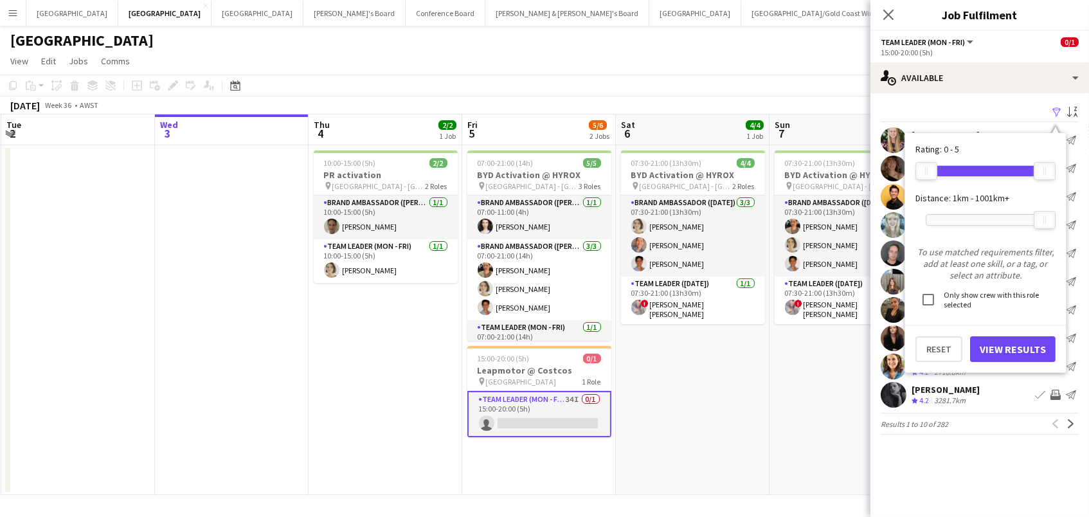
click at [970, 221] on div at bounding box center [985, 220] width 118 height 10
click at [976, 220] on div at bounding box center [973, 219] width 21 height 17
click at [987, 344] on button "View Results" at bounding box center [1012, 349] width 85 height 26
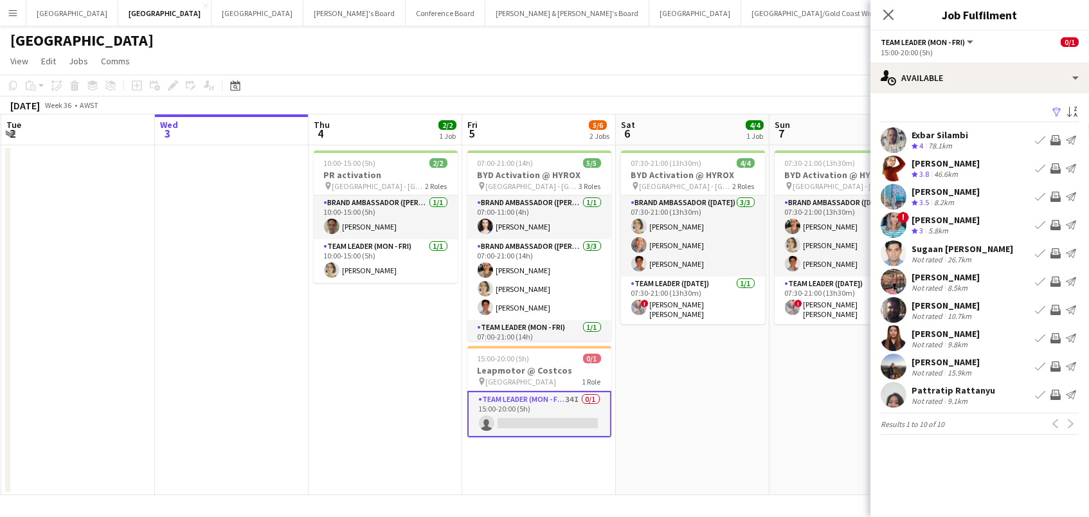
click at [990, 395] on div "Pattratip Rattanyu Not rated 9.1km Book crew Invite crew Send notification" at bounding box center [979, 395] width 219 height 26
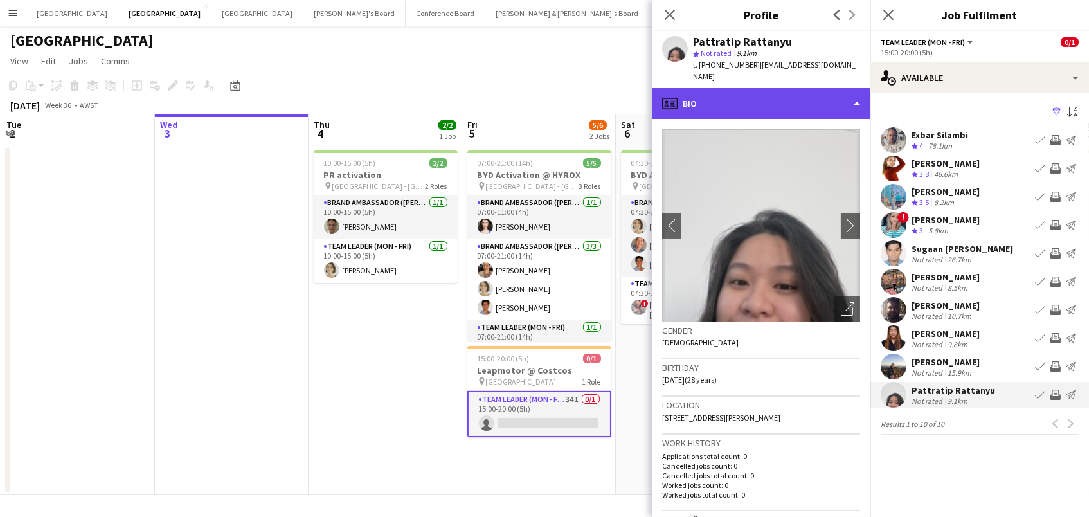
click at [848, 91] on div "profile Bio" at bounding box center [761, 103] width 219 height 31
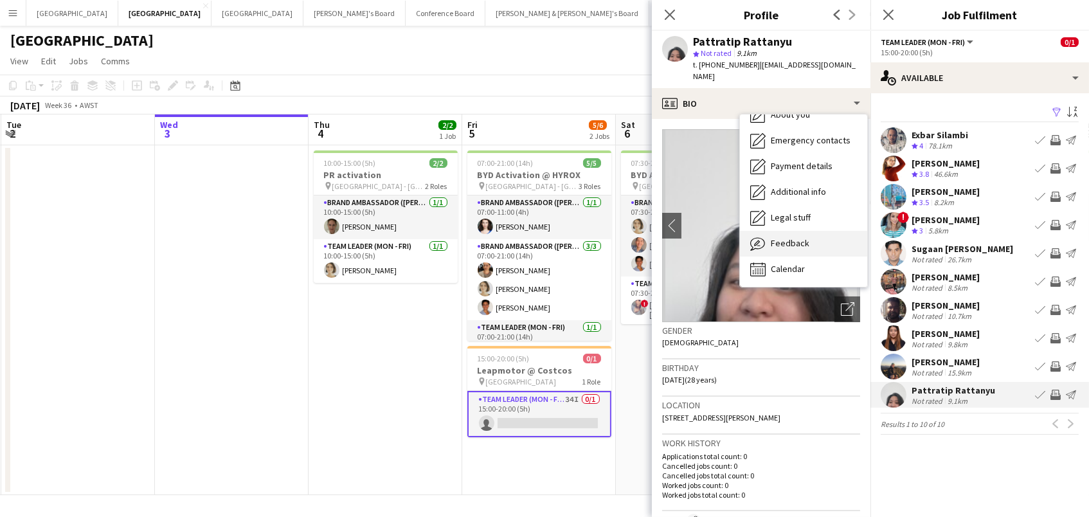
click at [837, 231] on div "Feedback Feedback" at bounding box center [803, 244] width 127 height 26
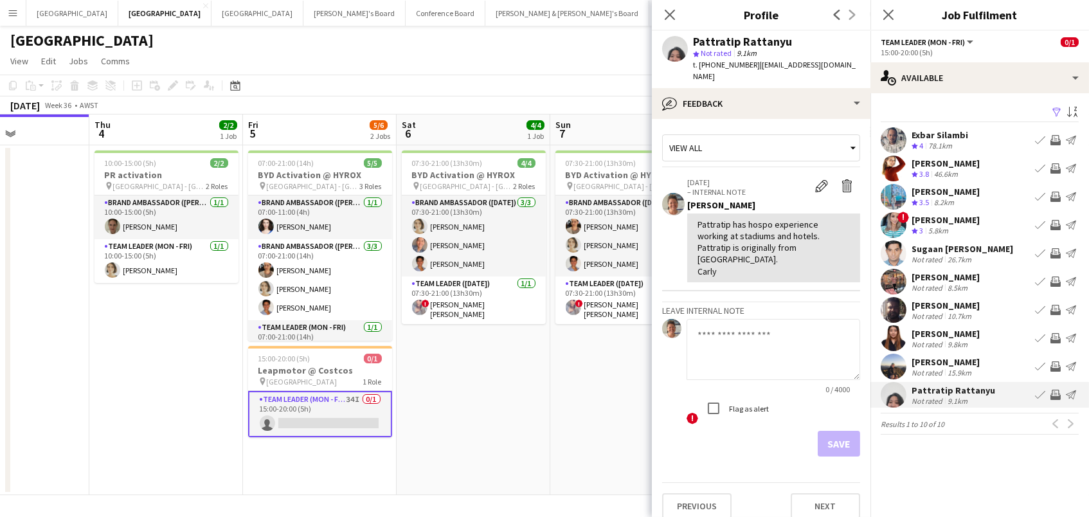
scroll to position [0, 564]
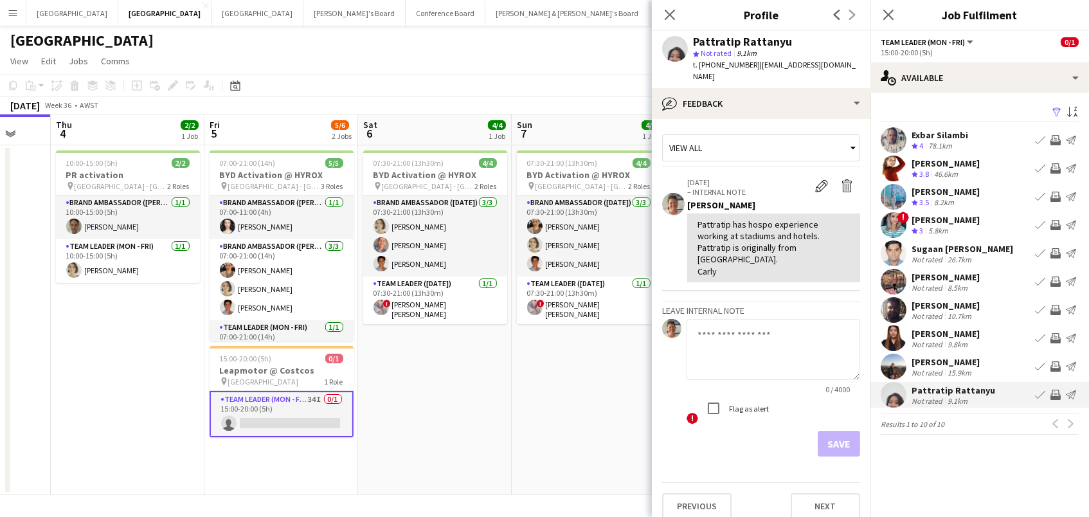
click at [649, 7] on button "Sydney Close" at bounding box center [695, 13] width 92 height 25
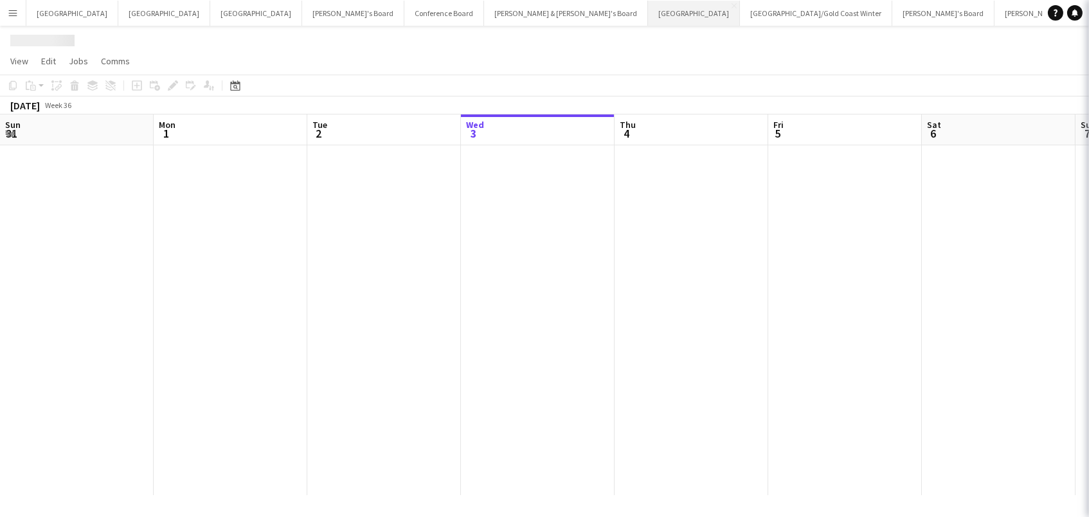
scroll to position [0, 307]
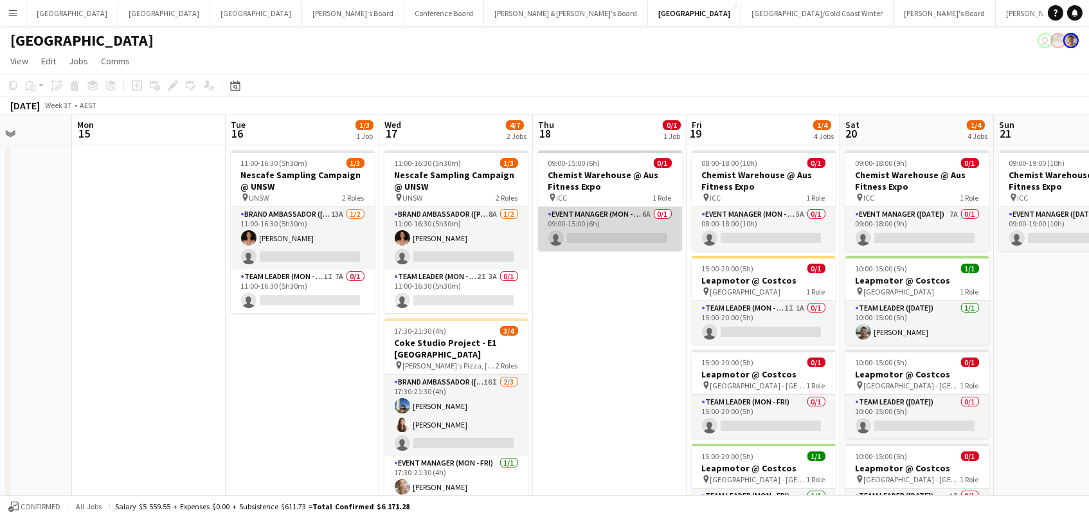
click at [575, 226] on app-card-role "Event Manager (Mon - Fri) 6A 0/1 09:00-15:00 (6h) single-neutral-actions" at bounding box center [610, 229] width 144 height 44
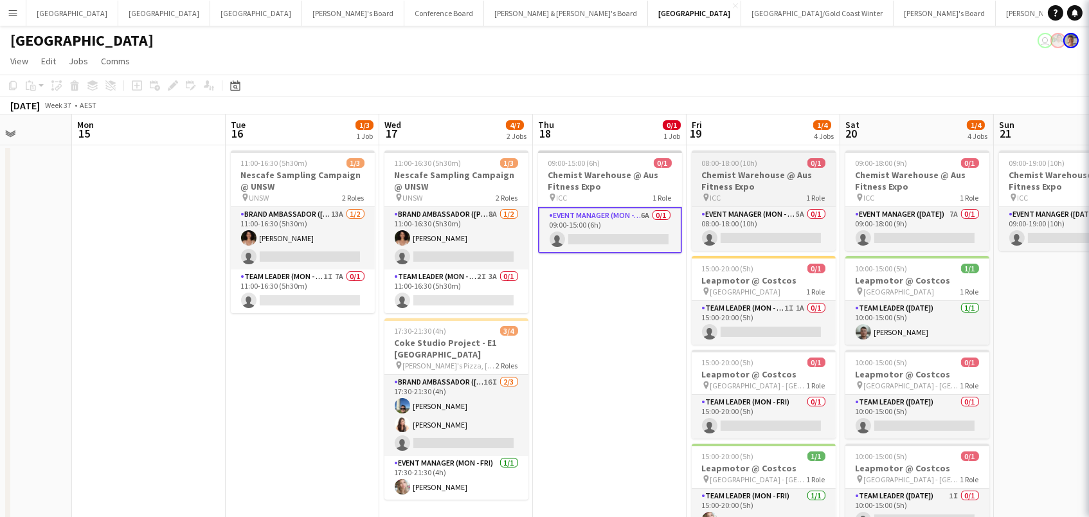
scroll to position [0, 387]
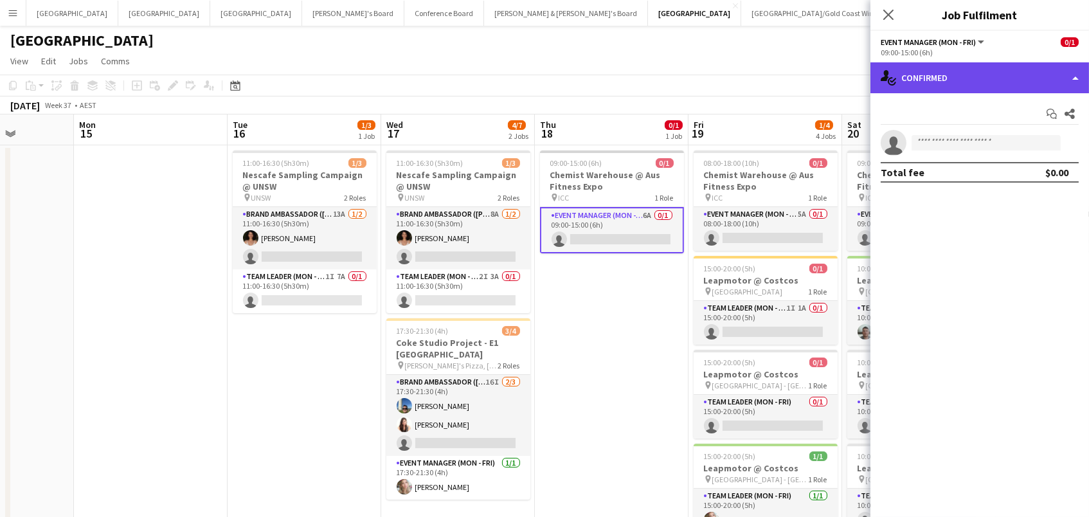
click at [945, 74] on div "single-neutral-actions-check-2 Confirmed" at bounding box center [979, 77] width 219 height 31
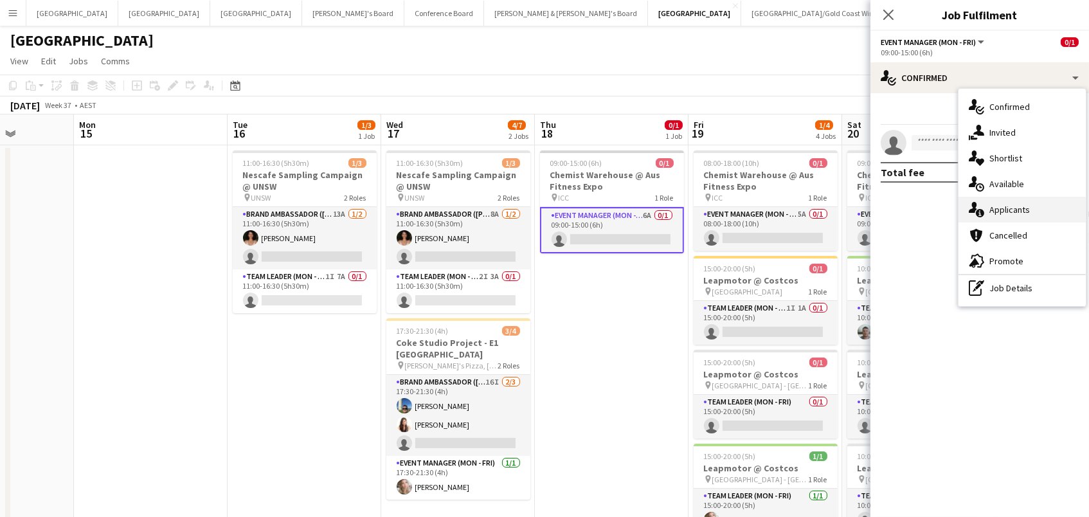
click at [1009, 212] on span "Applicants" at bounding box center [1009, 210] width 40 height 12
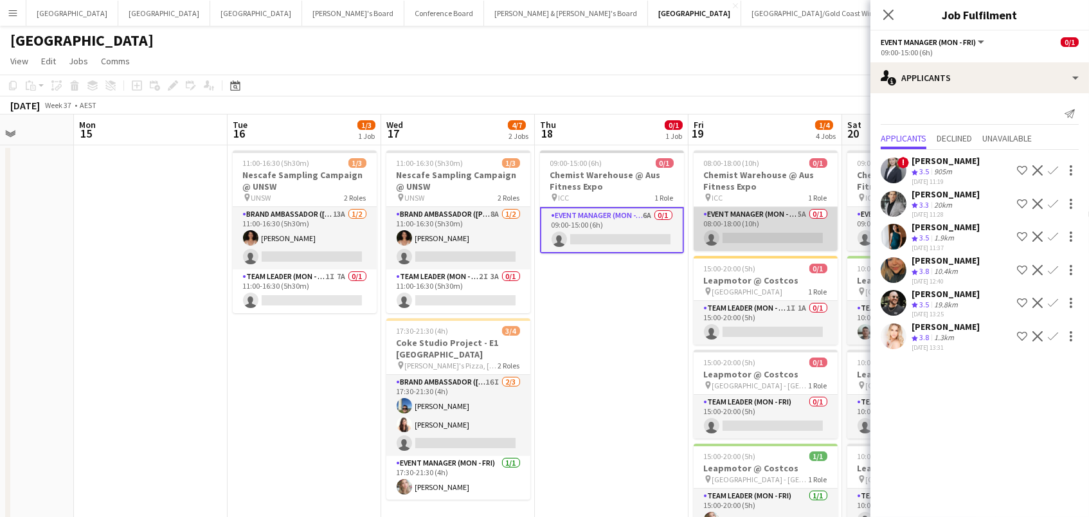
click at [785, 224] on app-card-role "Event Manager (Mon - Fri) 5A 0/1 08:00-18:00 (10h) single-neutral-actions" at bounding box center [765, 229] width 144 height 44
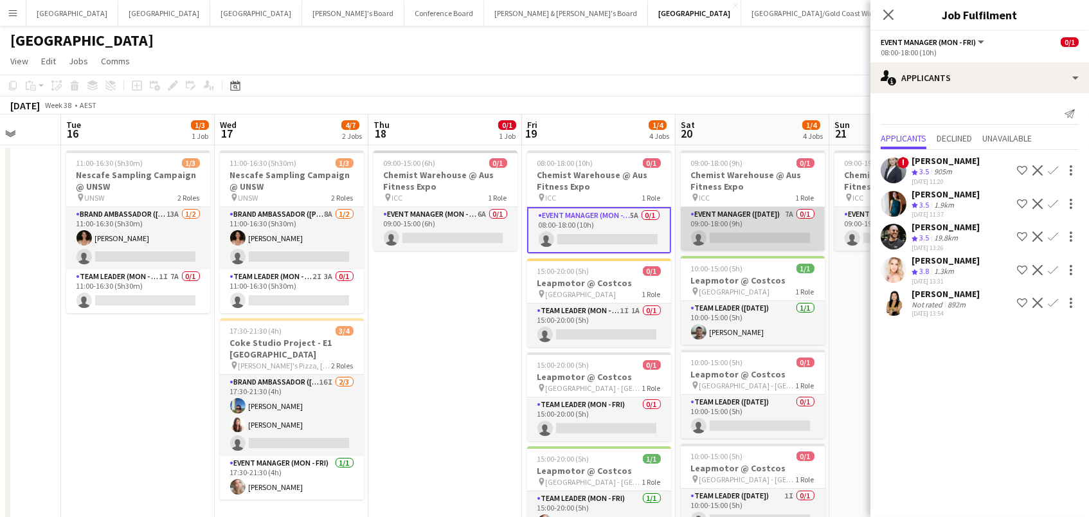
click at [729, 235] on app-card-role "Event Manager (Saturday) 7A 0/1 09:00-18:00 (9h) single-neutral-actions" at bounding box center [753, 229] width 144 height 44
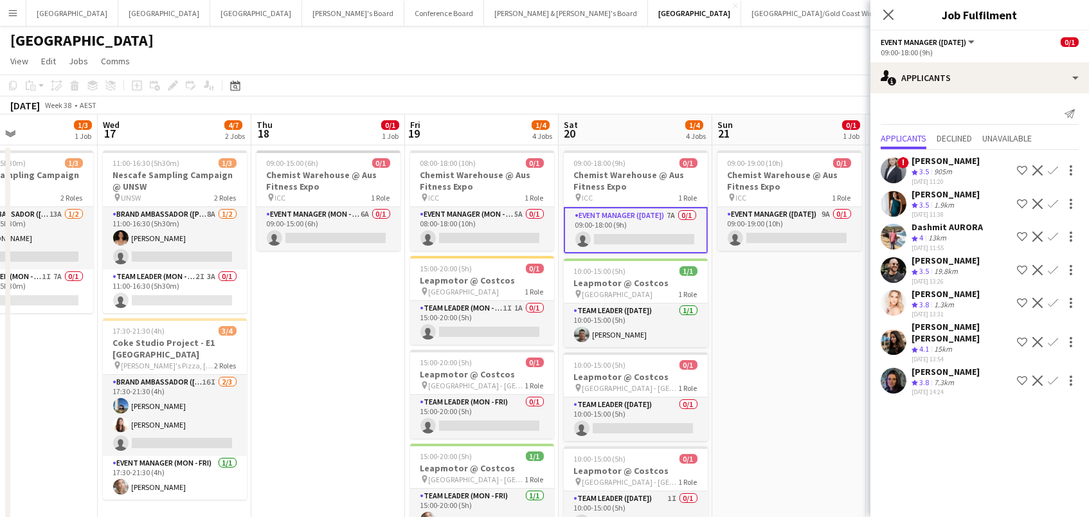
scroll to position [0, 410]
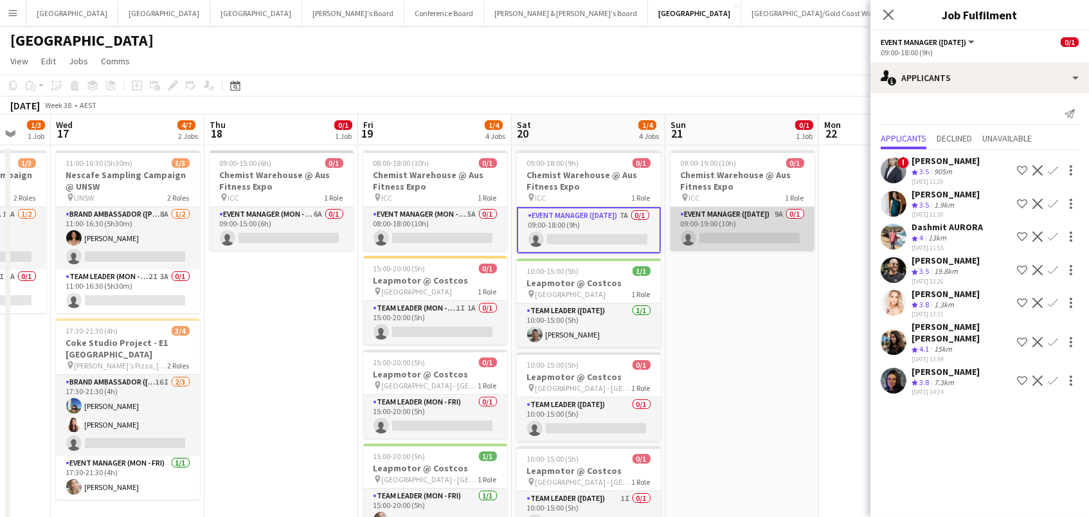
click at [764, 235] on app-card-role "Event Manager (Sunday) 9A 0/1 09:00-19:00 (10h) single-neutral-actions" at bounding box center [742, 229] width 144 height 44
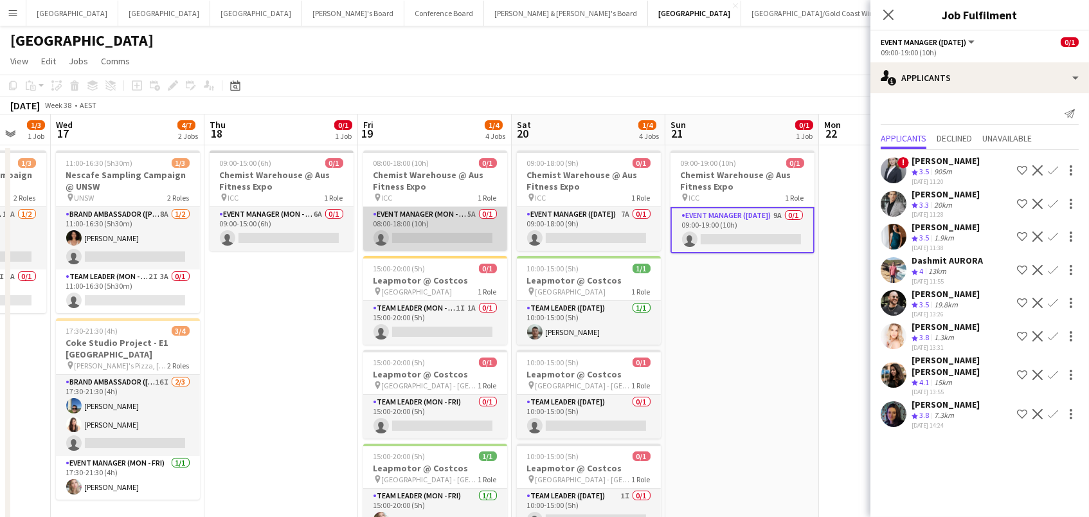
click at [426, 226] on app-card-role "Event Manager (Mon - Fri) 5A 0/1 08:00-18:00 (10h) single-neutral-actions" at bounding box center [435, 229] width 144 height 44
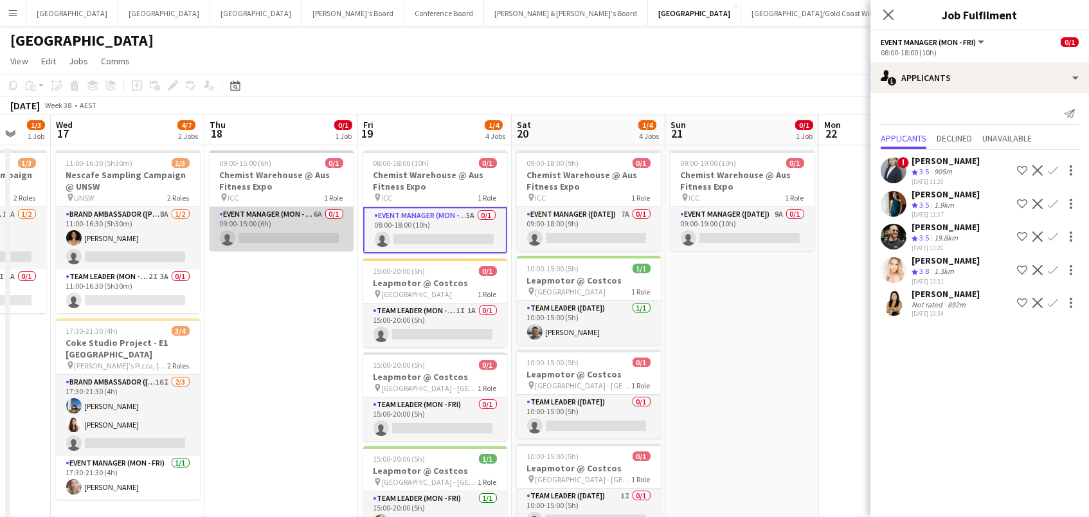
click at [297, 224] on app-card-role "Event Manager (Mon - Fri) 6A 0/1 09:00-15:00 (6h) single-neutral-actions" at bounding box center [282, 229] width 144 height 44
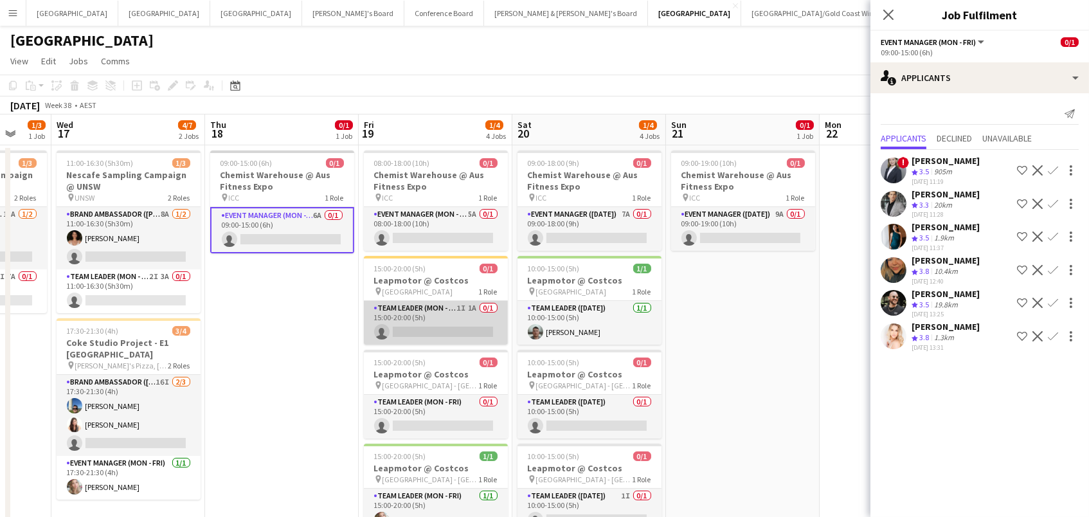
click at [485, 314] on app-card-role "Team Leader (Mon - Fri) 1I 1A 0/1 15:00-20:00 (5h) single-neutral-actions" at bounding box center [436, 323] width 144 height 44
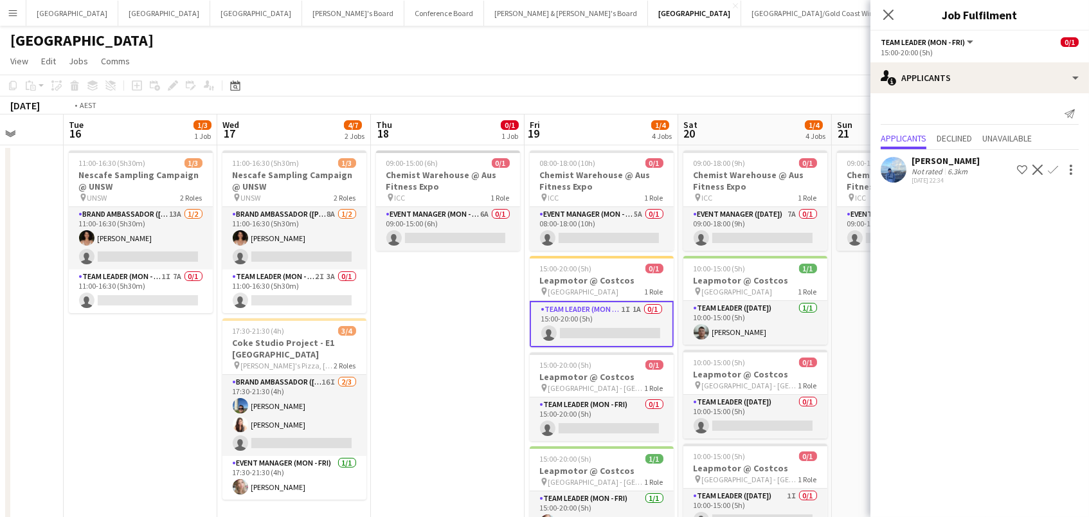
scroll to position [0, 429]
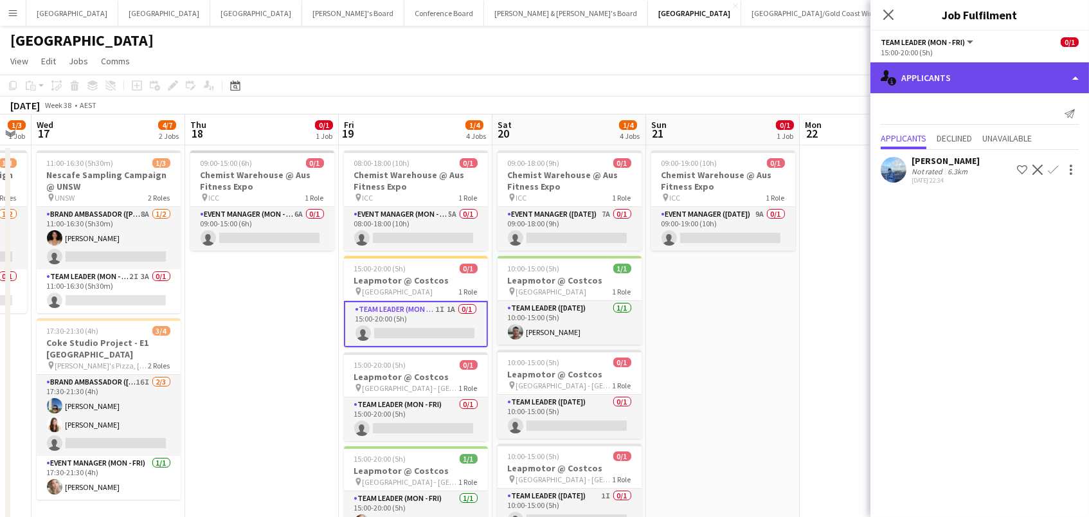
click at [953, 76] on div "single-neutral-actions-information Applicants" at bounding box center [979, 77] width 219 height 31
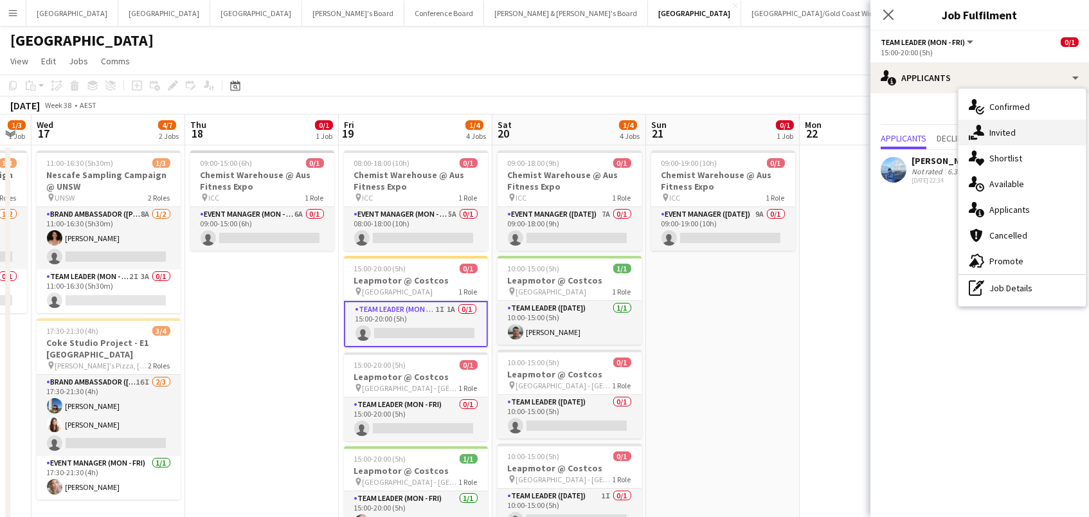
click at [991, 127] on span "Invited" at bounding box center [1002, 133] width 26 height 12
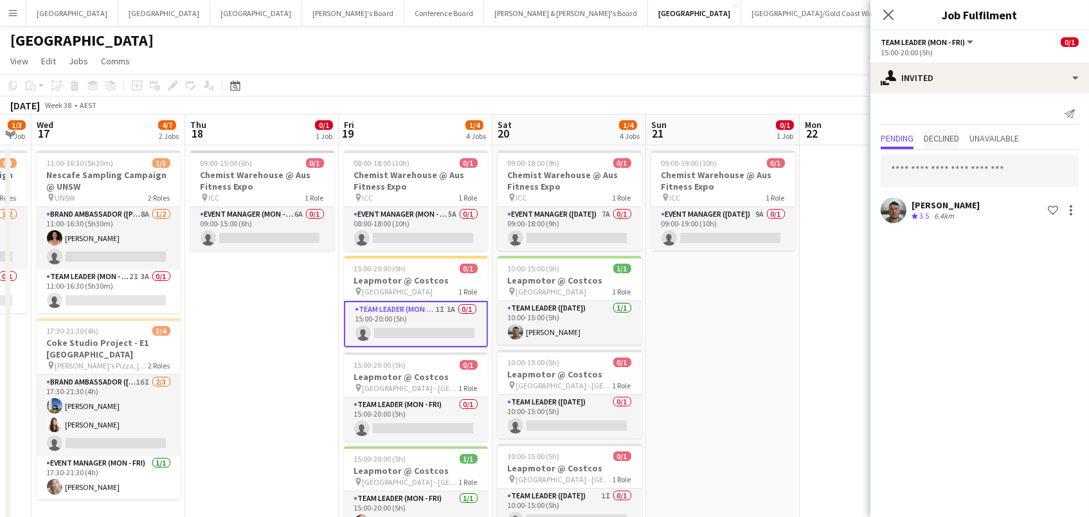
click at [937, 140] on span "Declined" at bounding box center [941, 138] width 35 height 9
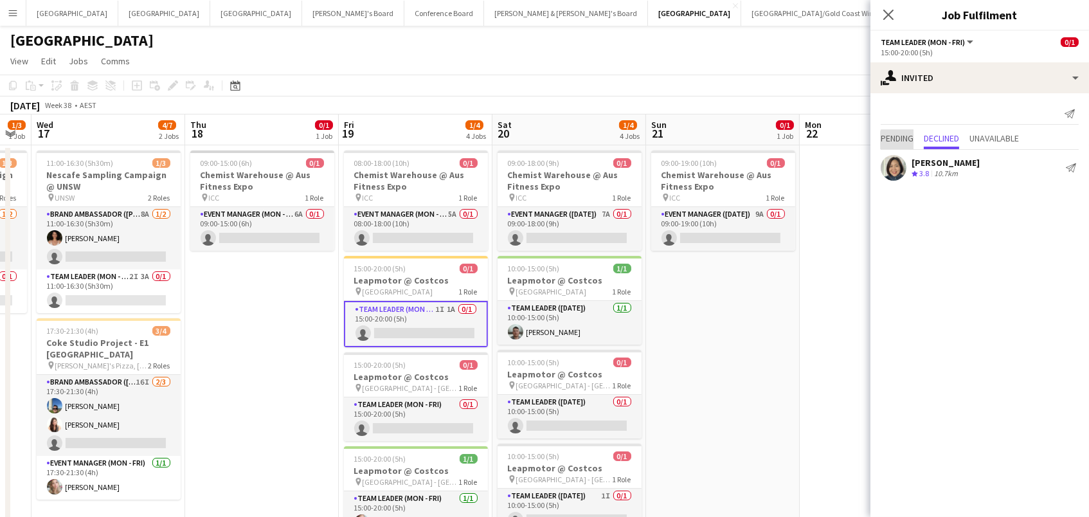
click at [906, 142] on span "Pending" at bounding box center [897, 138] width 33 height 9
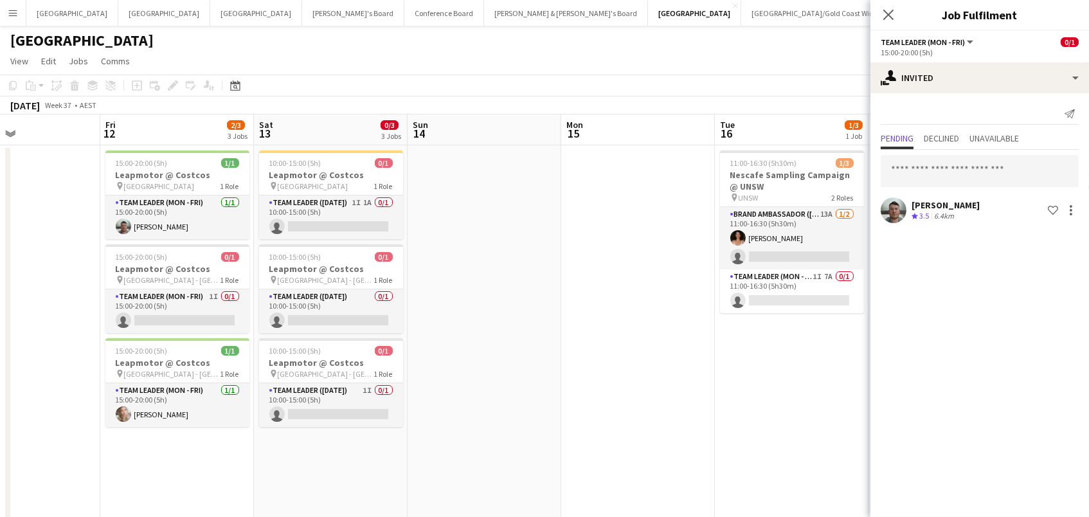
scroll to position [0, 341]
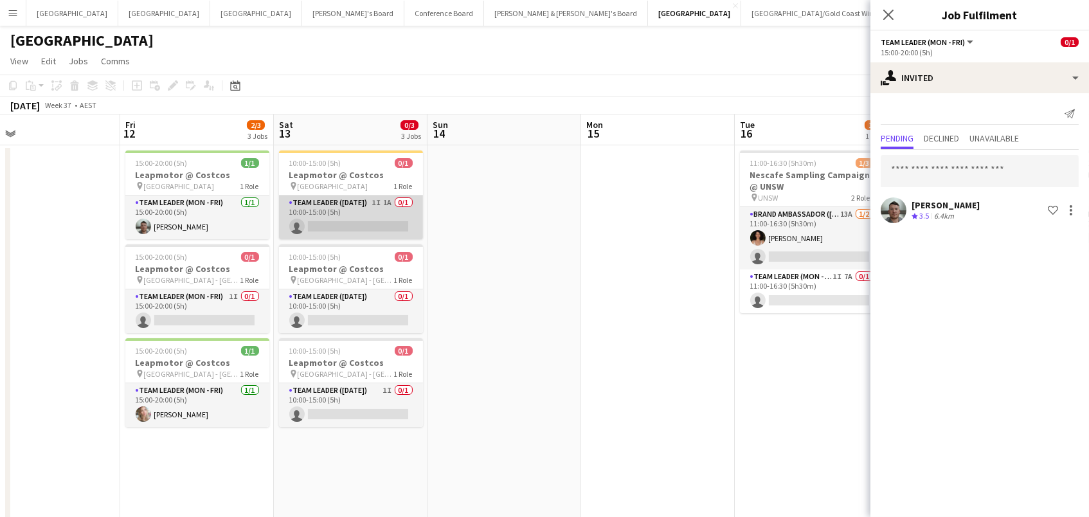
click at [371, 203] on app-card-role "Team Leader (Saturday) 1I 1A 0/1 10:00-15:00 (5h) single-neutral-actions" at bounding box center [351, 217] width 144 height 44
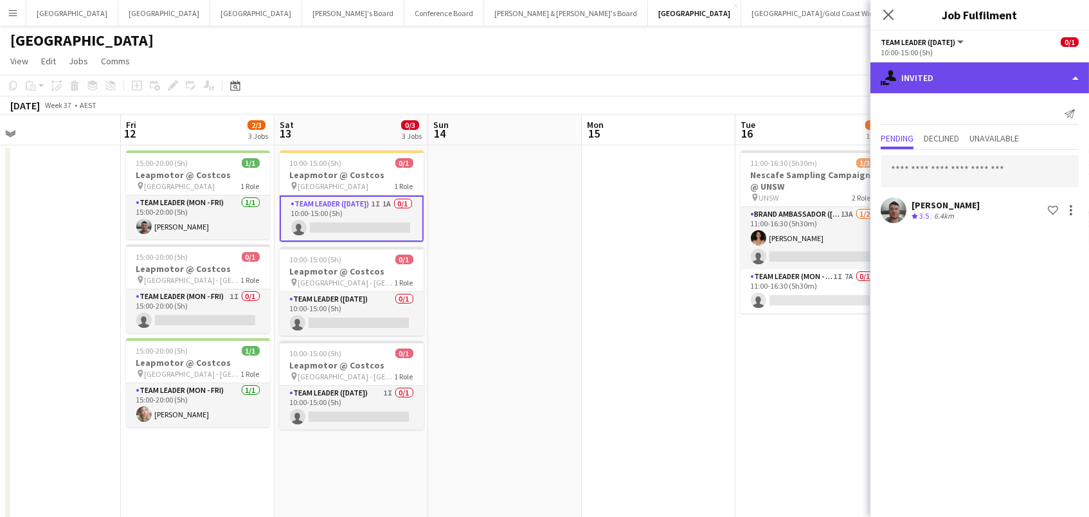
click at [931, 73] on div "single-neutral-actions-share-1 Invited" at bounding box center [979, 77] width 219 height 31
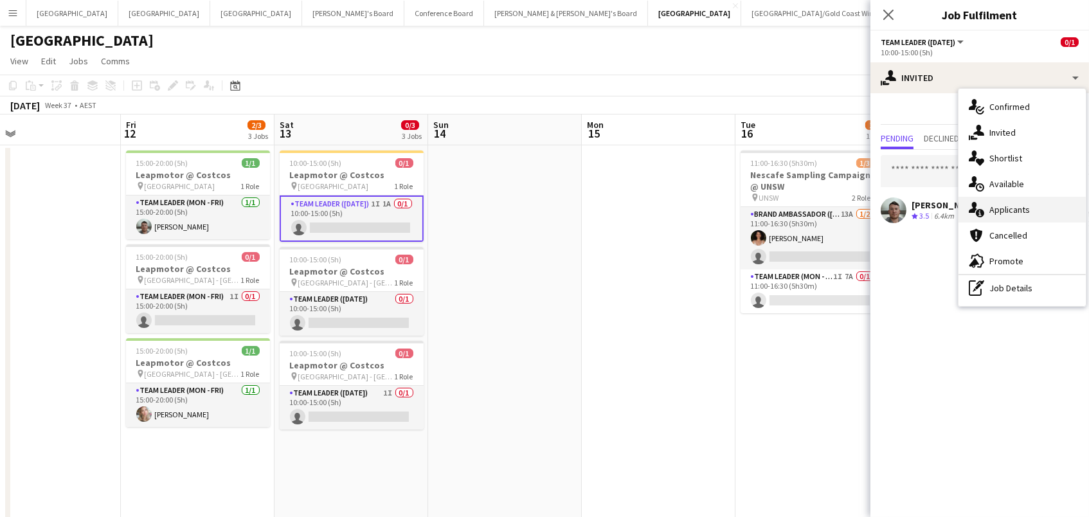
click at [996, 205] on span "Applicants" at bounding box center [1009, 210] width 40 height 12
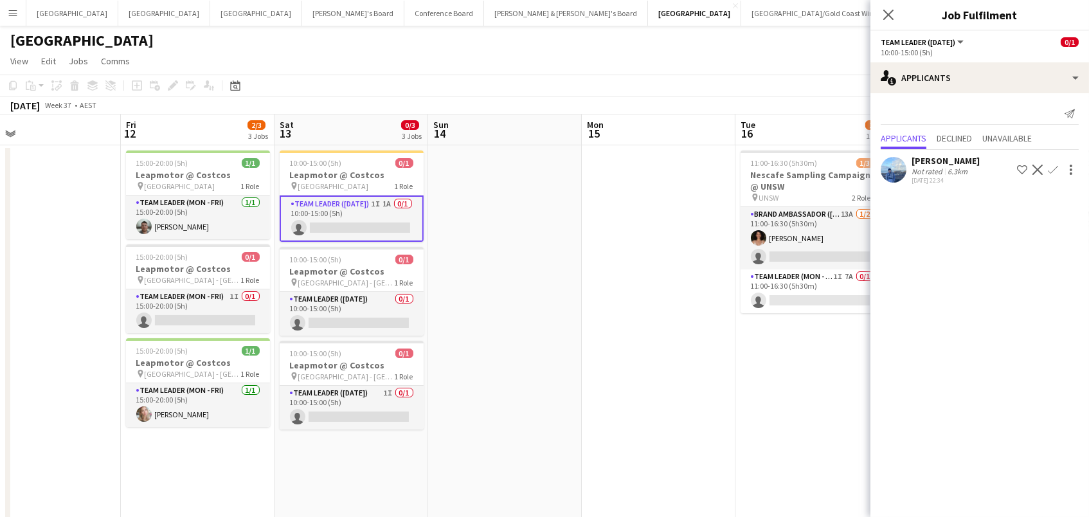
click at [353, 210] on app-card-role "Team Leader (Saturday) 1I 1A 0/1 10:00-15:00 (5h) single-neutral-actions" at bounding box center [352, 218] width 144 height 46
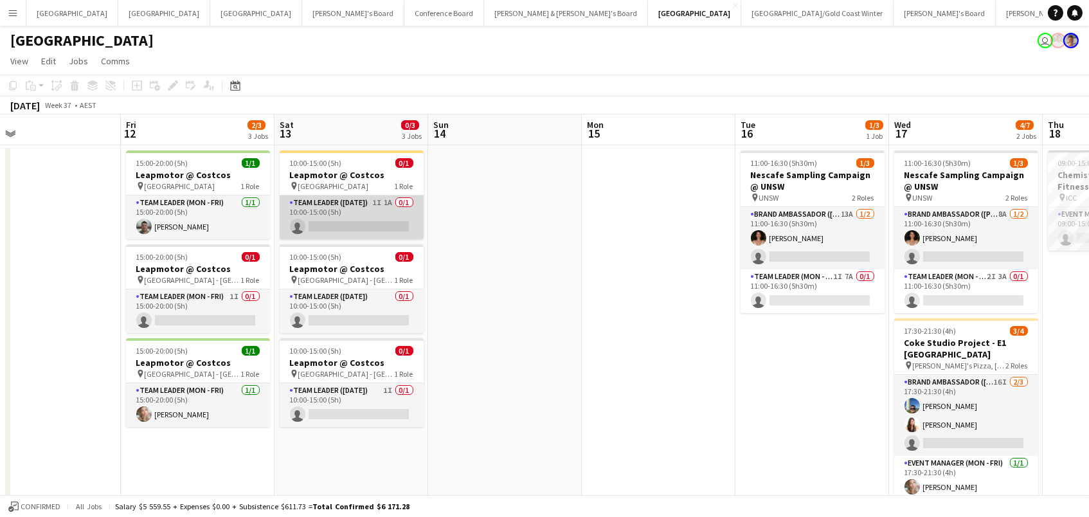
scroll to position [0, 339]
click at [353, 210] on app-card-role "Team Leader (Saturday) 1I 1A 0/1 10:00-15:00 (5h) single-neutral-actions" at bounding box center [352, 217] width 144 height 44
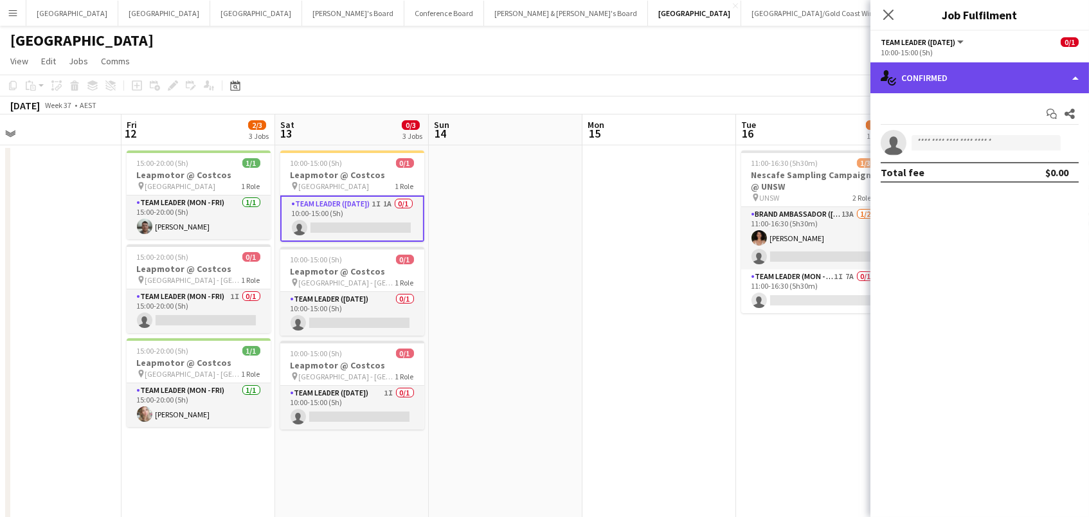
click at [958, 69] on div "single-neutral-actions-check-2 Confirmed" at bounding box center [979, 77] width 219 height 31
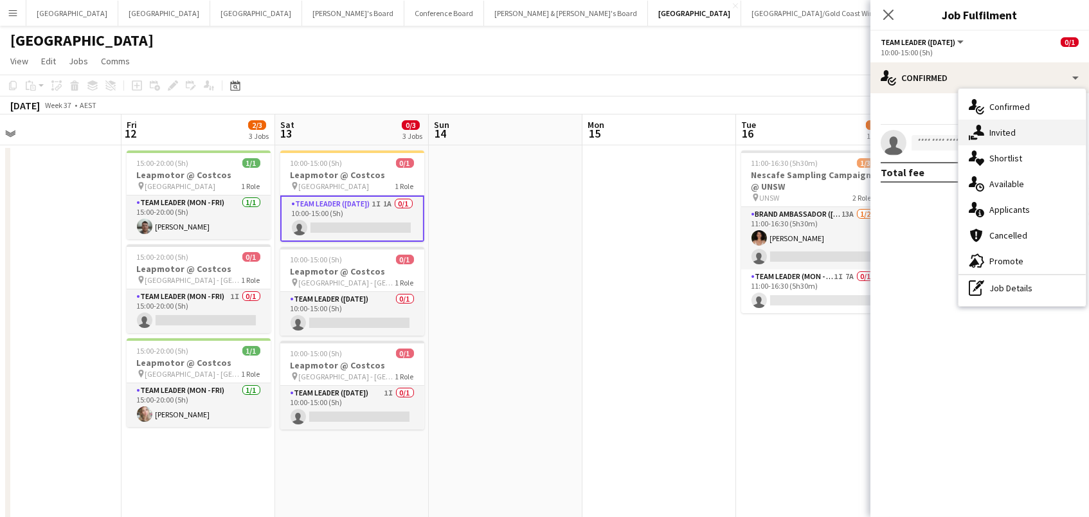
click at [989, 127] on span "Invited" at bounding box center [1002, 133] width 26 height 12
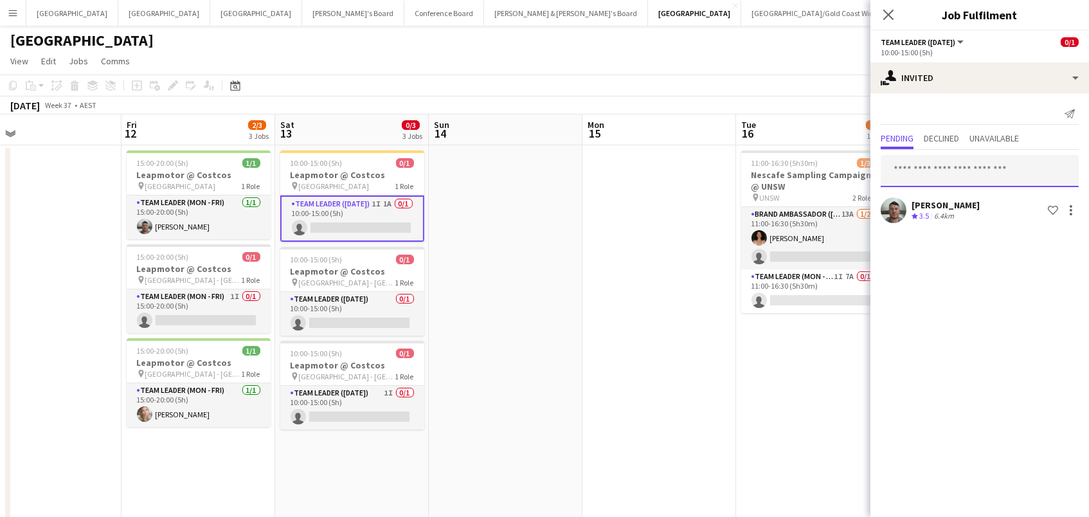
click at [916, 164] on input "text" at bounding box center [980, 171] width 198 height 32
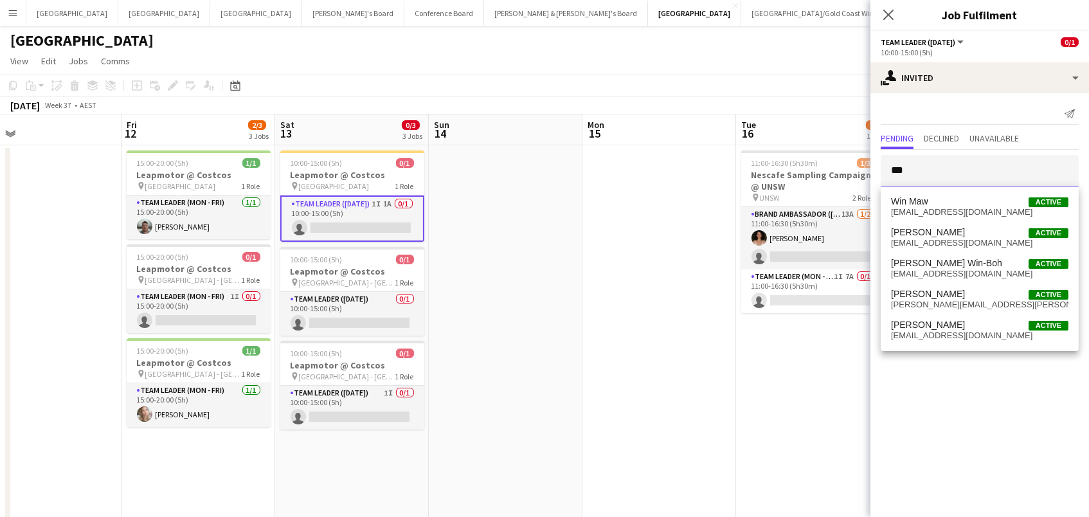
type input "***"
click at [922, 196] on span "Win Maw" at bounding box center [909, 201] width 37 height 11
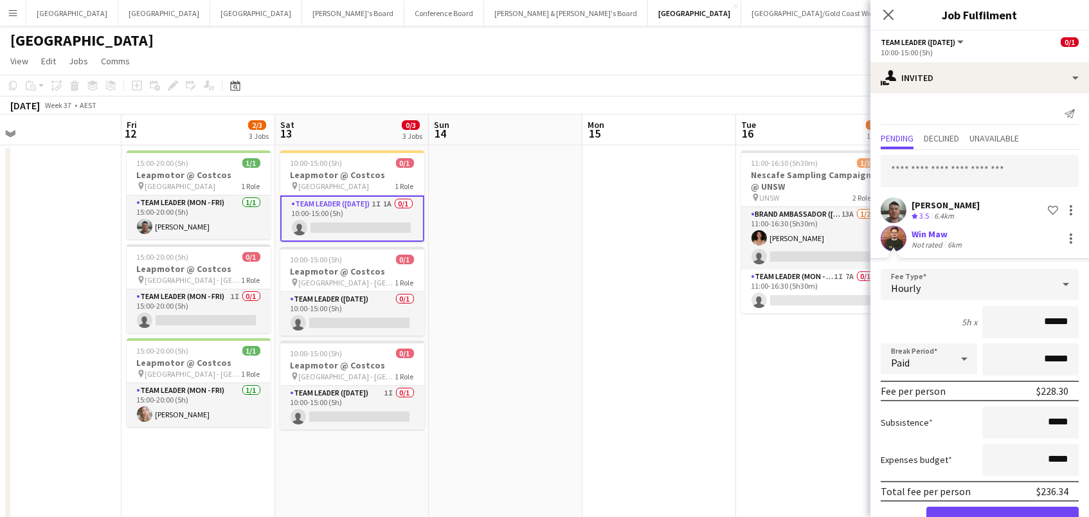
click at [1002, 516] on button "Confirm" at bounding box center [1002, 519] width 152 height 26
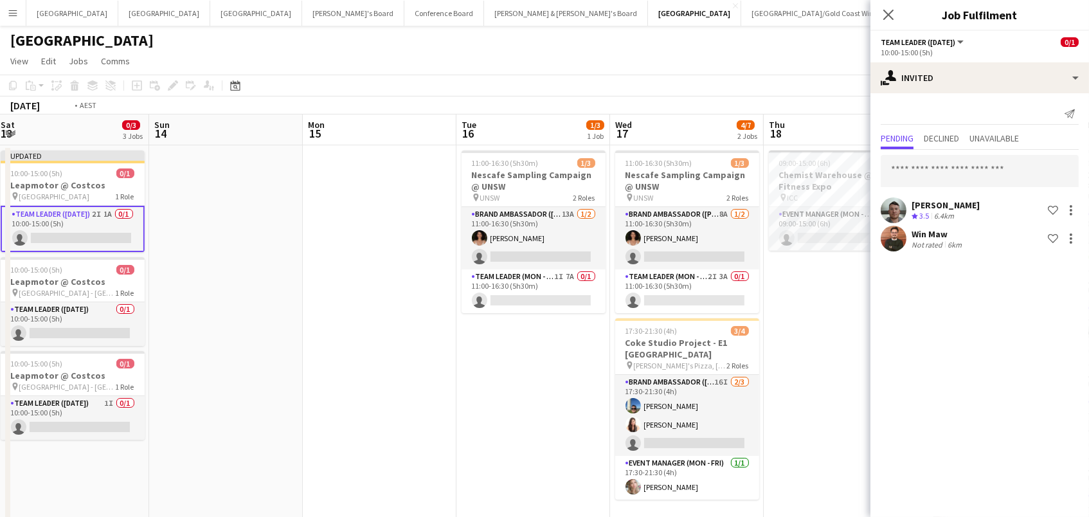
scroll to position [0, 382]
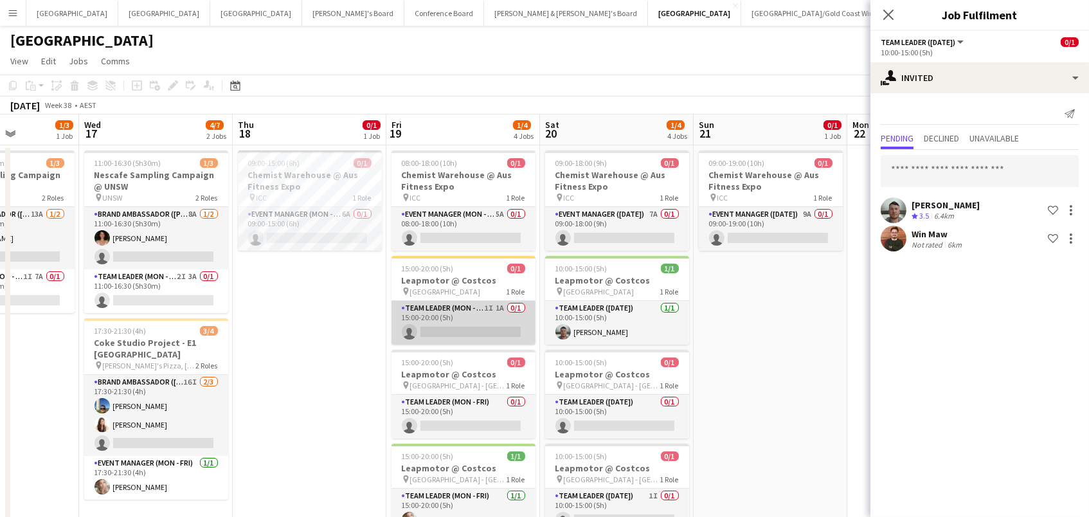
click at [475, 331] on app-card-role "Team Leader (Mon - Fri) 1I 1A 0/1 15:00-20:00 (5h) single-neutral-actions" at bounding box center [463, 323] width 144 height 44
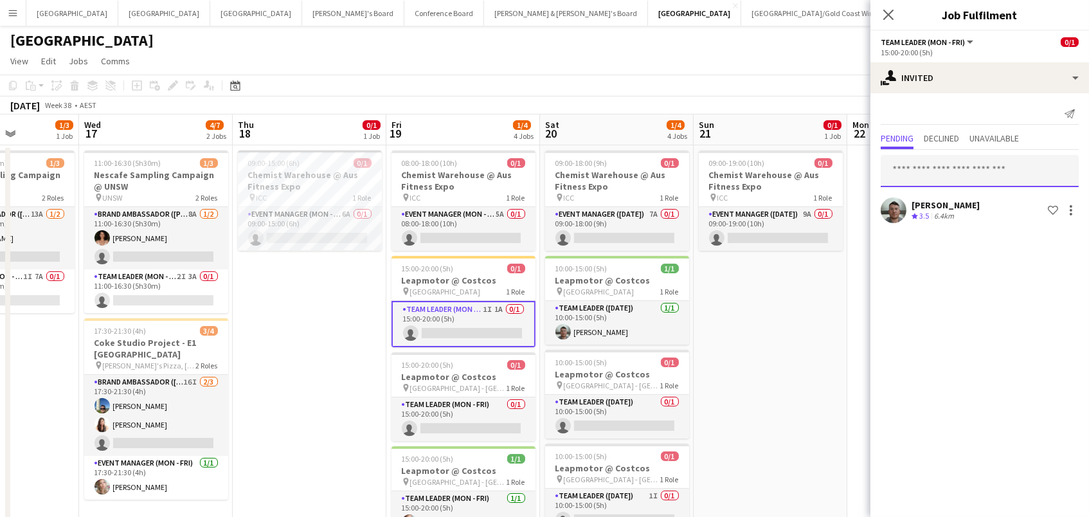
click at [898, 174] on input "text" at bounding box center [980, 171] width 198 height 32
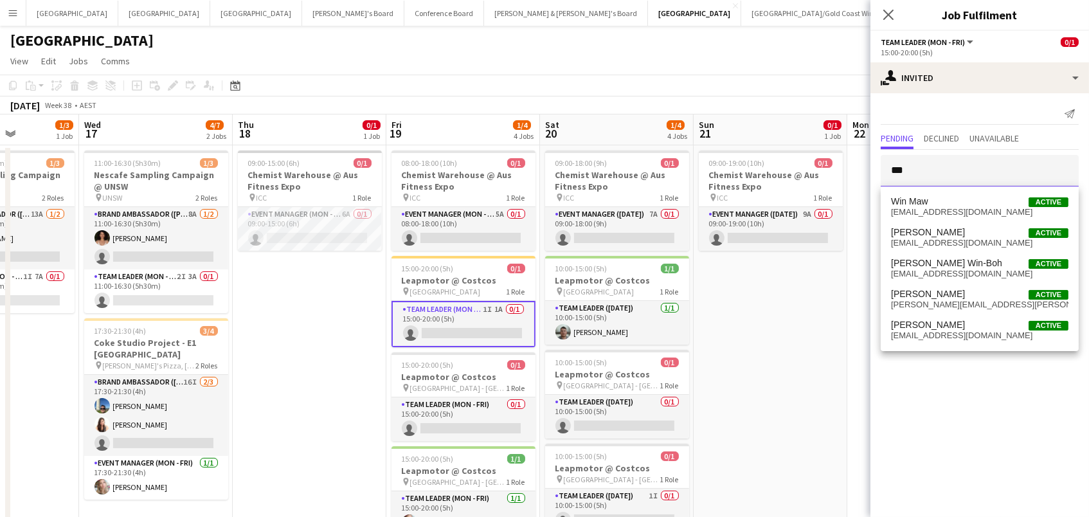
type input "***"
click at [922, 199] on span "Win Maw" at bounding box center [909, 201] width 37 height 11
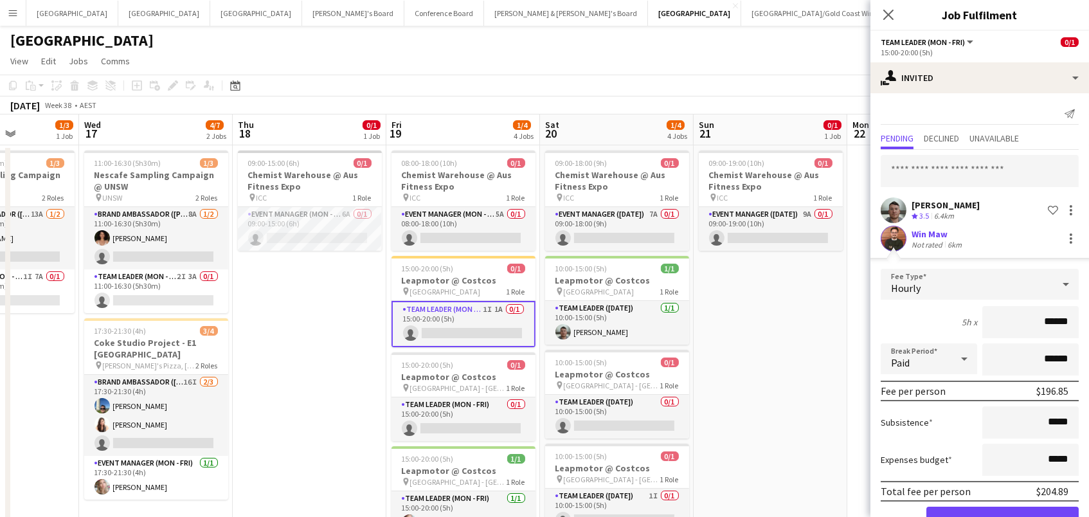
click at [1002, 516] on button "Confirm" at bounding box center [1002, 519] width 152 height 26
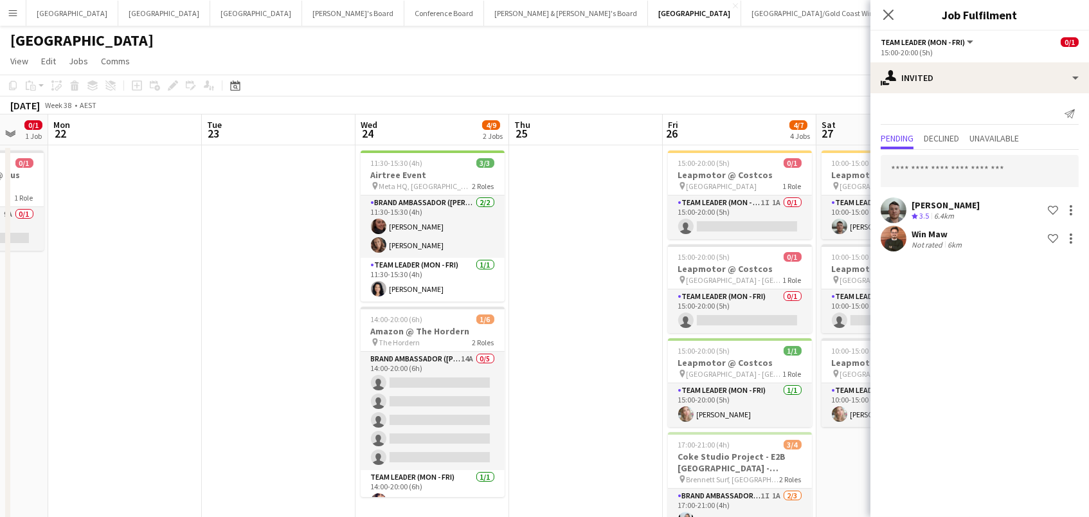
scroll to position [0, 591]
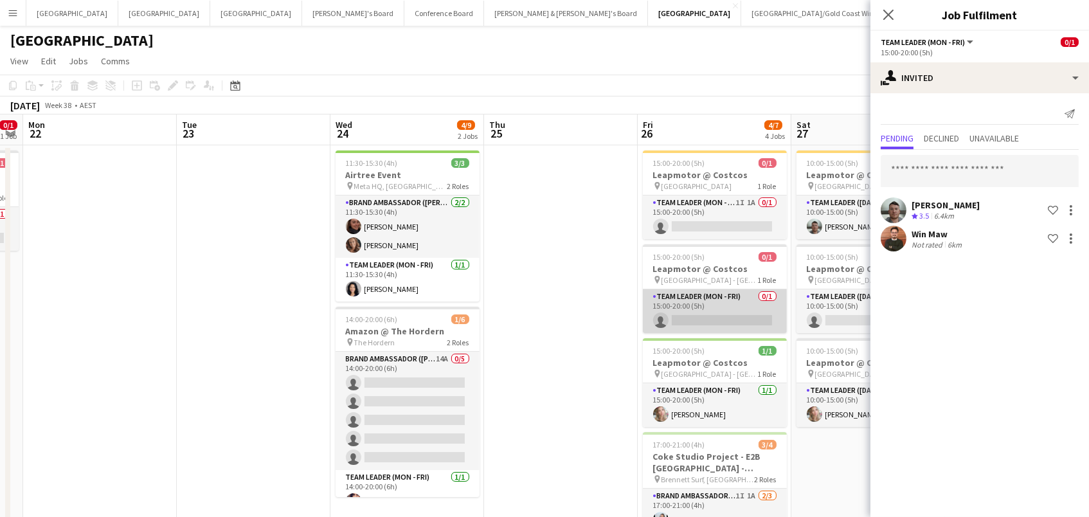
click at [702, 308] on app-card-role "Team Leader (Mon - Fri) 0/1 15:00-20:00 (5h) single-neutral-actions" at bounding box center [715, 311] width 144 height 44
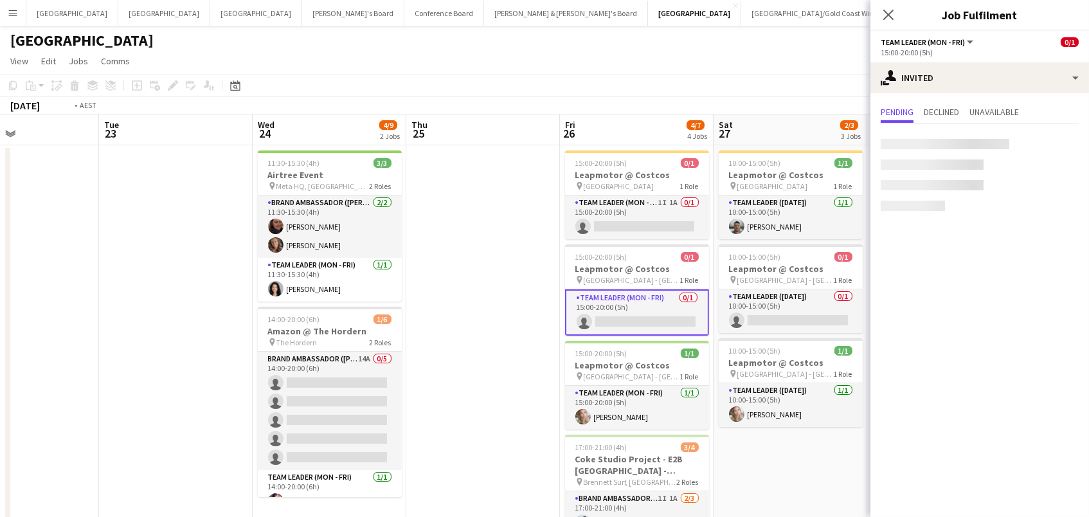
scroll to position [0, 409]
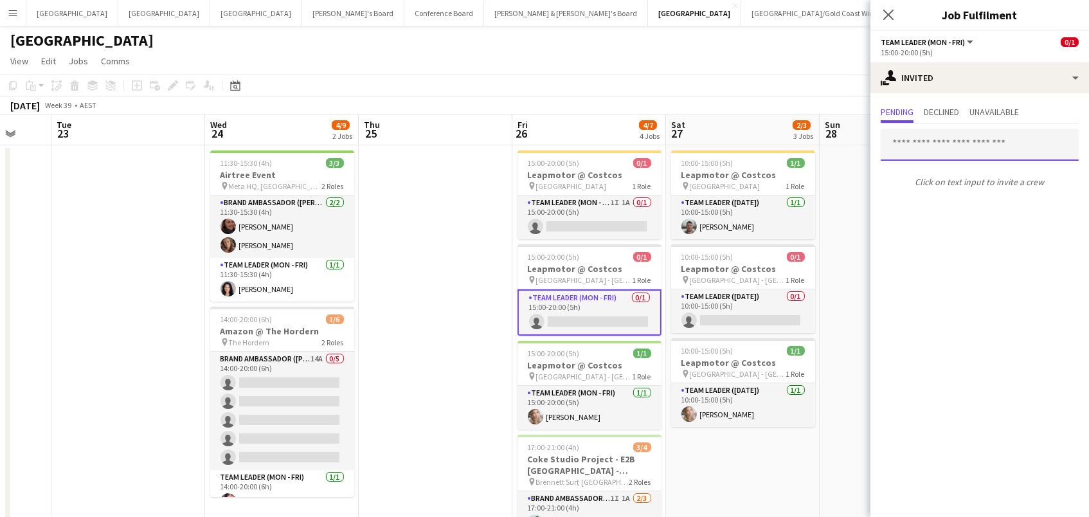
click at [945, 147] on input "text" at bounding box center [980, 145] width 198 height 32
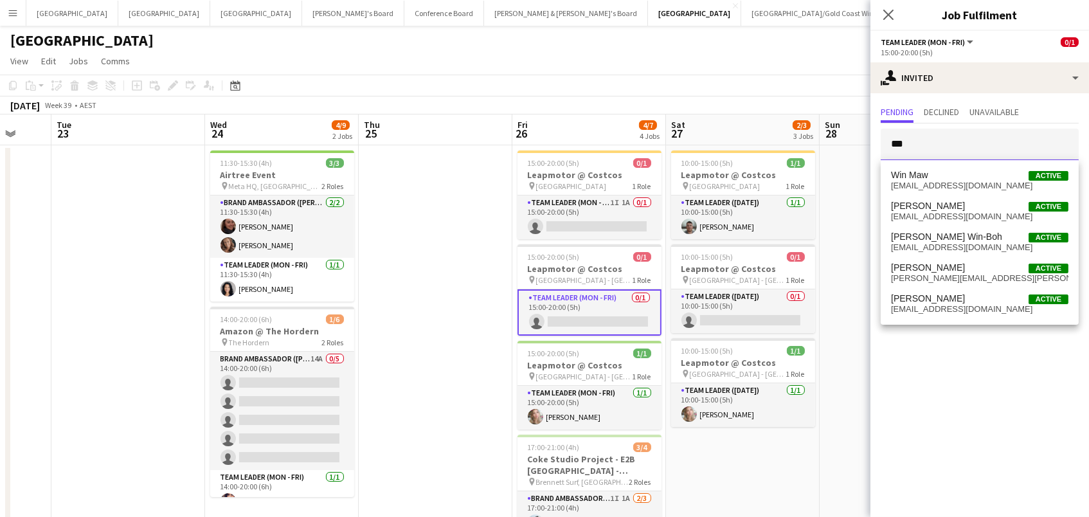
type input "***"
click at [942, 174] on span "Win Maw Active" at bounding box center [979, 175] width 177 height 11
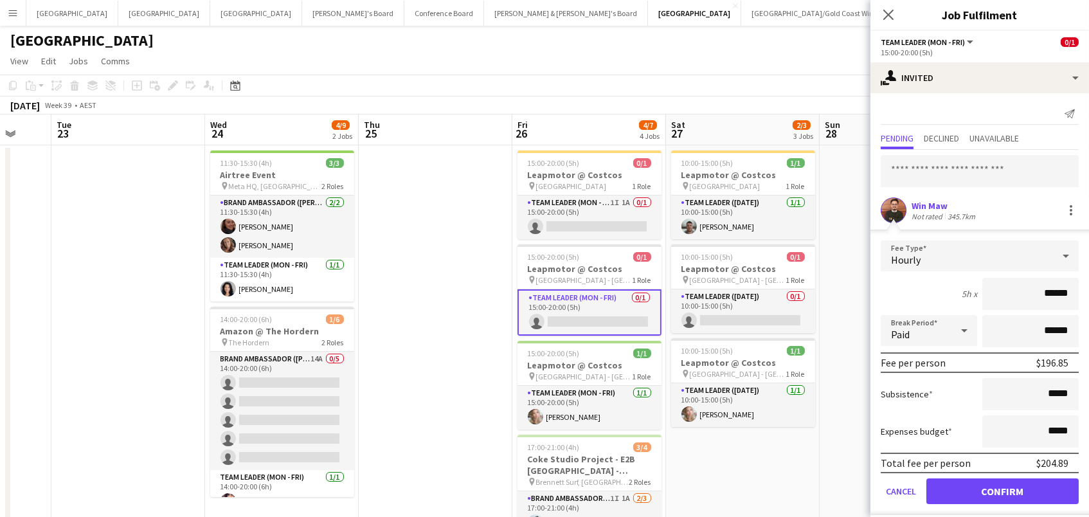
click at [1002, 489] on button "Confirm" at bounding box center [1002, 491] width 152 height 26
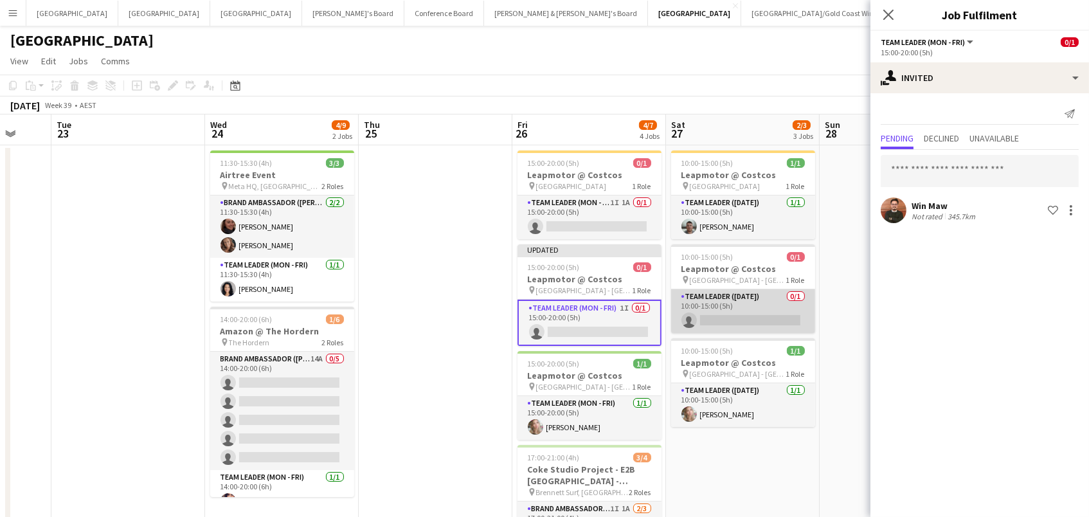
click at [774, 312] on app-card-role "Team Leader (Saturday) 0/1 10:00-15:00 (5h) single-neutral-actions" at bounding box center [743, 311] width 144 height 44
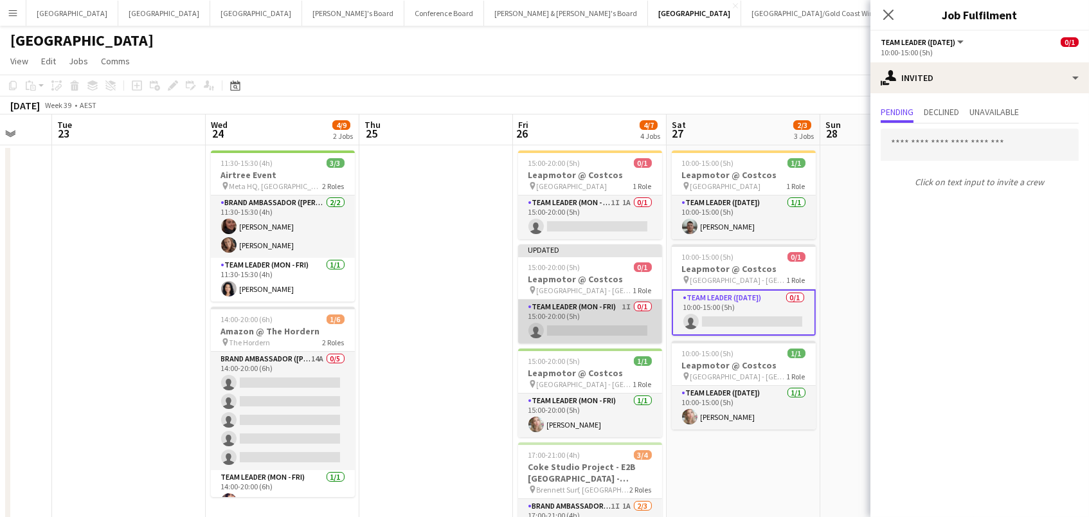
click at [592, 328] on app-card-role "Team Leader (Mon - Fri) 1I 0/1 15:00-20:00 (5h) single-neutral-actions" at bounding box center [590, 322] width 144 height 44
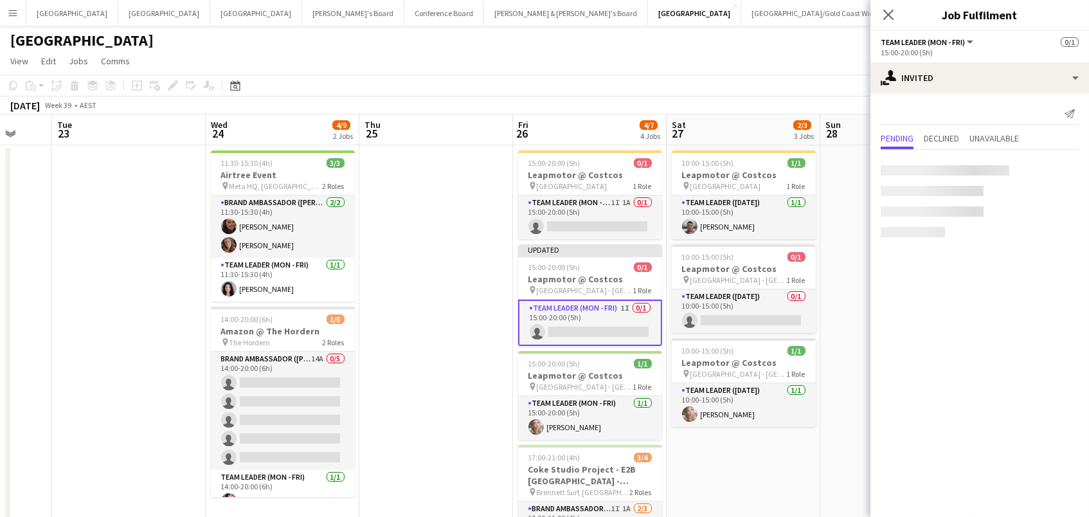
scroll to position [0, 408]
click at [1069, 213] on div at bounding box center [1070, 214] width 3 height 3
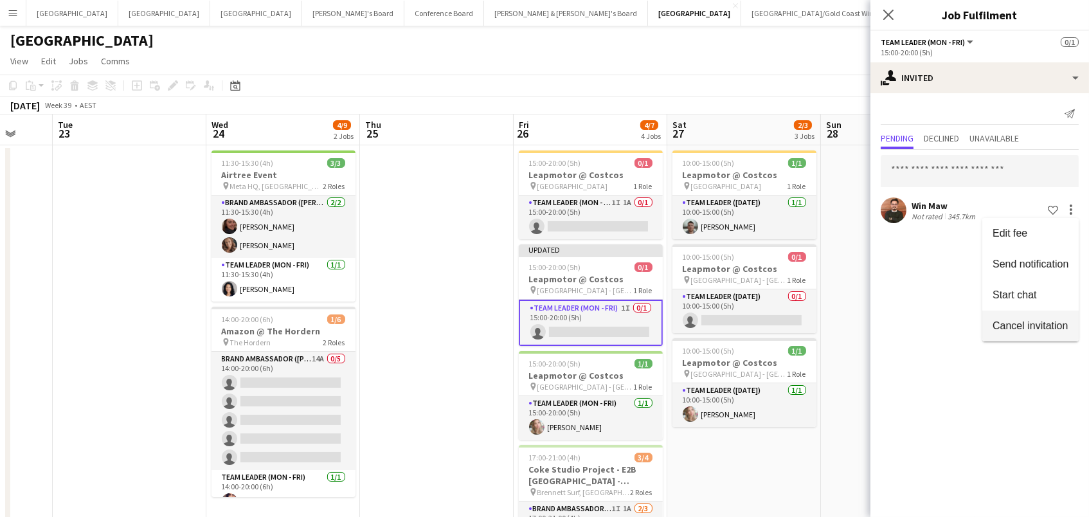
click at [1005, 323] on span "Cancel invitation" at bounding box center [1029, 325] width 75 height 11
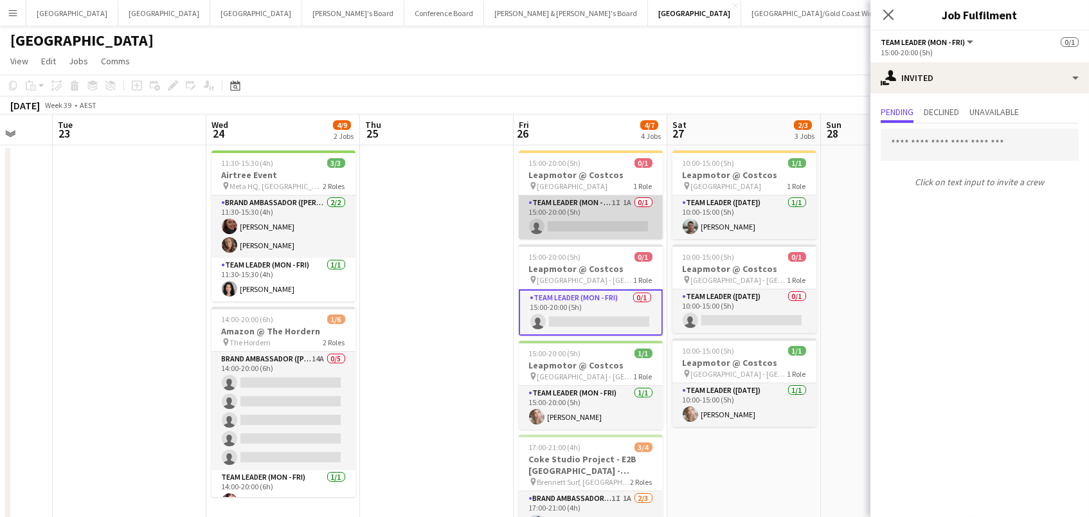
click at [595, 205] on app-card-role "Team Leader (Mon - Fri) 1I 1A 0/1 15:00-20:00 (5h) single-neutral-actions" at bounding box center [591, 217] width 144 height 44
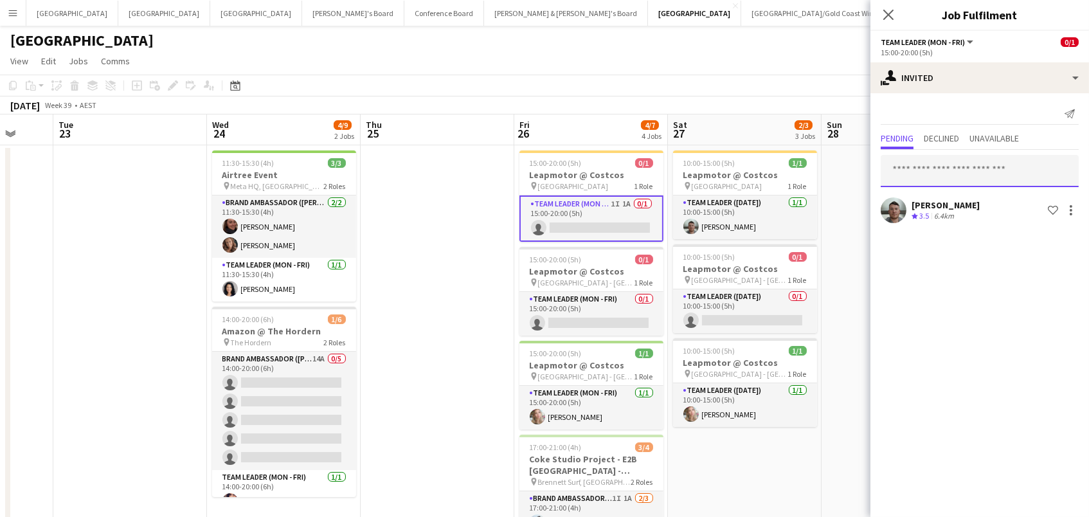
click at [953, 172] on input "text" at bounding box center [980, 171] width 198 height 32
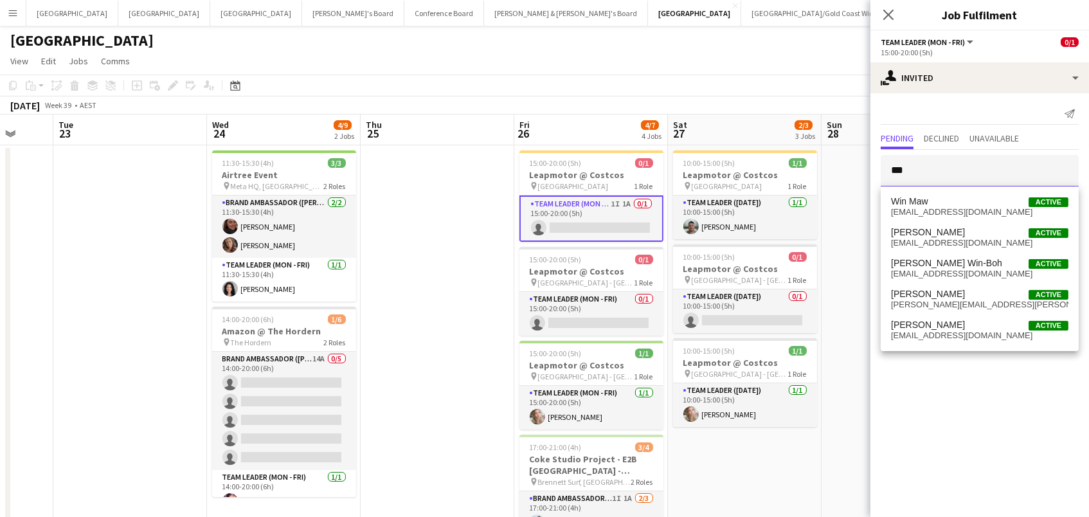
type input "***"
click at [976, 197] on span "Win Maw Active" at bounding box center [979, 201] width 177 height 11
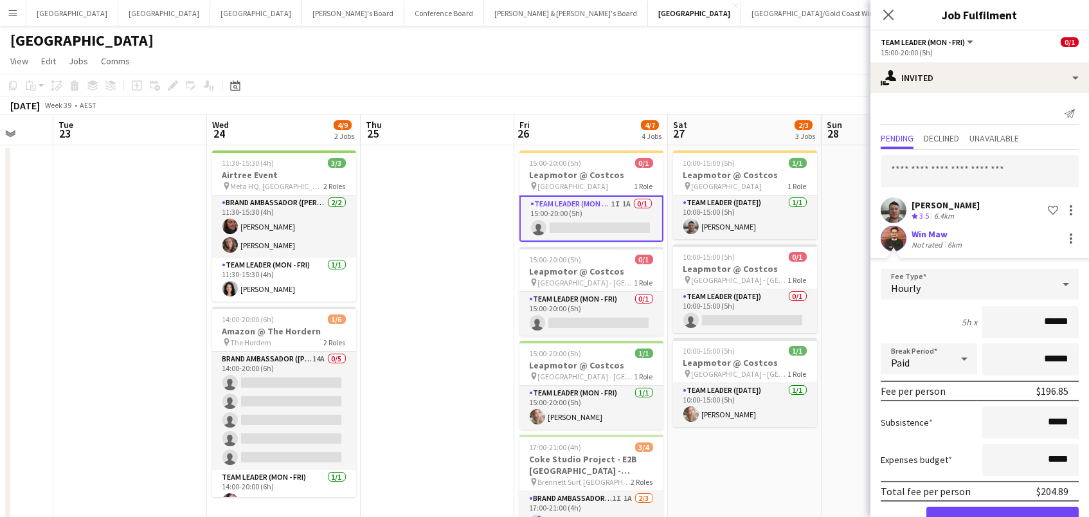
click at [1002, 516] on button "Confirm" at bounding box center [1002, 519] width 152 height 26
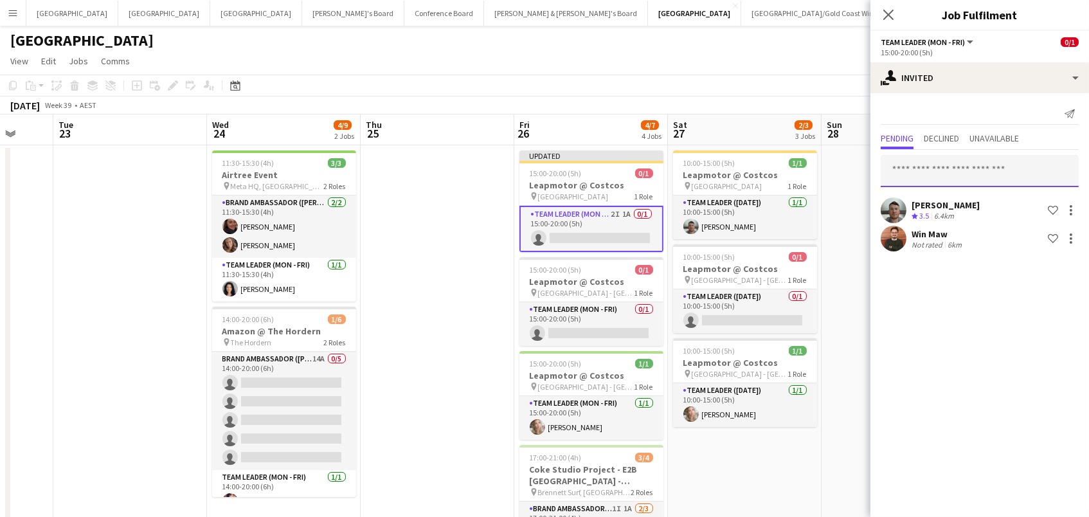
click at [924, 165] on input "text" at bounding box center [980, 171] width 198 height 32
type input "****"
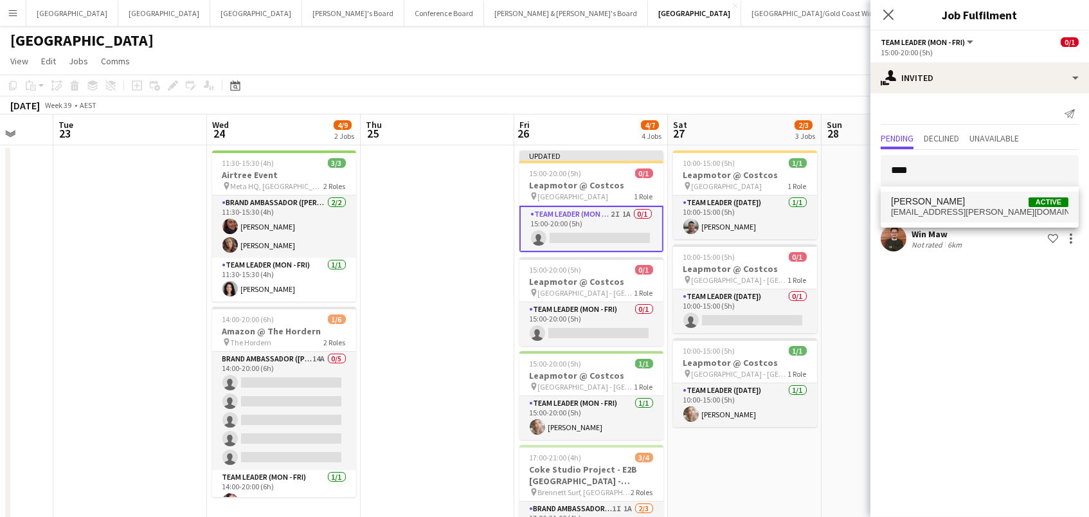
drag, startPoint x: 924, startPoint y: 177, endPoint x: 927, endPoint y: 204, distance: 27.2
click at [927, 204] on span "[PERSON_NAME]" at bounding box center [928, 201] width 74 height 11
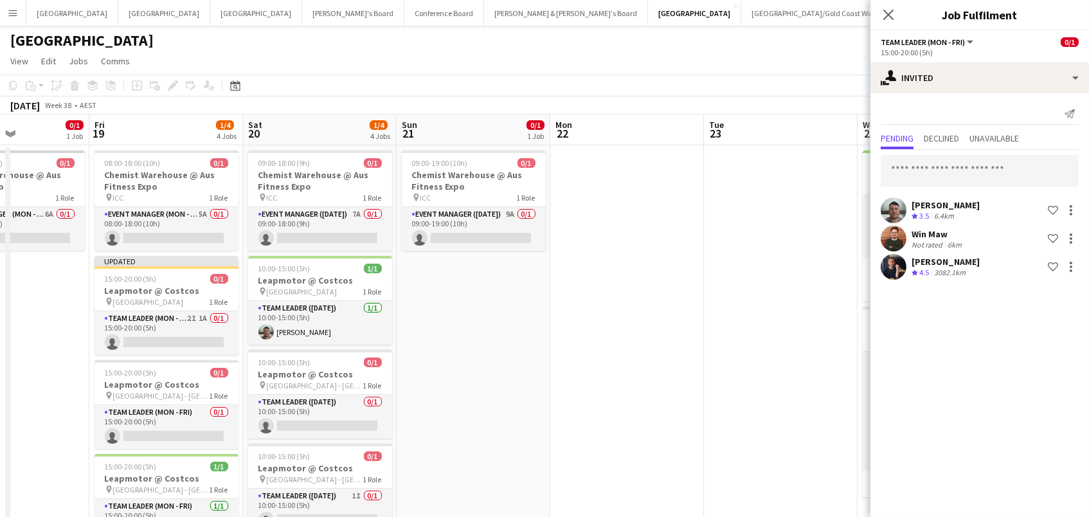
scroll to position [0, 371]
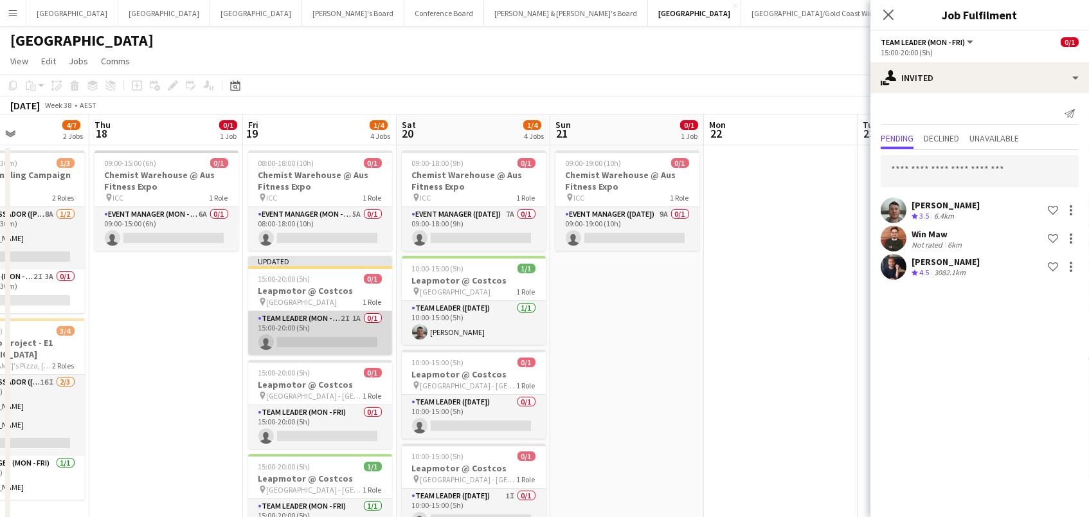
click at [323, 333] on app-card-role "Team Leader (Mon - Fri) 2I 1A 0/1 15:00-20:00 (5h) single-neutral-actions" at bounding box center [320, 333] width 144 height 44
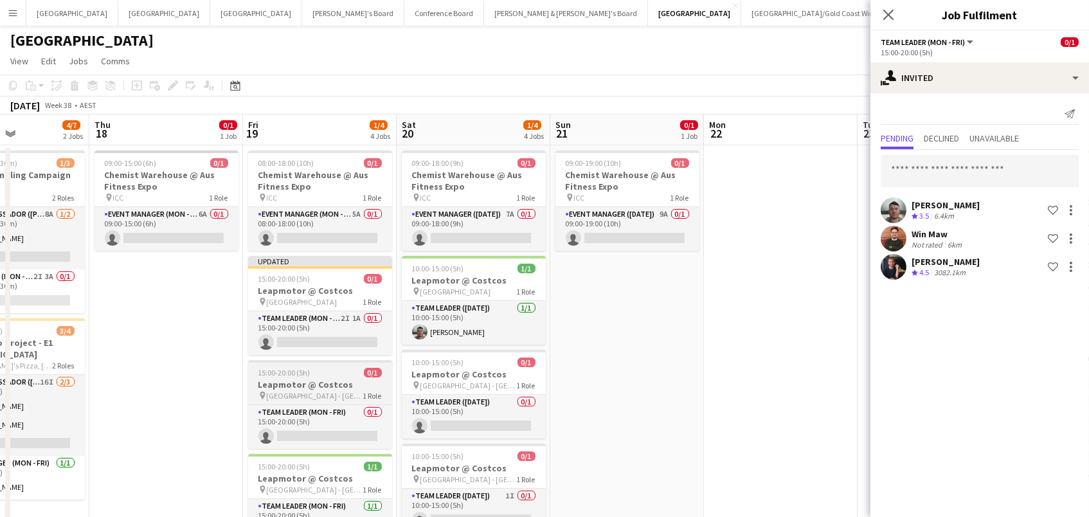
scroll to position [0, 371]
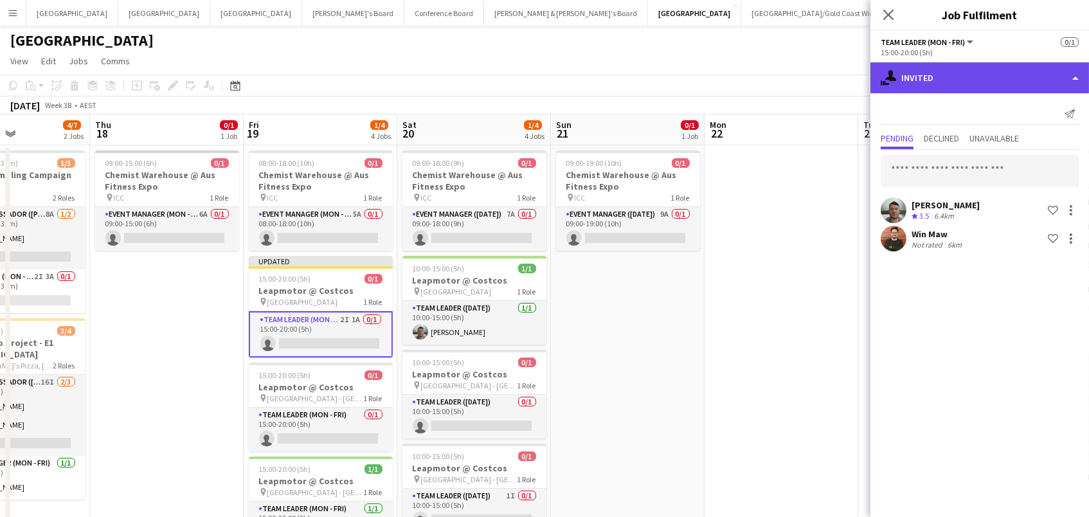
click at [981, 84] on div "single-neutral-actions-share-1 Invited" at bounding box center [979, 77] width 219 height 31
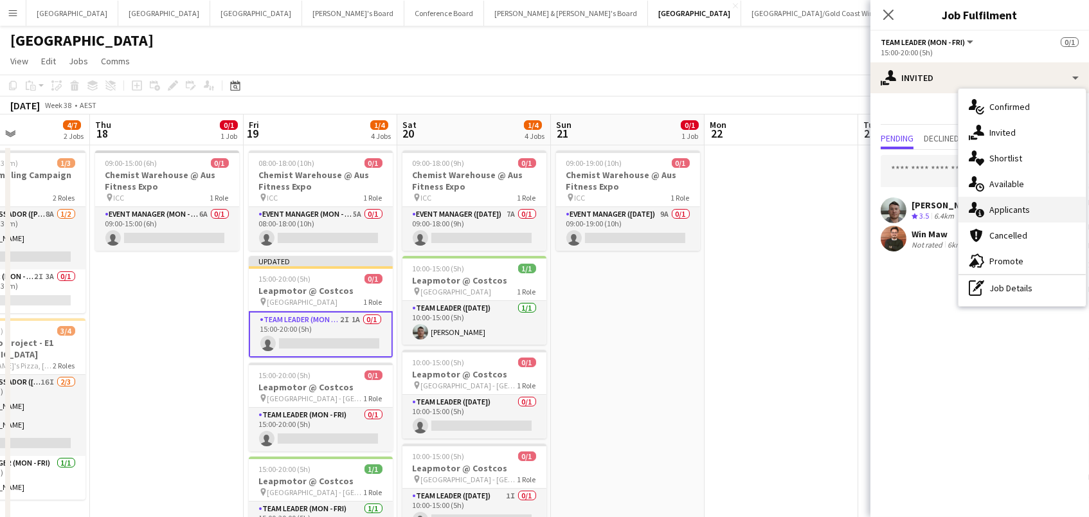
click at [980, 208] on icon "single-neutral-actions-information" at bounding box center [976, 209] width 15 height 15
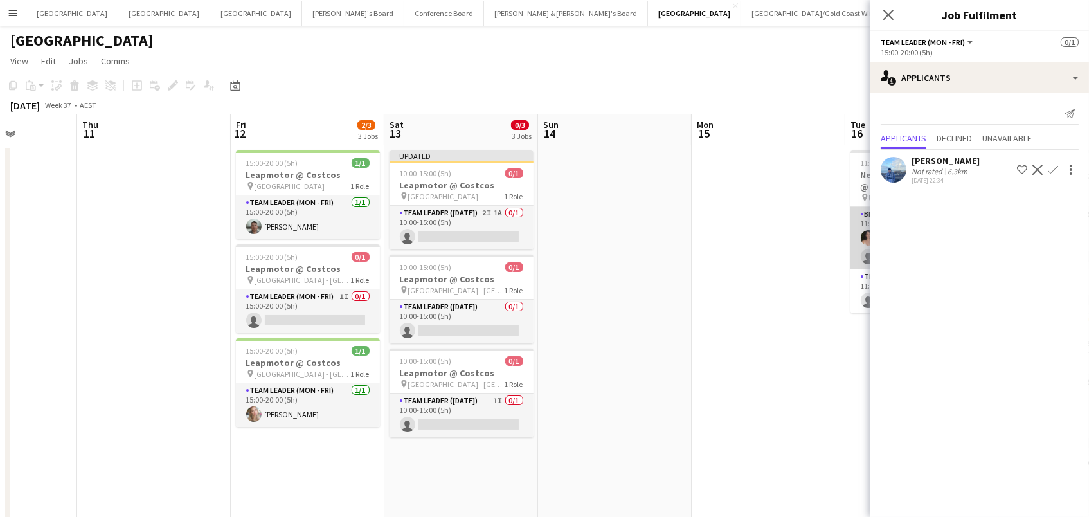
scroll to position [0, 388]
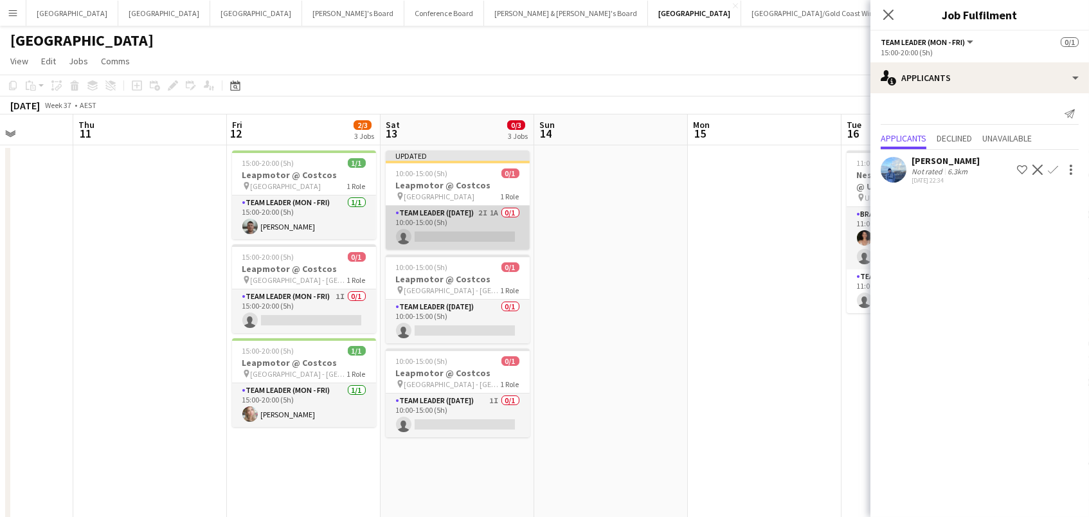
click at [488, 228] on app-card-role "Team Leader (Saturday) 2I 1A 0/1 10:00-15:00 (5h) single-neutral-actions" at bounding box center [458, 228] width 144 height 44
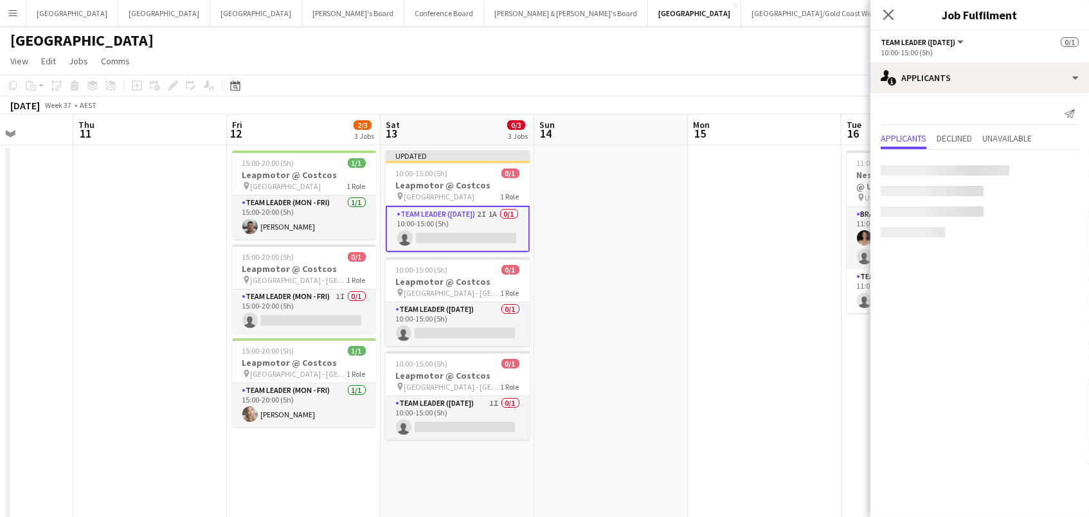
scroll to position [0, 387]
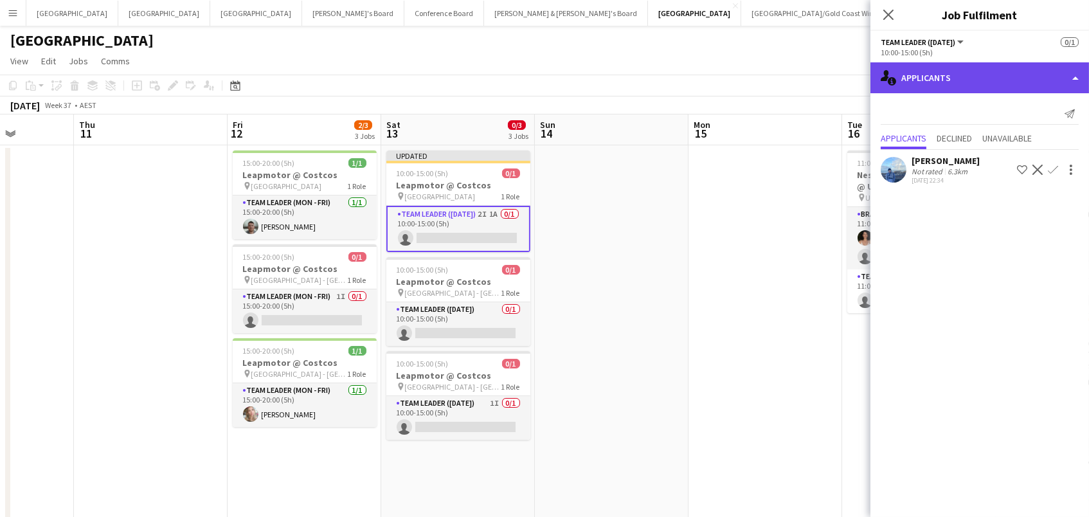
click at [1022, 80] on div "single-neutral-actions-information Applicants" at bounding box center [979, 77] width 219 height 31
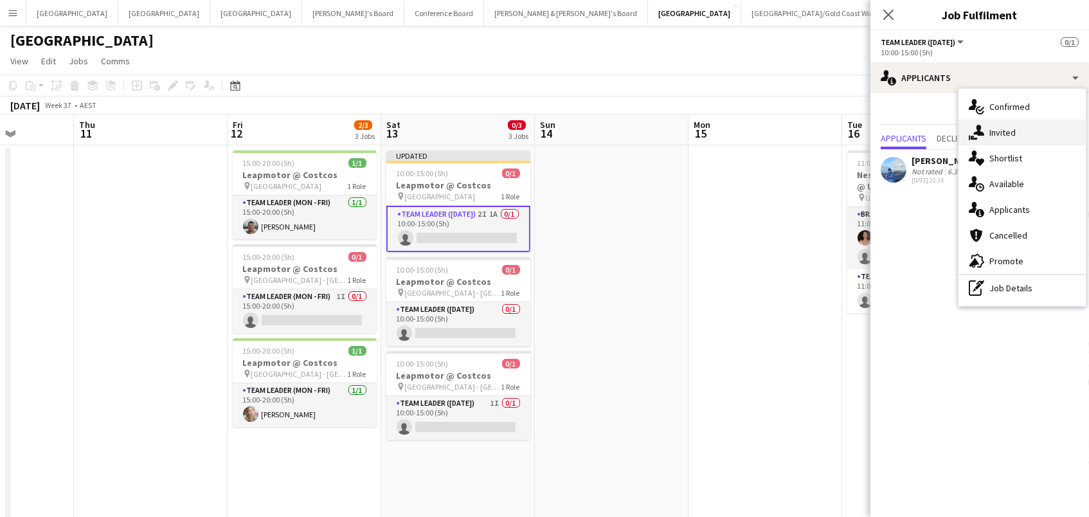
click at [997, 138] on div "single-neutral-actions-share-1 Invited" at bounding box center [1021, 133] width 127 height 26
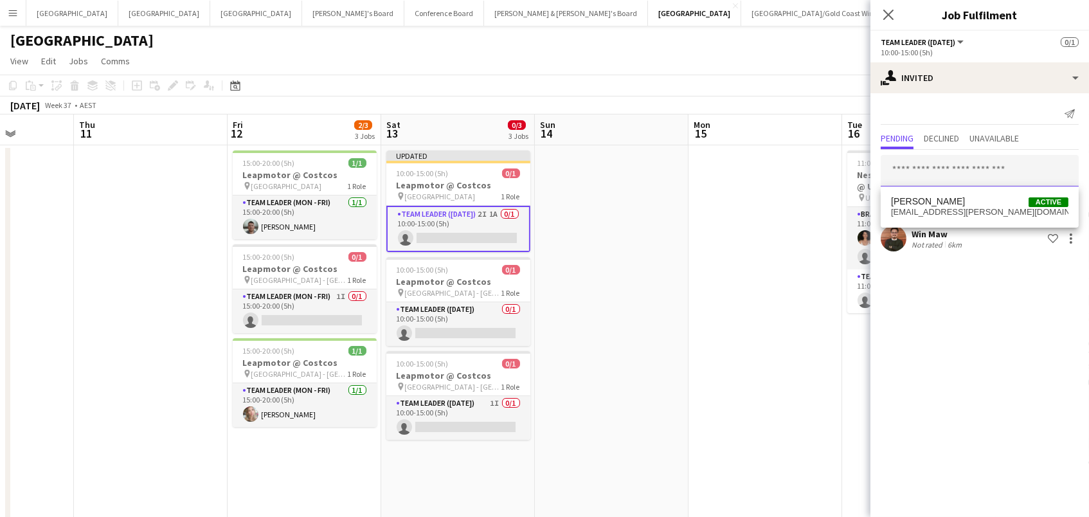
click at [911, 172] on input "text" at bounding box center [980, 171] width 198 height 32
type input "****"
click at [917, 205] on span "[PERSON_NAME]" at bounding box center [928, 201] width 74 height 11
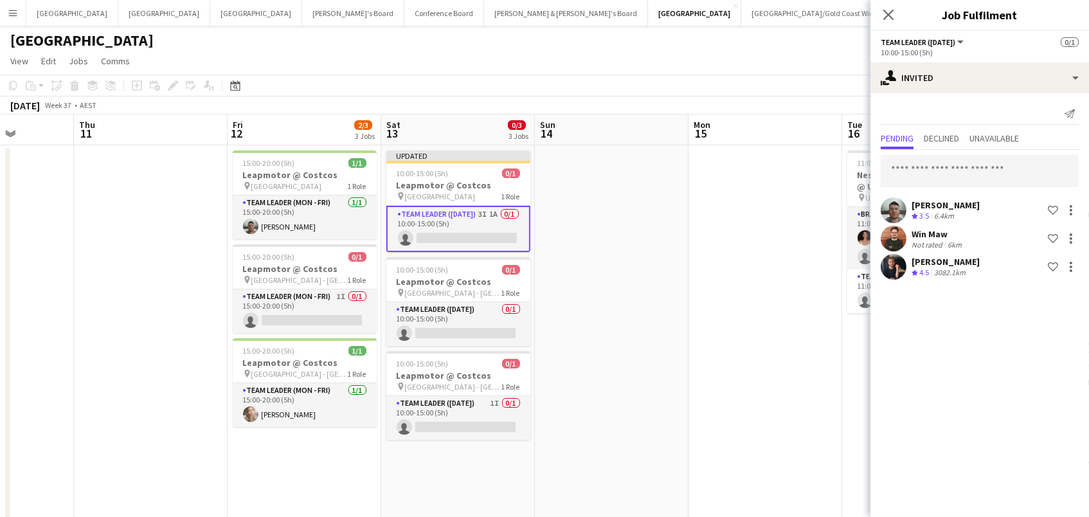
click at [589, 219] on app-date-cell at bounding box center [612, 399] width 154 height 508
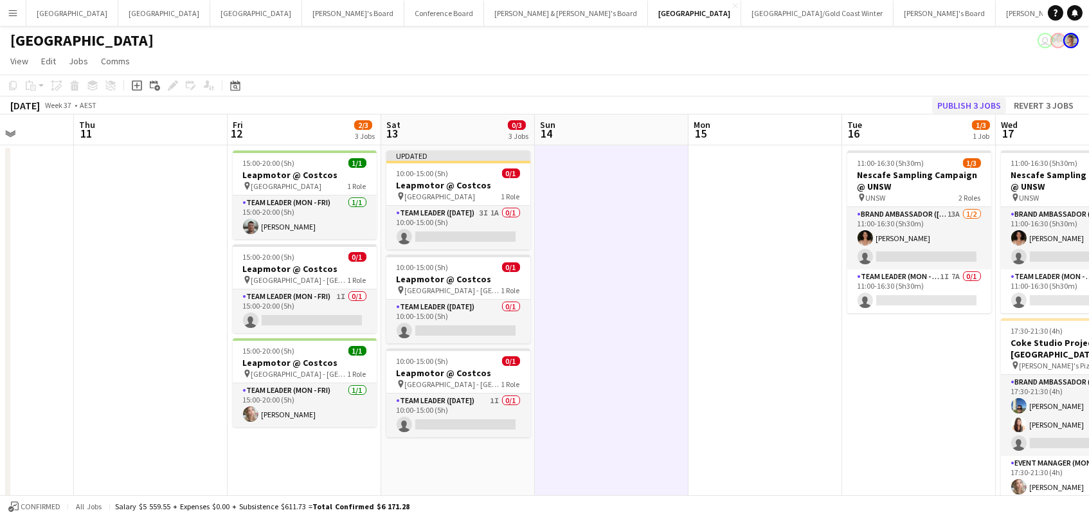
click at [969, 100] on button "Publish 3 jobs" at bounding box center [969, 105] width 74 height 17
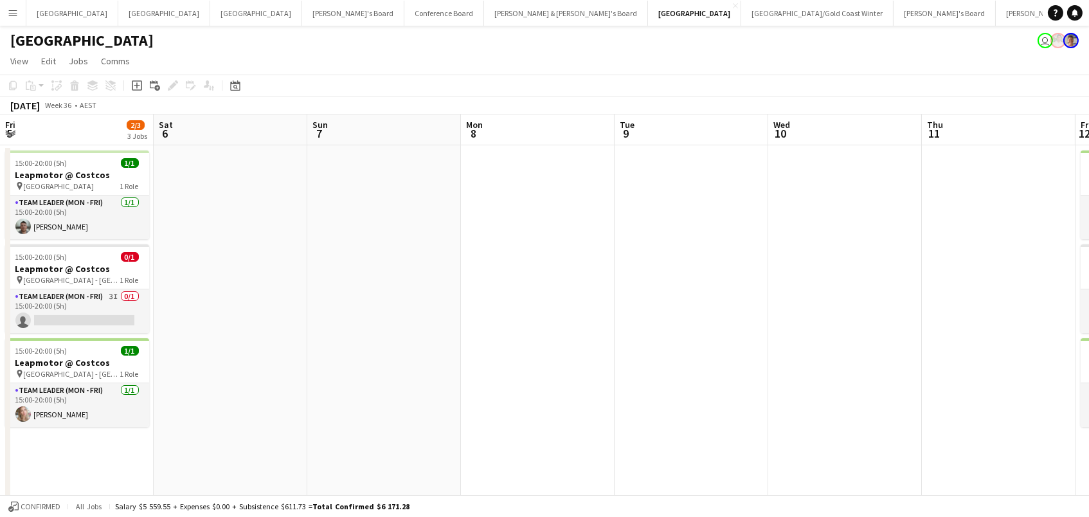
scroll to position [0, 281]
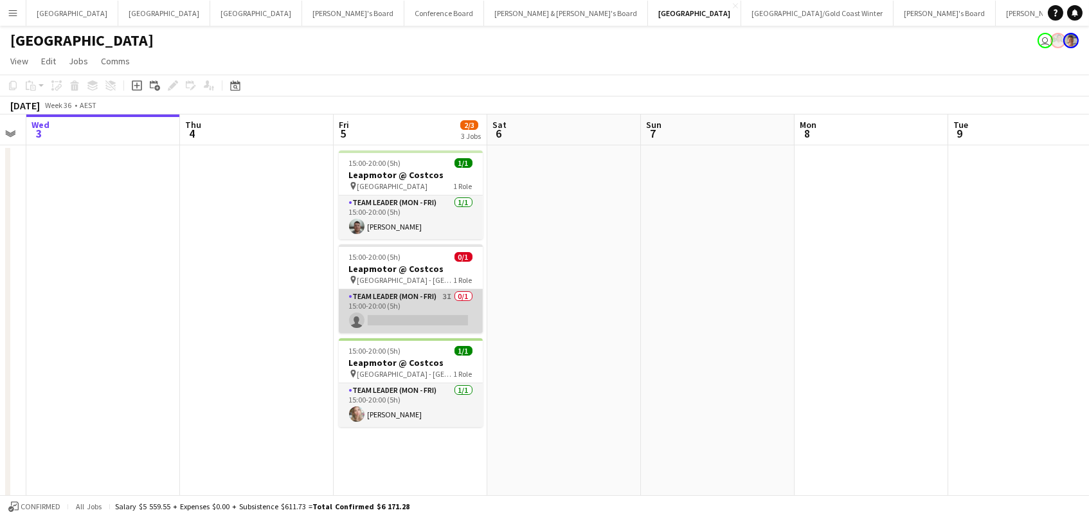
click at [440, 301] on app-card-role "Team Leader (Mon - Fri) 3I 0/1 15:00-20:00 (5h) single-neutral-actions" at bounding box center [411, 311] width 144 height 44
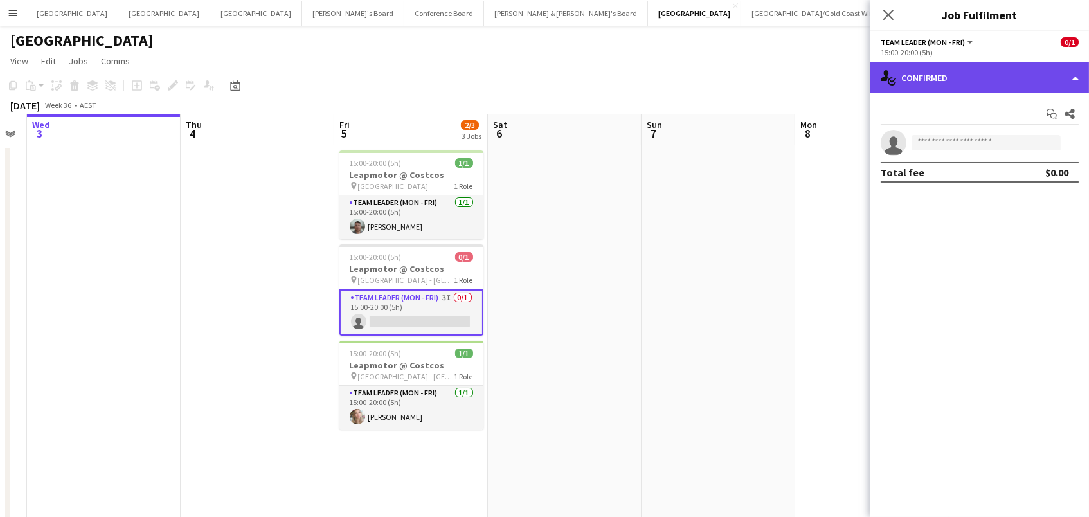
click at [997, 70] on div "single-neutral-actions-check-2 Confirmed" at bounding box center [979, 77] width 219 height 31
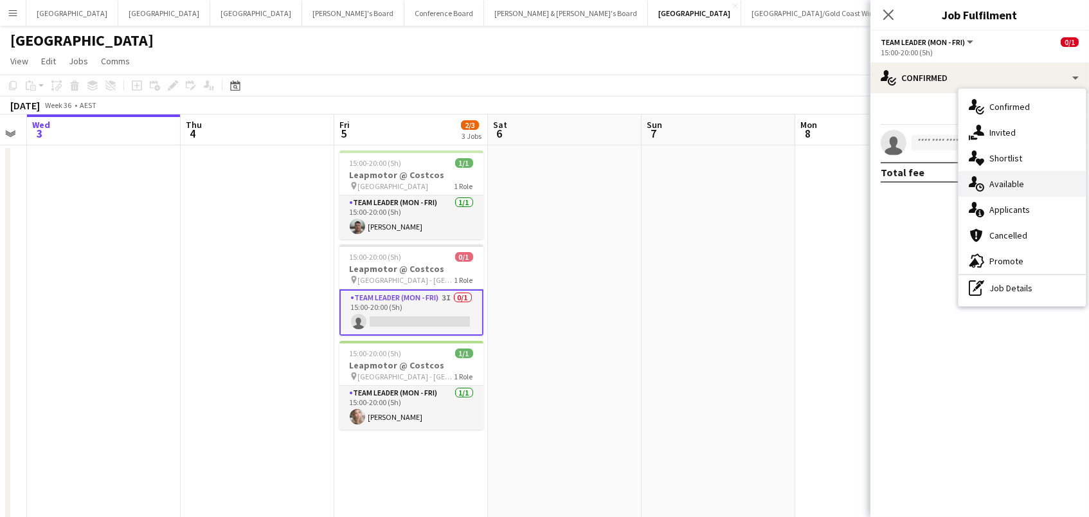
click at [1030, 177] on div "single-neutral-actions-upload Available" at bounding box center [1021, 184] width 127 height 26
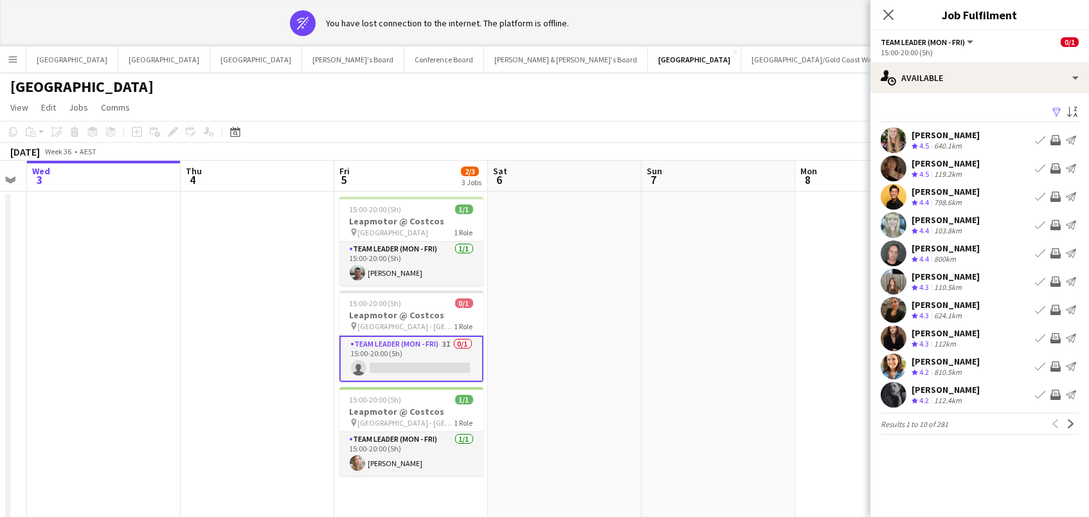
click at [666, 219] on app-date-cell at bounding box center [718, 440] width 154 height 497
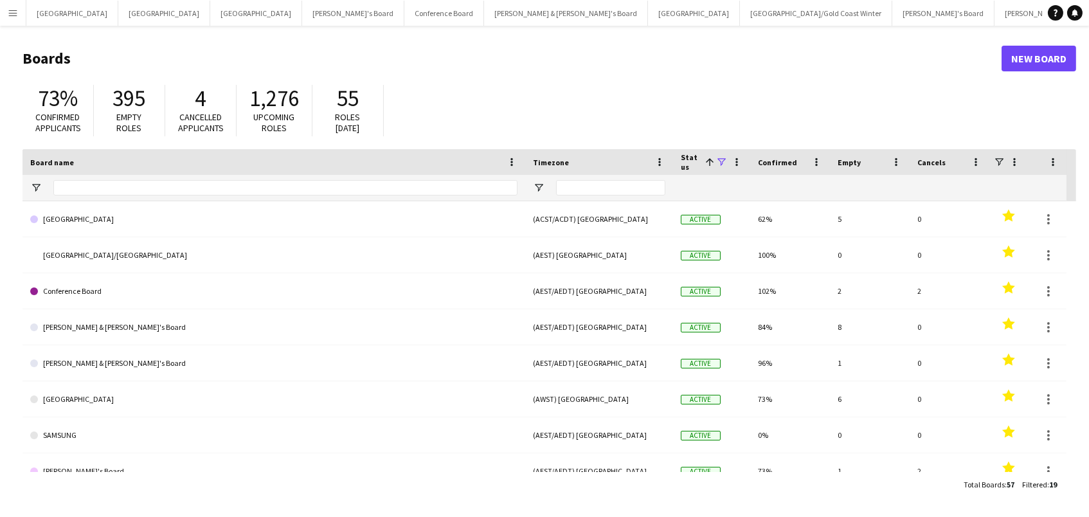
click at [9, 19] on button "Menu" at bounding box center [13, 13] width 26 height 26
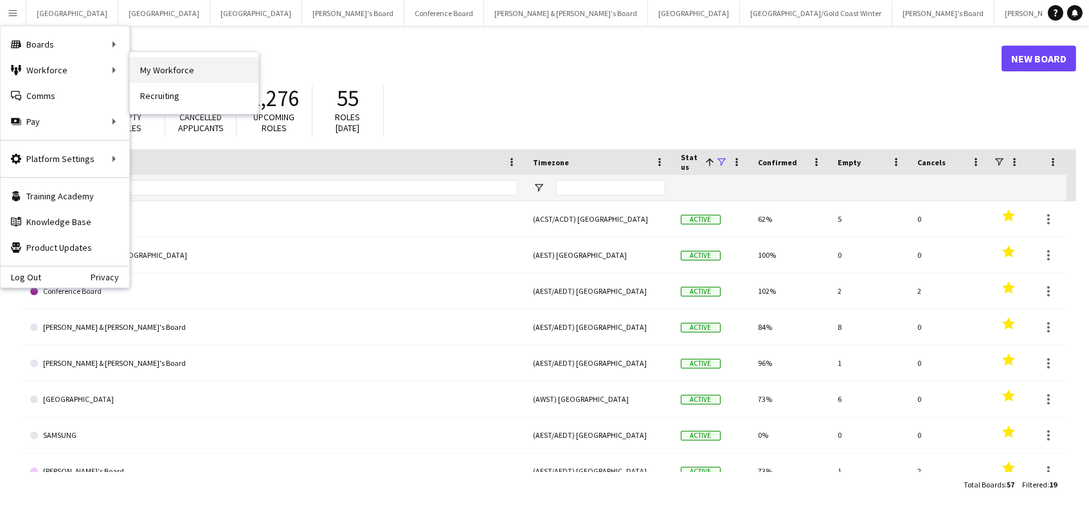
click at [160, 74] on link "My Workforce" at bounding box center [194, 70] width 129 height 26
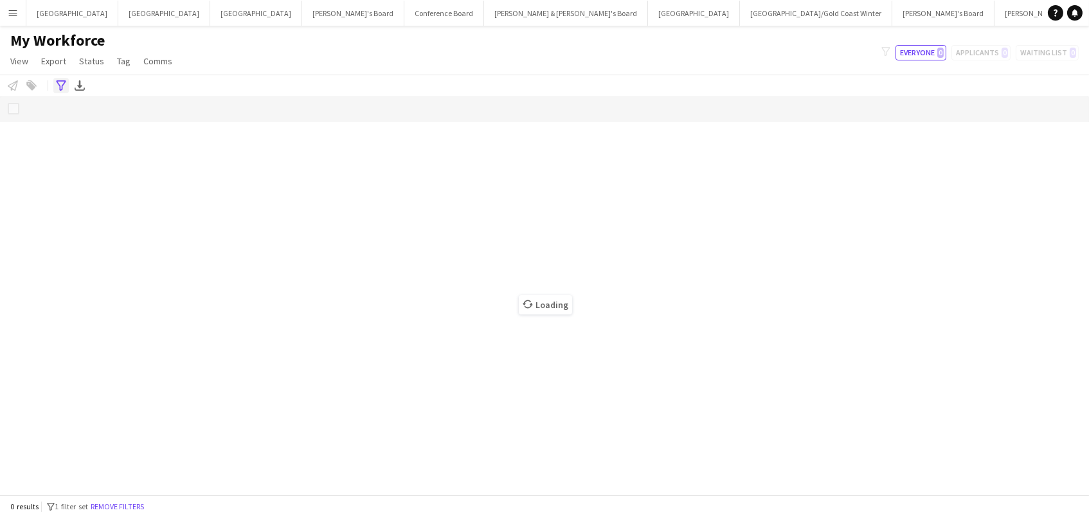
click at [53, 83] on div "Advanced filters" at bounding box center [60, 85] width 15 height 15
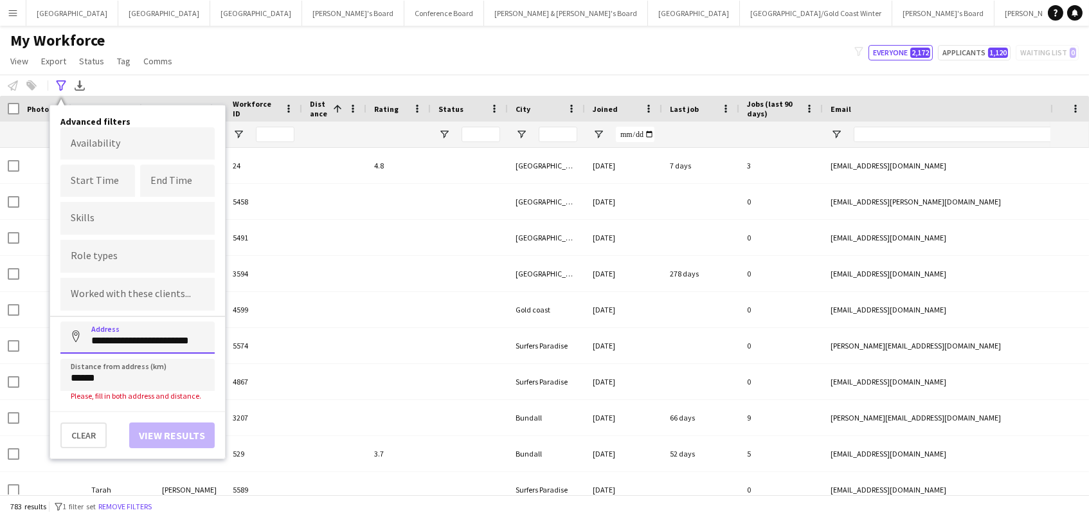
type input "**********"
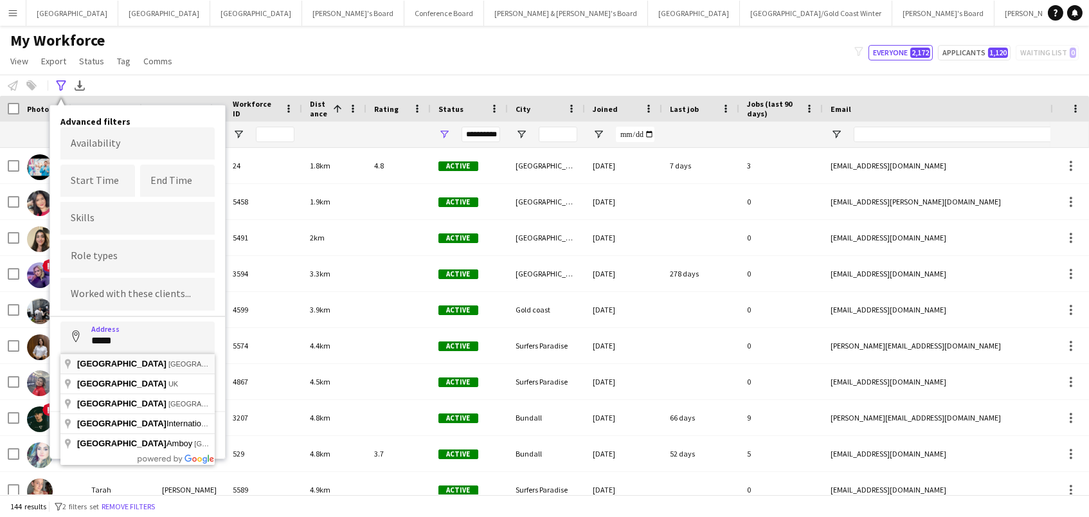
type input "**********"
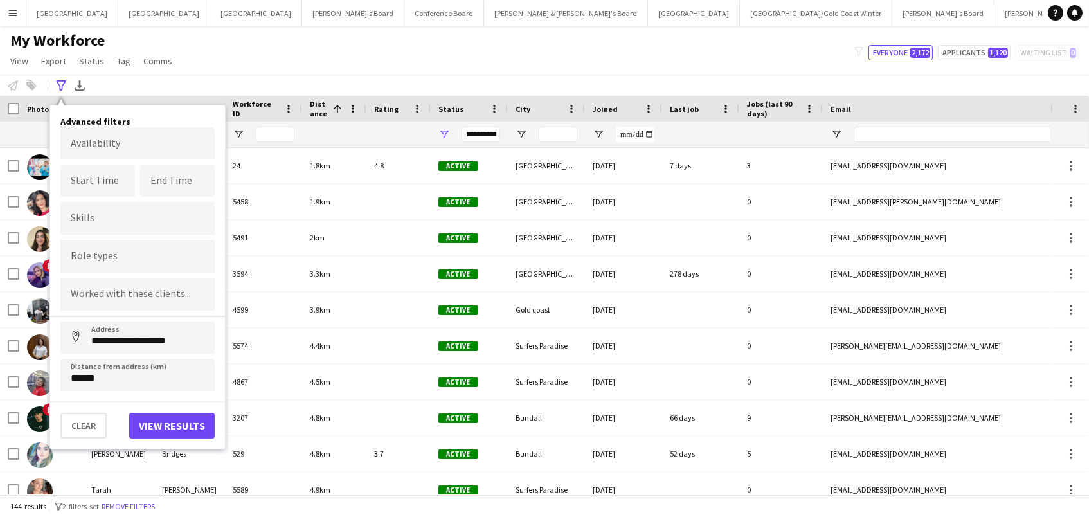
click at [156, 435] on button "View results" at bounding box center [171, 426] width 85 height 26
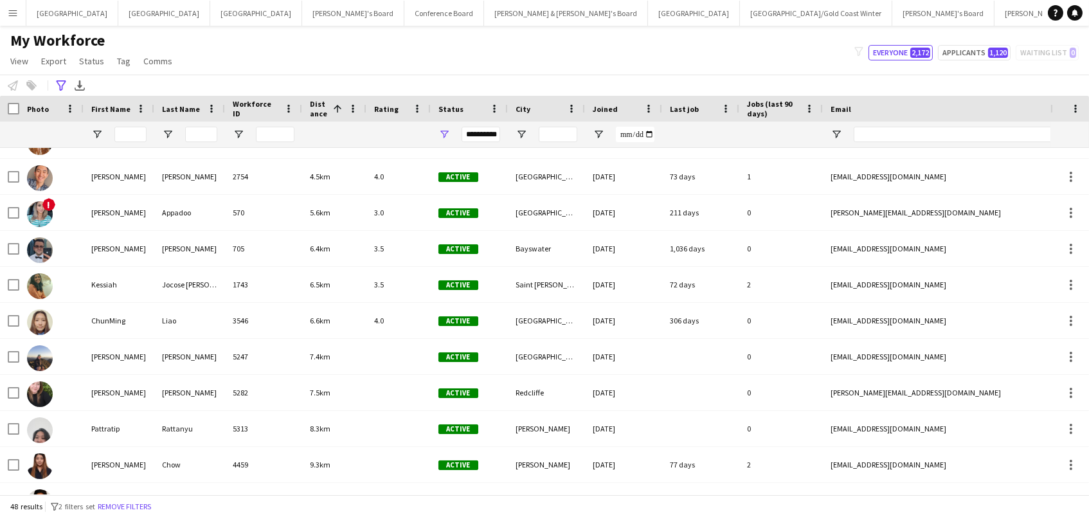
scroll to position [276, 0]
click at [445, 125] on div "**********" at bounding box center [469, 134] width 77 height 26
click at [443, 134] on span "Open Filter Menu" at bounding box center [444, 135] width 12 height 12
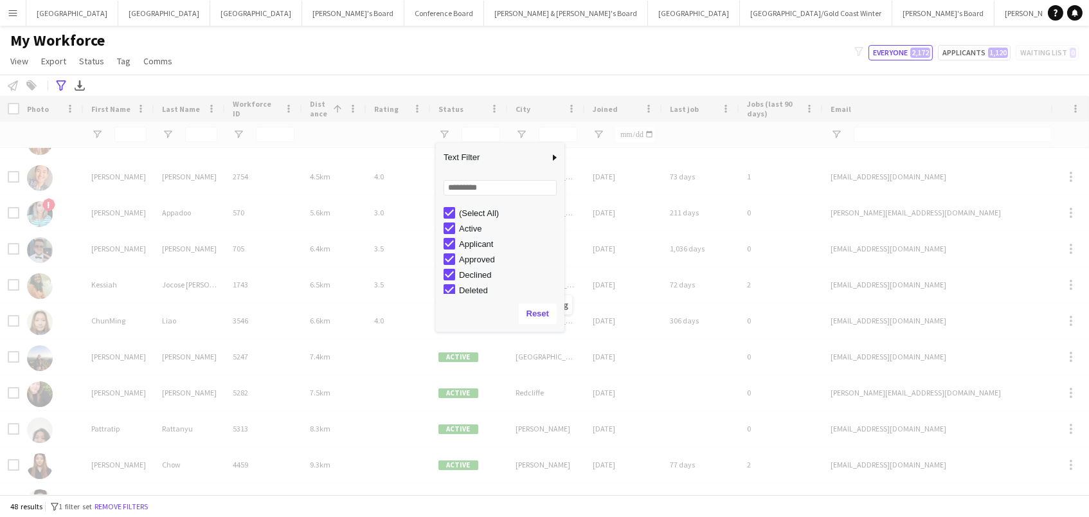
scroll to position [0, 0]
click at [451, 205] on div "(Select All)" at bounding box center [503, 212] width 121 height 15
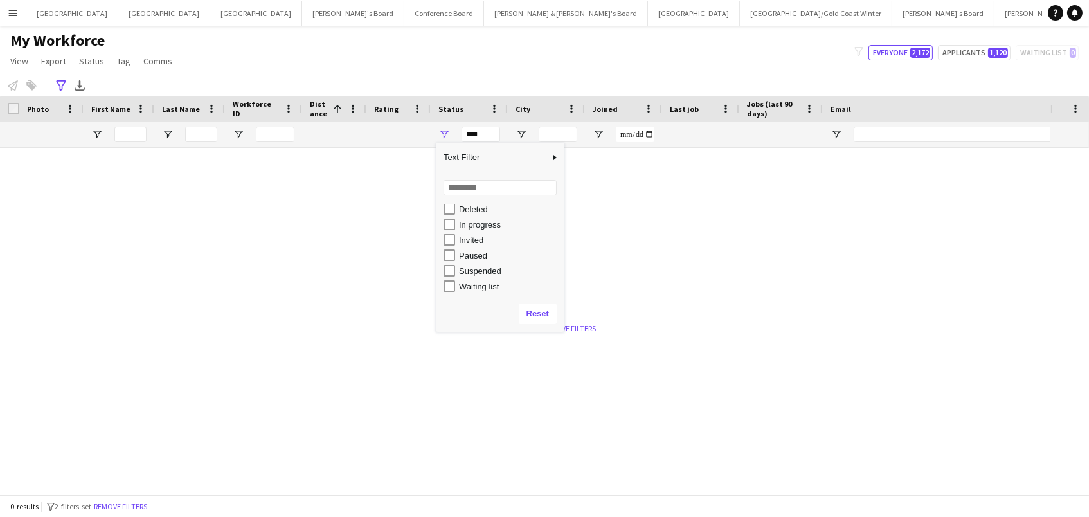
scroll to position [80, 0]
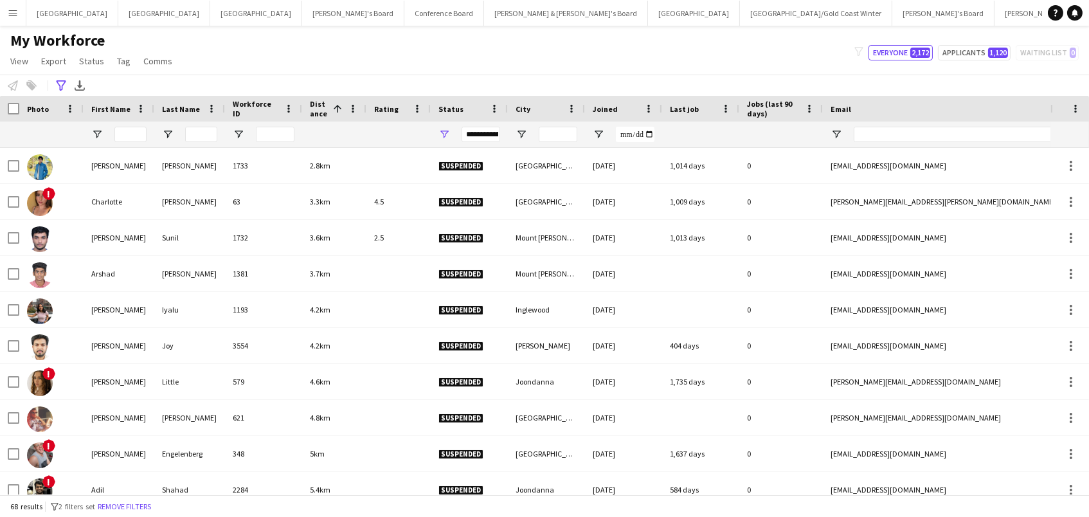
click at [445, 66] on div "My Workforce View Views Default view New view Update view Delete view Edit name…" at bounding box center [544, 53] width 1089 height 44
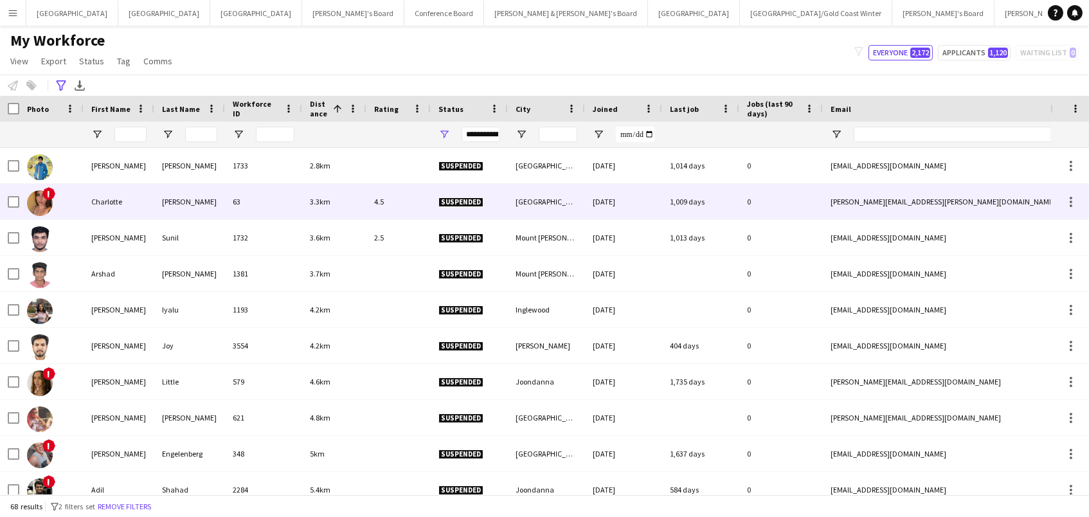
click at [36, 205] on img at bounding box center [40, 203] width 26 height 26
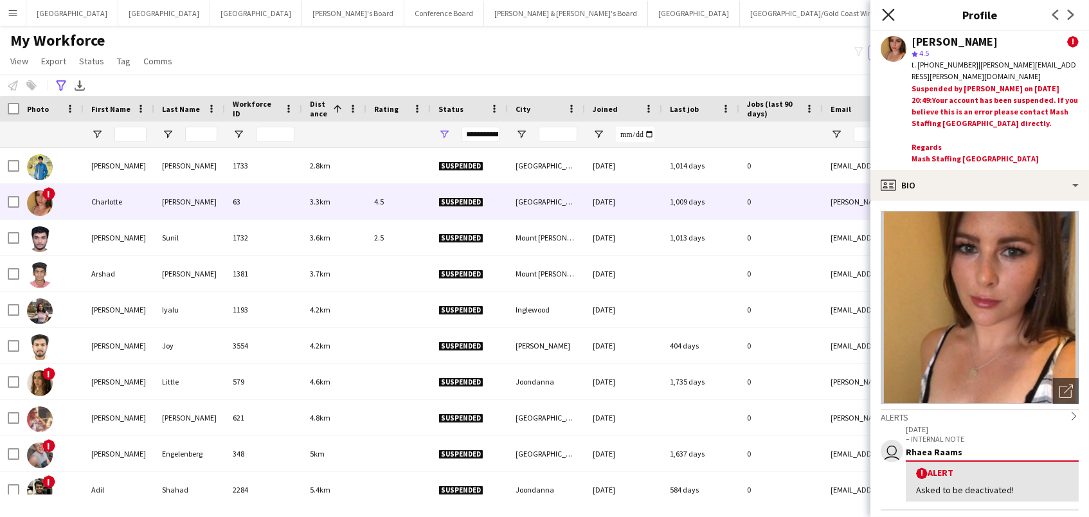
click at [886, 12] on icon at bounding box center [888, 14] width 12 height 12
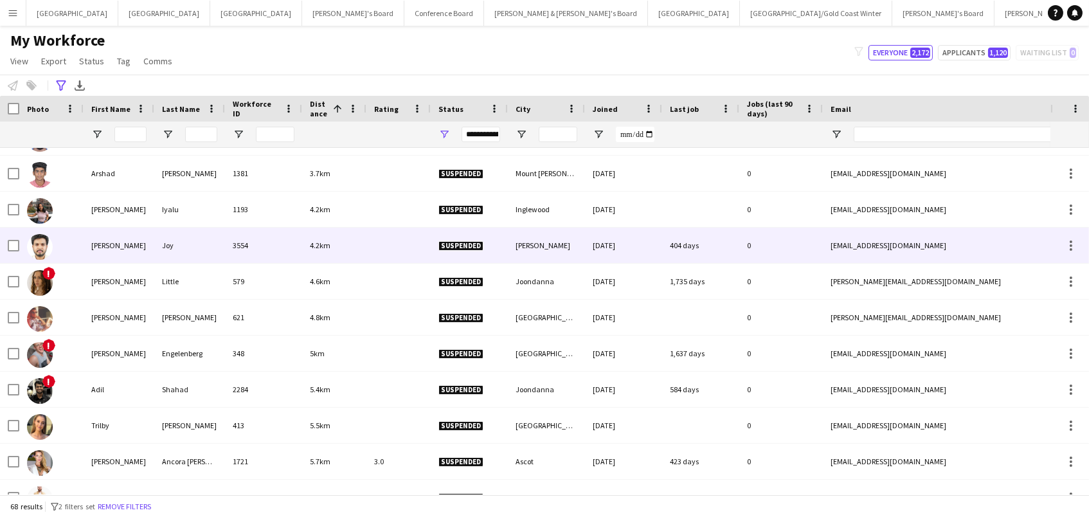
scroll to position [0, 0]
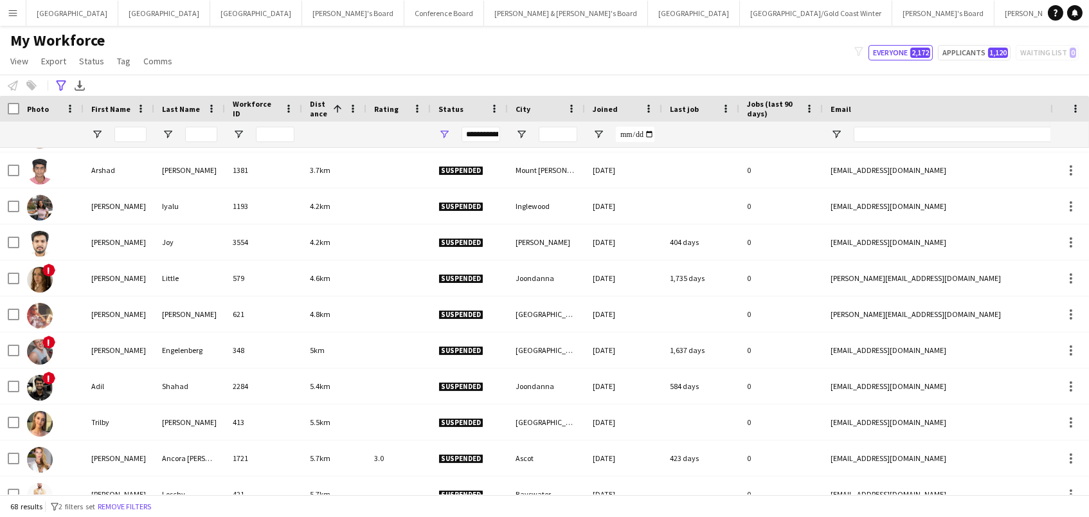
click at [440, 140] on div "**********" at bounding box center [469, 134] width 77 height 26
click at [440, 131] on span "Open Filter Menu" at bounding box center [444, 135] width 12 height 12
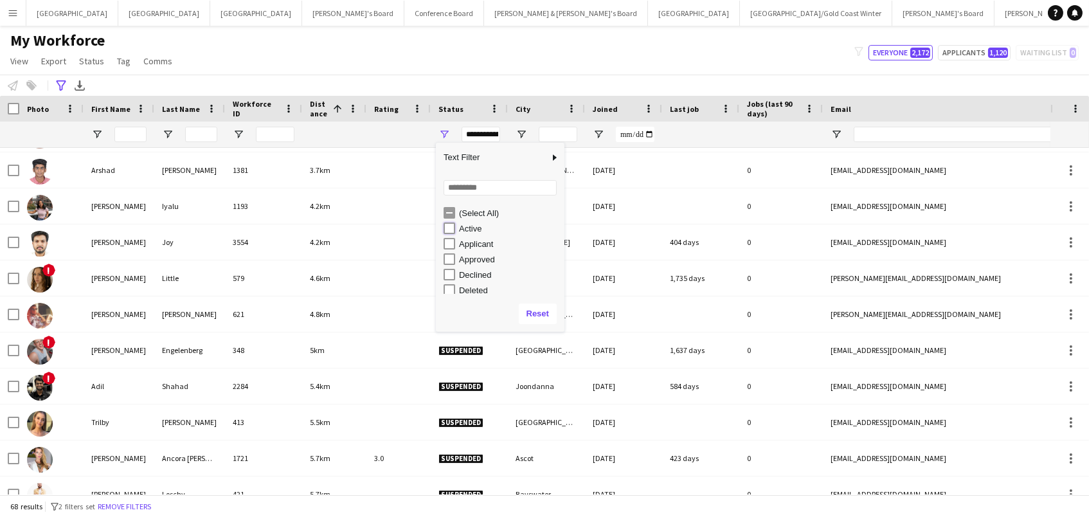
type input "**********"
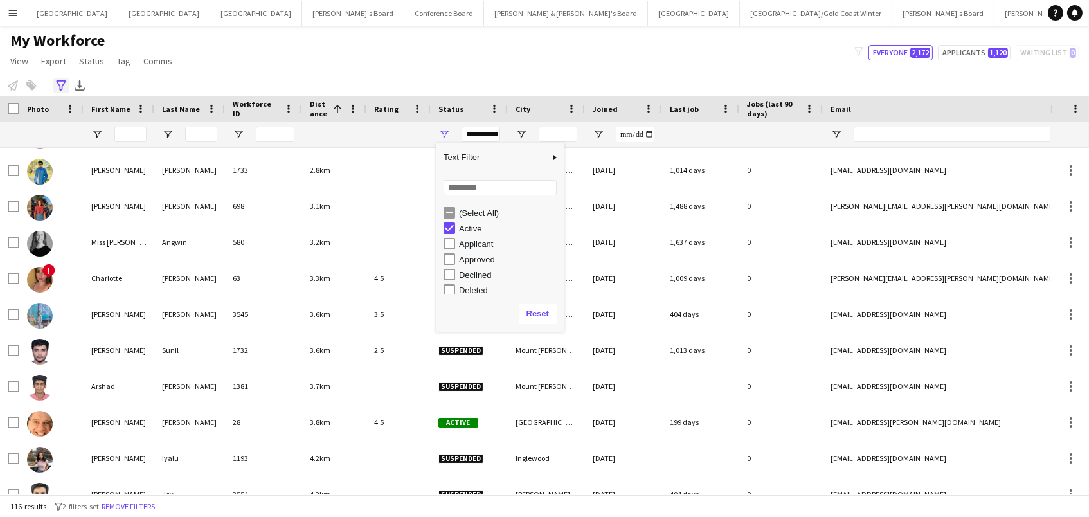
click at [58, 80] on icon "Advanced filters" at bounding box center [61, 85] width 10 height 10
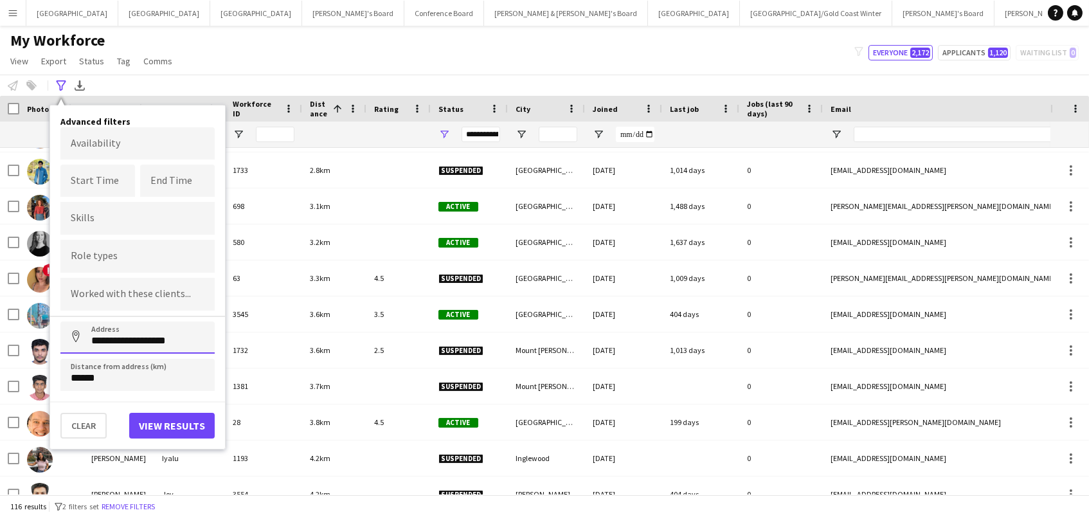
click at [121, 339] on input "**********" at bounding box center [137, 337] width 154 height 32
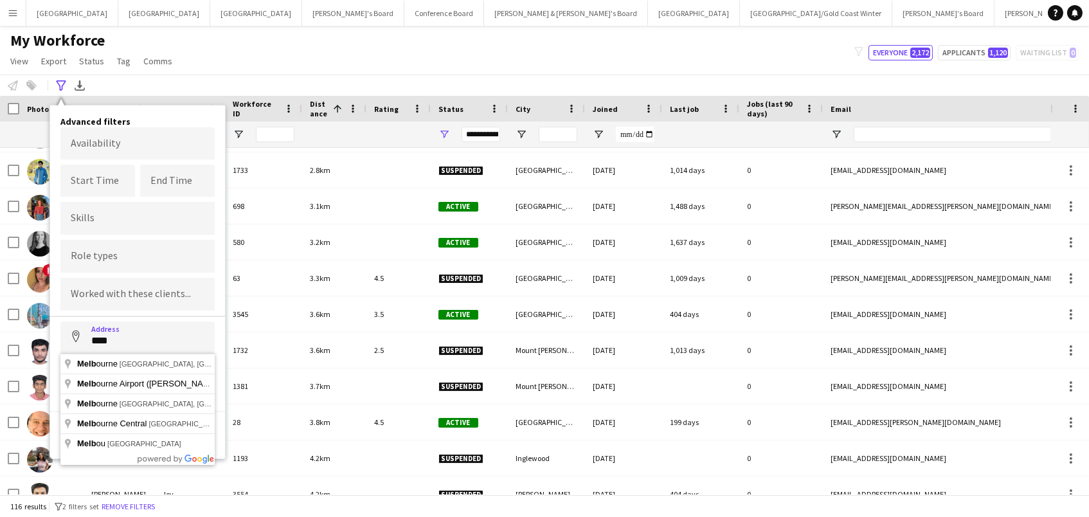
type input "**********"
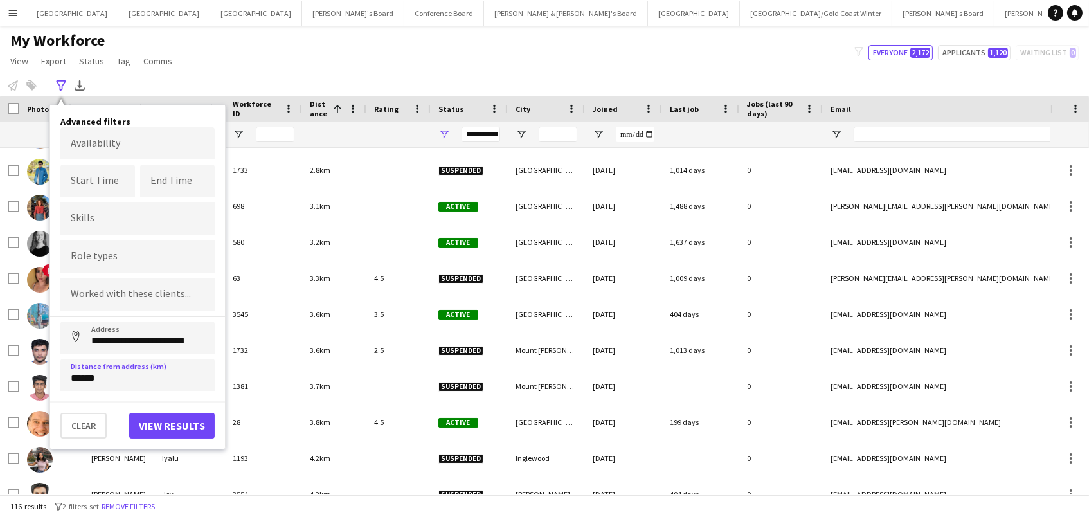
click at [154, 434] on button "View results" at bounding box center [171, 426] width 85 height 26
type input "**********"
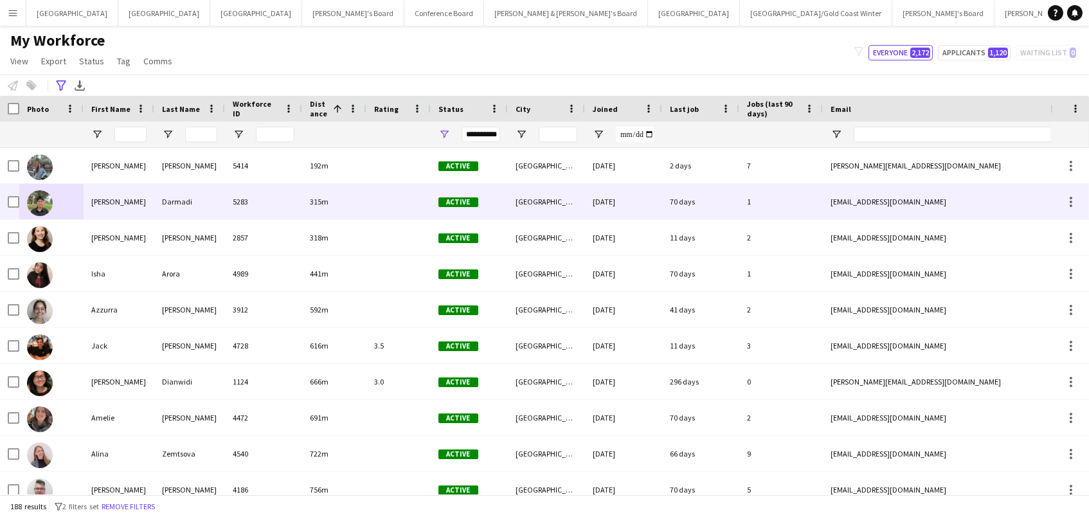
click at [193, 201] on div "Darmadi" at bounding box center [189, 201] width 71 height 35
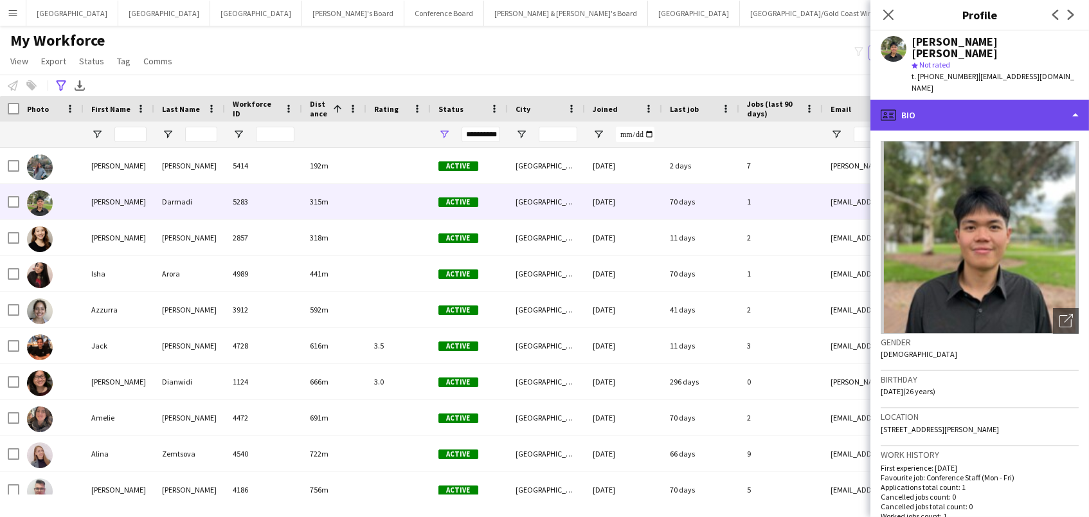
click at [960, 100] on div "profile Bio" at bounding box center [979, 115] width 219 height 31
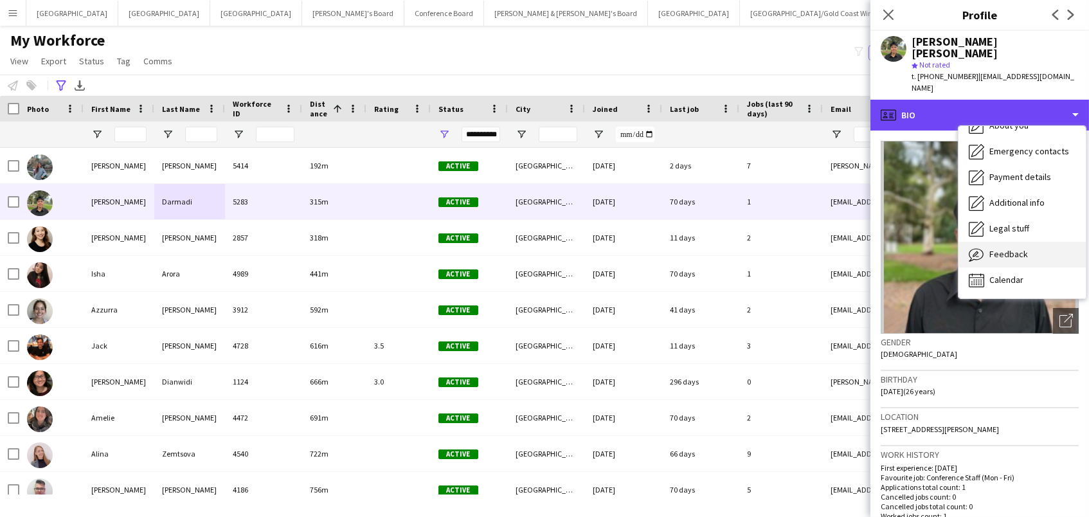
scroll to position [95, 0]
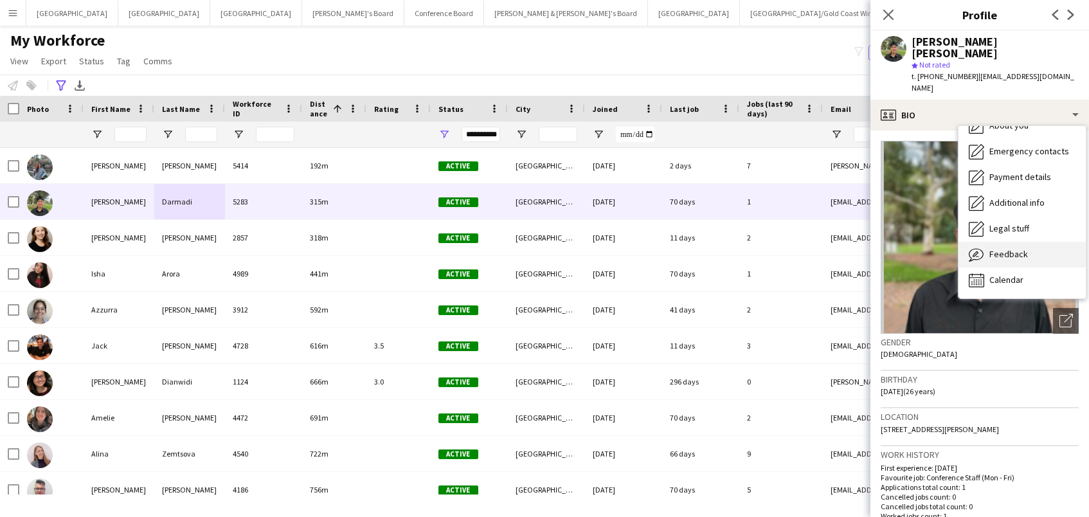
click at [1003, 242] on div "Feedback Feedback" at bounding box center [1021, 255] width 127 height 26
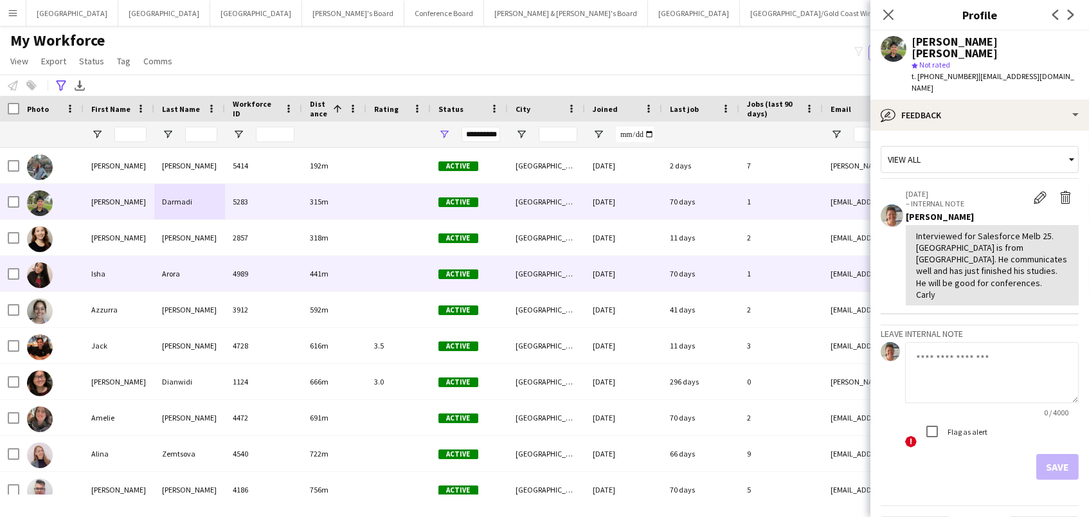
click at [119, 289] on div "Isha" at bounding box center [119, 273] width 71 height 35
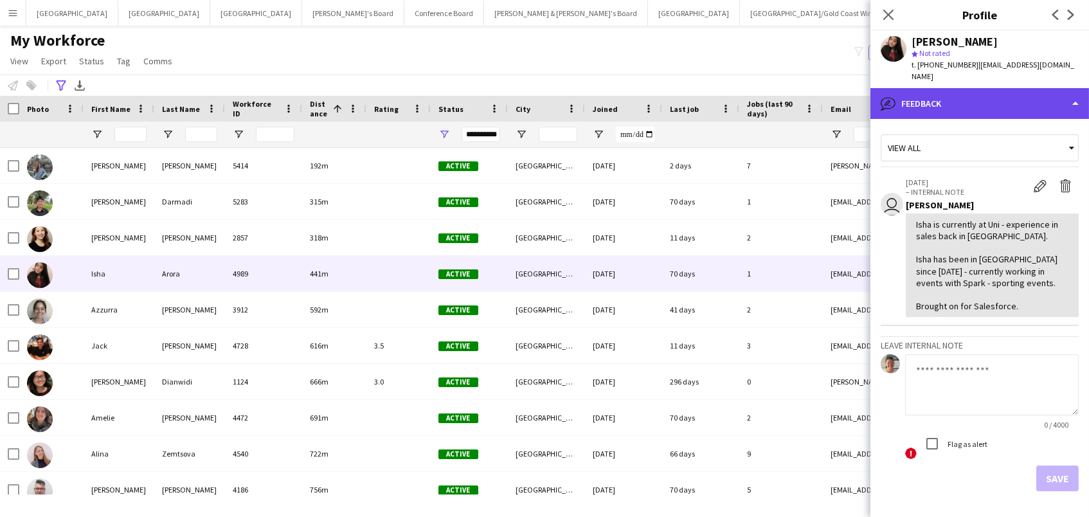
click at [933, 98] on div "bubble-pencil Feedback" at bounding box center [979, 103] width 219 height 31
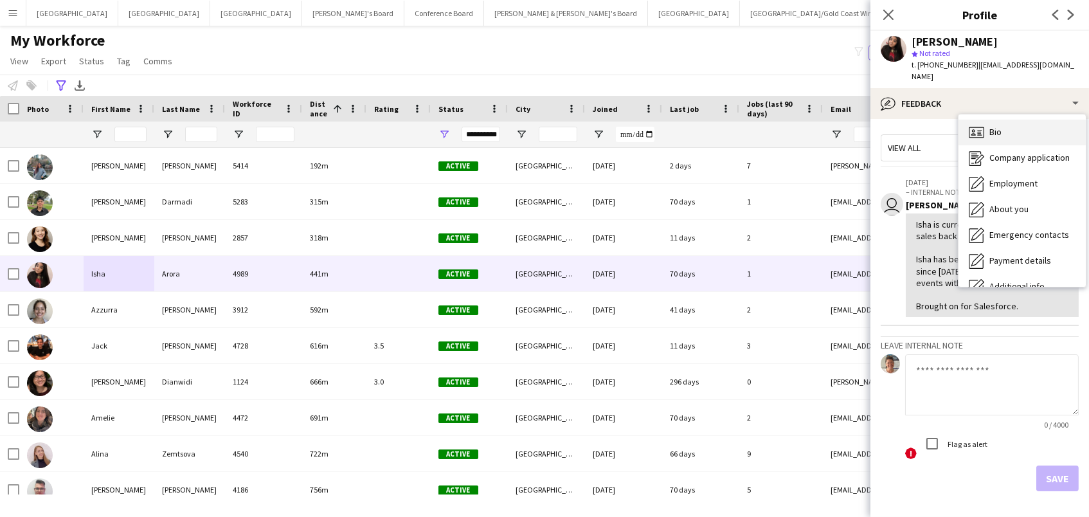
click at [983, 127] on icon at bounding box center [976, 132] width 15 height 11
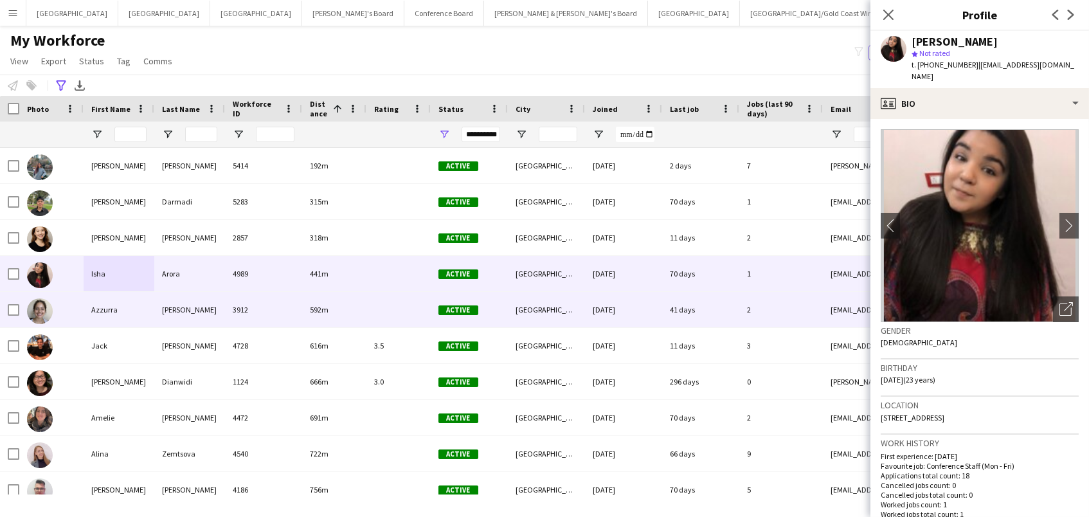
click at [751, 298] on div "2" at bounding box center [781, 309] width 84 height 35
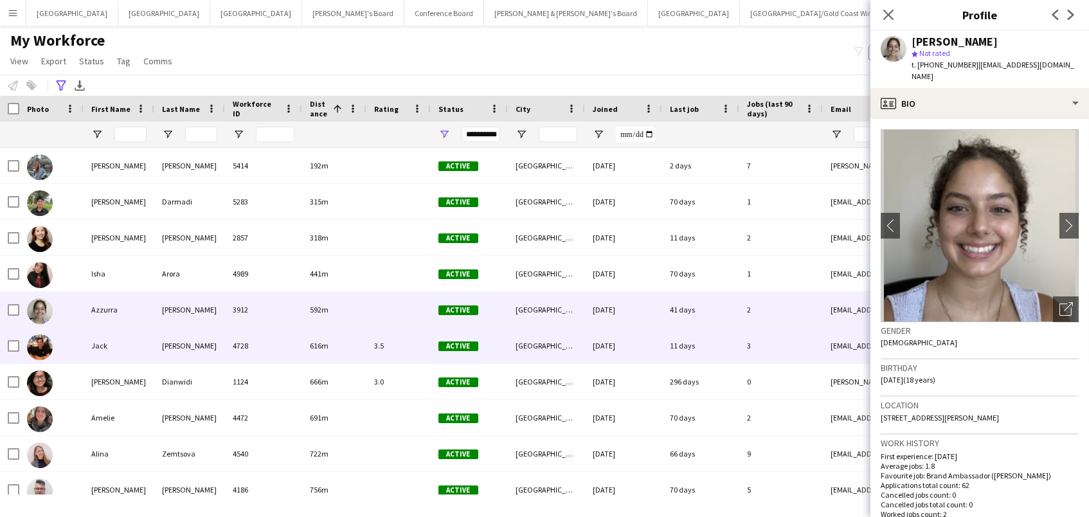
click at [743, 337] on div "3" at bounding box center [781, 345] width 84 height 35
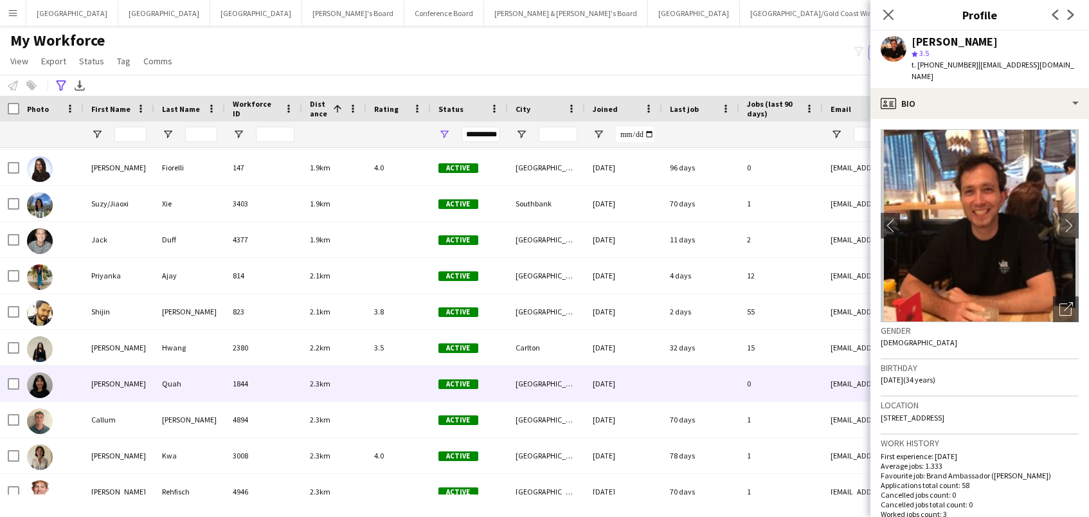
scroll to position [1158, 0]
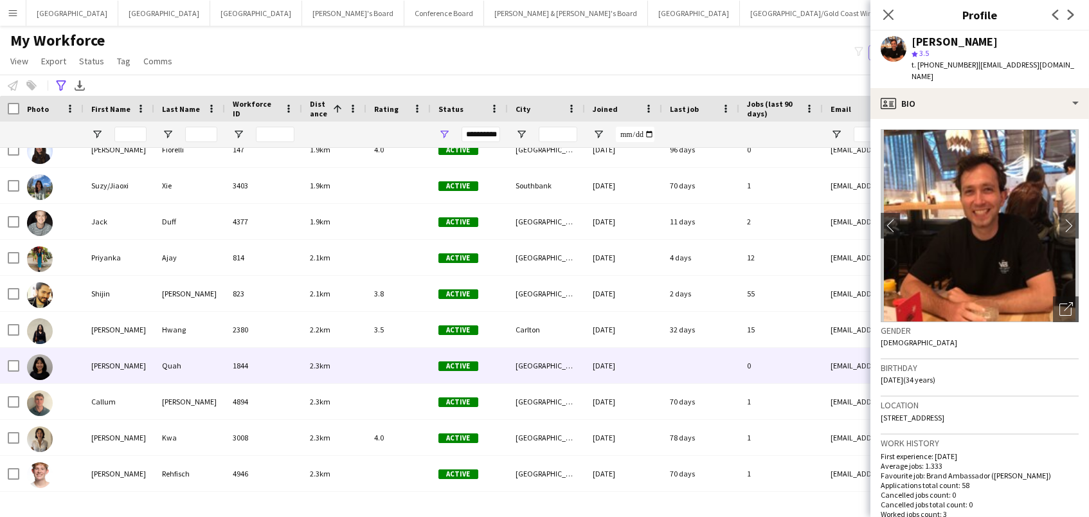
click at [126, 365] on div "[PERSON_NAME]" at bounding box center [119, 365] width 71 height 35
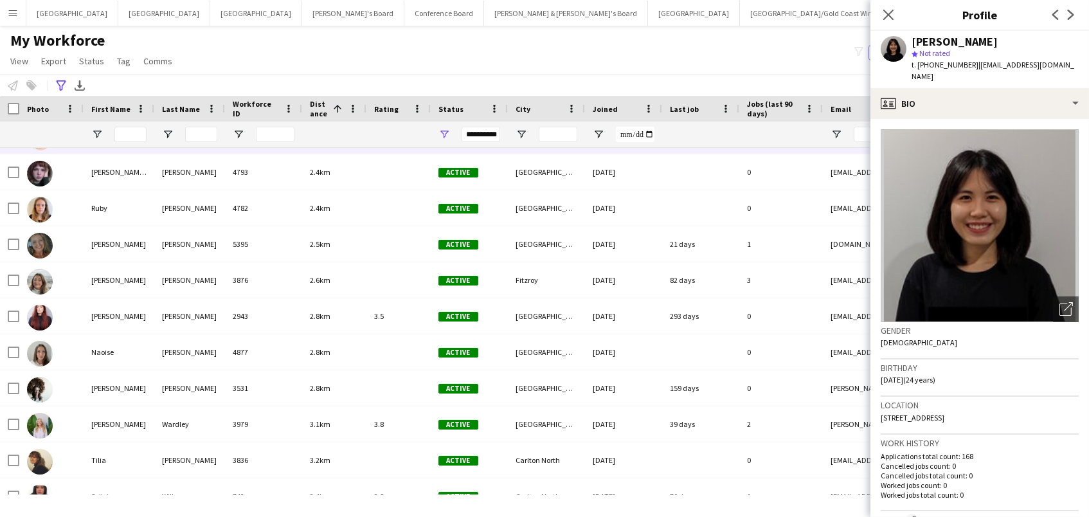
scroll to position [1506, 0]
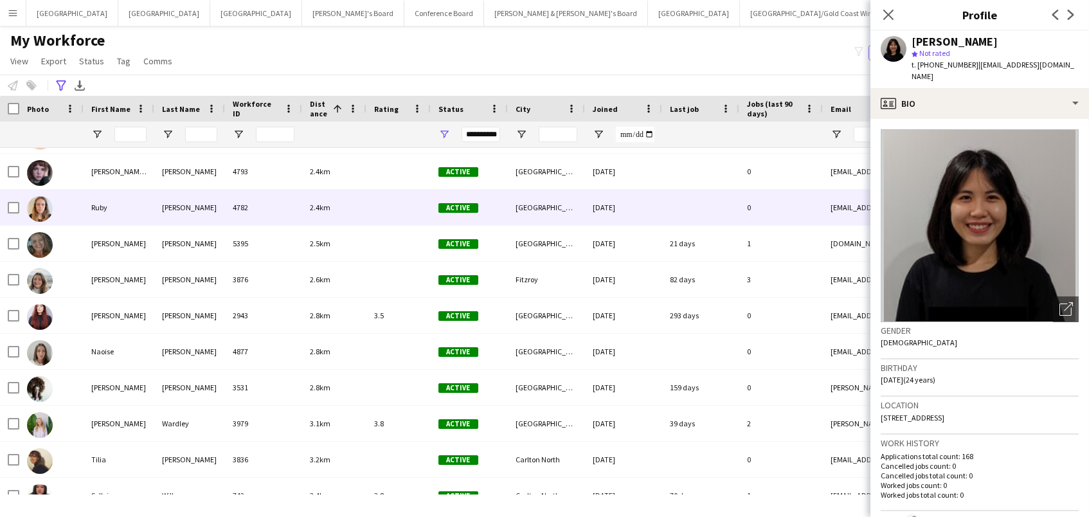
click at [483, 210] on div "Active" at bounding box center [469, 207] width 77 height 35
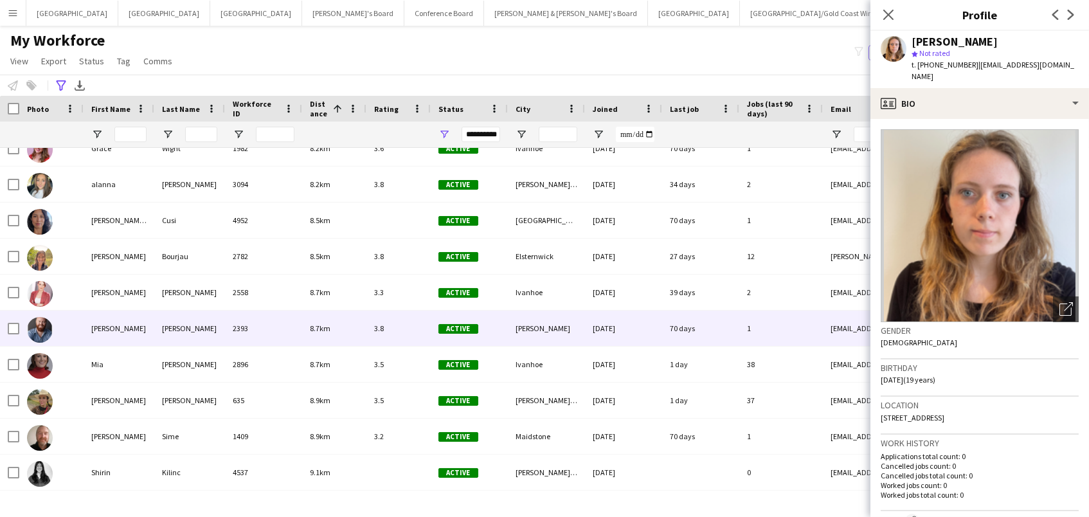
scroll to position [3622, 0]
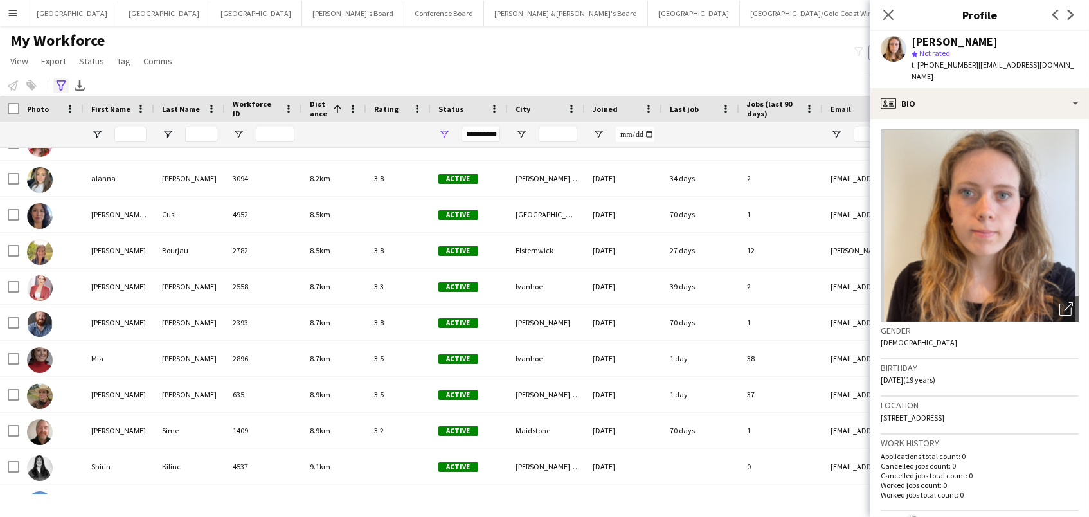
click at [63, 87] on icon "Advanced filters" at bounding box center [61, 85] width 10 height 10
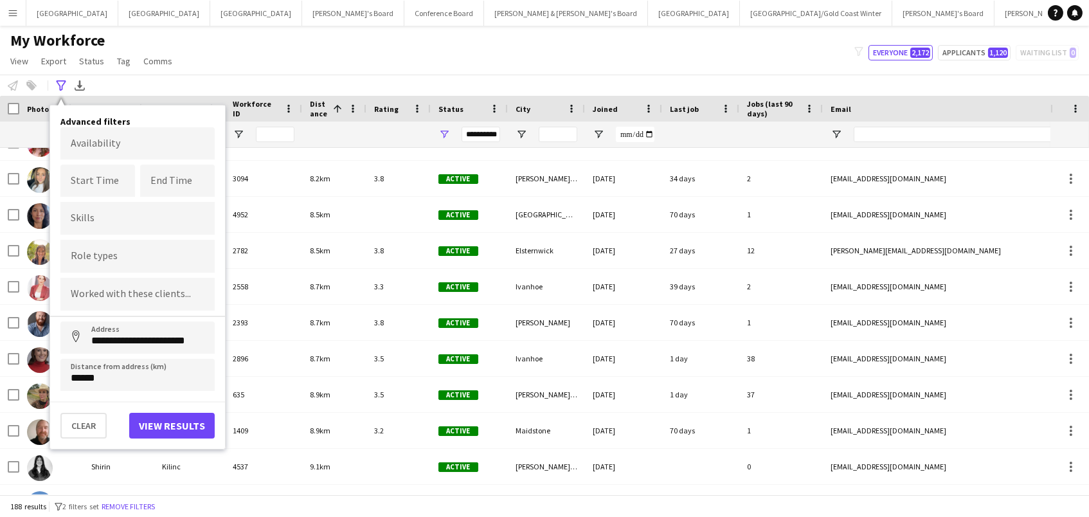
click at [296, 59] on div "My Workforce View Views Default view New view Update view Delete view Edit name…" at bounding box center [544, 53] width 1089 height 44
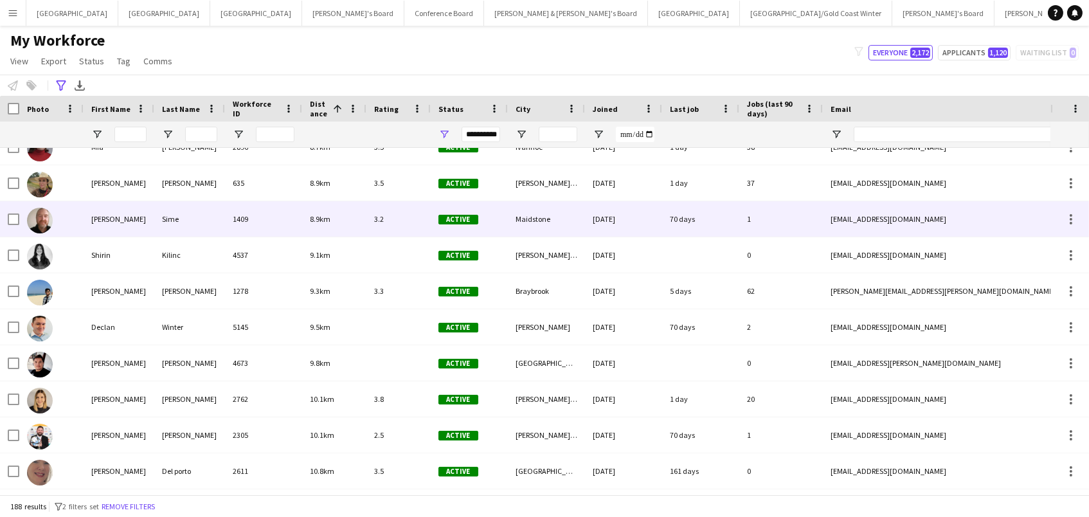
scroll to position [3837, 0]
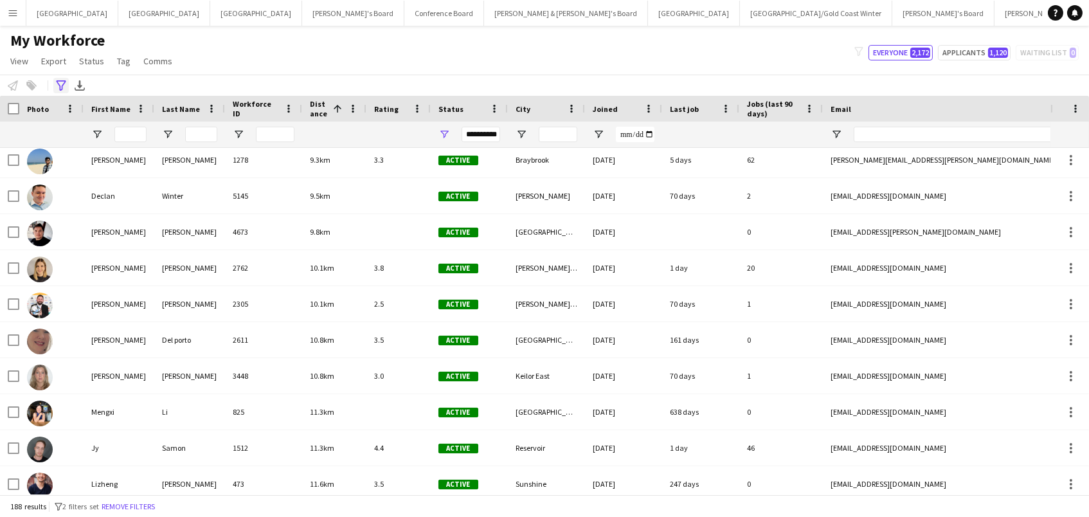
click at [64, 87] on icon "Advanced filters" at bounding box center [61, 85] width 10 height 10
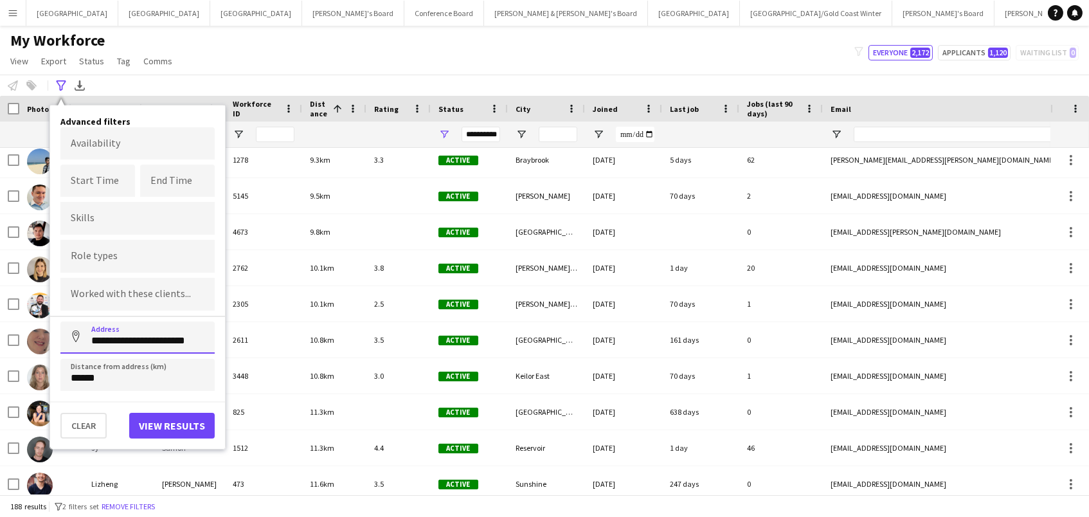
click at [174, 340] on input "**********" at bounding box center [137, 337] width 154 height 32
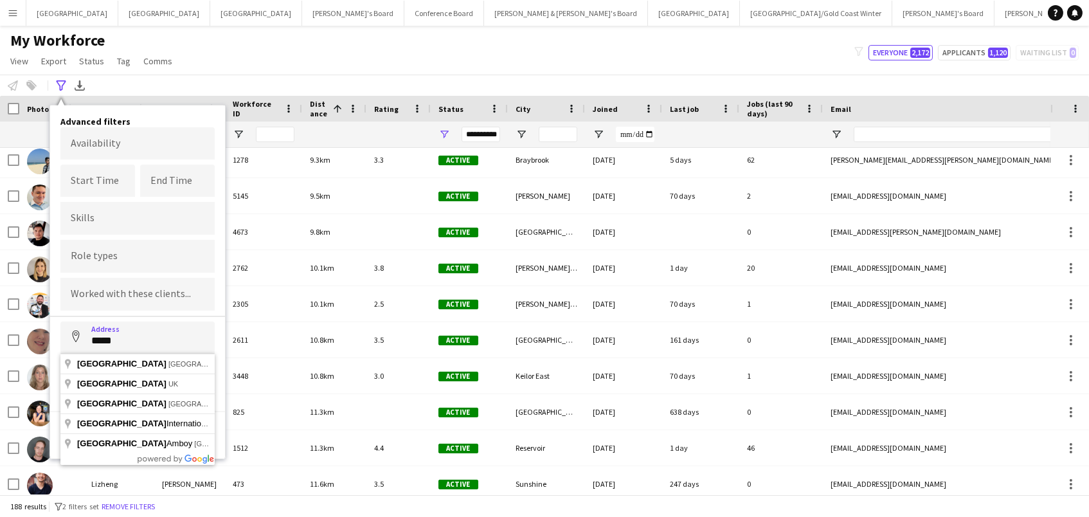
type input "**********"
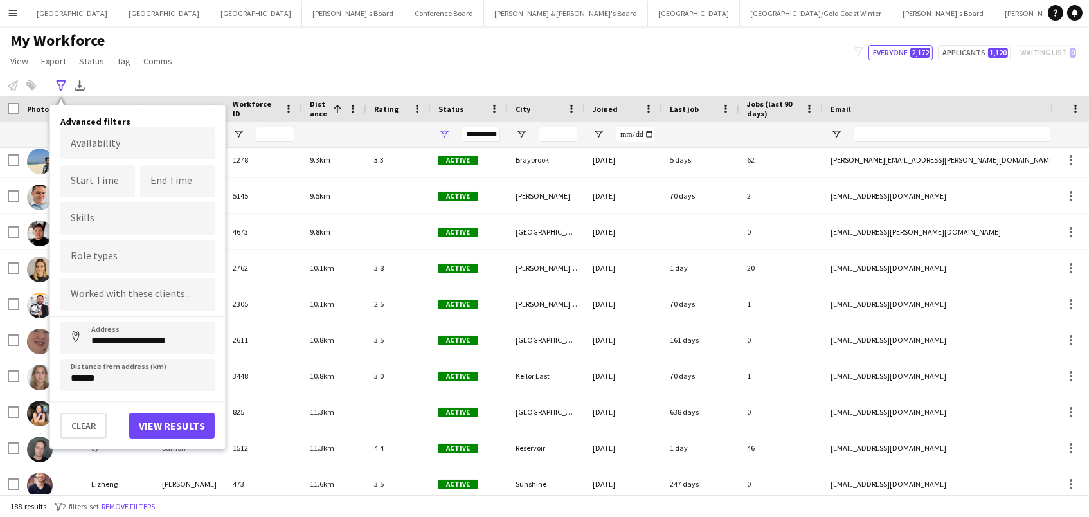
click at [187, 427] on button "View results" at bounding box center [171, 426] width 85 height 26
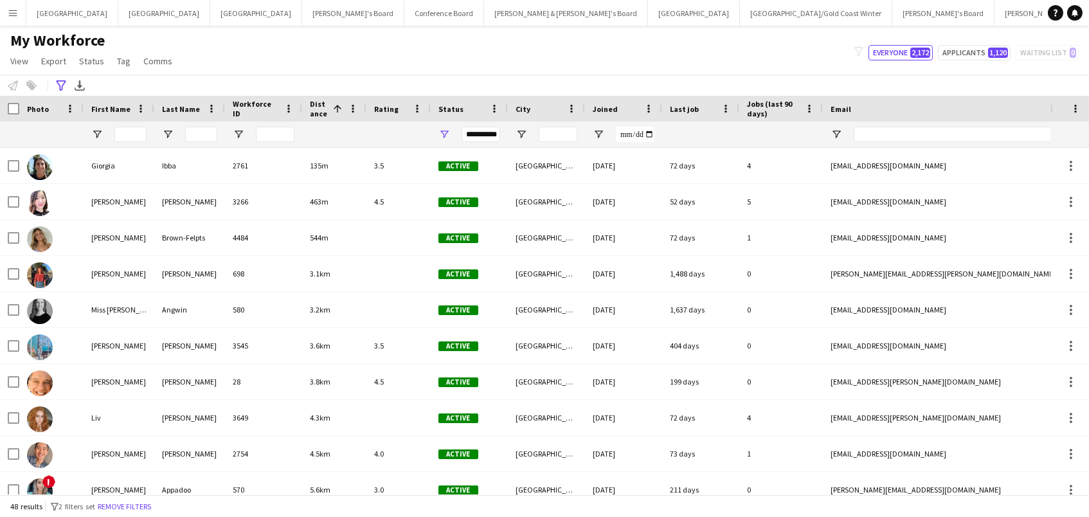
scroll to position [0, 0]
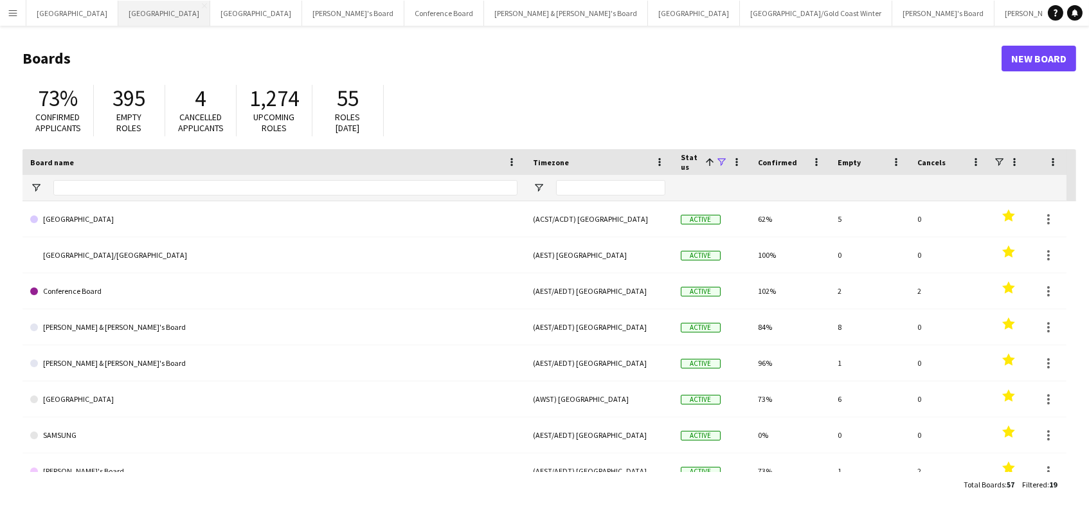
click at [118, 18] on button "Perth Close" at bounding box center [164, 13] width 92 height 25
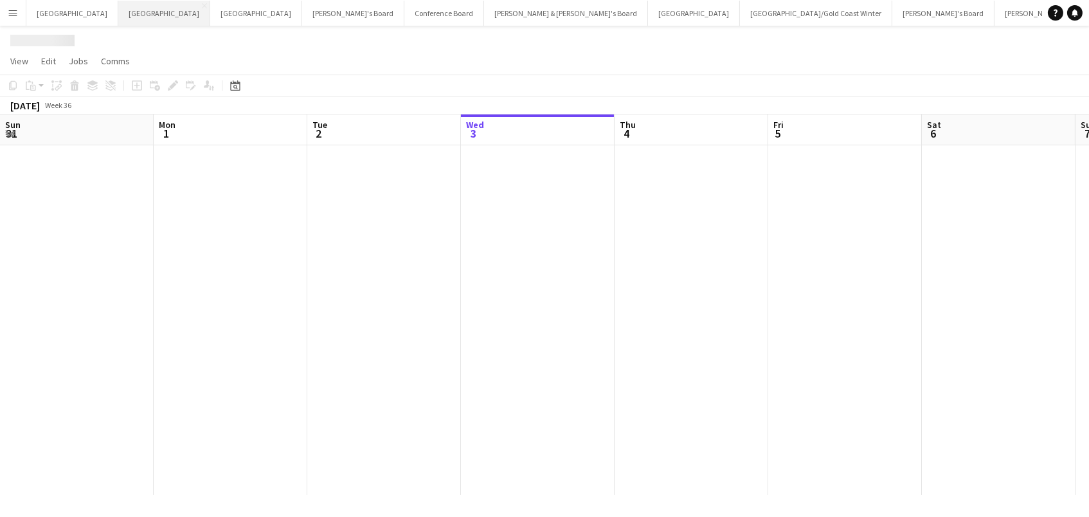
scroll to position [0, 307]
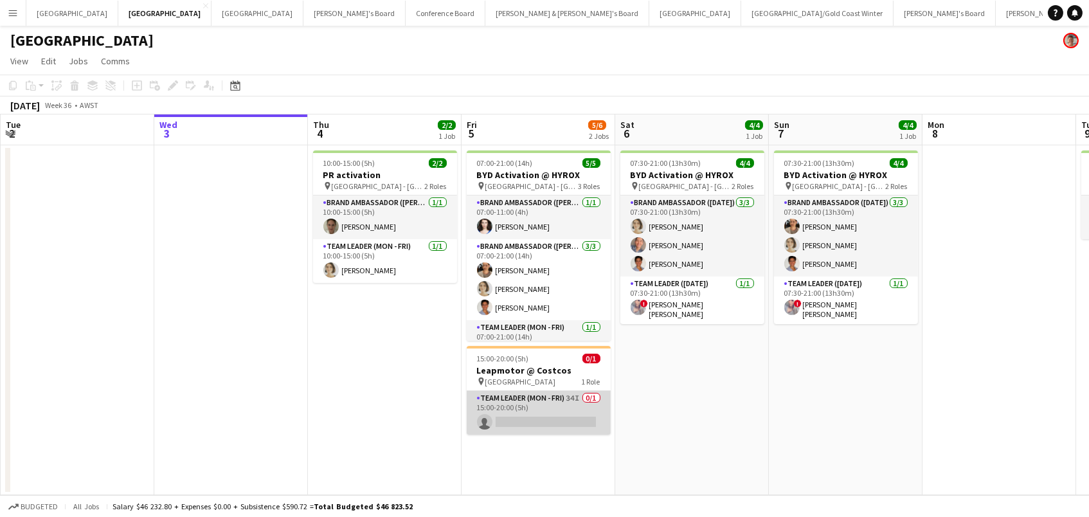
click at [496, 415] on app-card-role "Team Leader (Mon - Fri) 34I 0/1 15:00-20:00 (5h) single-neutral-actions" at bounding box center [539, 413] width 144 height 44
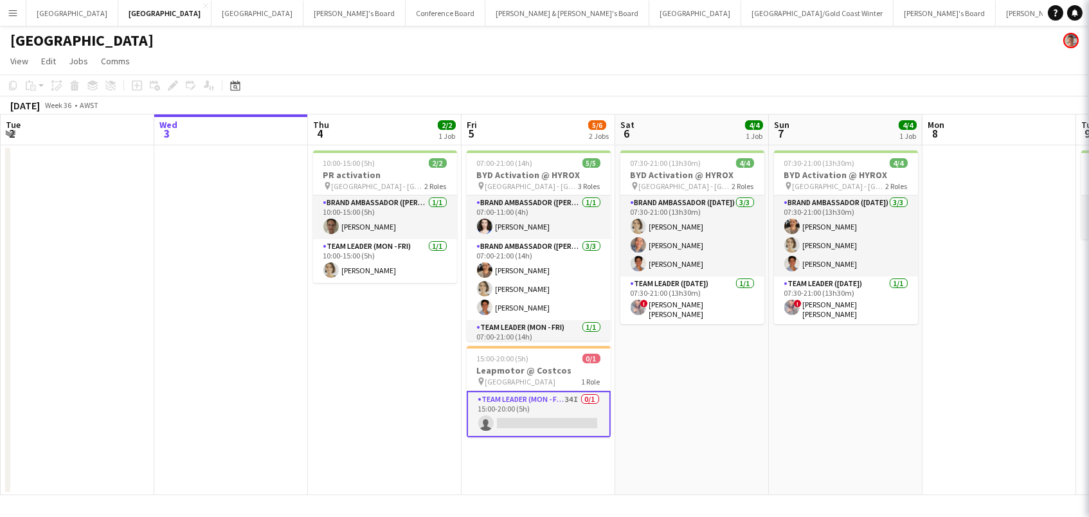
scroll to position [0, 305]
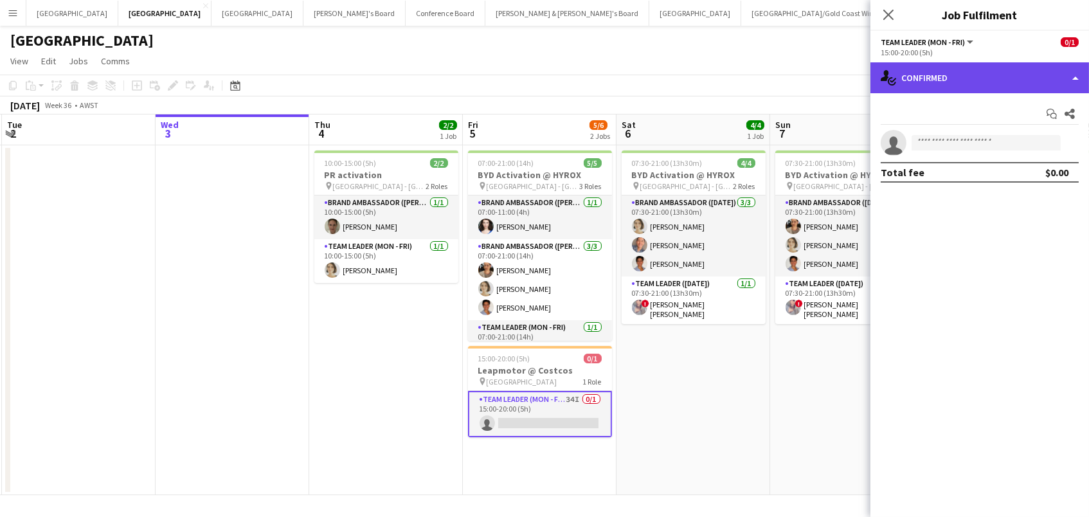
click at [938, 91] on div "single-neutral-actions-check-2 Confirmed" at bounding box center [979, 77] width 219 height 31
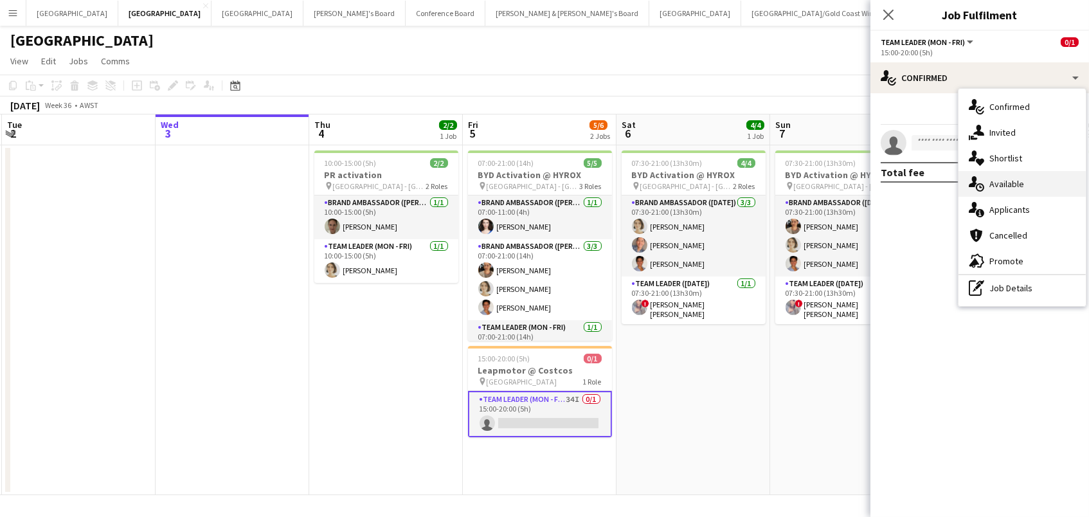
click at [1005, 184] on span "Available" at bounding box center [1006, 184] width 35 height 12
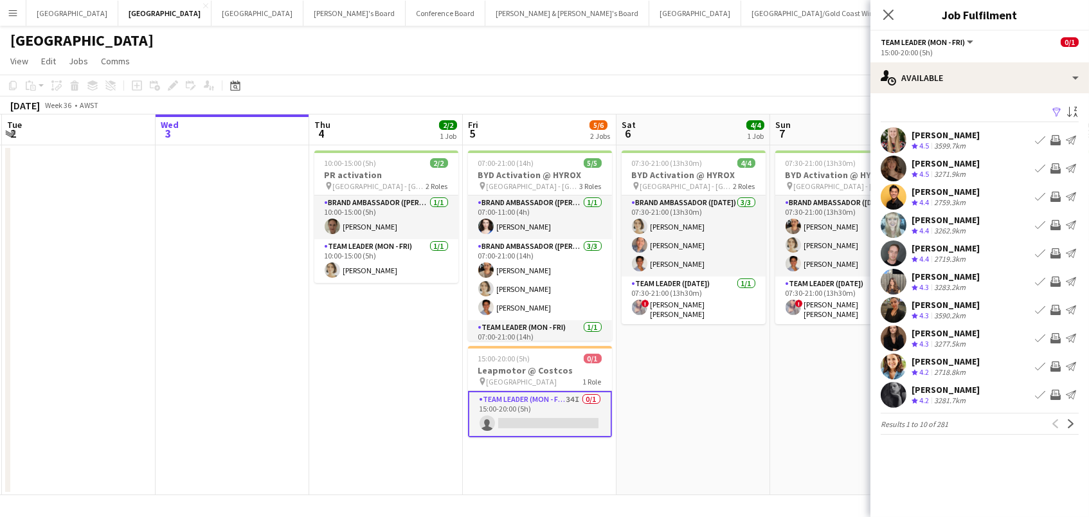
click at [1056, 108] on app-icon "Filter" at bounding box center [1056, 113] width 10 height 12
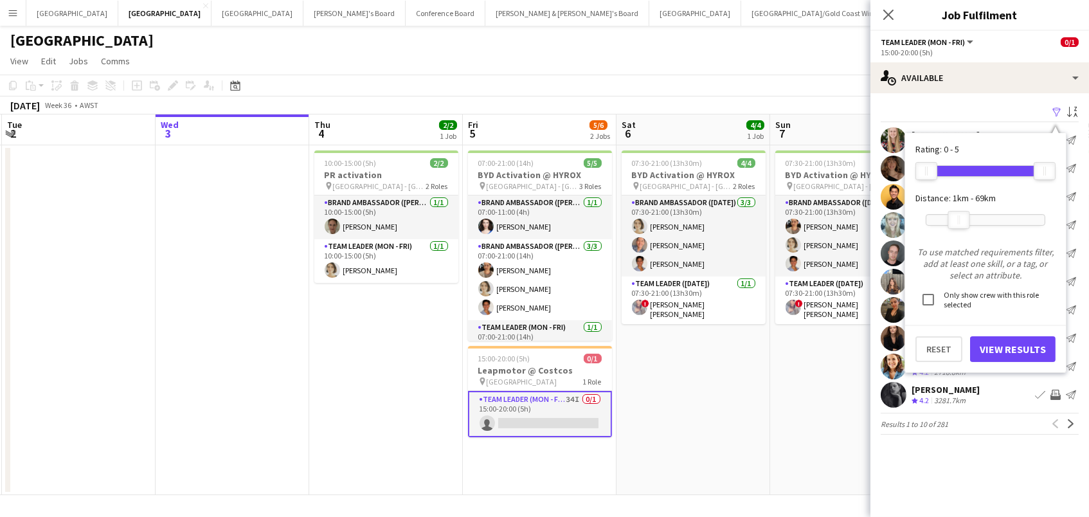
click at [959, 217] on div at bounding box center [985, 220] width 118 height 10
drag, startPoint x: 961, startPoint y: 216, endPoint x: 967, endPoint y: 224, distance: 9.3
click at [967, 224] on div at bounding box center [964, 219] width 21 height 17
click at [987, 344] on button "View Results" at bounding box center [1012, 349] width 85 height 26
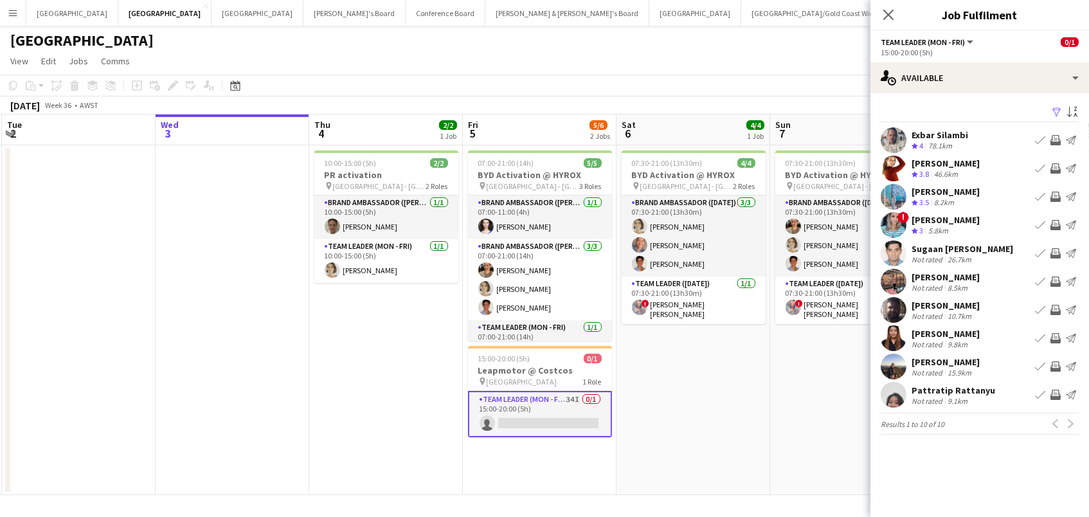
click at [1069, 422] on div "Previous Next" at bounding box center [1063, 423] width 31 height 15
click at [892, 15] on icon "Close pop-in" at bounding box center [888, 14] width 12 height 12
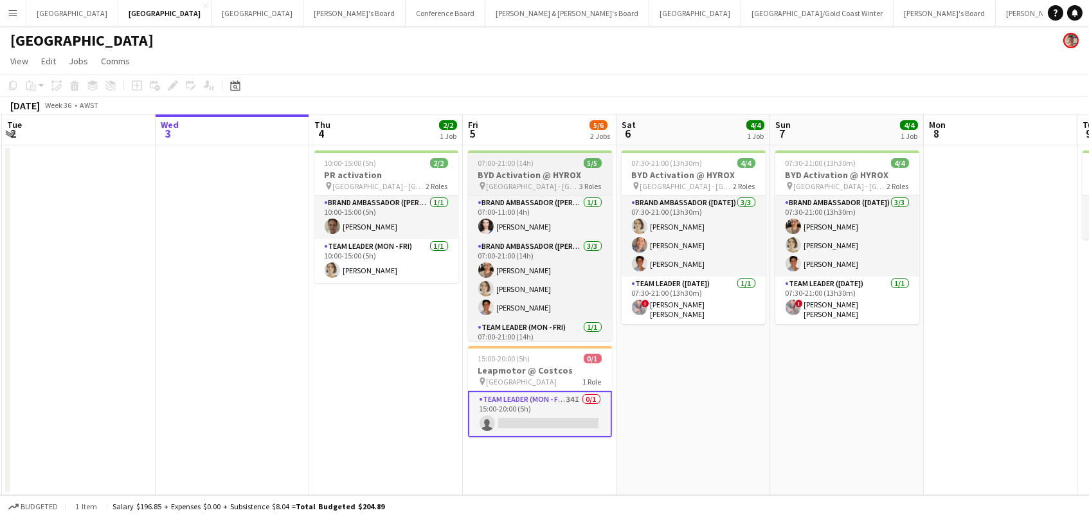
scroll to position [0, 0]
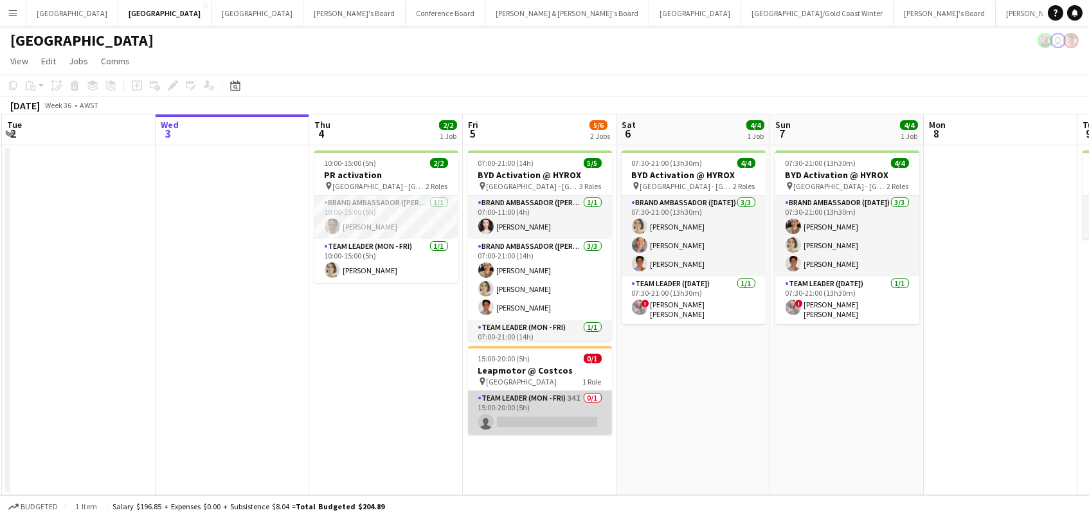
click at [533, 418] on app-card-role "Team Leader (Mon - Fri) 34I 0/1 15:00-20:00 (5h) single-neutral-actions" at bounding box center [540, 413] width 144 height 44
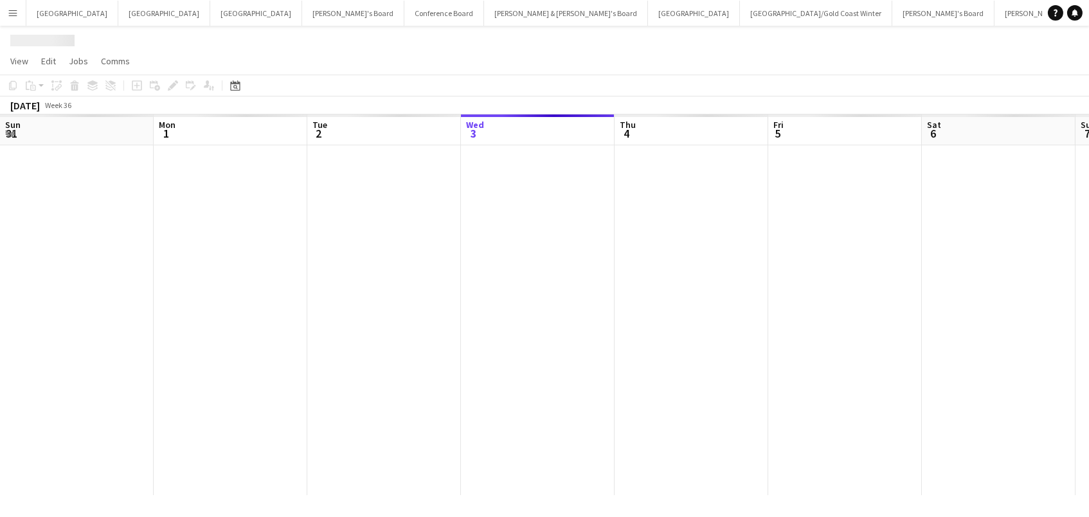
scroll to position [0, 307]
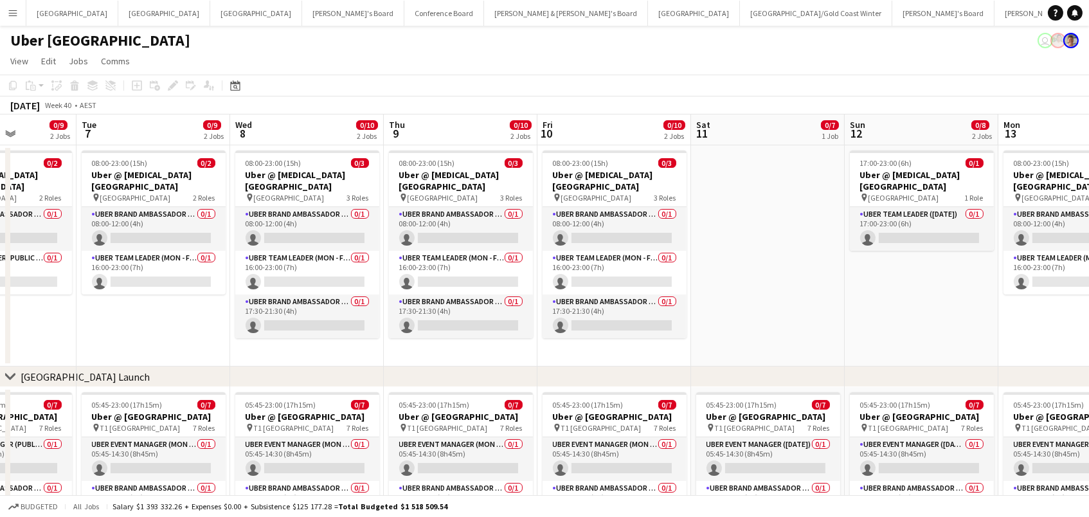
scroll to position [0, 387]
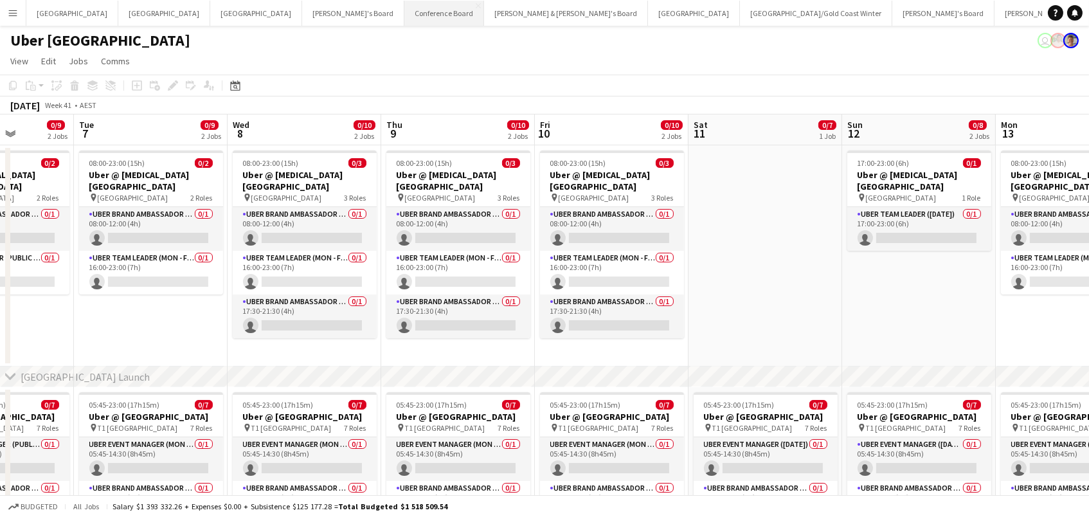
click at [404, 19] on button "Conference Board Close" at bounding box center [444, 13] width 80 height 25
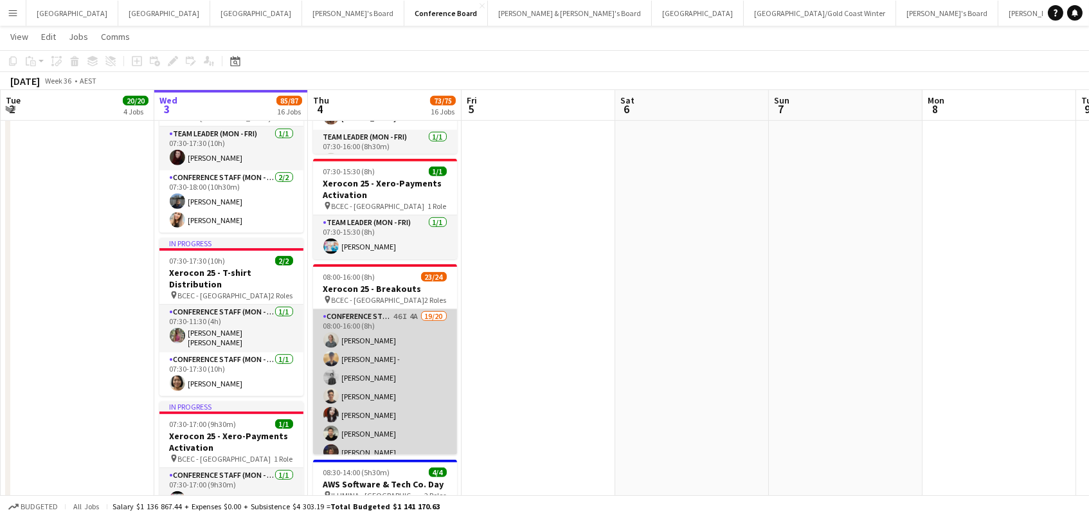
scroll to position [257, 0]
click at [411, 380] on app-card-role "Conference Staff (Mon - Fri) 46I 4A 19/20 08:00-16:00 (8h) [PERSON_NAME] - [PER…" at bounding box center [385, 251] width 144 height 398
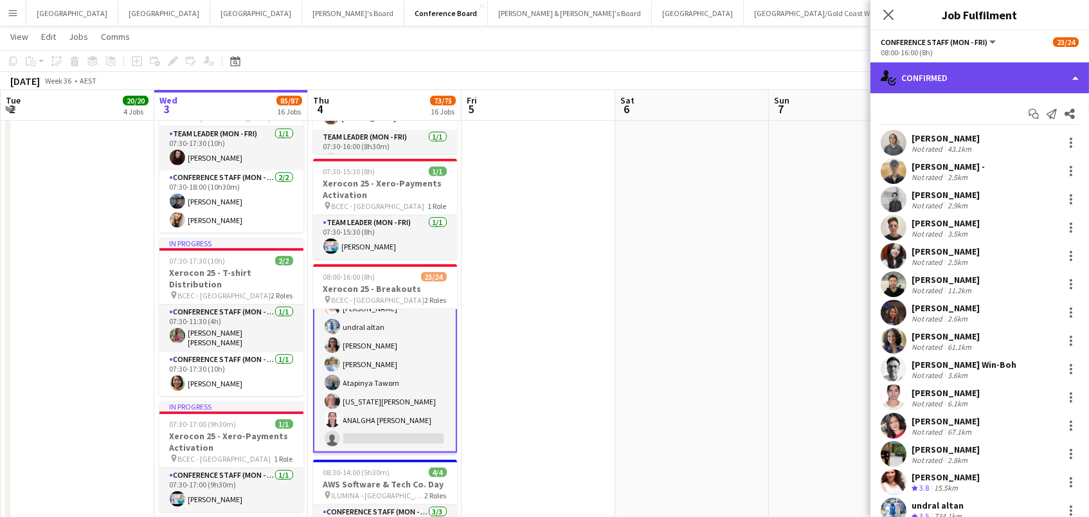
click at [985, 86] on div "single-neutral-actions-check-2 Confirmed" at bounding box center [979, 77] width 219 height 31
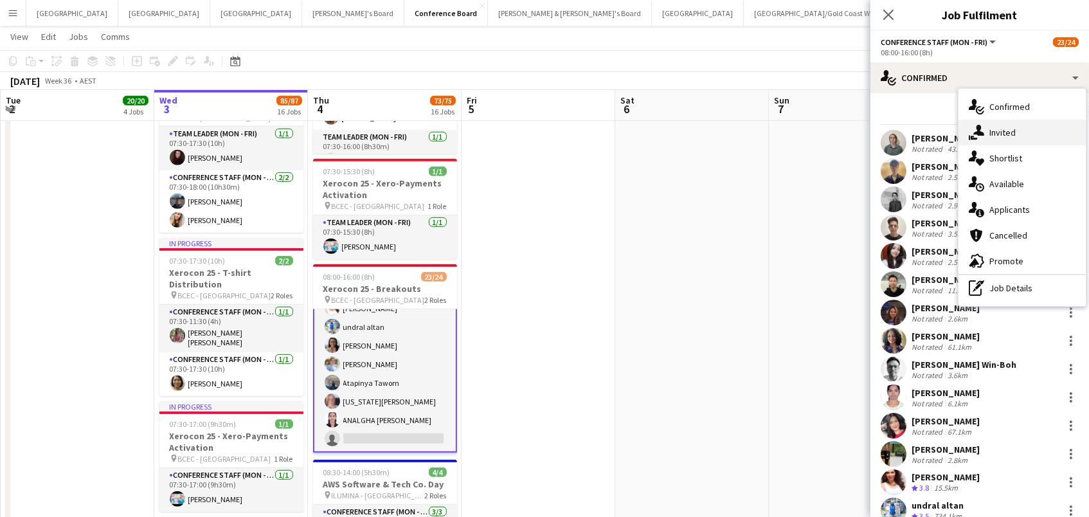
click at [999, 125] on div "single-neutral-actions-share-1 Invited" at bounding box center [1021, 133] width 127 height 26
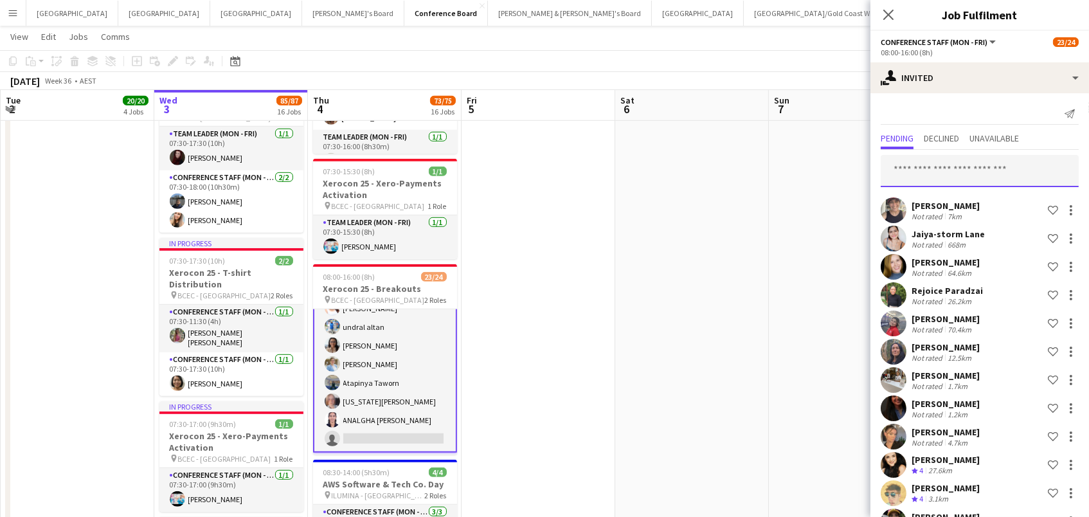
click at [919, 169] on input "text" at bounding box center [980, 171] width 198 height 32
type input "*****"
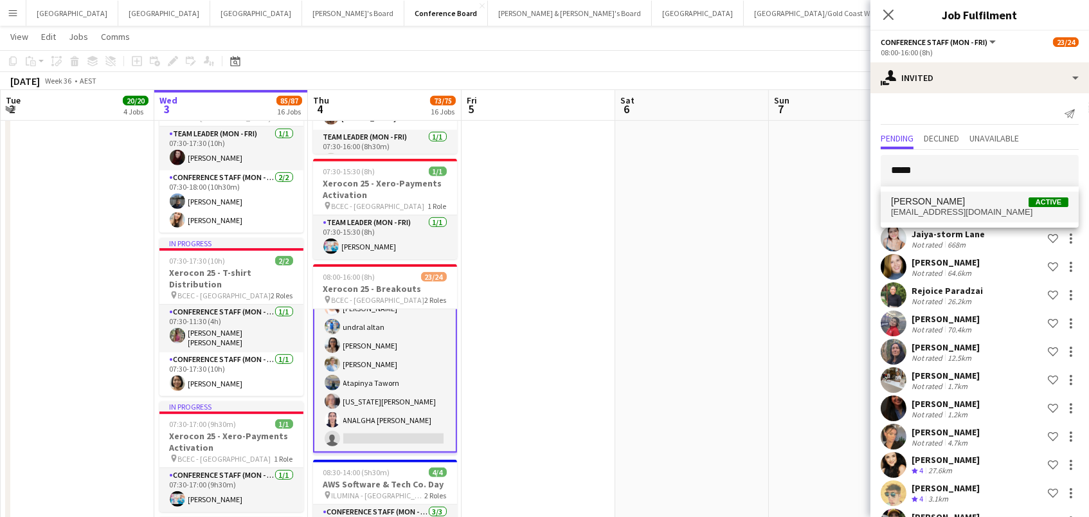
drag, startPoint x: 911, startPoint y: 196, endPoint x: 927, endPoint y: 213, distance: 23.6
click at [927, 213] on span "[EMAIL_ADDRESS][DOMAIN_NAME]" at bounding box center [979, 212] width 177 height 10
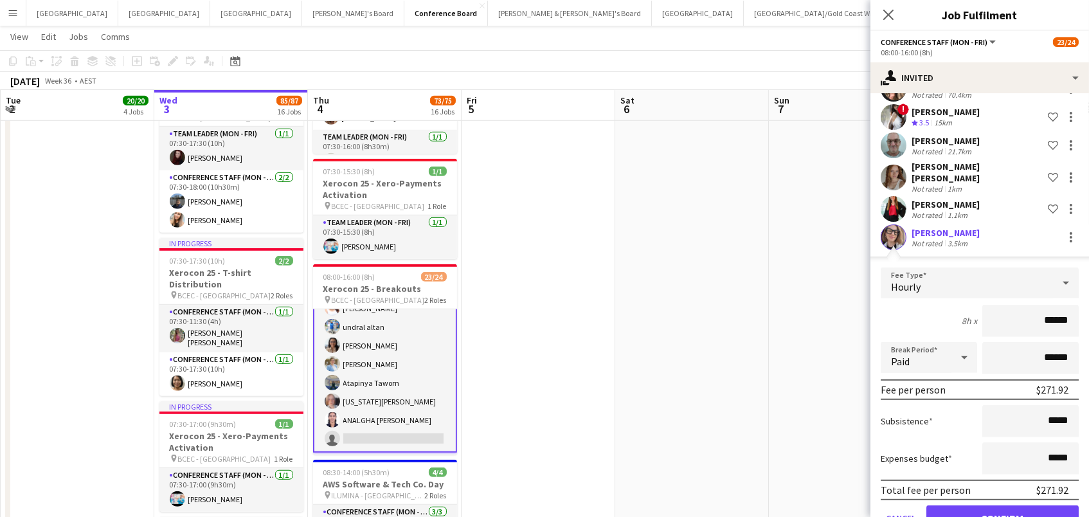
click at [952, 511] on button "Confirm" at bounding box center [1002, 518] width 152 height 26
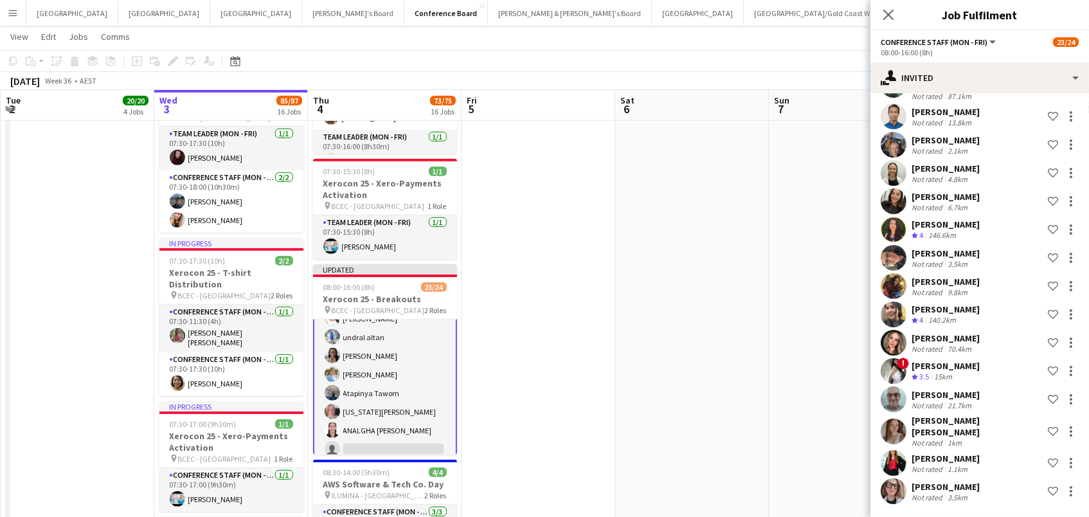
scroll to position [1024, 0]
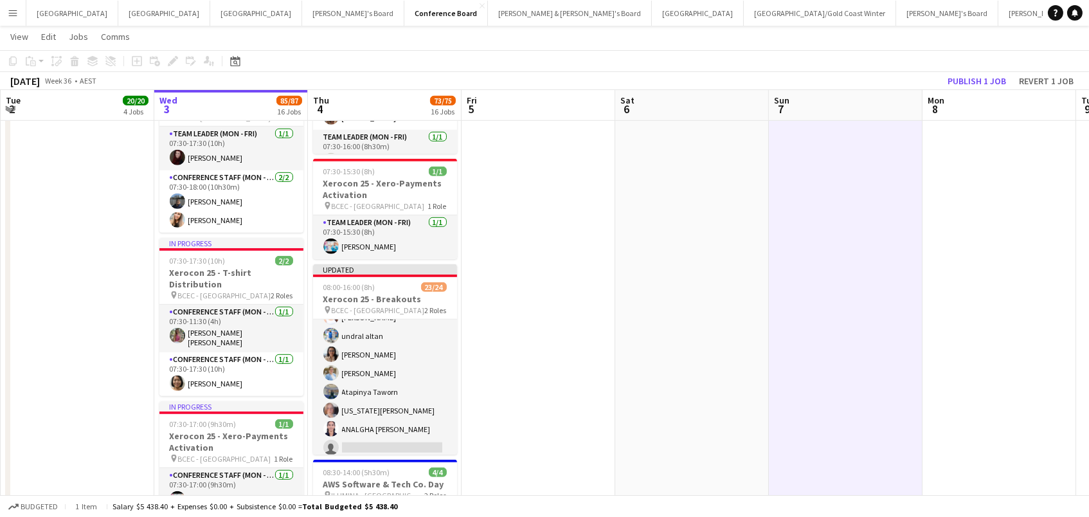
scroll to position [0, 306]
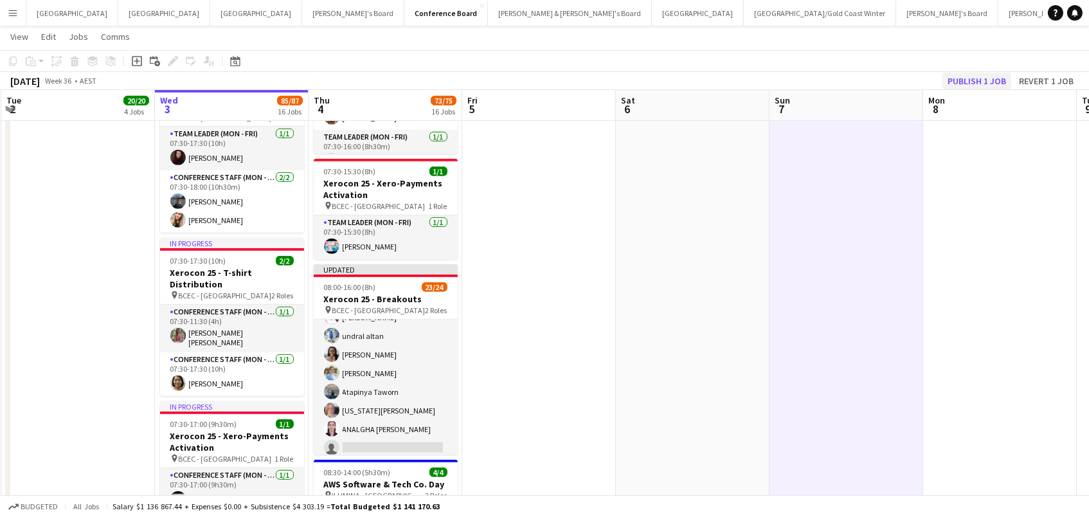
click at [956, 75] on button "Publish 1 job" at bounding box center [976, 81] width 69 height 17
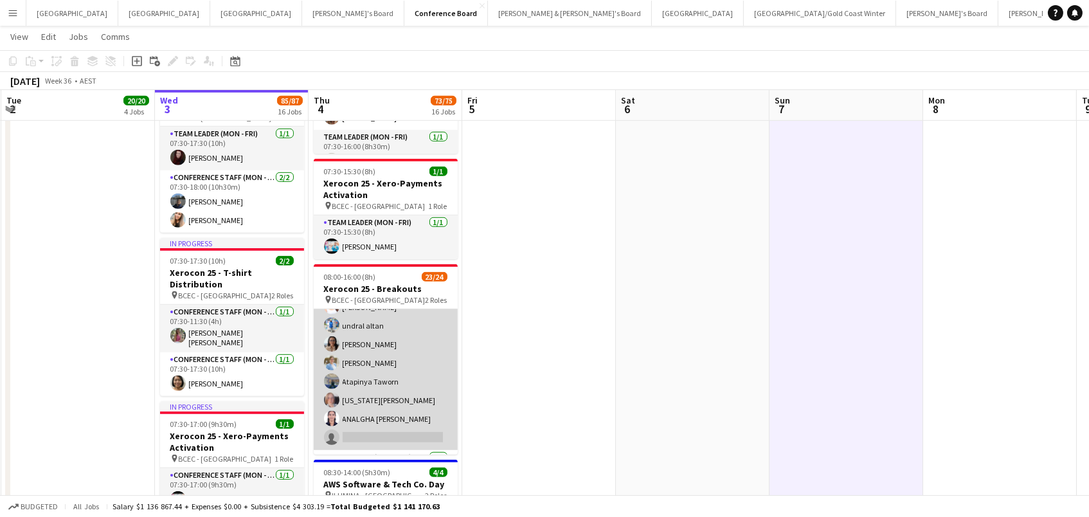
click at [379, 357] on app-card-role "Conference Staff (Mon - Fri) 47I 4A 19/20 08:00-16:00 (8h) [PERSON_NAME] - [PER…" at bounding box center [386, 251] width 144 height 398
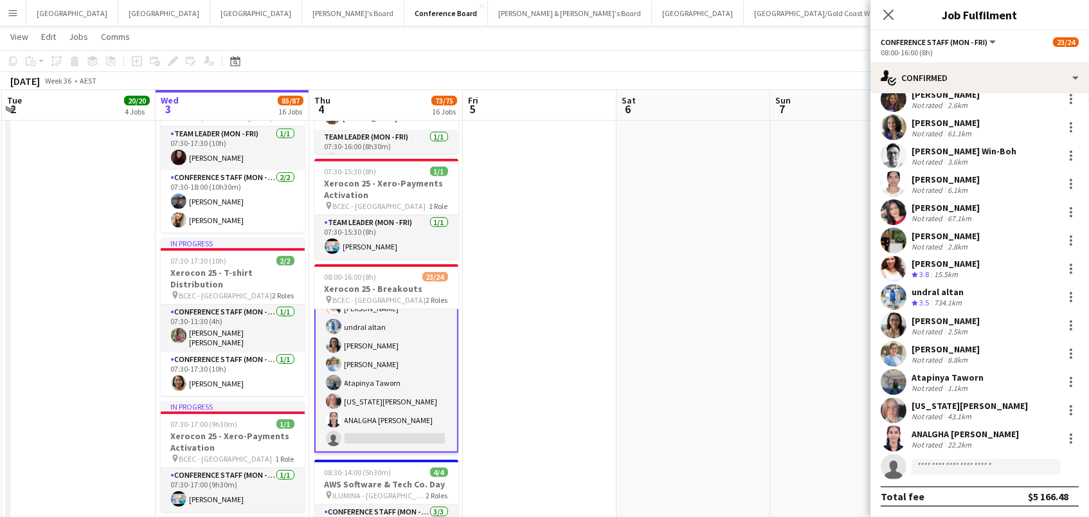
scroll to position [211, 0]
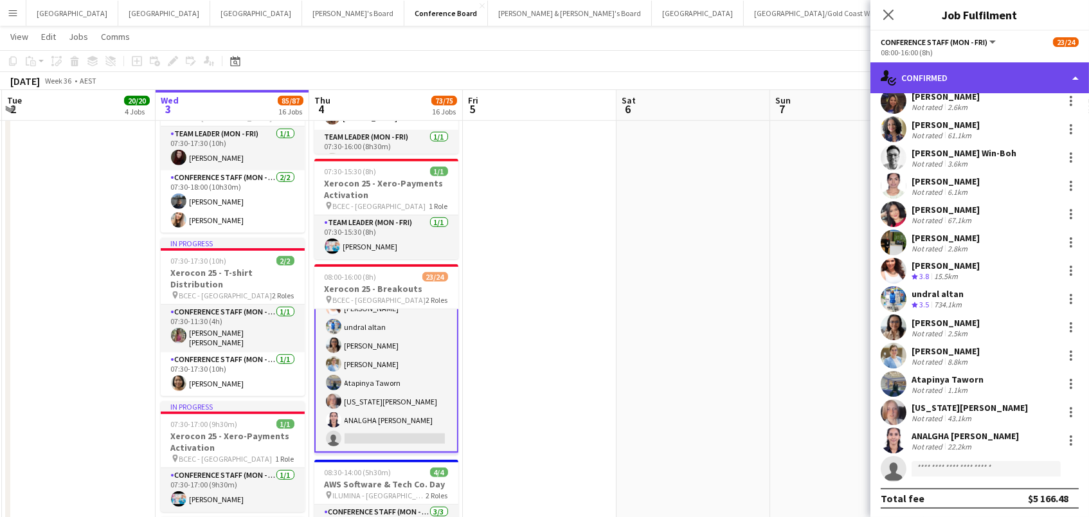
click at [960, 65] on div "single-neutral-actions-check-2 Confirmed" at bounding box center [979, 77] width 219 height 31
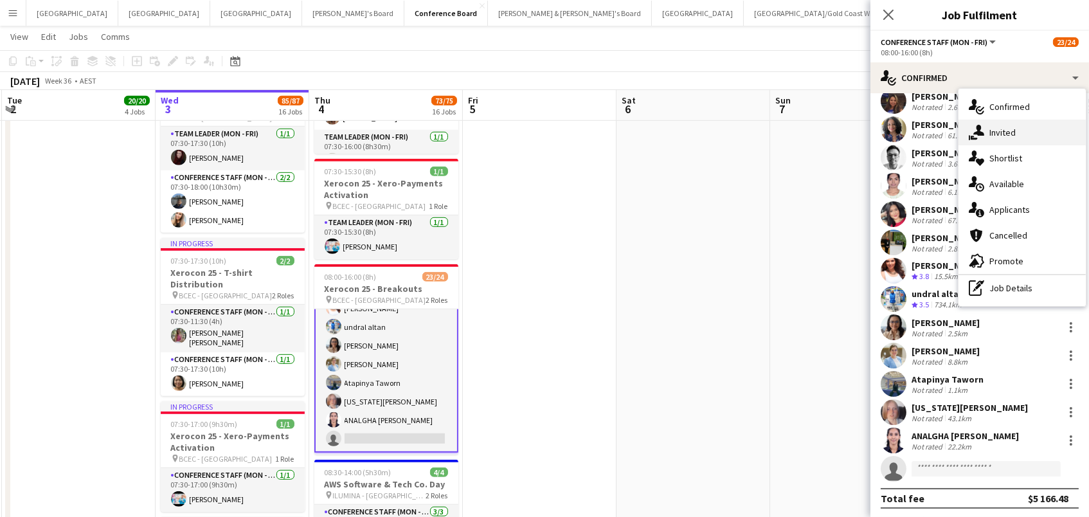
click at [992, 127] on span "Invited" at bounding box center [1002, 133] width 26 height 12
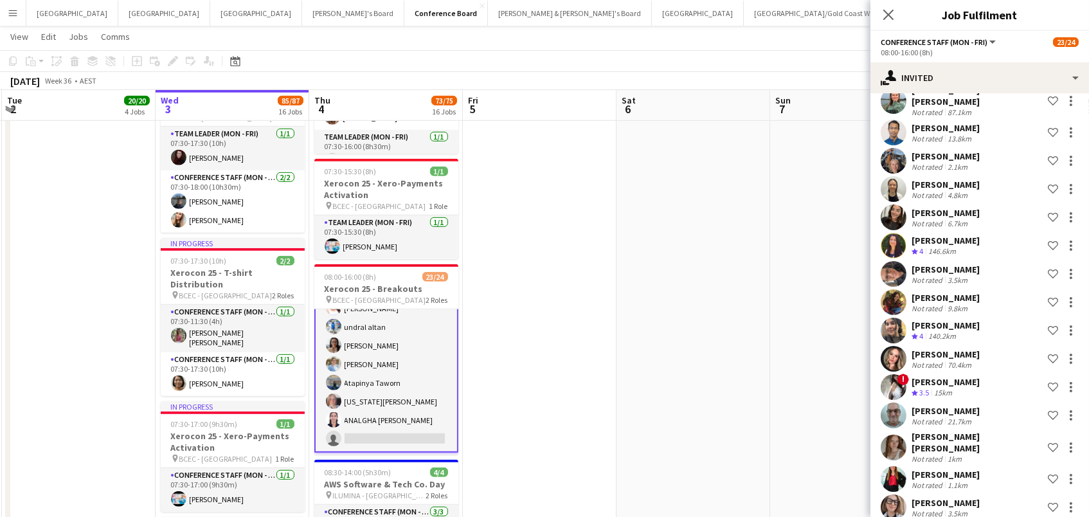
scroll to position [1024, 0]
click at [939, 509] on div "Not rated" at bounding box center [927, 514] width 33 height 10
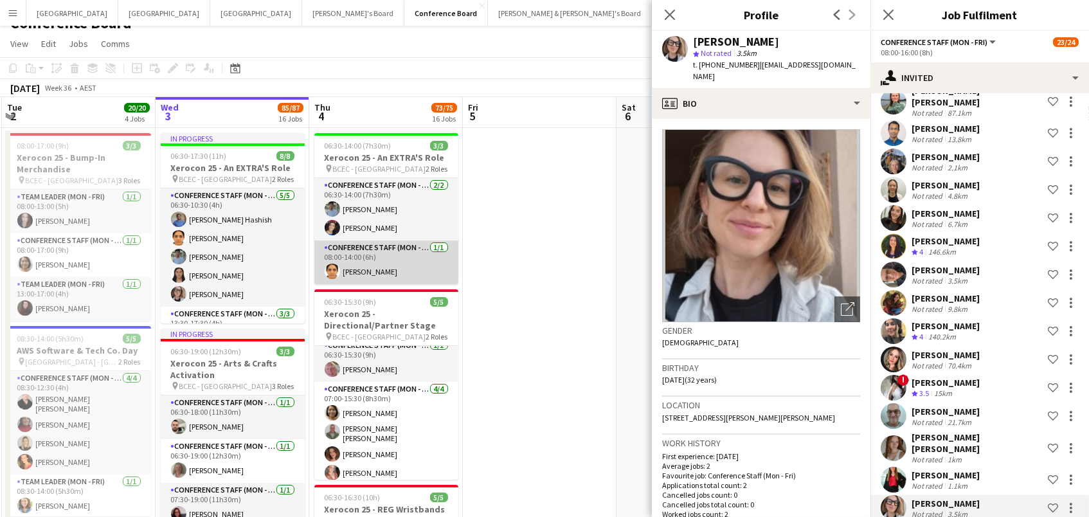
scroll to position [21, 0]
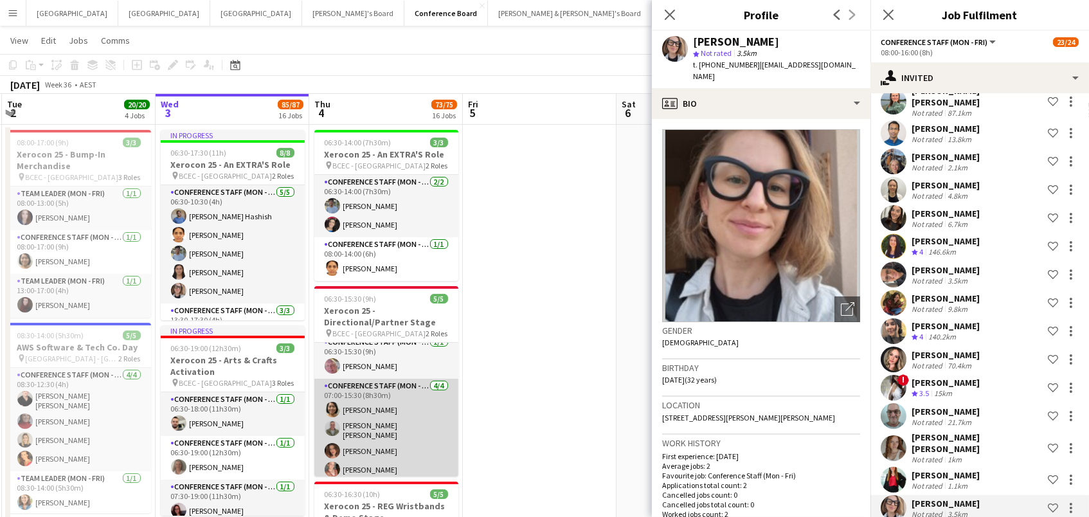
click at [413, 416] on app-card-role "Conference Staff (Mon - Fri) [DATE] 07:00-15:30 (8h30m) Kailyn [PERSON_NAME] Ma…" at bounding box center [386, 430] width 144 height 103
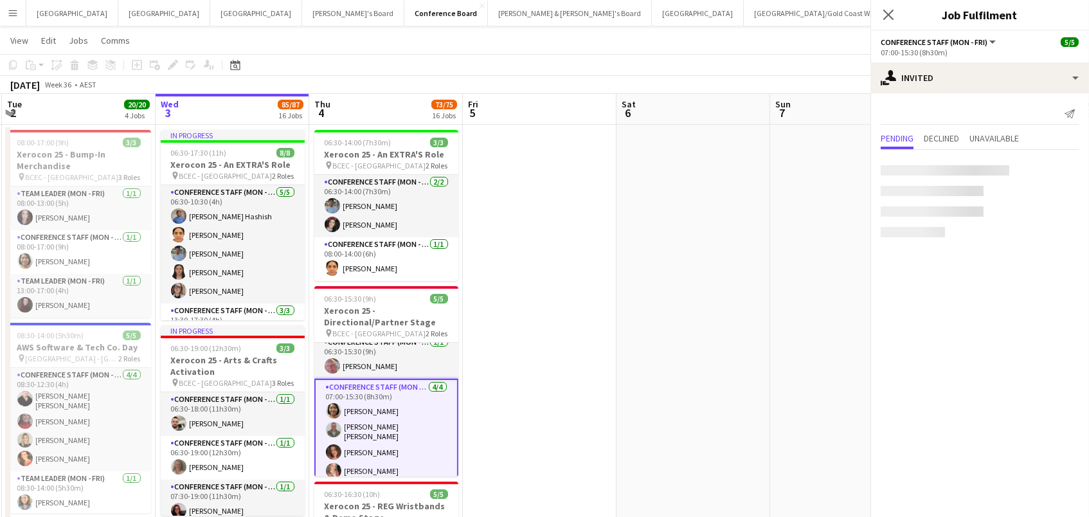
scroll to position [0, 0]
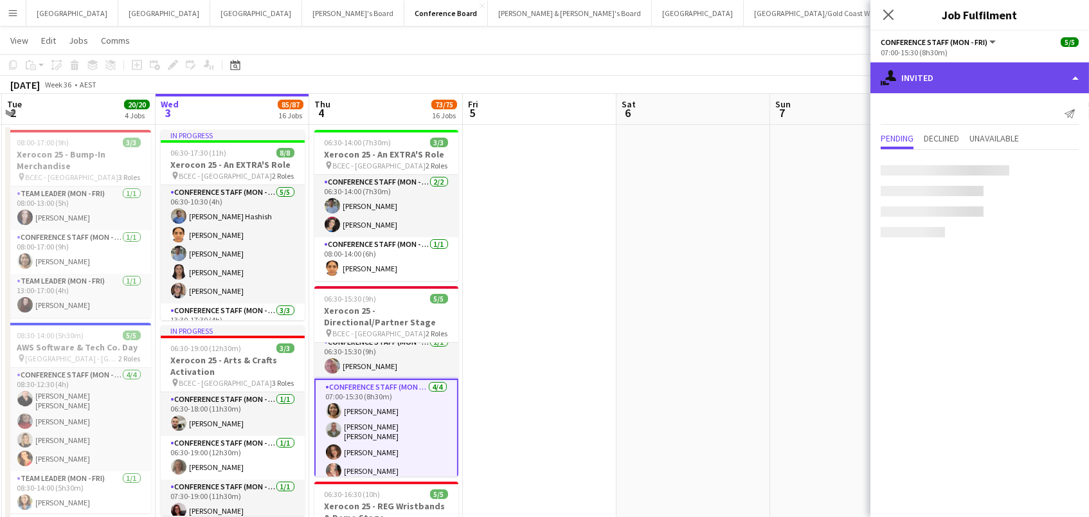
click at [954, 78] on div "single-neutral-actions-share-1 Invited" at bounding box center [979, 77] width 219 height 31
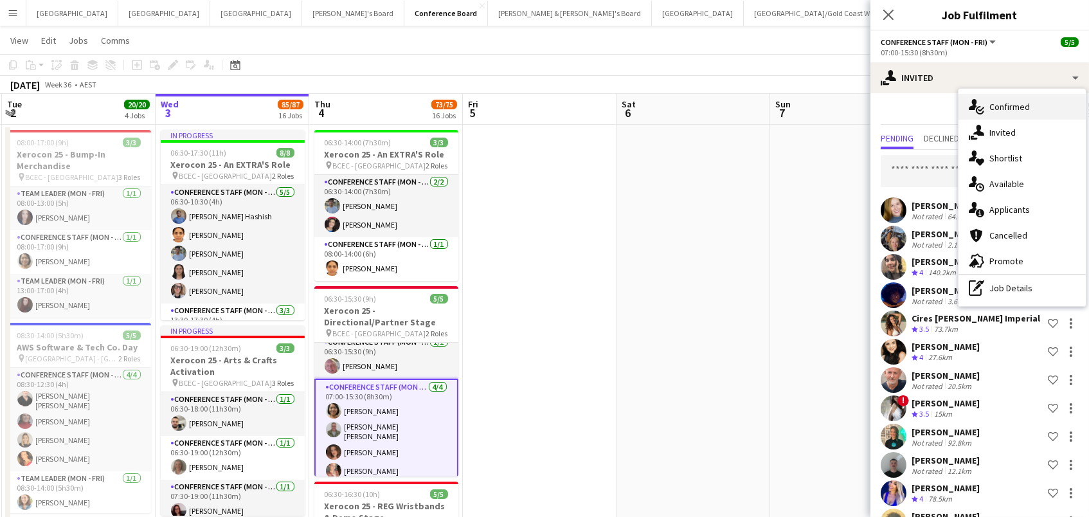
click at [997, 105] on span "Confirmed" at bounding box center [1009, 107] width 40 height 12
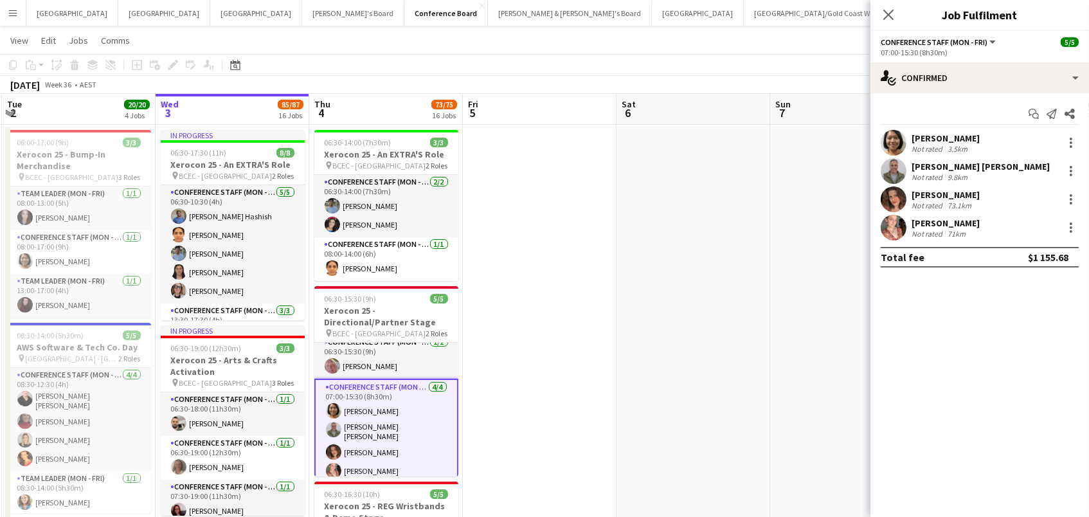
click at [939, 229] on div "Not rated" at bounding box center [927, 234] width 33 height 10
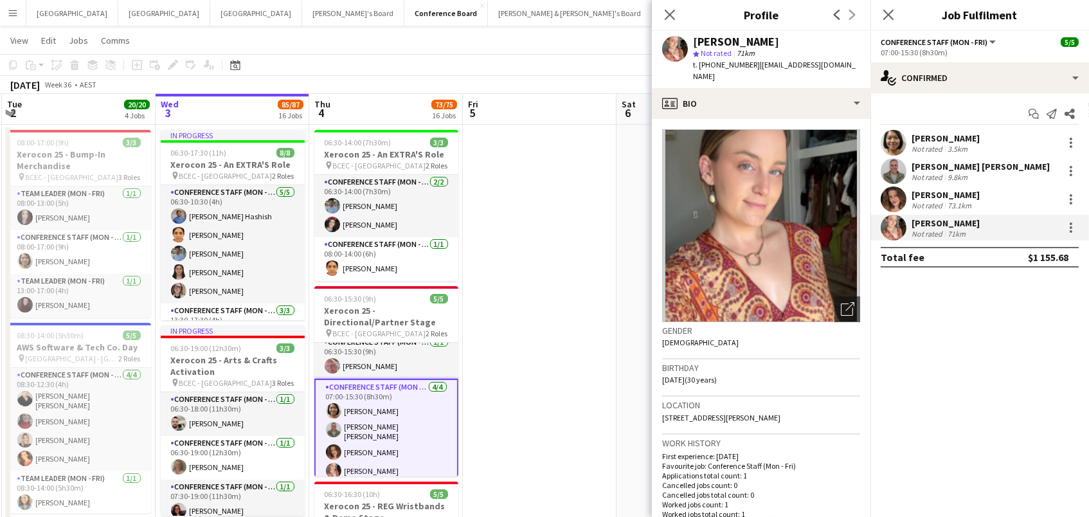
drag, startPoint x: 787, startPoint y: 41, endPoint x: 686, endPoint y: 41, distance: 101.5
click at [686, 41] on div "[PERSON_NAME] star Not rated 71km t. [PHONE_NUMBER] | [EMAIL_ADDRESS][DOMAIN_NA…" at bounding box center [761, 59] width 219 height 57
copy div "[PERSON_NAME]"
drag, startPoint x: 834, startPoint y: 65, endPoint x: 753, endPoint y: 62, distance: 81.0
click at [753, 62] on div "[PERSON_NAME] star Not rated 71km t. [PHONE_NUMBER] | [EMAIL_ADDRESS][DOMAIN_NA…" at bounding box center [761, 59] width 219 height 57
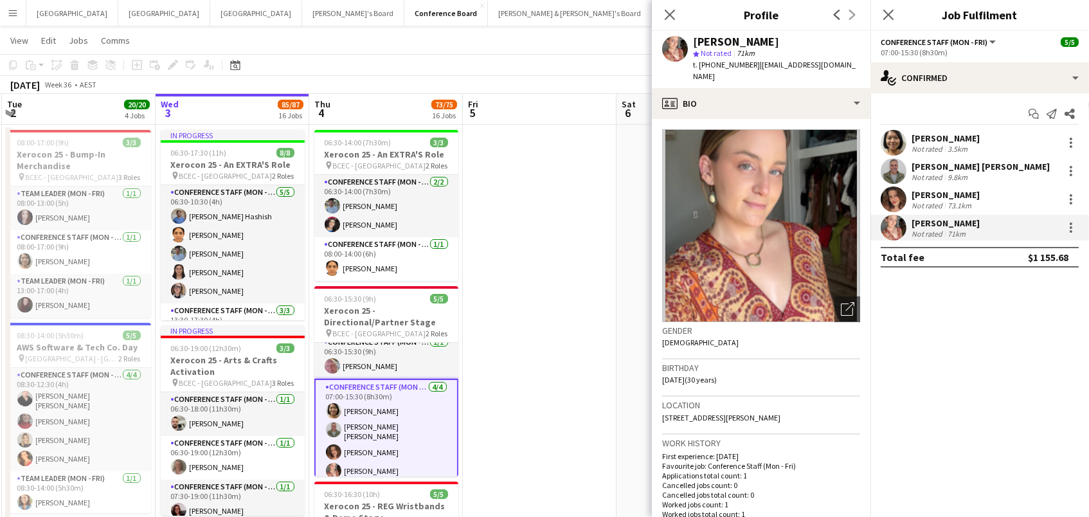
copy span "[EMAIL_ADDRESS][DOMAIN_NAME]"
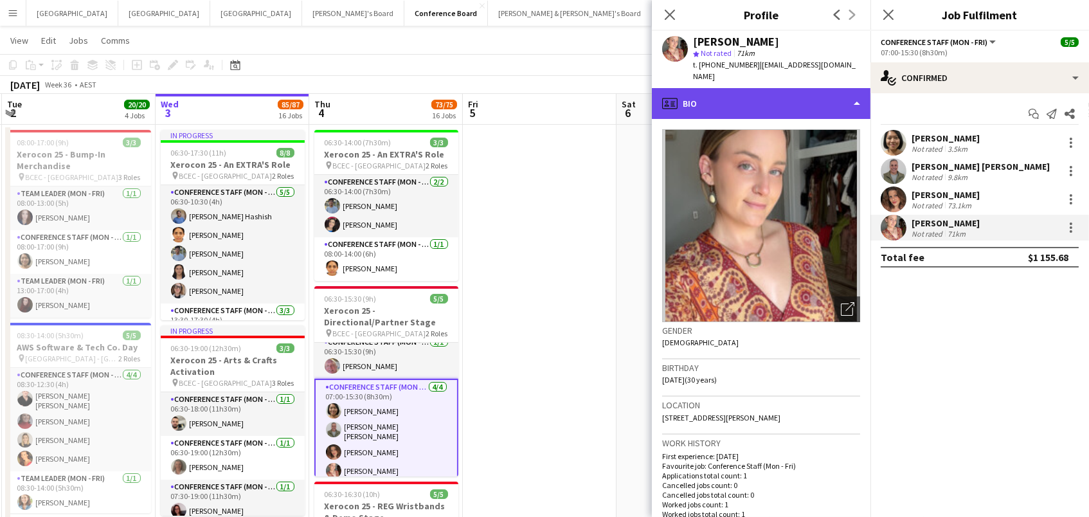
click at [794, 88] on div "profile Bio" at bounding box center [761, 103] width 219 height 31
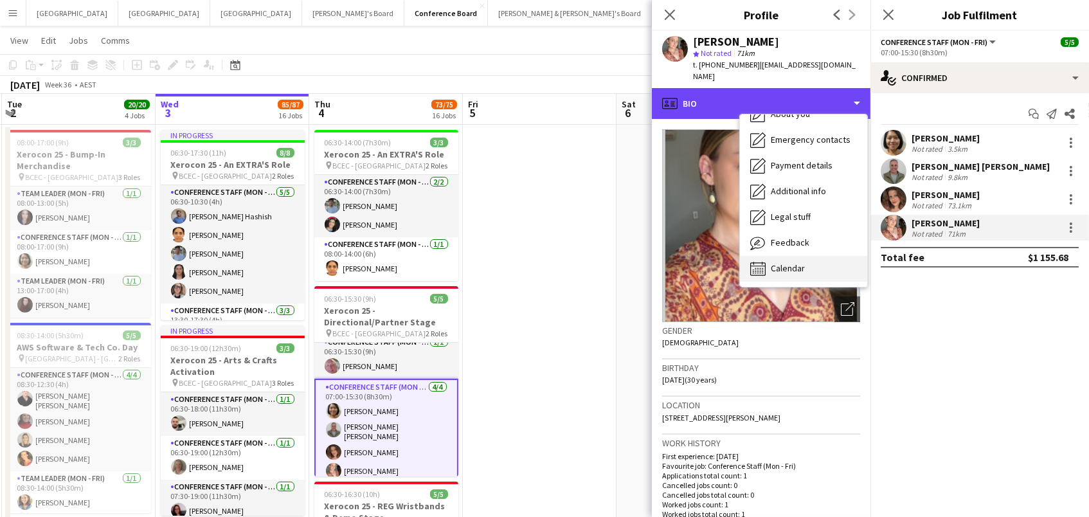
scroll to position [94, 0]
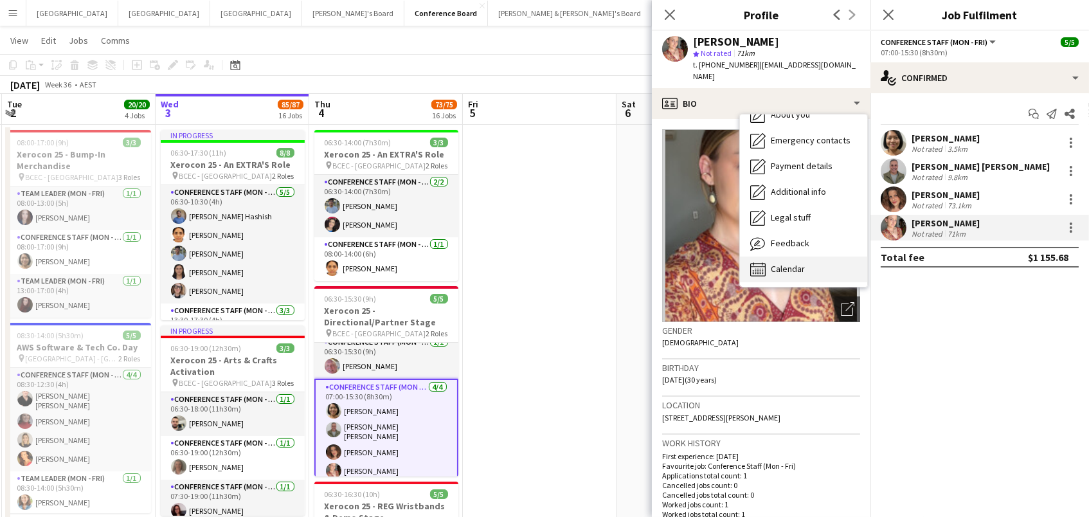
click at [810, 258] on div "Calendar Calendar" at bounding box center [803, 269] width 127 height 26
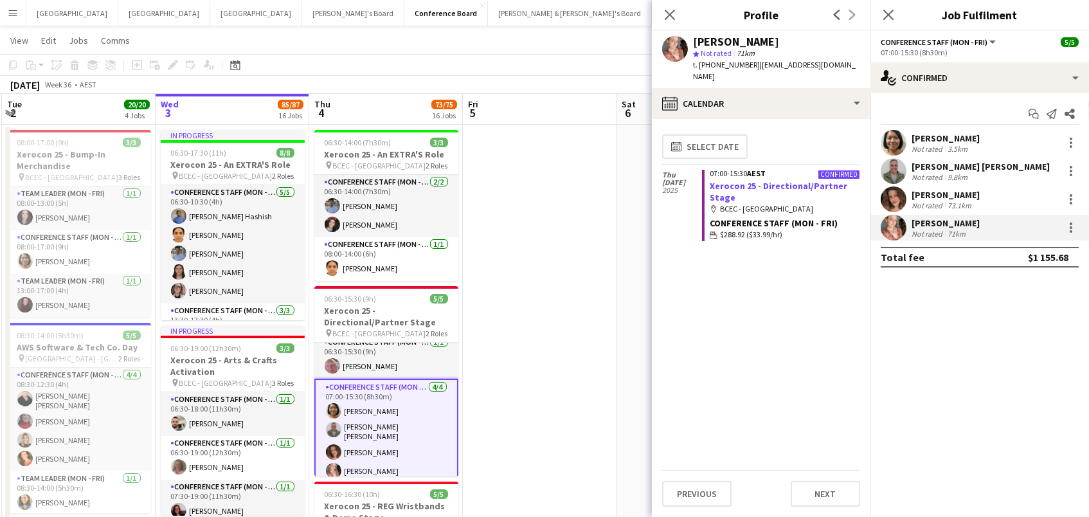
drag, startPoint x: 738, startPoint y: 183, endPoint x: 758, endPoint y: 172, distance: 22.2
click at [758, 172] on app-crew-calendar-job-card "Confirmed 07:00-15:30 AEST Xerocon 25 - Directional/Partner Stage map-marker BC…" at bounding box center [781, 205] width 158 height 71
copy link "Directional/Partner Stage"
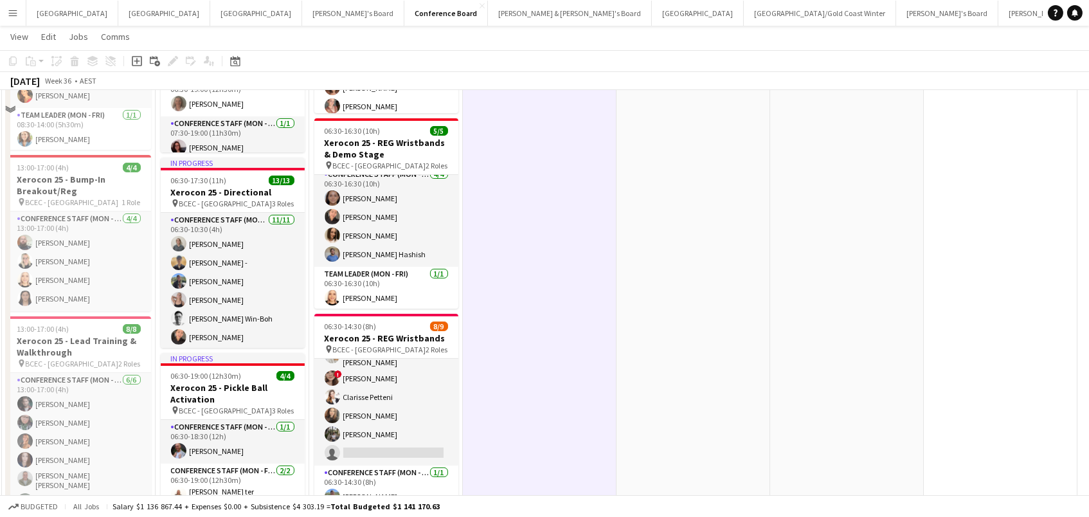
scroll to position [567, 0]
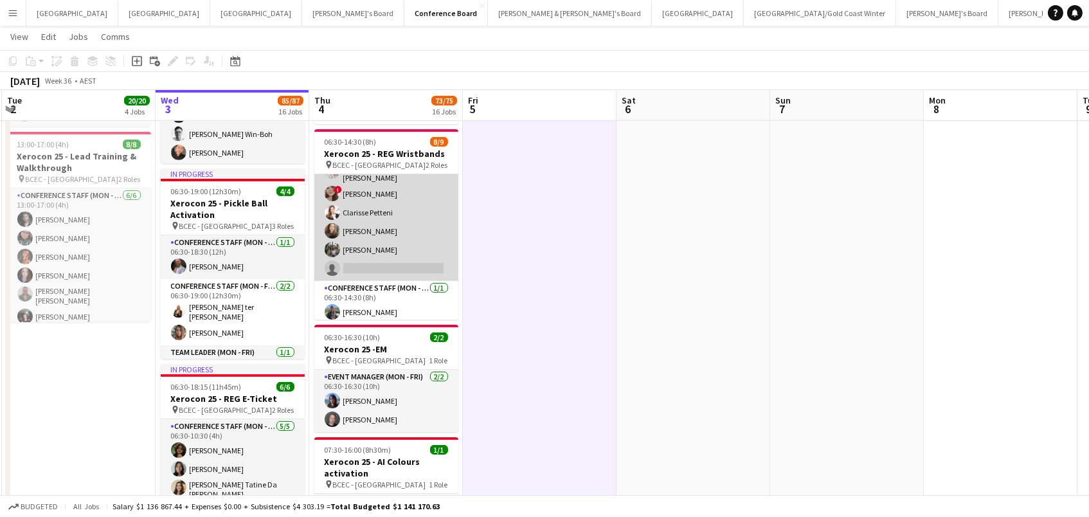
click at [406, 224] on app-card-role "Conference Staff (Mon - Fri) 46I 1A [DATE] 06:30-10:30 (4h) [PERSON_NAME] [PERS…" at bounding box center [386, 192] width 144 height 178
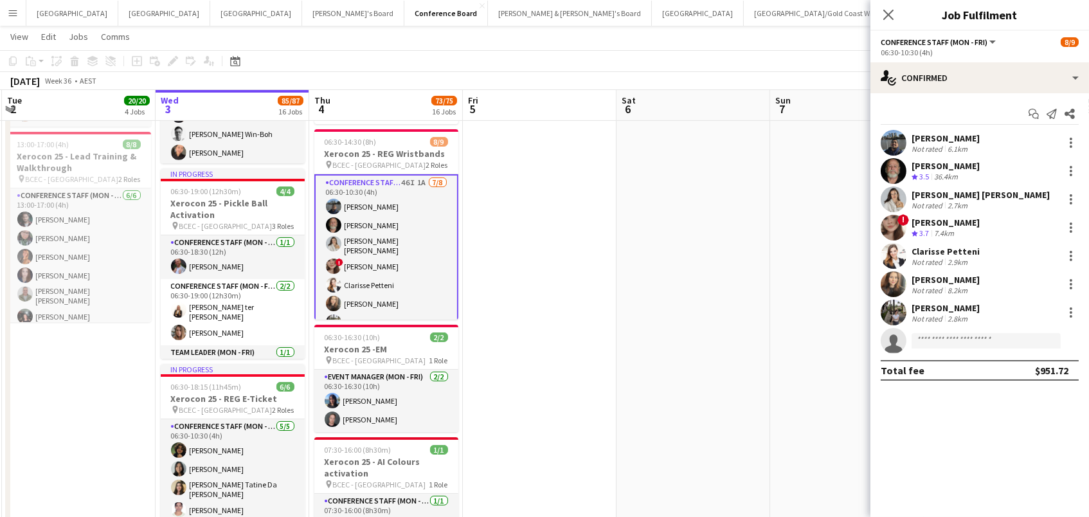
scroll to position [0, 0]
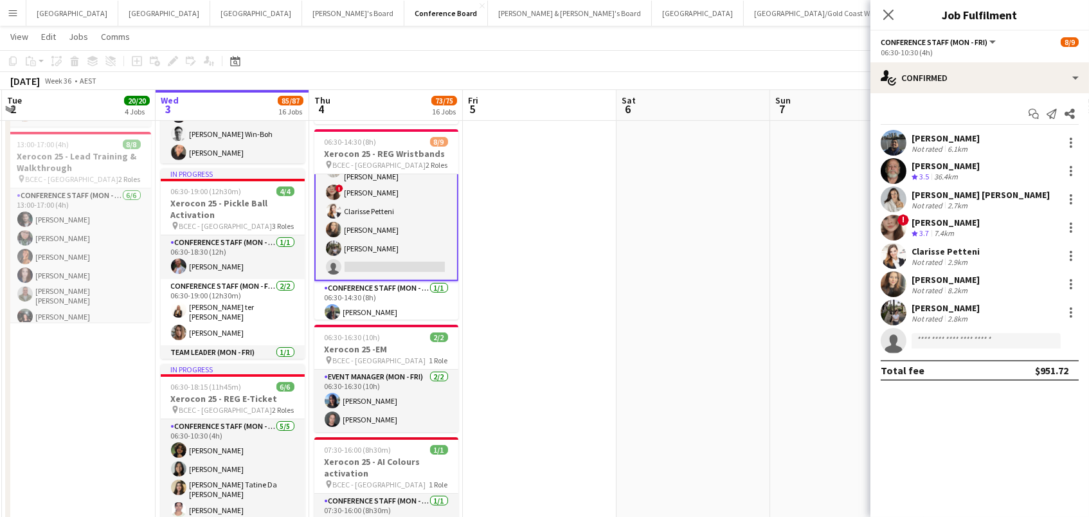
click at [392, 237] on app-card-role "Conference Staff (Mon - Fri) 46I 1A [DATE] 06:30-10:30 (4h) [PERSON_NAME] [PERS…" at bounding box center [386, 190] width 144 height 181
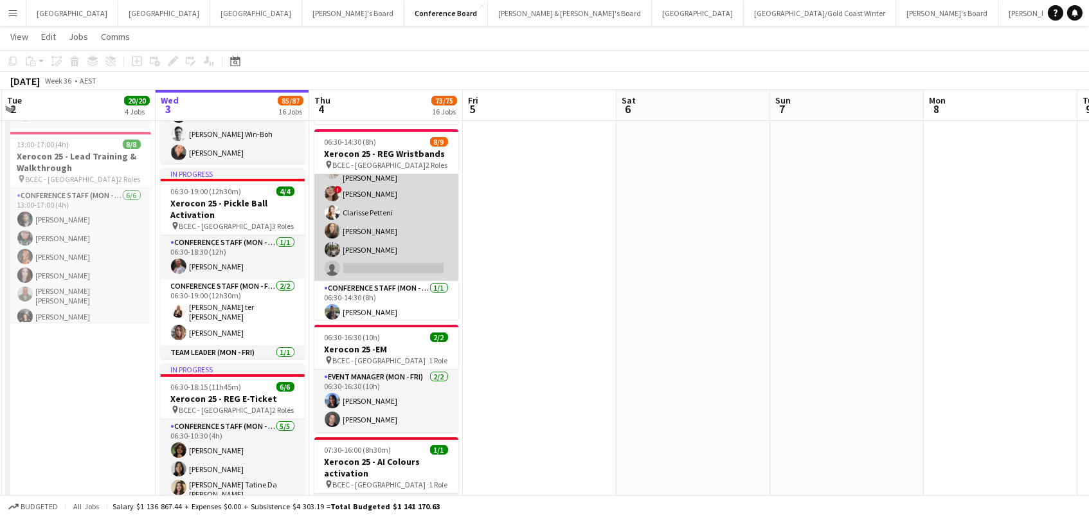
click at [392, 237] on app-card-role "Conference Staff (Mon - Fri) 46I 1A [DATE] 06:30-10:30 (4h) [PERSON_NAME] [PERS…" at bounding box center [386, 192] width 144 height 178
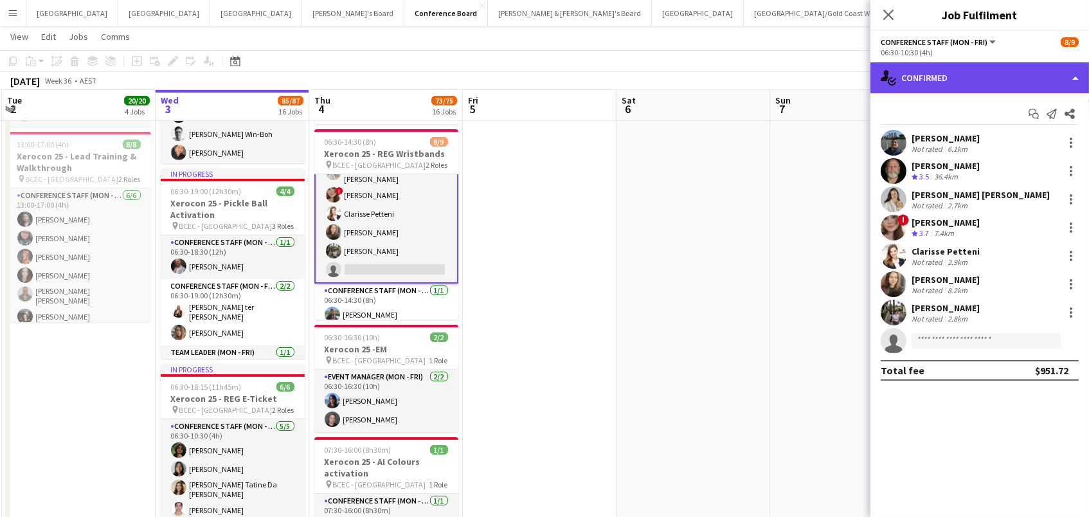
click at [935, 70] on div "single-neutral-actions-check-2 Confirmed" at bounding box center [979, 77] width 219 height 31
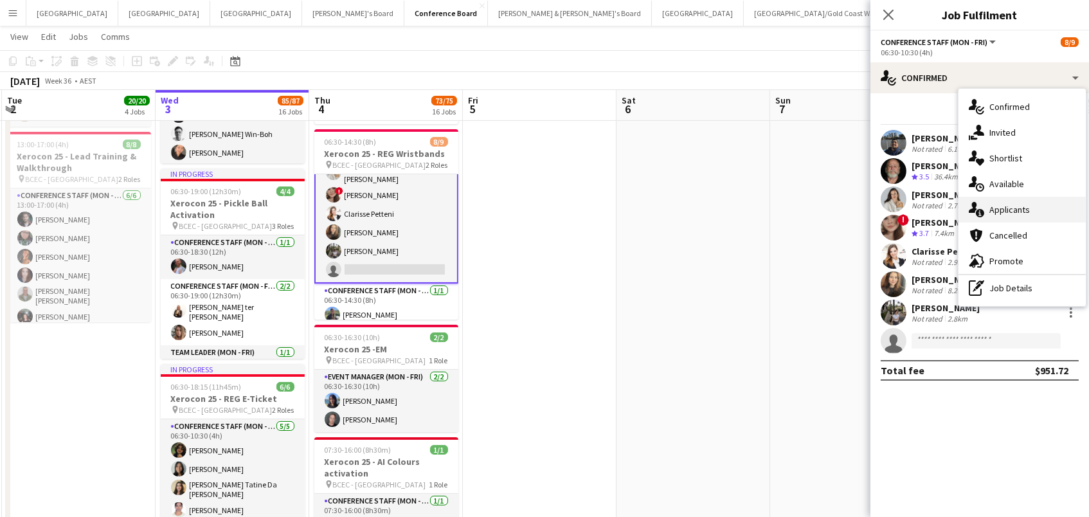
click at [997, 220] on div "single-neutral-actions-information Applicants" at bounding box center [1021, 210] width 127 height 26
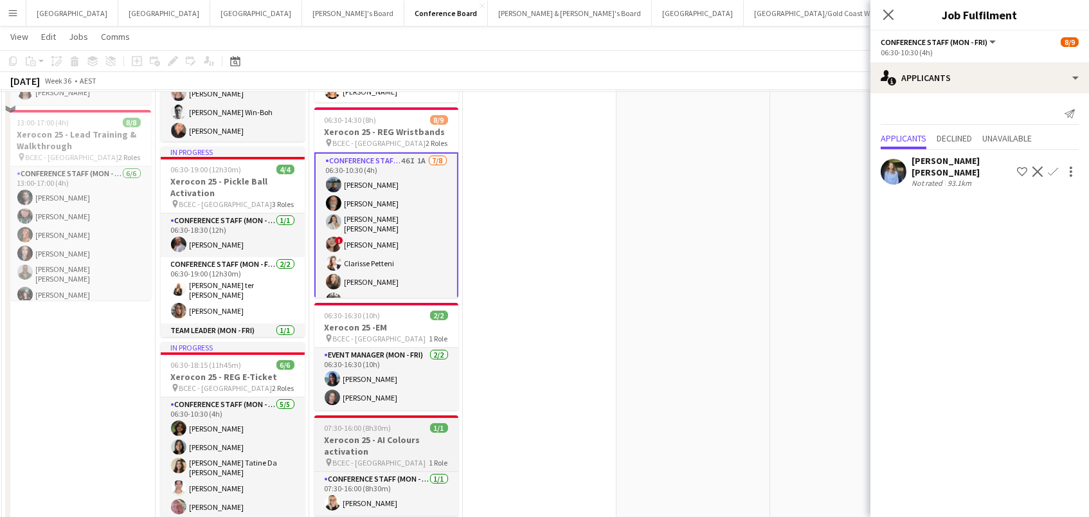
scroll to position [620, 0]
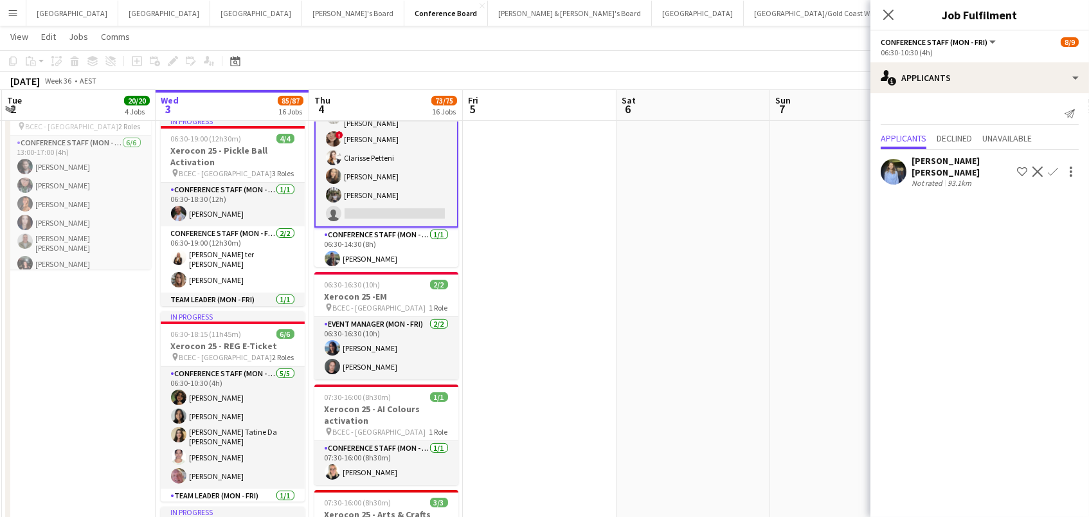
click at [418, 200] on app-card-role "Conference Staff (Mon - Fri) 46I 1A [DATE] 06:30-10:30 (4h) [PERSON_NAME] [PERS…" at bounding box center [386, 137] width 144 height 181
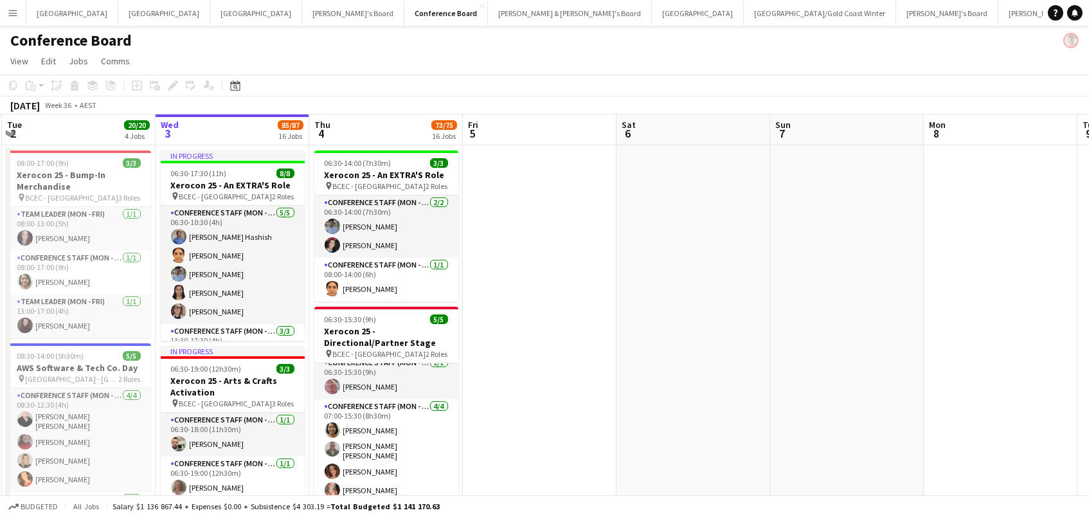
scroll to position [0, 0]
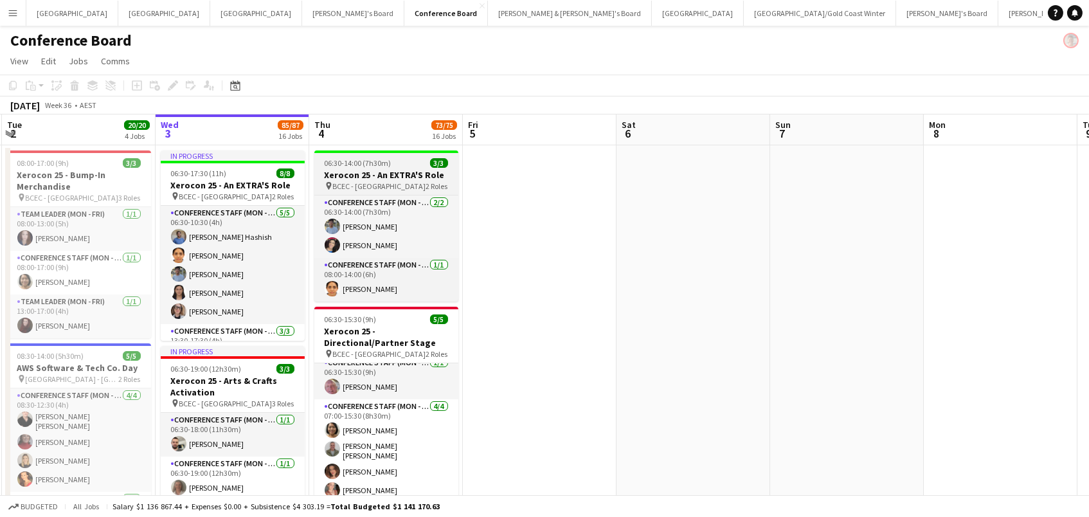
click at [384, 179] on h3 "Xerocon 25 - An EXTRA'S Role" at bounding box center [386, 175] width 144 height 12
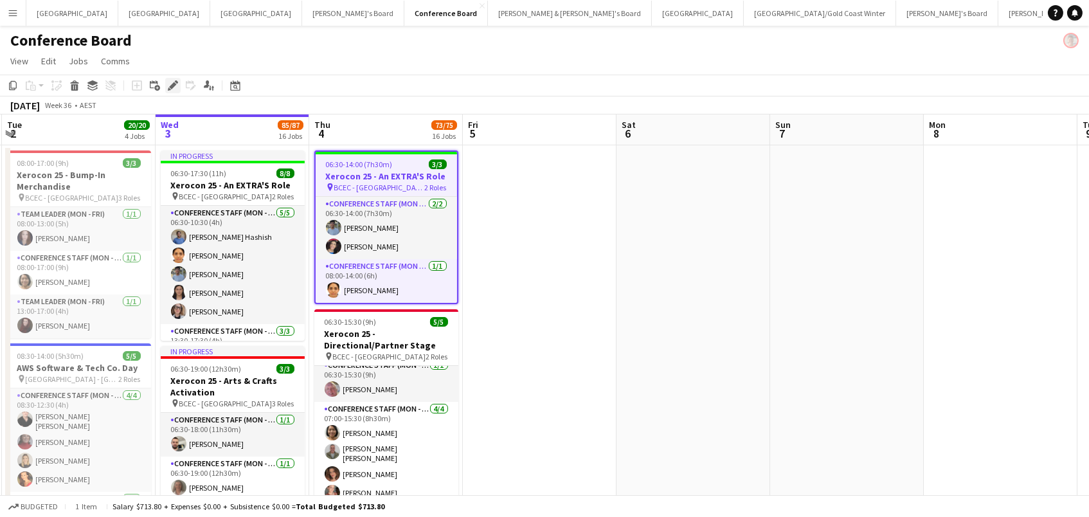
click at [174, 85] on icon "Edit" at bounding box center [173, 85] width 10 height 10
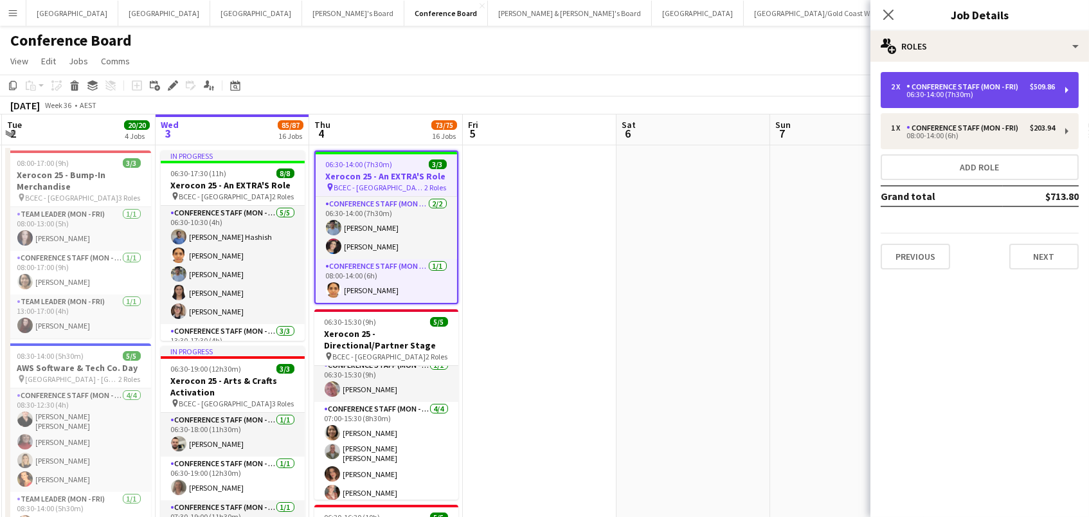
click at [899, 100] on div "2 x Conference Staff (Mon - Fri) $509.86 06:30-14:00 (7h30m)" at bounding box center [980, 90] width 198 height 36
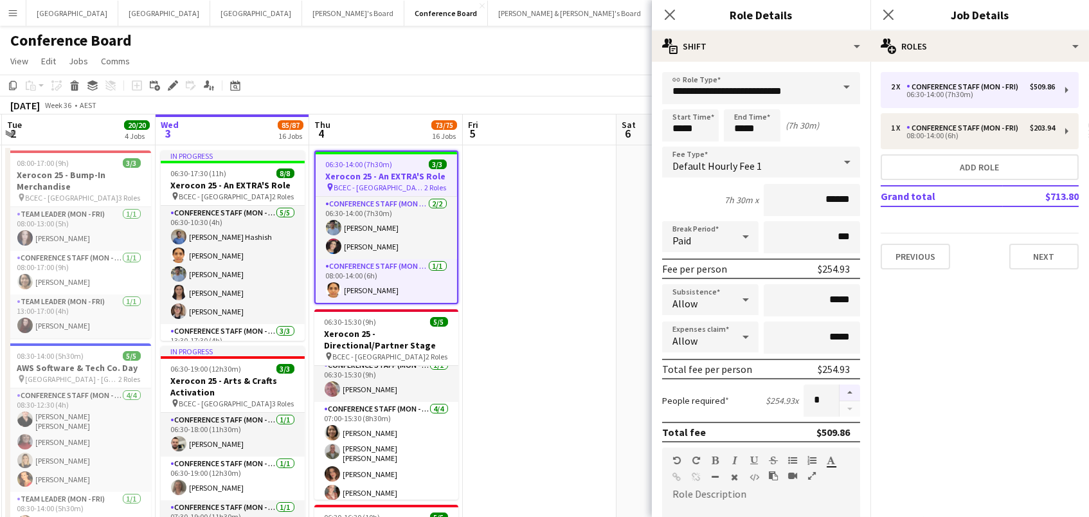
click at [846, 384] on button "button" at bounding box center [849, 392] width 21 height 17
type input "*"
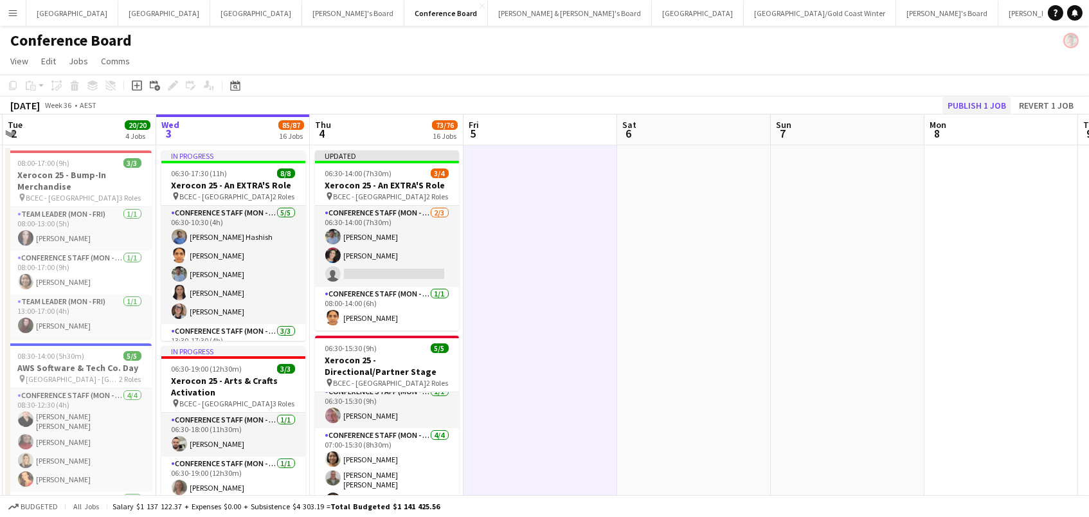
click at [953, 100] on button "Publish 1 job" at bounding box center [976, 105] width 69 height 17
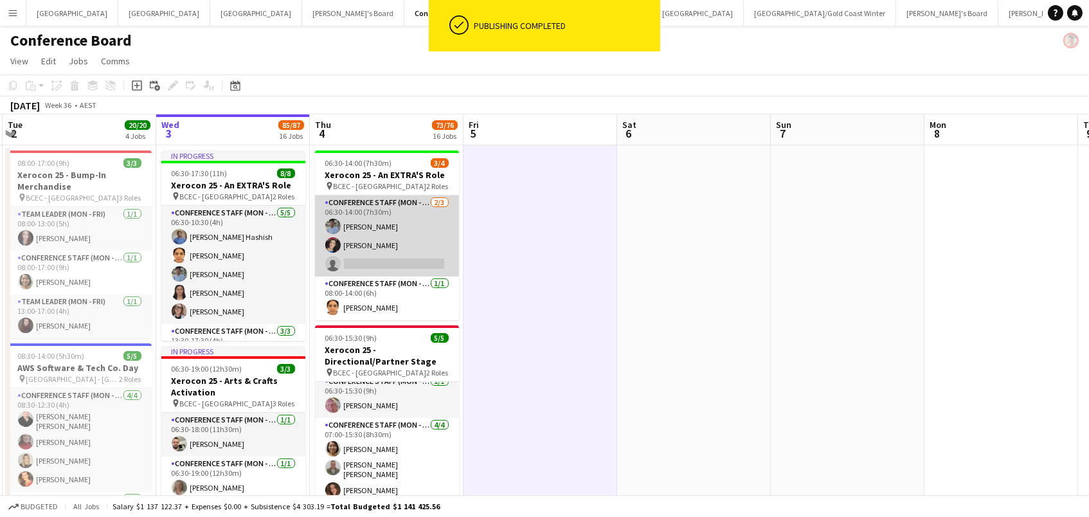
click at [402, 229] on app-card-role "Conference Staff (Mon - Fri) [DATE] 06:30-14:00 (7h30m) [PERSON_NAME] [PERSON_N…" at bounding box center [387, 235] width 144 height 81
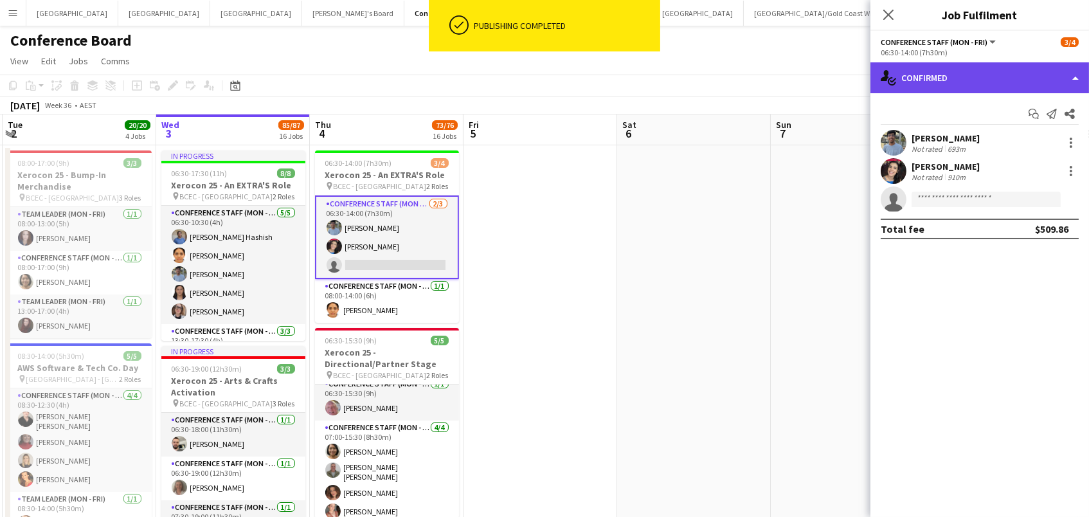
click at [967, 69] on div "single-neutral-actions-check-2 Confirmed" at bounding box center [979, 77] width 219 height 31
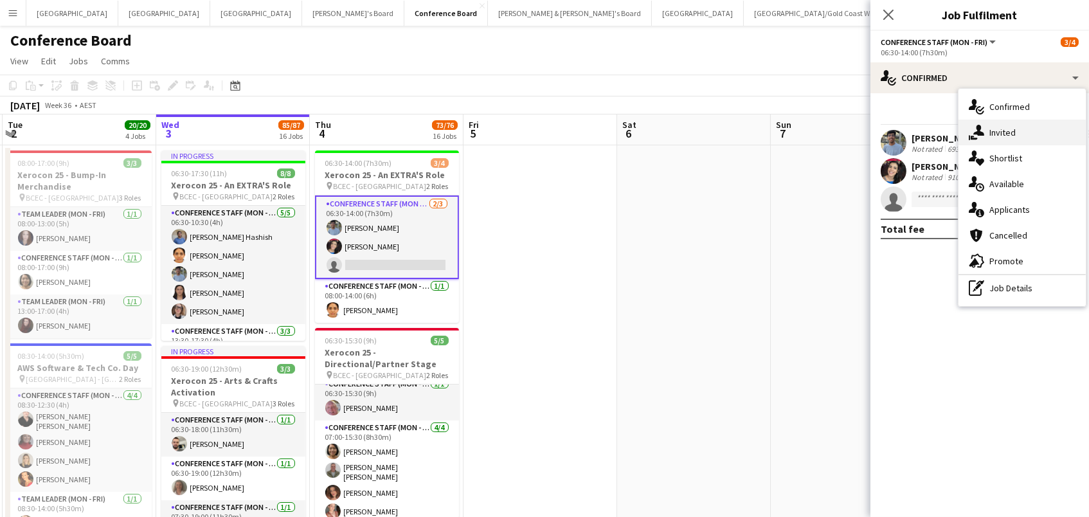
click at [1005, 130] on span "Invited" at bounding box center [1002, 133] width 26 height 12
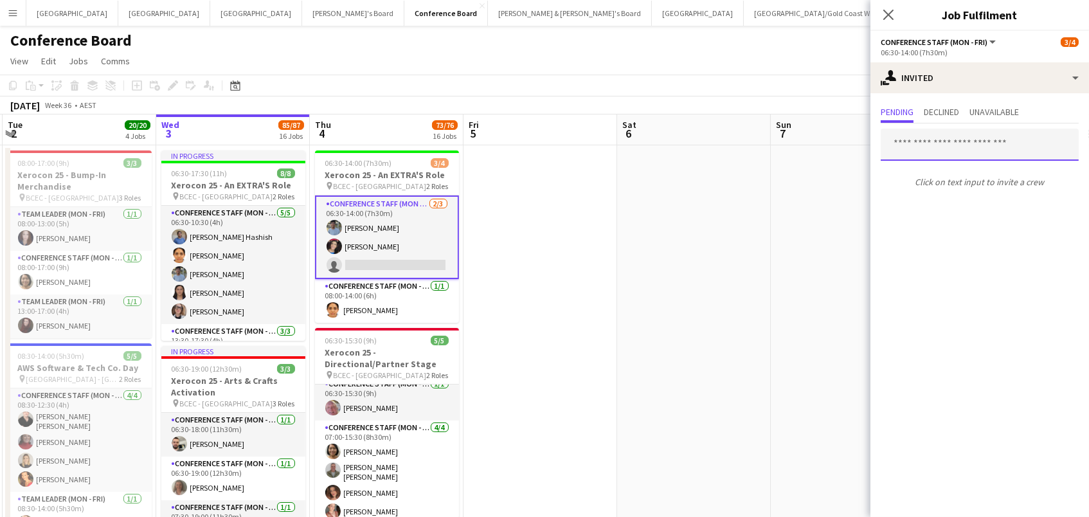
click at [901, 141] on input "text" at bounding box center [980, 145] width 198 height 32
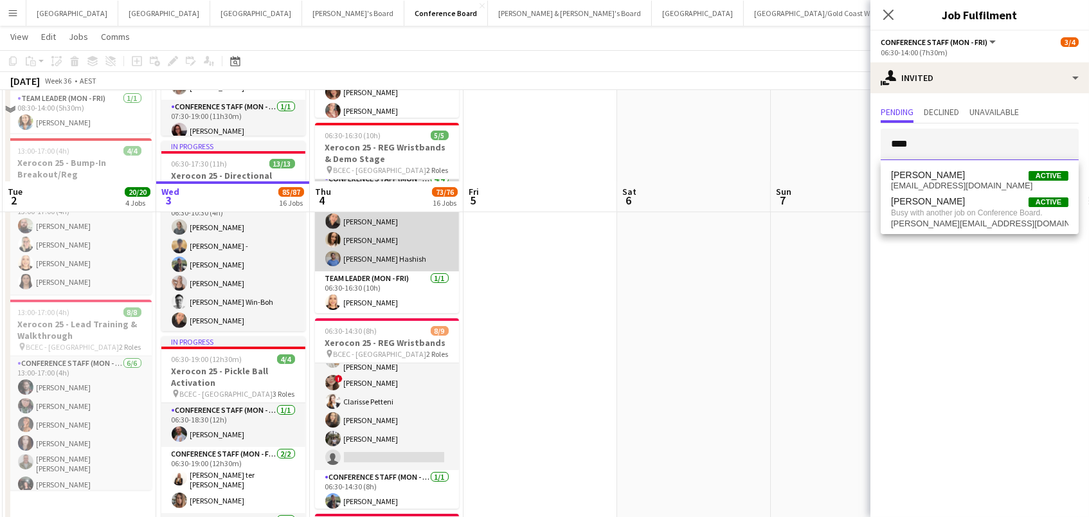
scroll to position [490, 0]
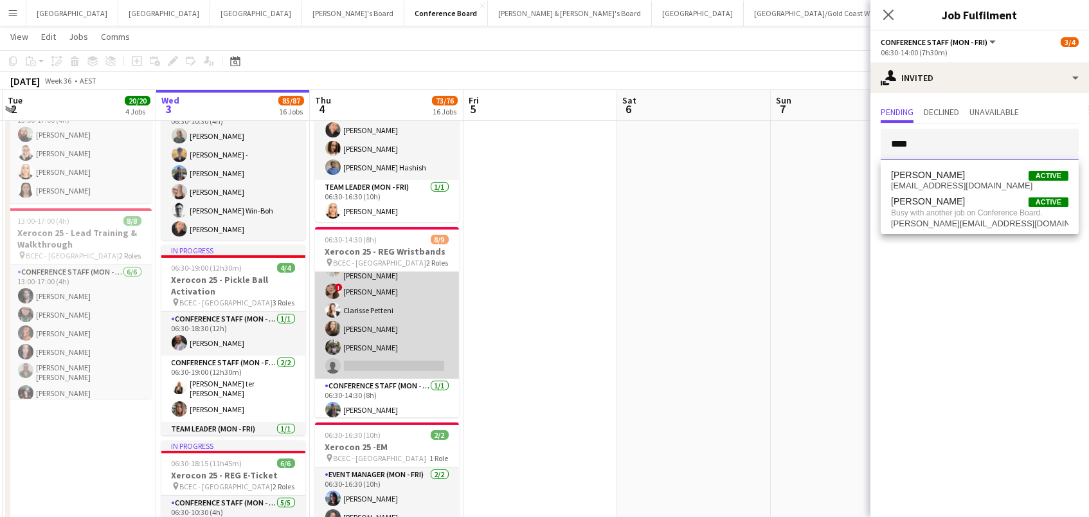
type input "****"
click at [435, 312] on app-card-role "Conference Staff (Mon - Fri) 46I 1A [DATE] 06:30-10:30 (4h) [PERSON_NAME] [PERS…" at bounding box center [387, 290] width 144 height 178
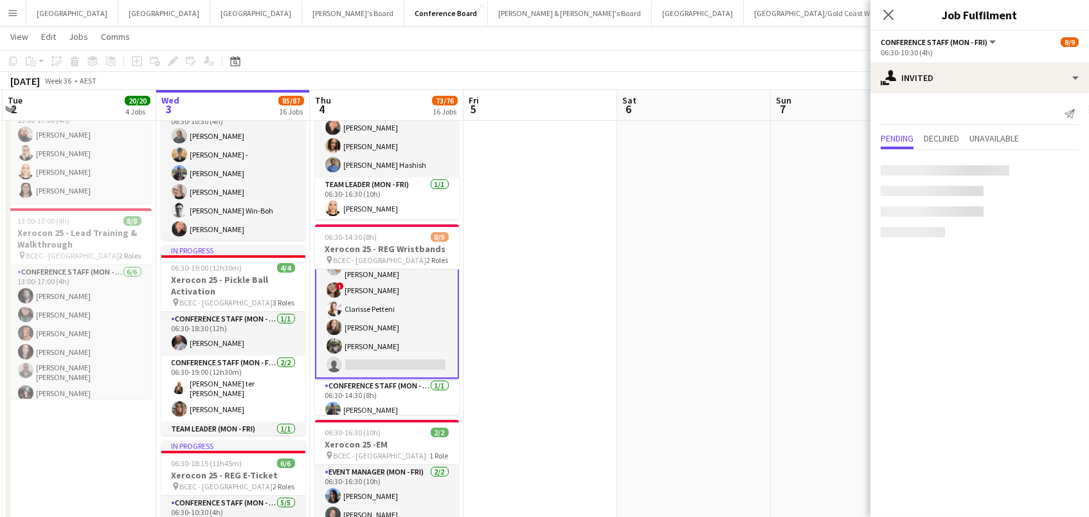
scroll to position [0, 303]
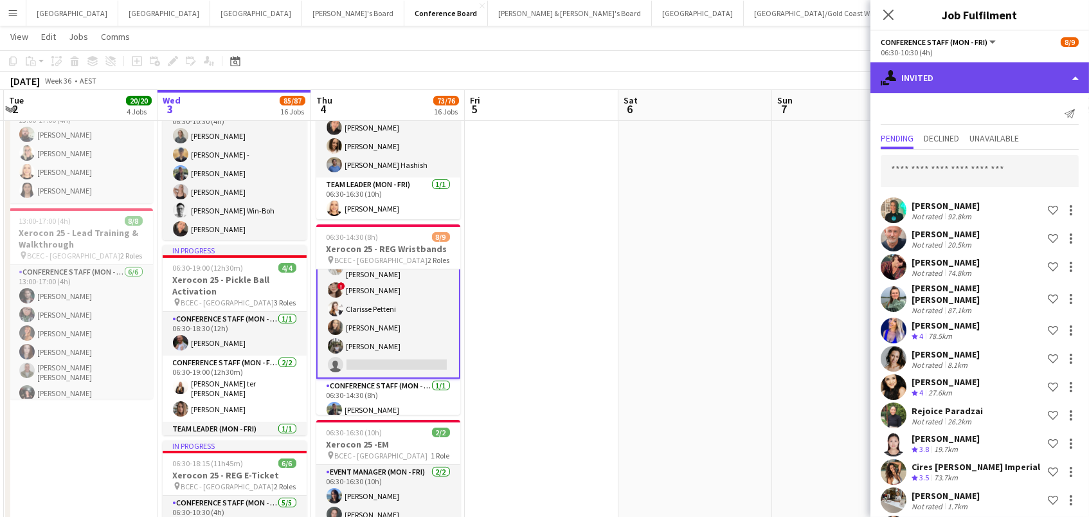
click at [918, 88] on div "single-neutral-actions-share-1 Invited" at bounding box center [979, 77] width 219 height 31
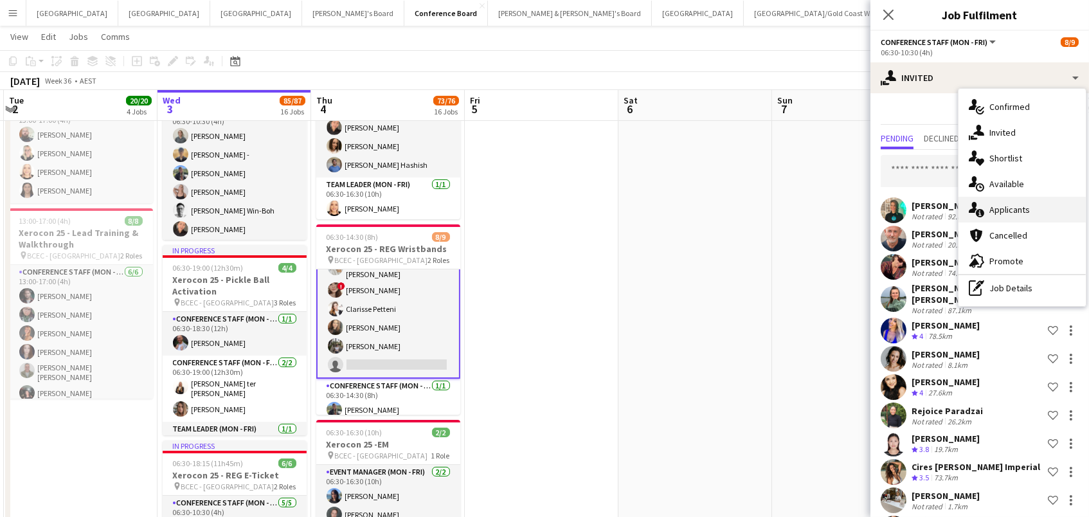
click at [976, 215] on icon at bounding box center [980, 213] width 8 height 8
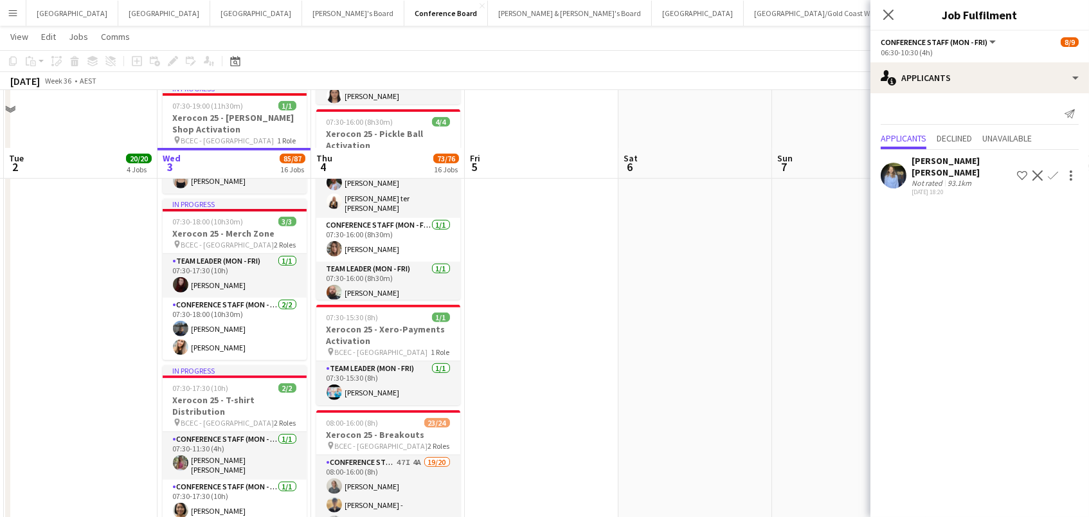
scroll to position [1757, 0]
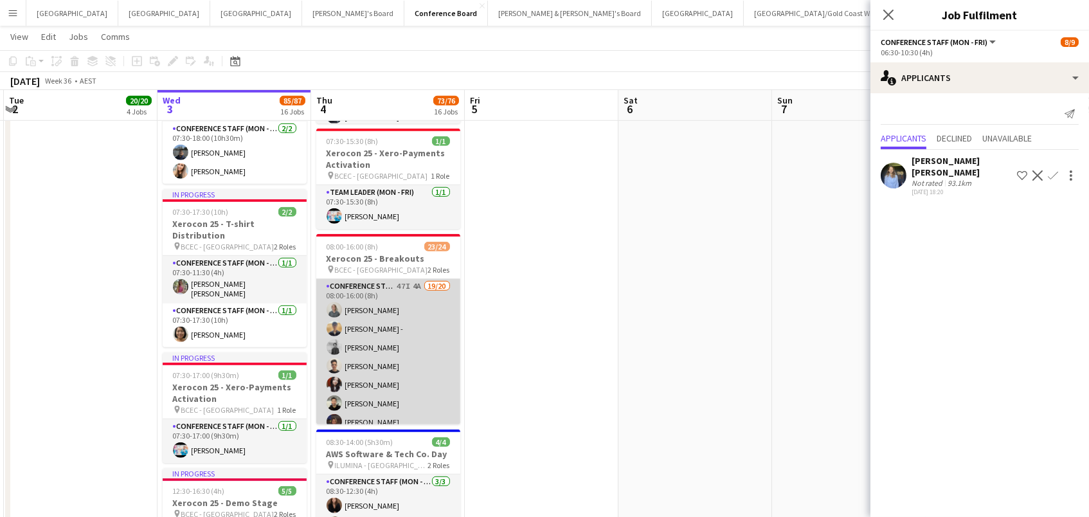
click at [383, 359] on app-card-role "Conference Staff (Mon - Fri) 47I 4A 19/20 08:00-16:00 (8h) [PERSON_NAME] - [PER…" at bounding box center [388, 478] width 144 height 398
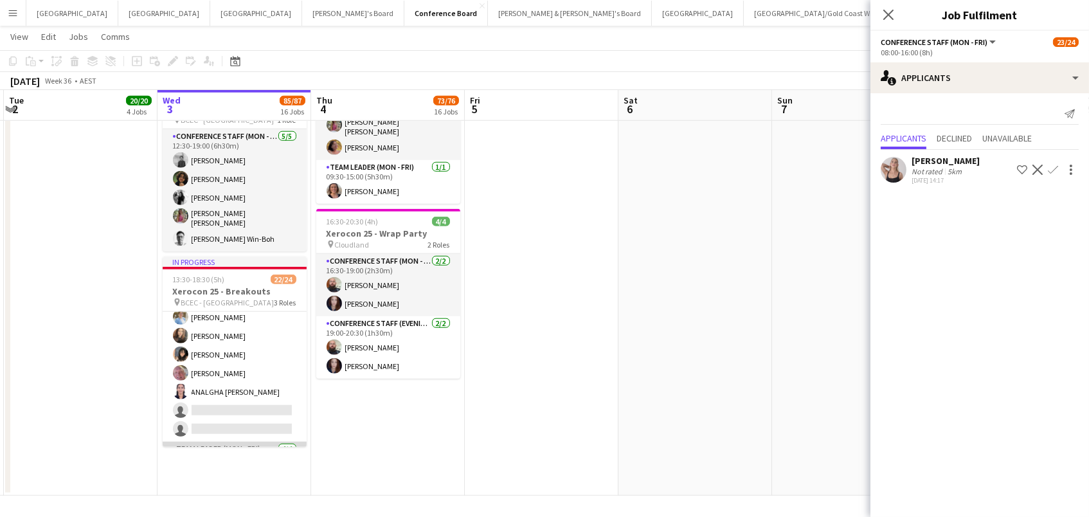
scroll to position [296, 0]
click at [238, 348] on app-card-role "Conference Staff (Mon - Fri) 44I 1A 14/16 13:30-18:30 (5h) [PERSON_NAME] [PERSO…" at bounding box center [235, 279] width 144 height 327
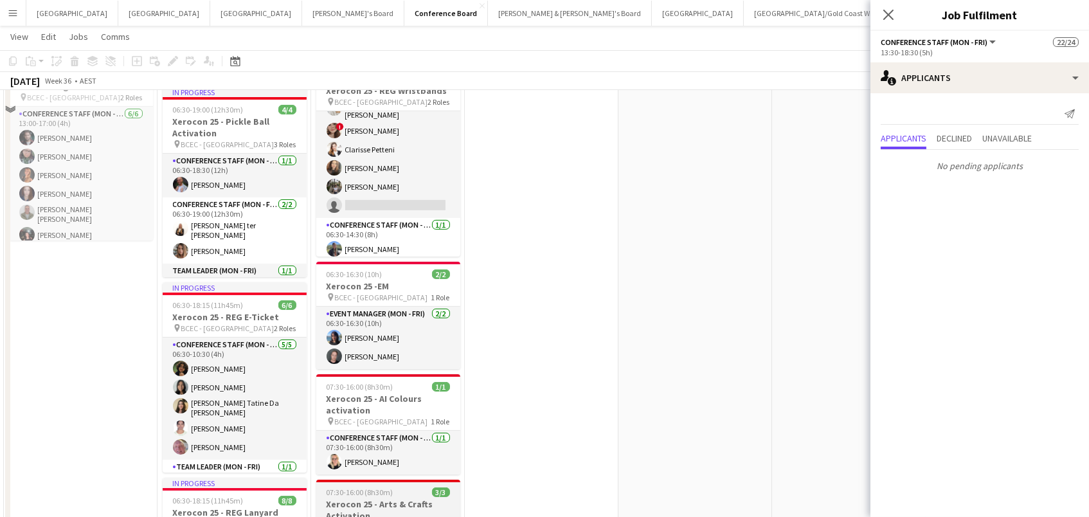
scroll to position [379, 0]
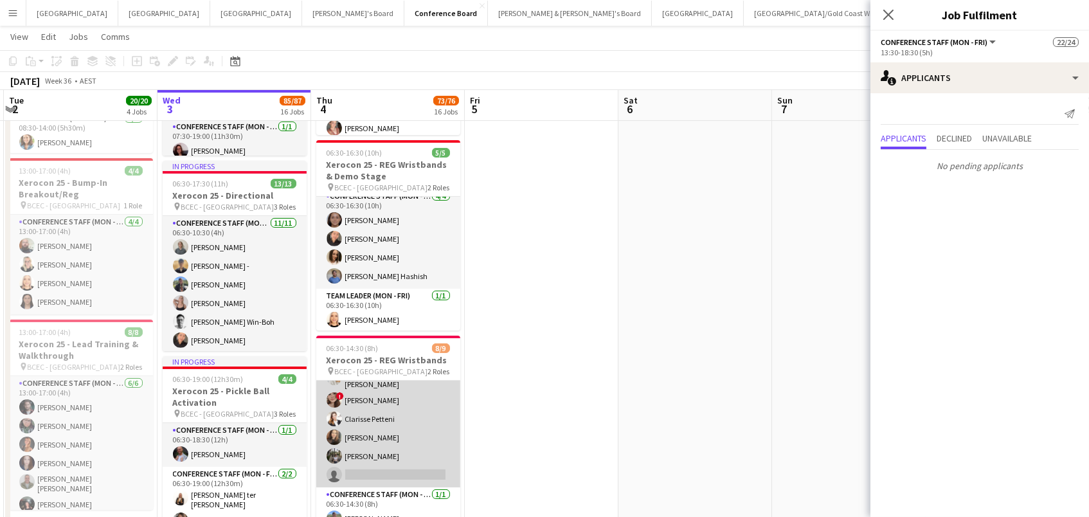
click at [432, 439] on app-card-role "Conference Staff (Mon - Fri) 46I 1A [DATE] 06:30-10:30 (4h) [PERSON_NAME] [PERS…" at bounding box center [388, 398] width 144 height 178
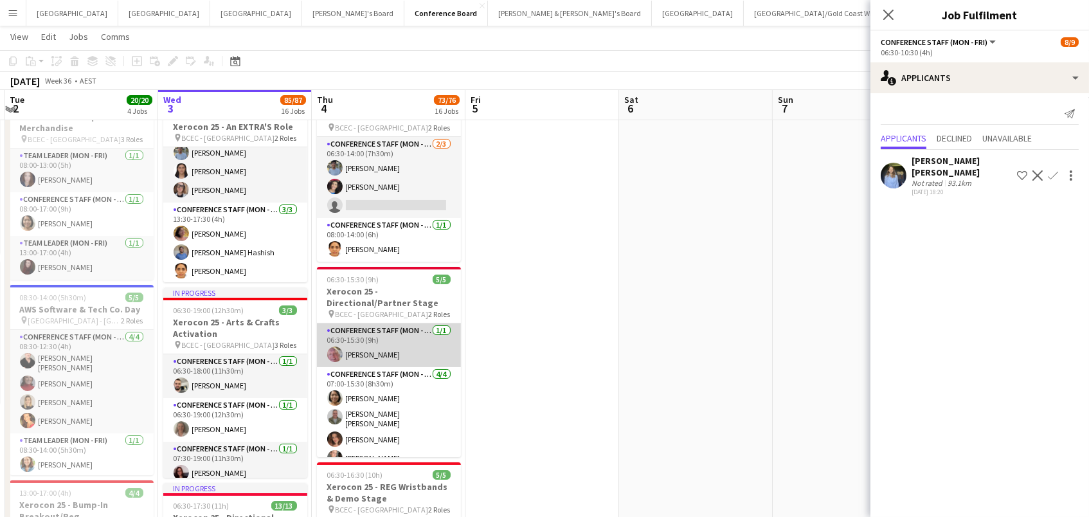
scroll to position [57, 0]
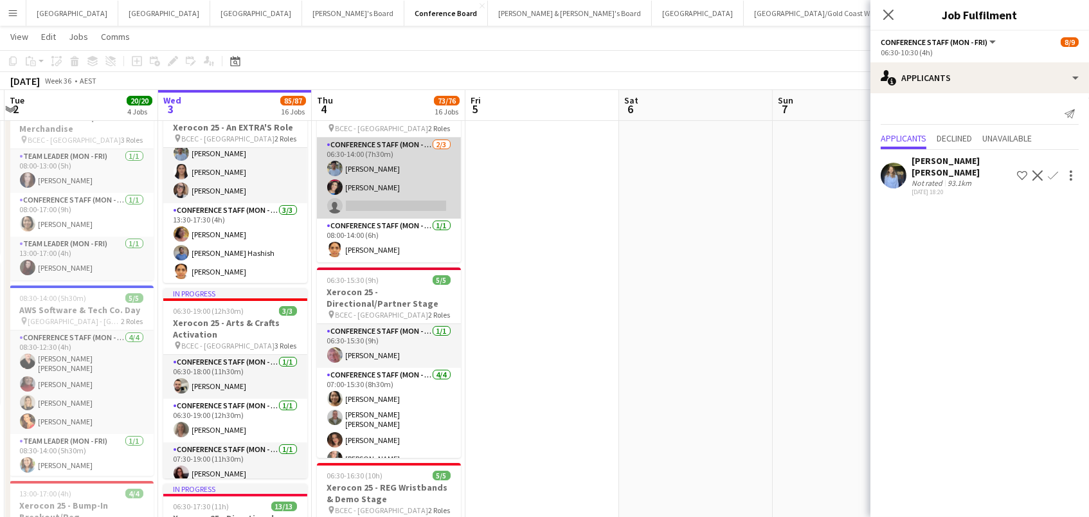
click at [382, 186] on app-card-role "Conference Staff (Mon - Fri) [DATE] 06:30-14:00 (7h30m) [PERSON_NAME] [PERSON_N…" at bounding box center [389, 178] width 144 height 81
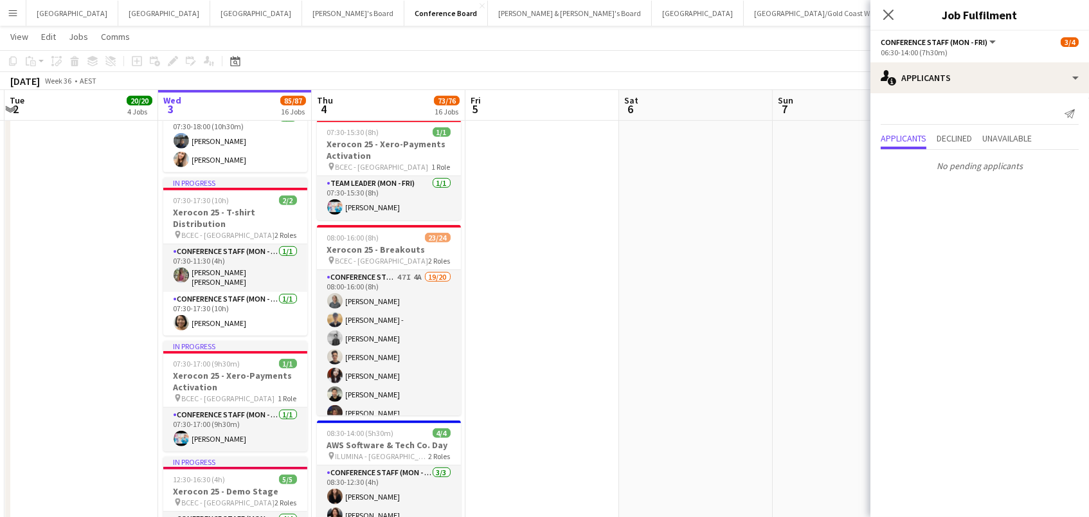
scroll to position [2, 0]
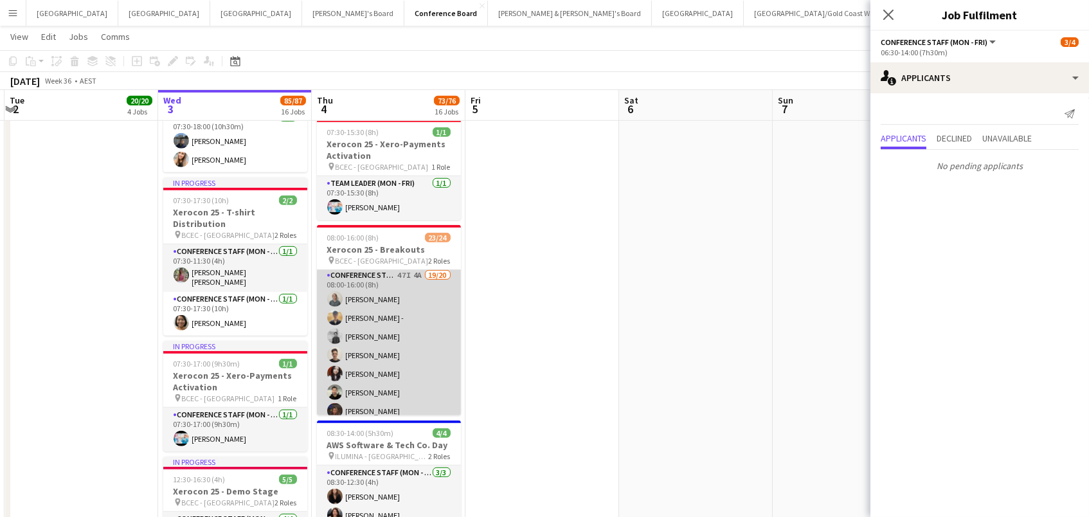
click at [424, 295] on app-card-role "Conference Staff (Mon - Fri) 47I 4A 19/20 08:00-16:00 (8h) [PERSON_NAME] - [PER…" at bounding box center [389, 467] width 144 height 398
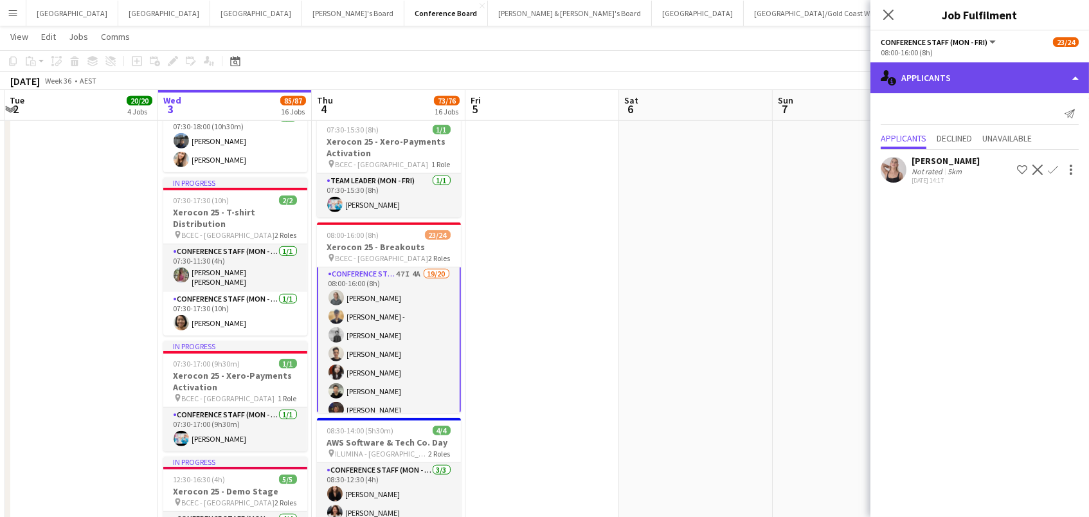
click at [1008, 67] on div "single-neutral-actions-information Applicants" at bounding box center [979, 77] width 219 height 31
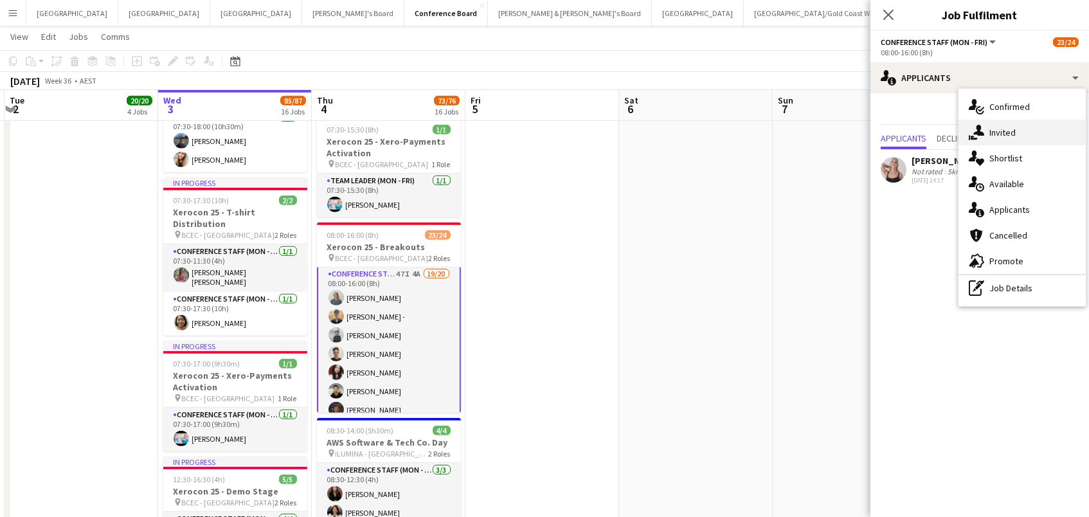
click at [1025, 130] on div "single-neutral-actions-share-1 Invited" at bounding box center [1021, 133] width 127 height 26
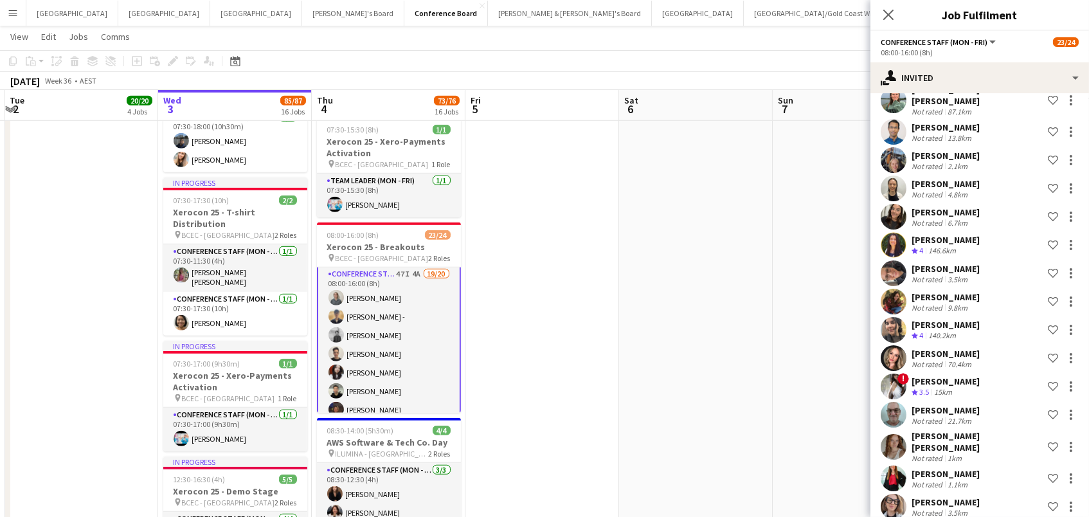
scroll to position [1024, 0]
click at [958, 509] on div "3.5km" at bounding box center [957, 514] width 25 height 10
